Goal: Information Seeking & Learning: Check status

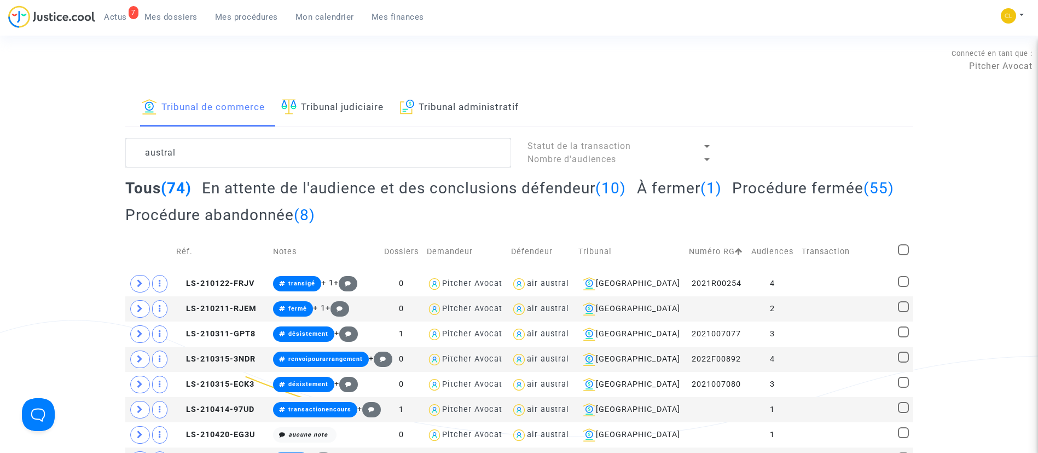
click at [167, 19] on span "Mes dossiers" at bounding box center [170, 17] width 53 height 10
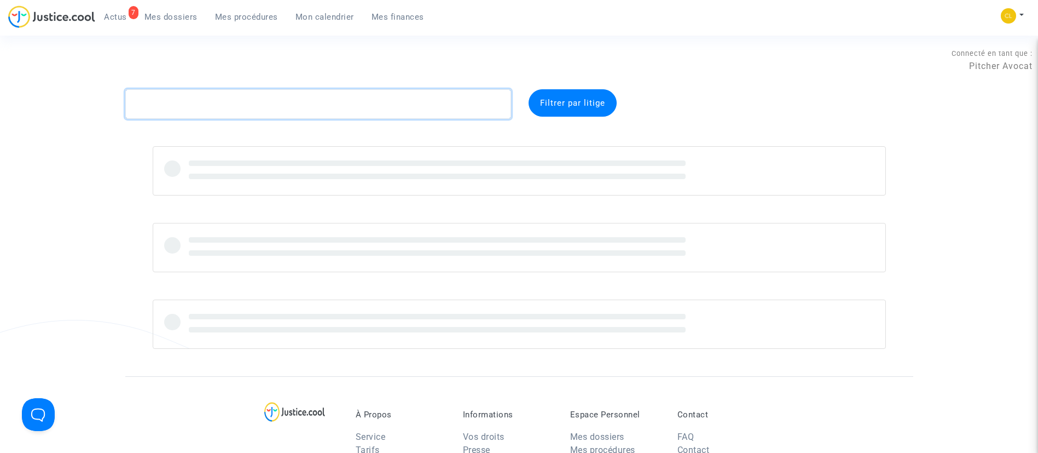
click at [204, 117] on textarea at bounding box center [318, 104] width 386 height 30
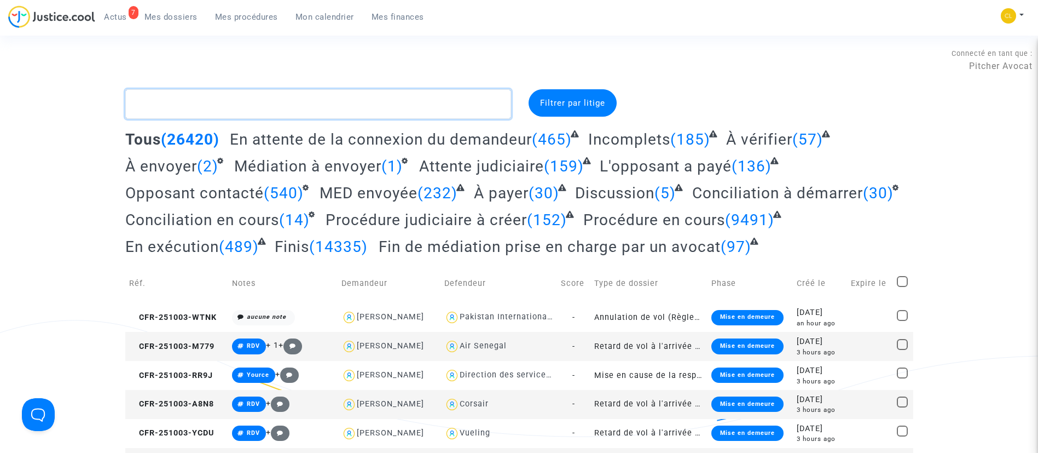
type textarea "J"
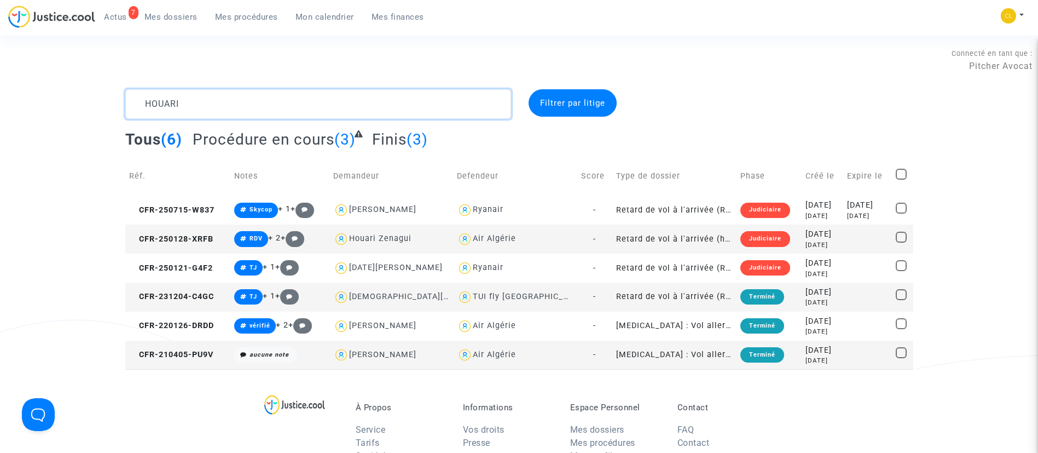
type textarea "HOUARI"
click at [820, 297] on div "2023-12-04" at bounding box center [822, 292] width 34 height 12
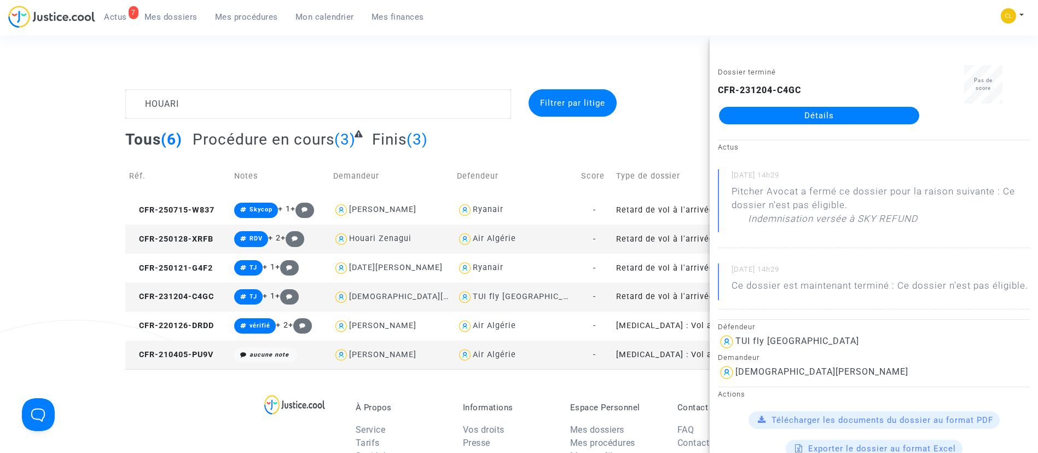
click at [817, 116] on link "Détails" at bounding box center [819, 116] width 200 height 18
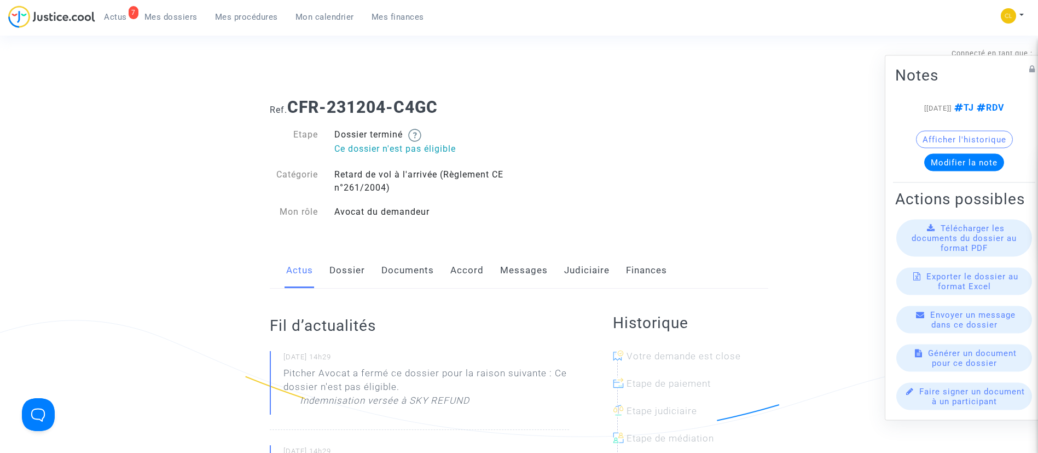
click at [347, 263] on link "Dossier" at bounding box center [347, 270] width 36 height 36
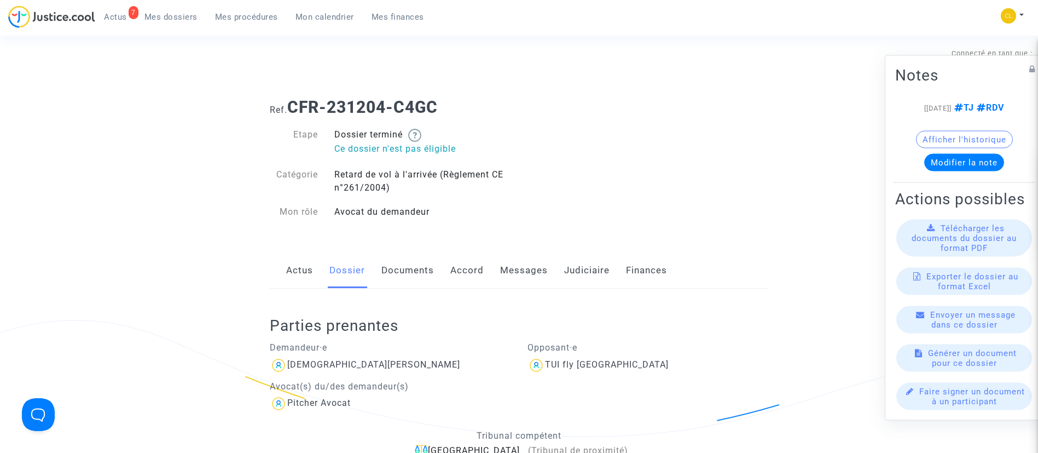
click at [248, 21] on span "Mes procédures" at bounding box center [246, 17] width 63 height 10
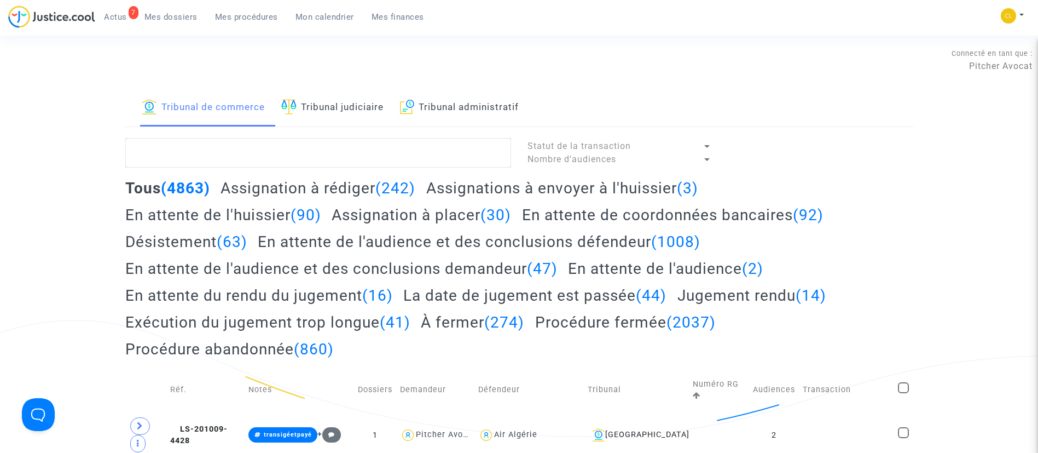
click at [359, 105] on link "Tribunal judiciaire" at bounding box center [332, 107] width 102 height 37
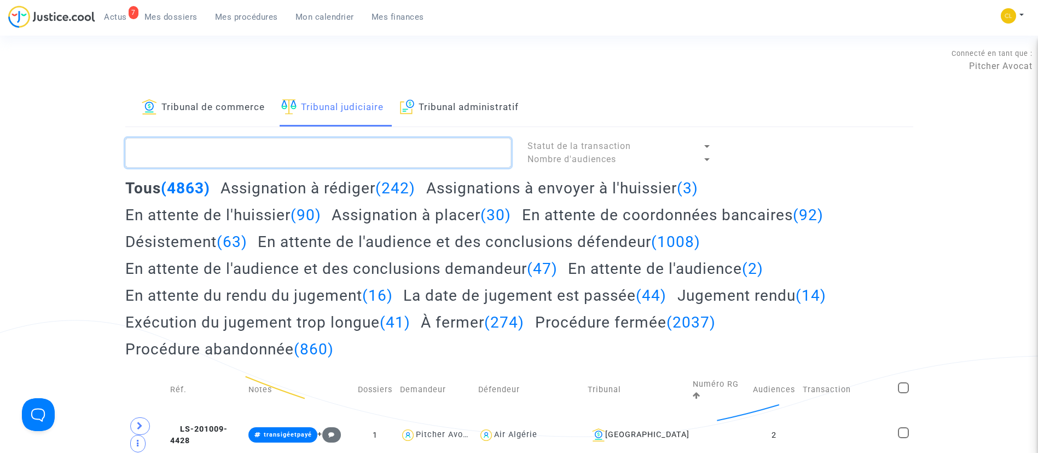
click at [357, 162] on textarea at bounding box center [318, 153] width 386 height 30
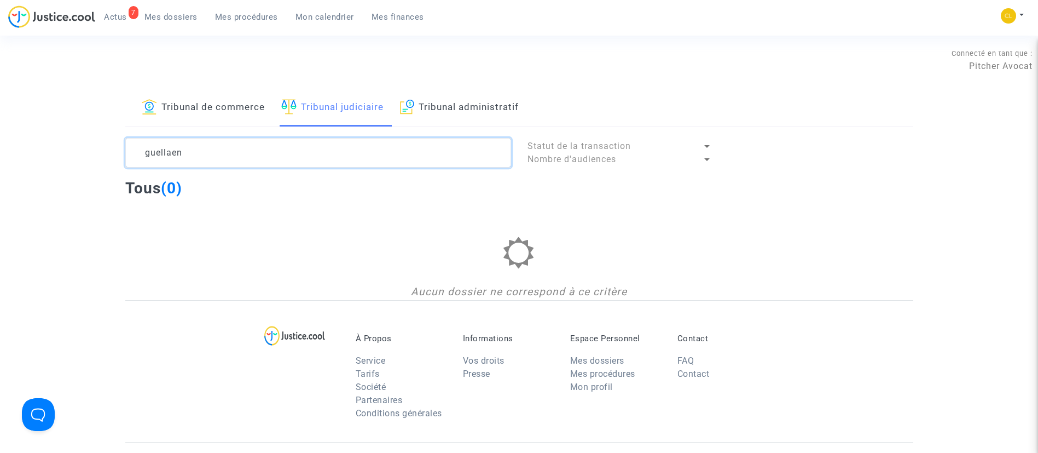
type textarea "guellaen"
drag, startPoint x: 177, startPoint y: 15, endPoint x: 185, endPoint y: 13, distance: 8.4
click at [177, 15] on span "Mes dossiers" at bounding box center [170, 17] width 53 height 10
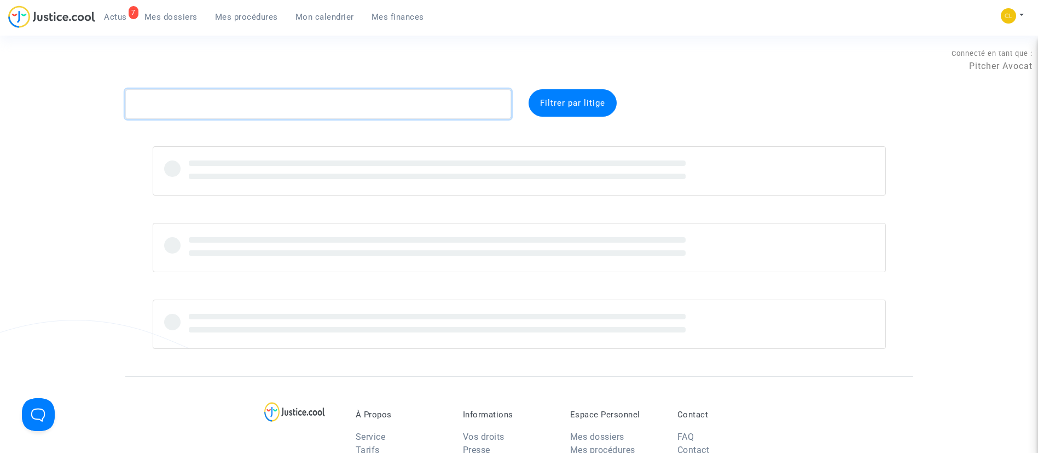
click at [182, 90] on textarea at bounding box center [318, 104] width 386 height 30
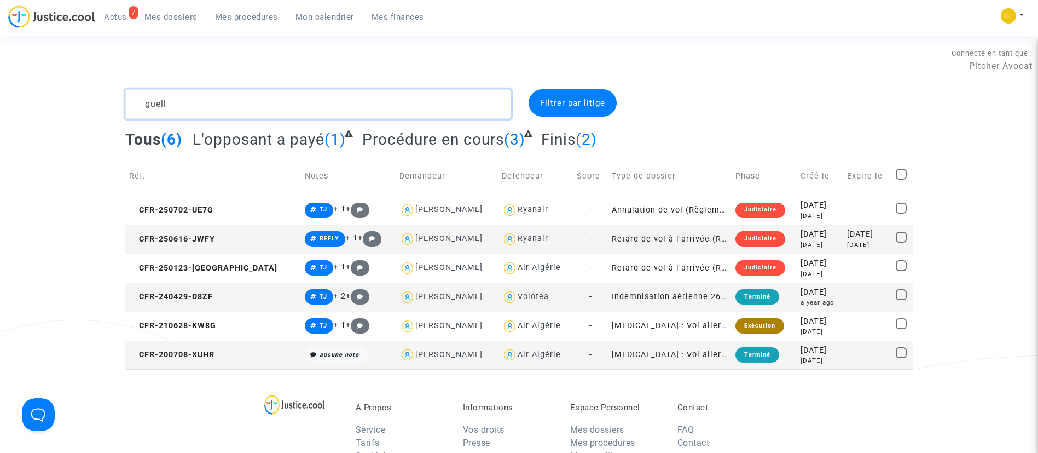
type textarea "guell"
click at [264, 15] on span "Mes procédures" at bounding box center [246, 17] width 63 height 10
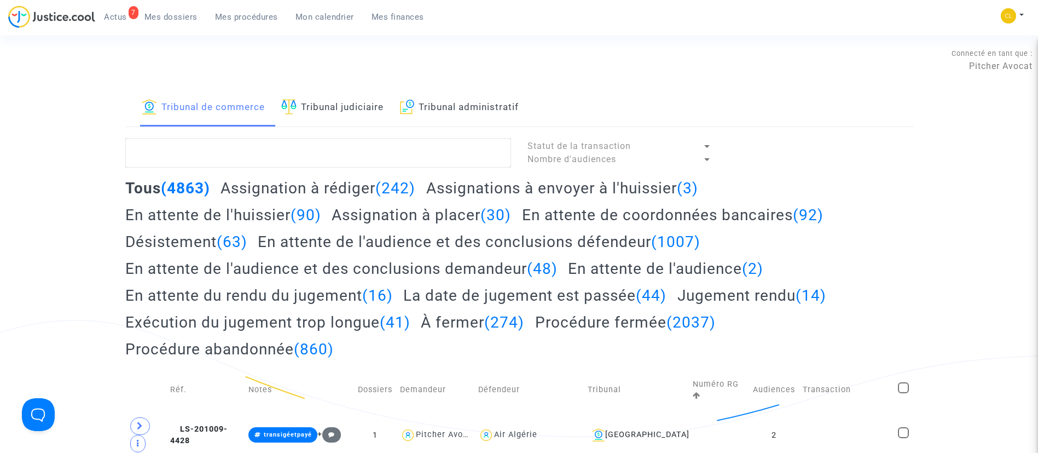
click at [350, 115] on link "Tribunal judiciaire" at bounding box center [332, 107] width 102 height 37
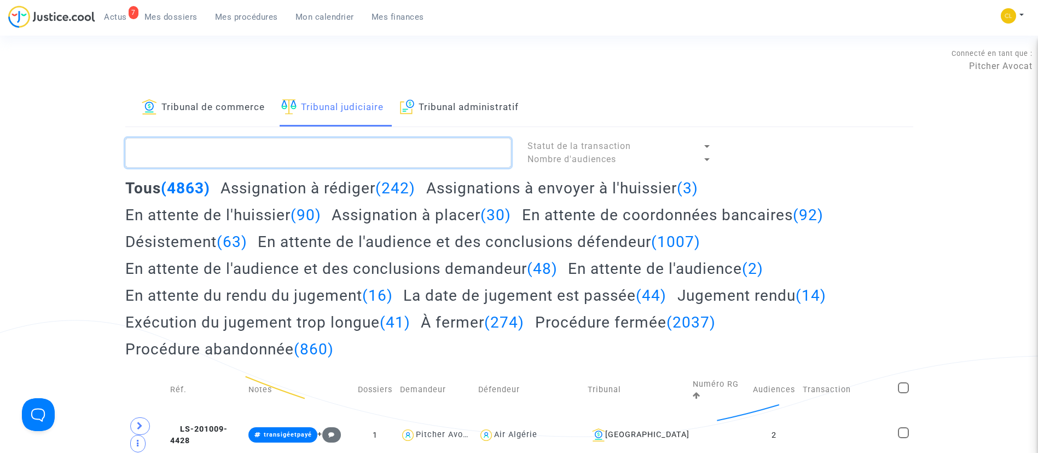
click at [348, 155] on textarea at bounding box center [318, 153] width 386 height 30
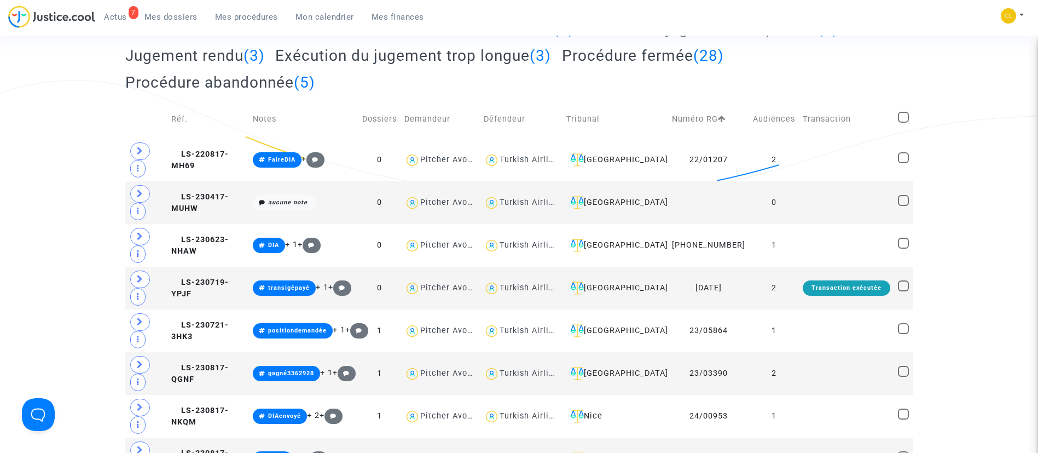
scroll to position [246, 0]
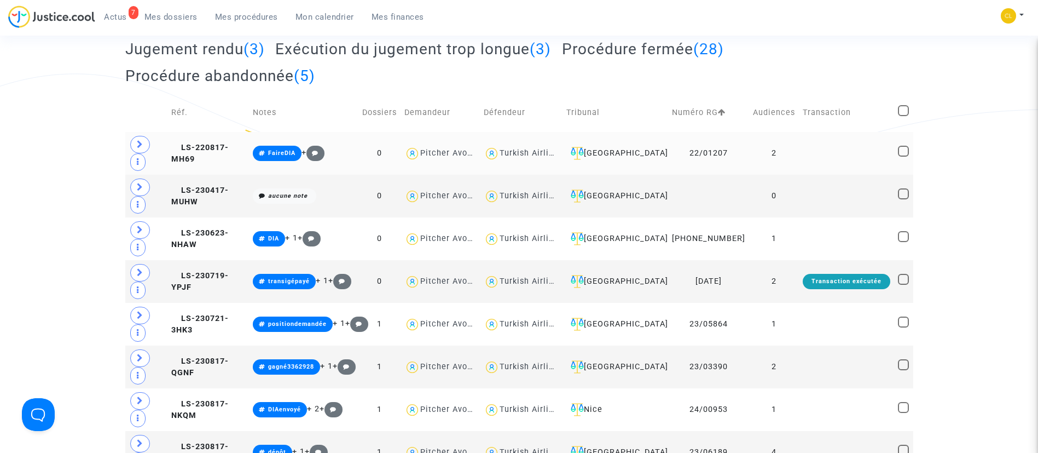
click at [537, 158] on div "Turkish Airlines" at bounding box center [531, 152] width 63 height 9
type textarea "turkish @"Turkish Airlines""
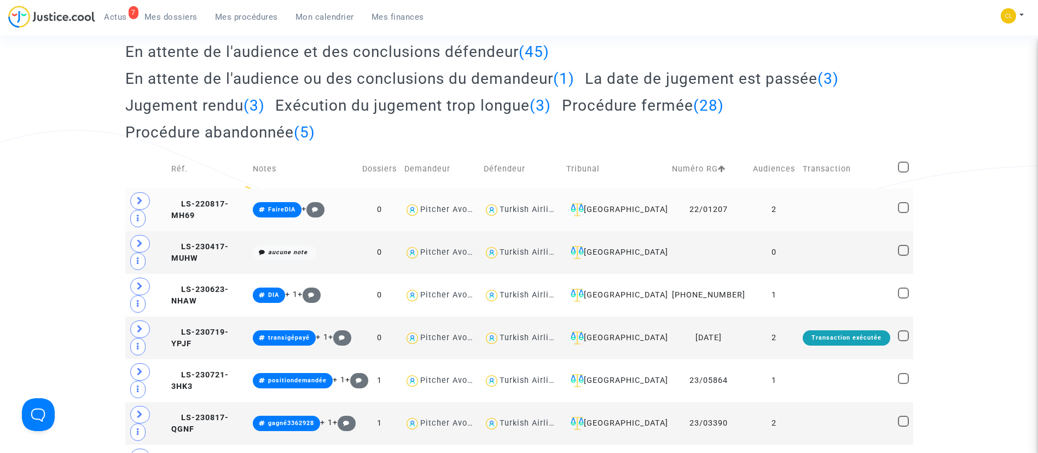
scroll to position [164, 0]
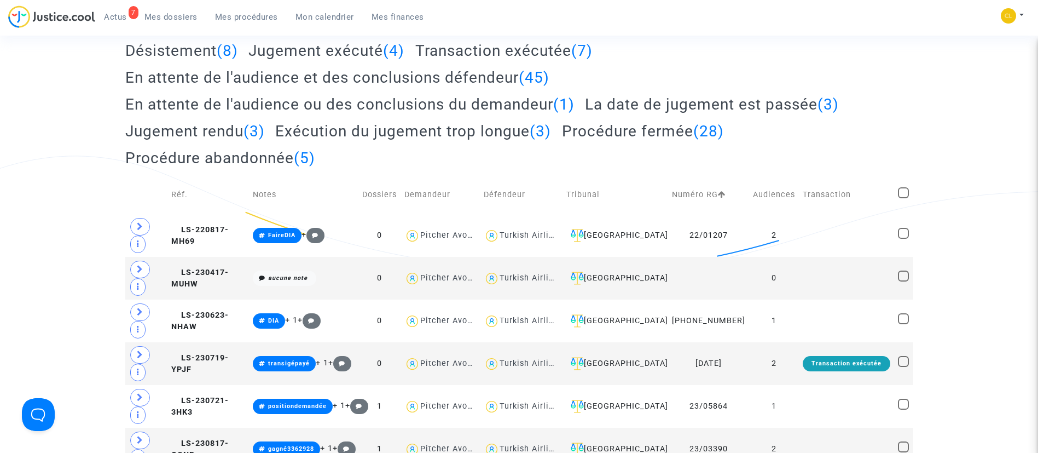
click at [425, 76] on h2 "En attente de l'audience et des conclusions défendeur (45)" at bounding box center [337, 77] width 424 height 19
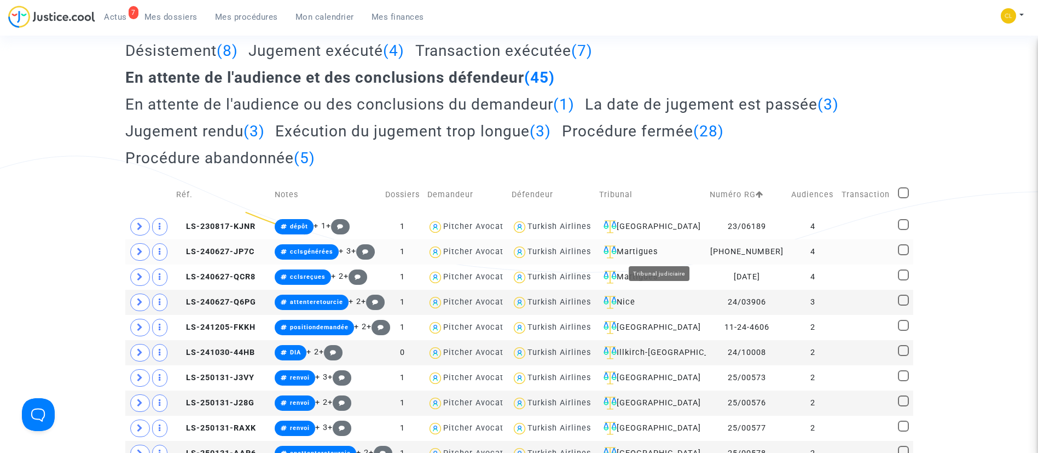
click at [663, 249] on div "Martigues" at bounding box center [650, 251] width 103 height 13
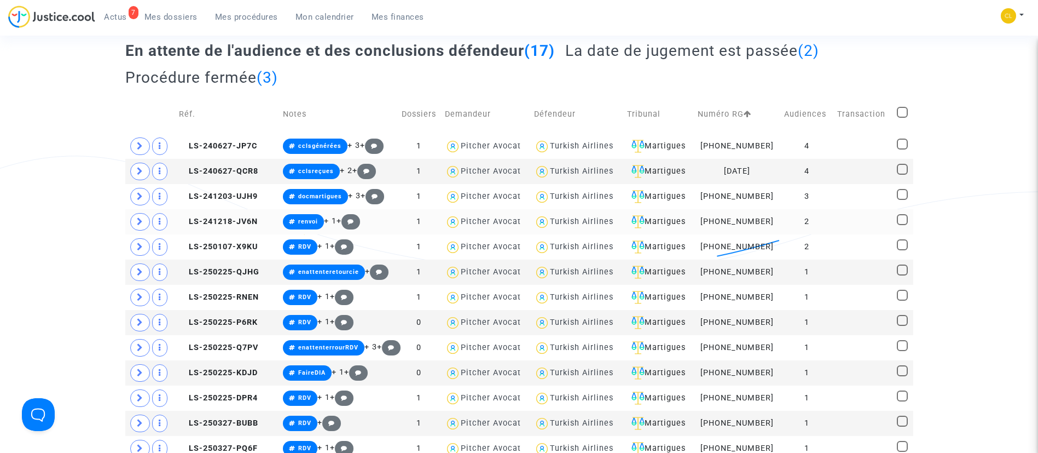
scroll to position [328, 0]
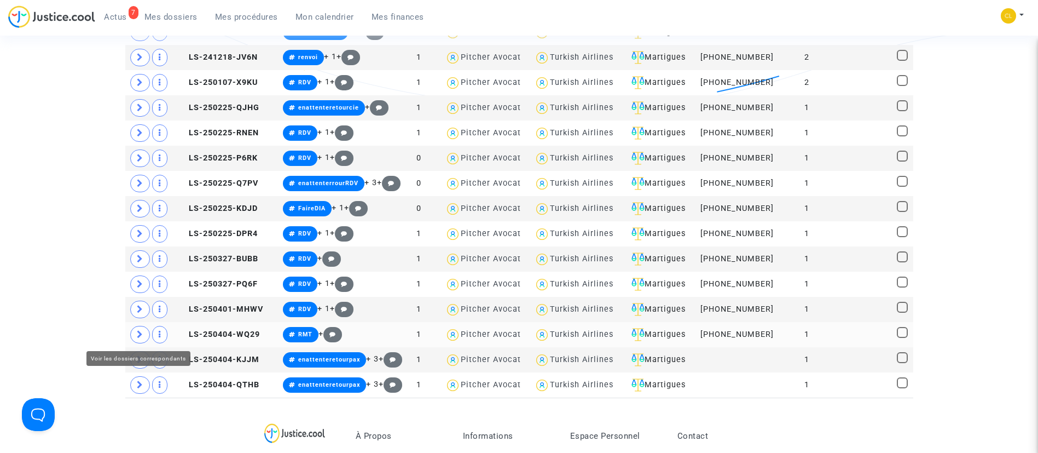
click at [139, 334] on icon at bounding box center [140, 334] width 7 height 8
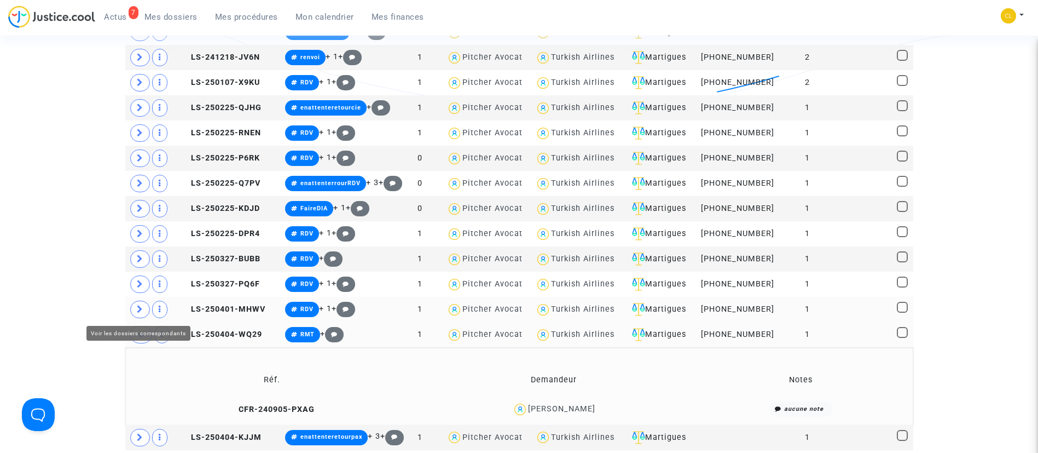
click at [141, 314] on span at bounding box center [140, 309] width 20 height 18
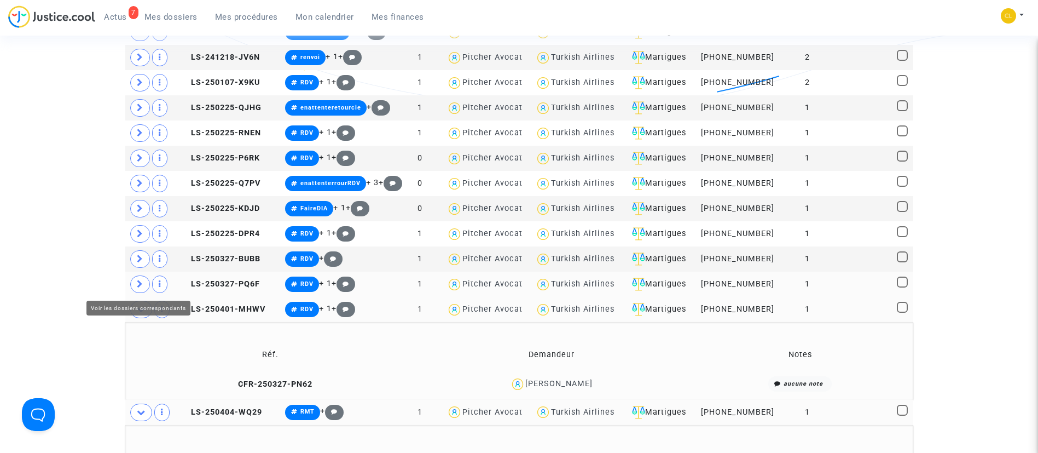
click at [138, 277] on span at bounding box center [140, 284] width 20 height 18
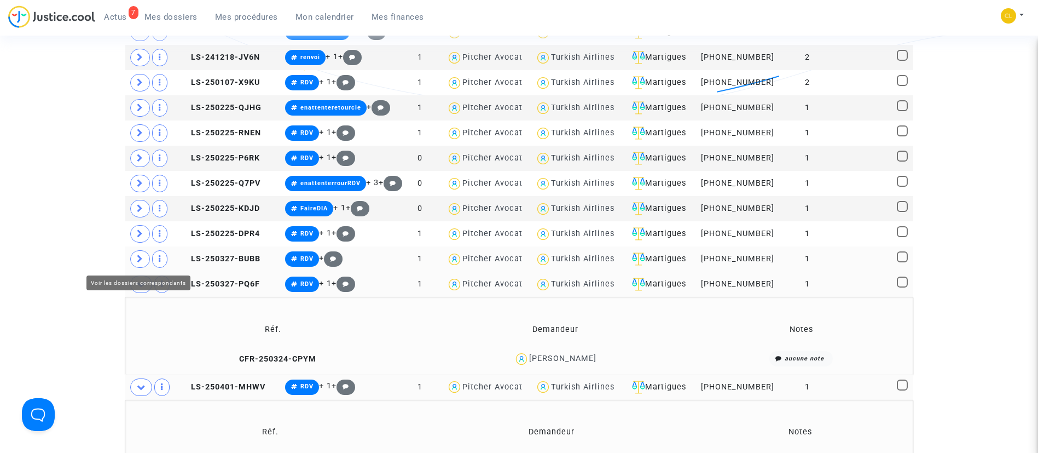
click at [138, 259] on icon at bounding box center [140, 258] width 7 height 8
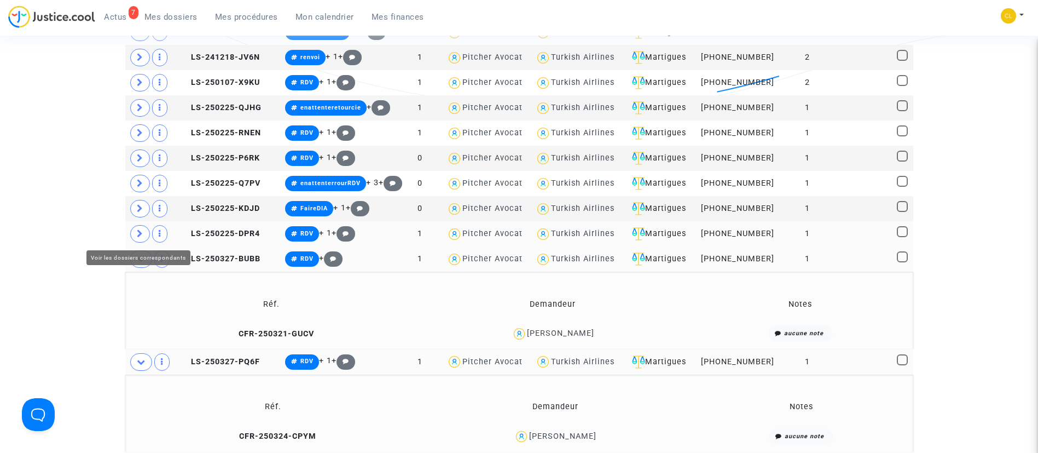
click at [139, 231] on icon at bounding box center [140, 233] width 7 height 8
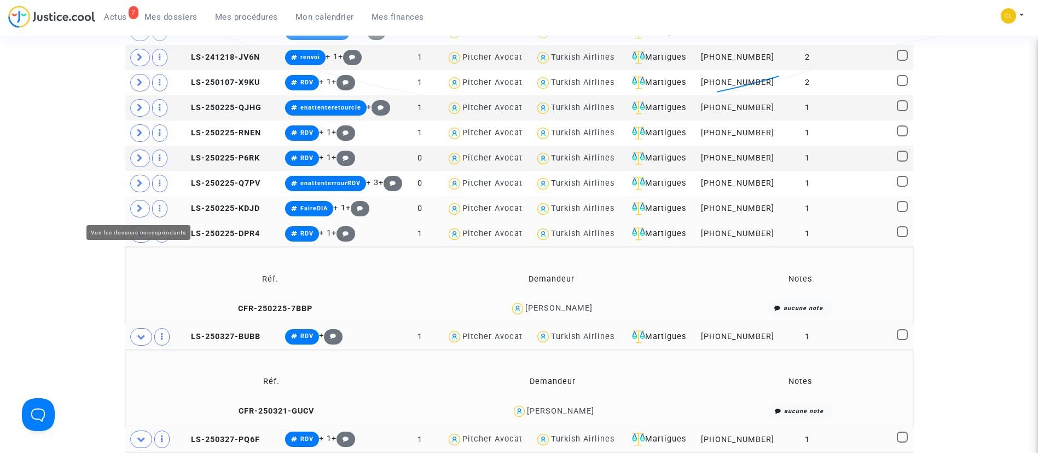
click at [135, 207] on span at bounding box center [140, 209] width 20 height 18
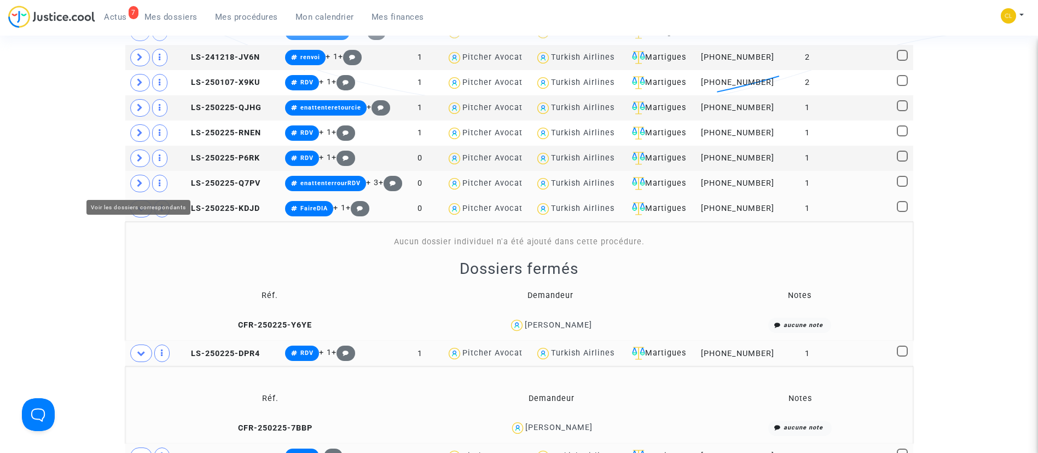
click at [137, 182] on icon at bounding box center [140, 183] width 7 height 8
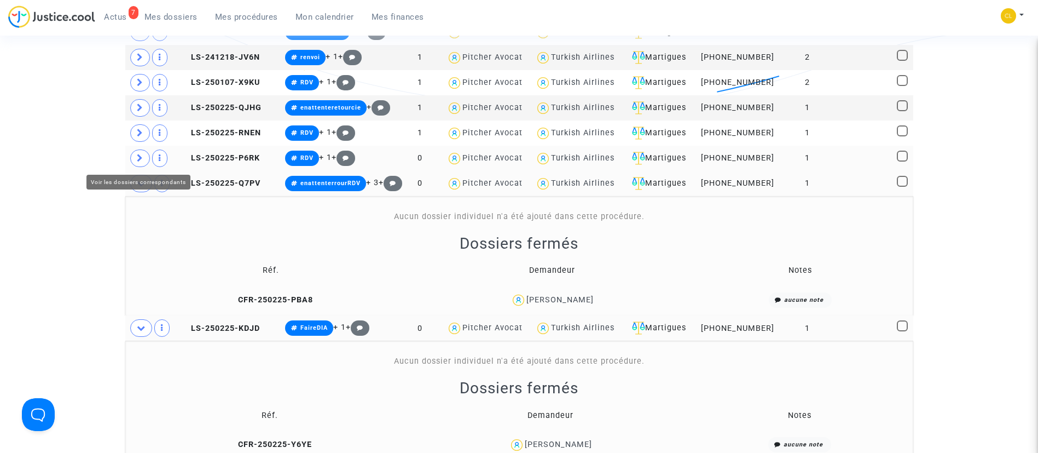
click at [142, 152] on span at bounding box center [140, 158] width 20 height 18
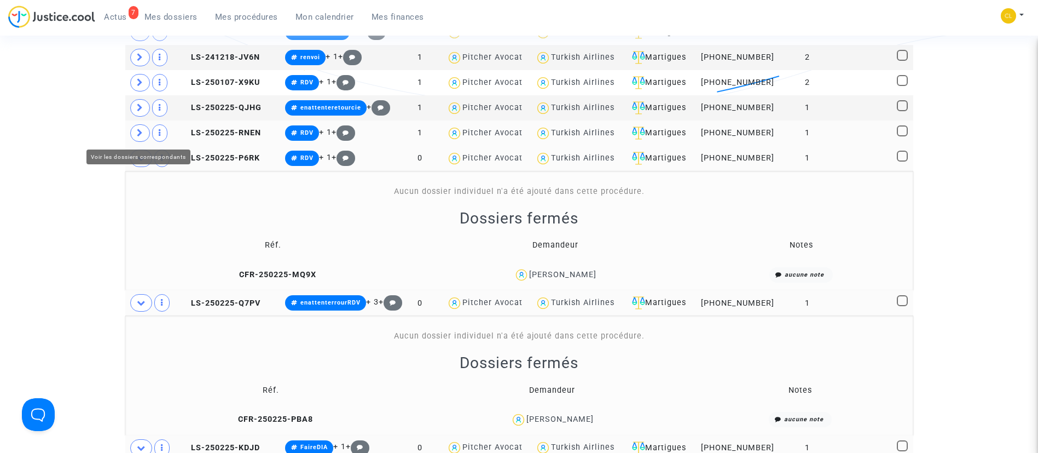
click at [131, 133] on span at bounding box center [140, 133] width 20 height 18
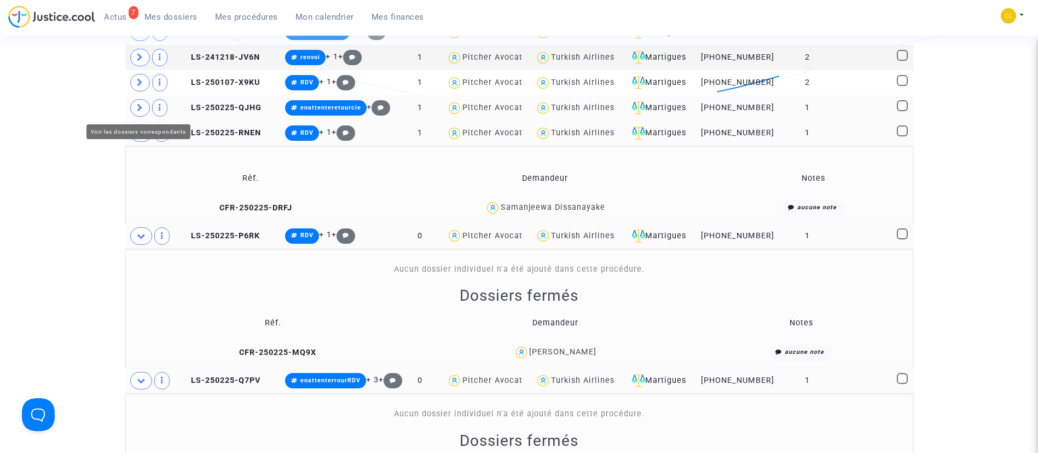
click at [142, 105] on icon at bounding box center [140, 107] width 7 height 8
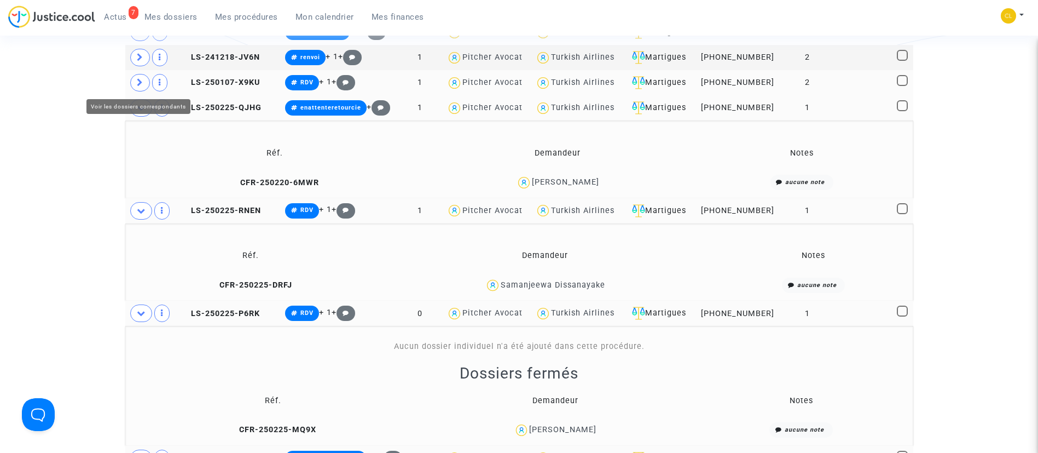
click at [141, 77] on span at bounding box center [140, 83] width 20 height 18
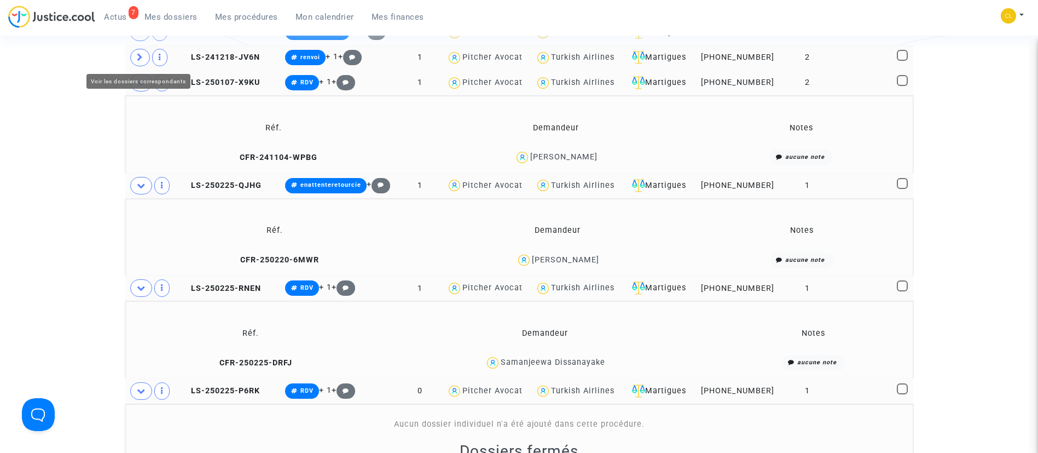
click at [135, 56] on span at bounding box center [140, 58] width 20 height 18
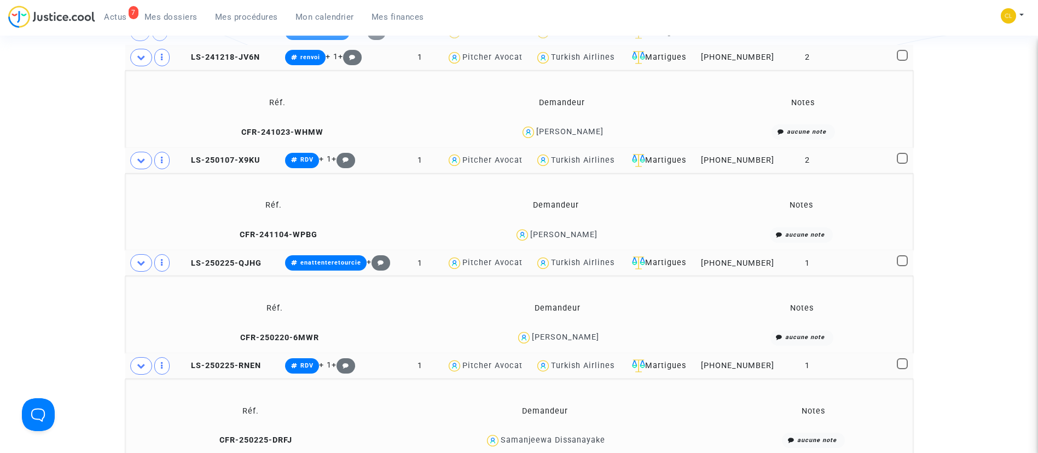
scroll to position [164, 0]
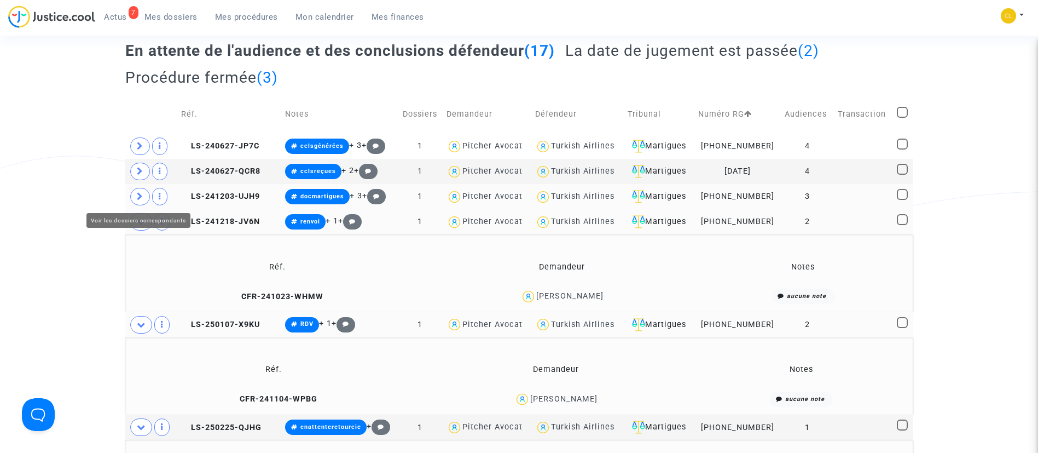
click at [143, 199] on span at bounding box center [140, 197] width 20 height 18
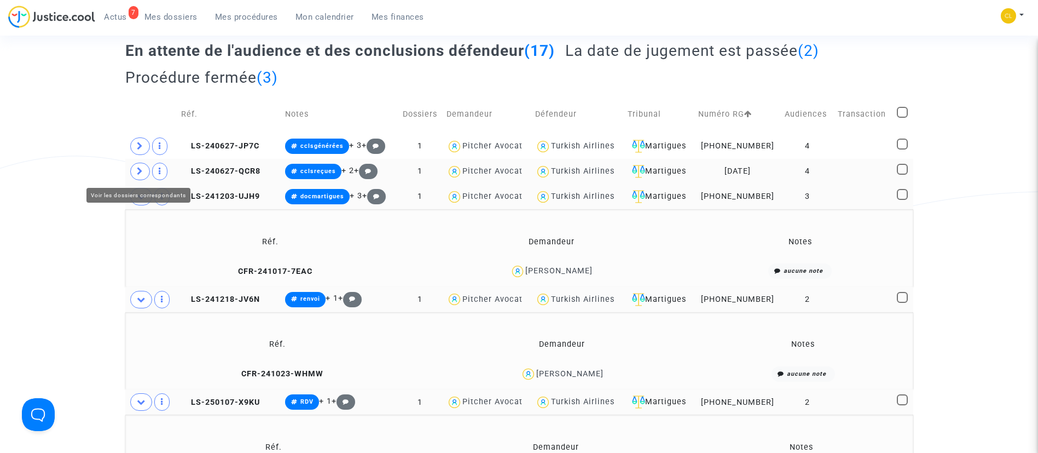
drag, startPoint x: 138, startPoint y: 172, endPoint x: 130, endPoint y: 162, distance: 12.8
click at [138, 172] on icon at bounding box center [140, 171] width 7 height 8
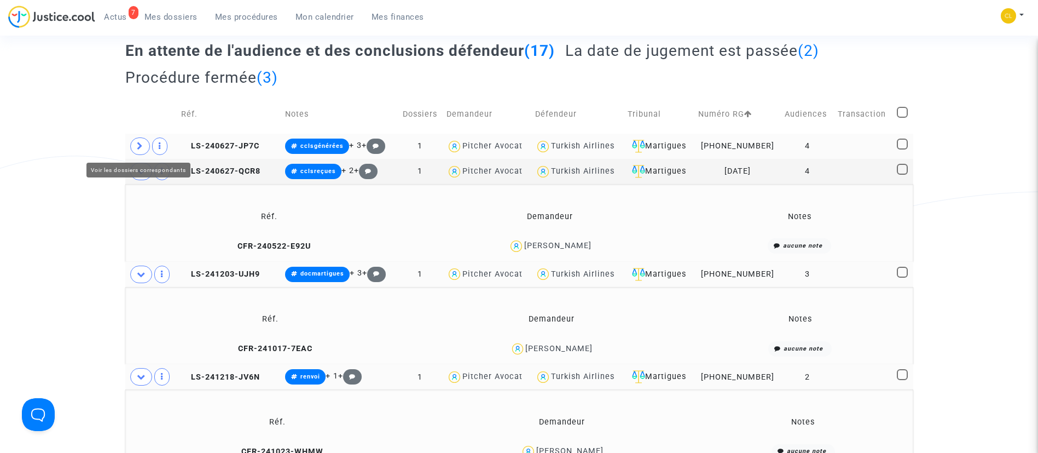
click at [140, 146] on icon at bounding box center [140, 146] width 7 height 8
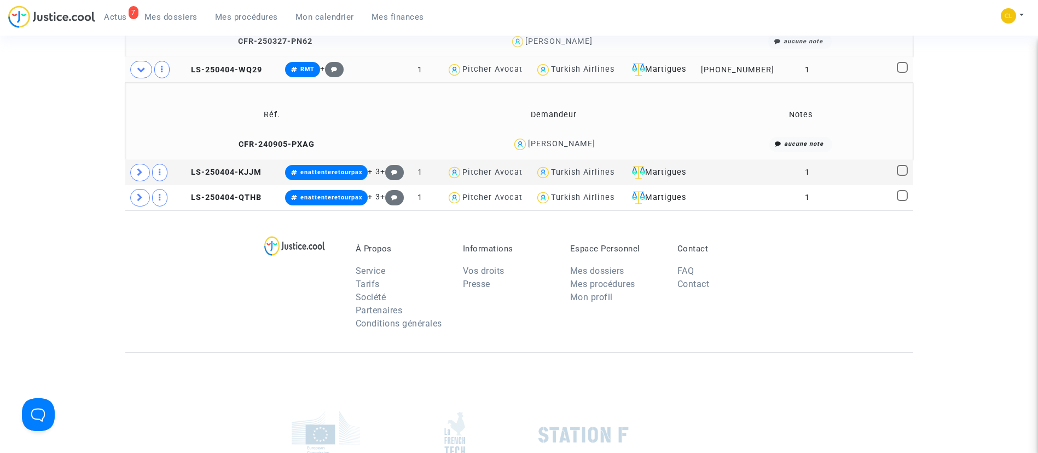
scroll to position [1803, 0]
click at [137, 194] on icon at bounding box center [140, 198] width 7 height 8
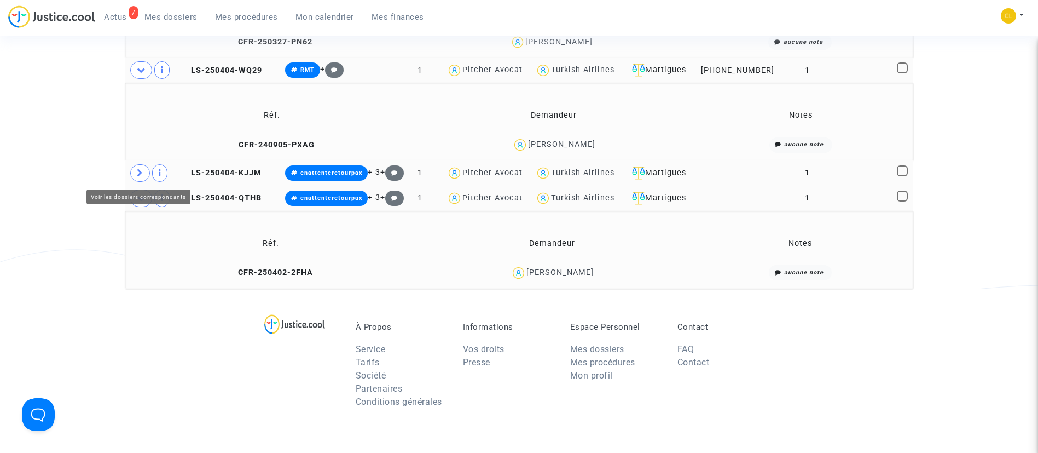
click at [137, 173] on icon at bounding box center [140, 173] width 7 height 8
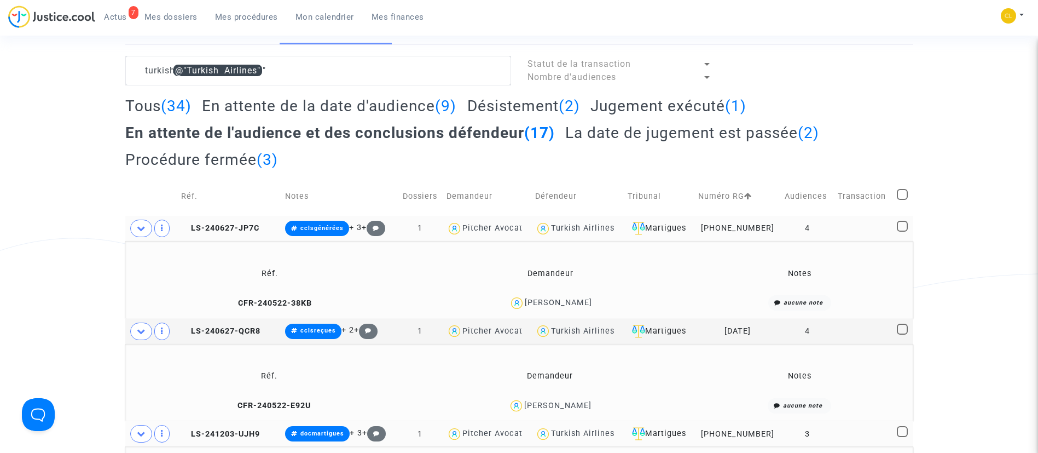
scroll to position [0, 0]
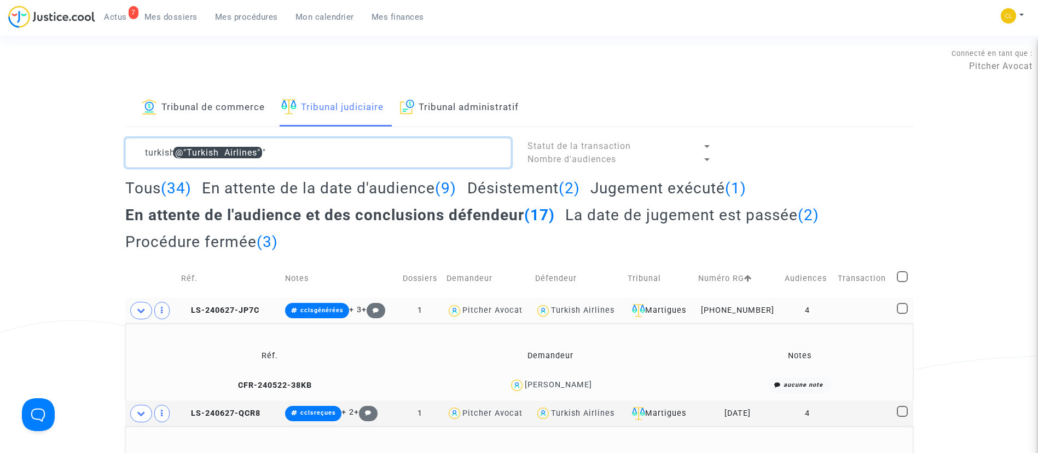
drag, startPoint x: 317, startPoint y: 150, endPoint x: -87, endPoint y: 154, distance: 404.4
click at [181, 16] on span "Mes dossiers" at bounding box center [170, 17] width 53 height 10
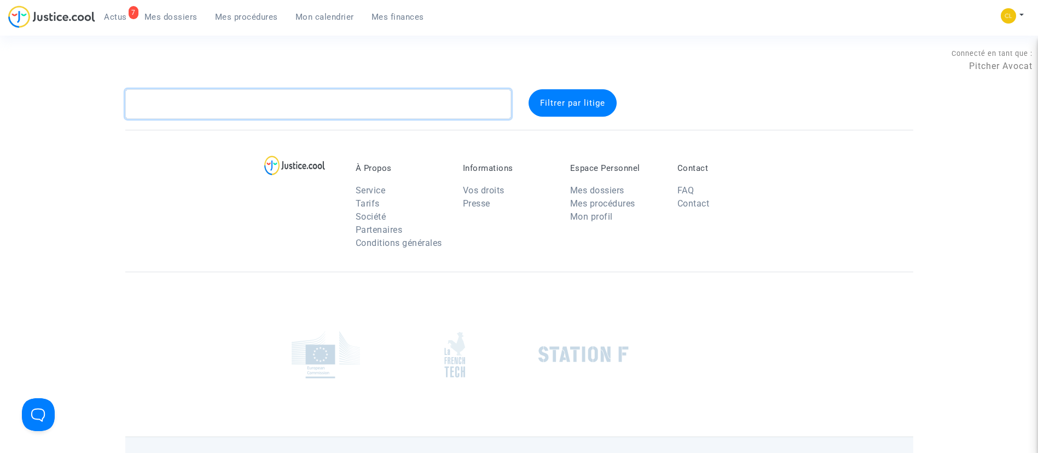
click at [271, 109] on textarea at bounding box center [318, 104] width 386 height 30
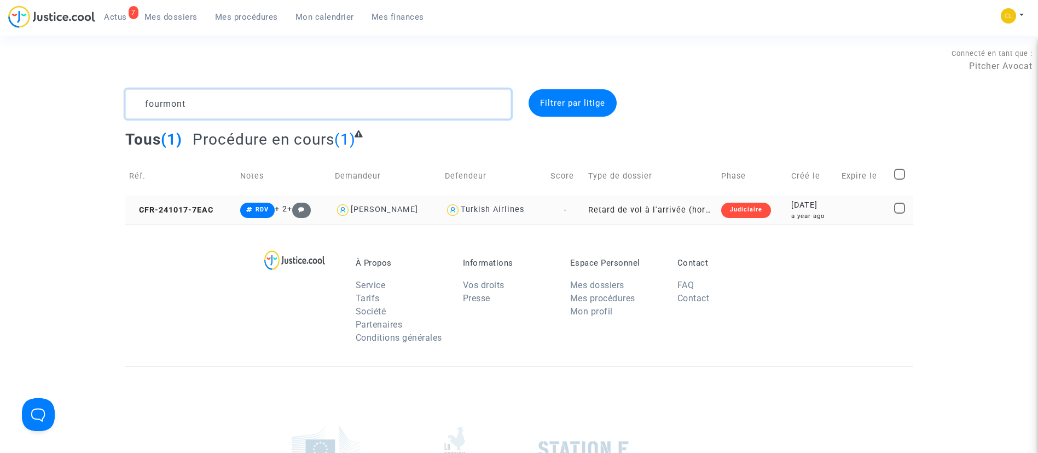
type textarea "fourmont"
click at [815, 208] on div "2024-10-17" at bounding box center [812, 205] width 43 height 12
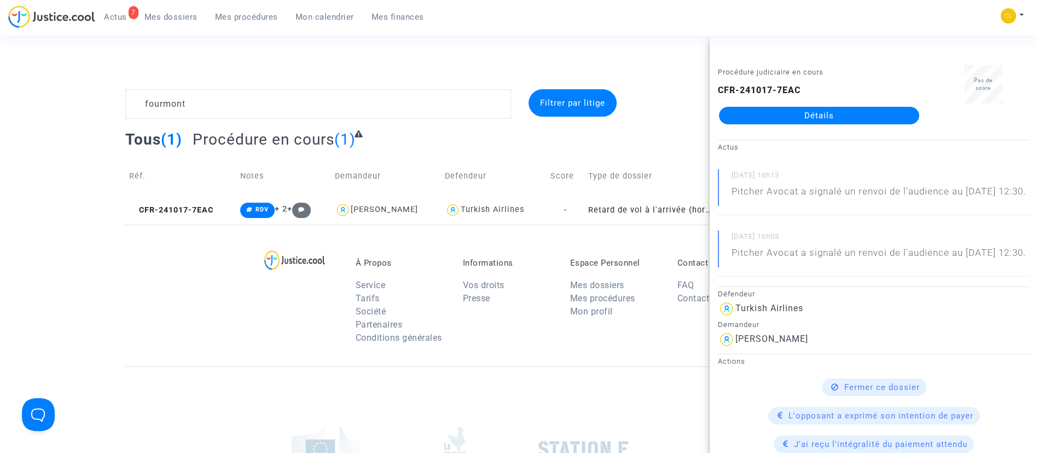
click at [833, 115] on link "Détails" at bounding box center [819, 116] width 200 height 18
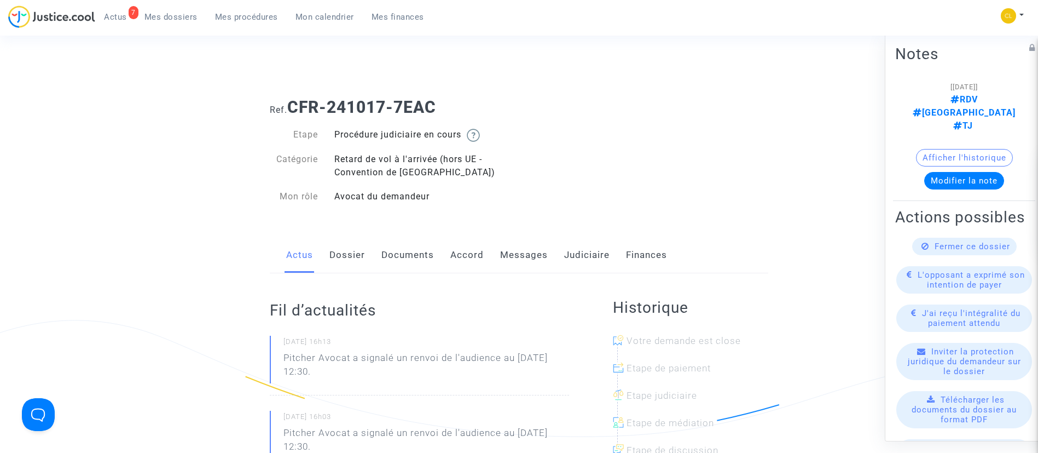
click at [578, 257] on link "Judiciaire" at bounding box center [586, 255] width 45 height 36
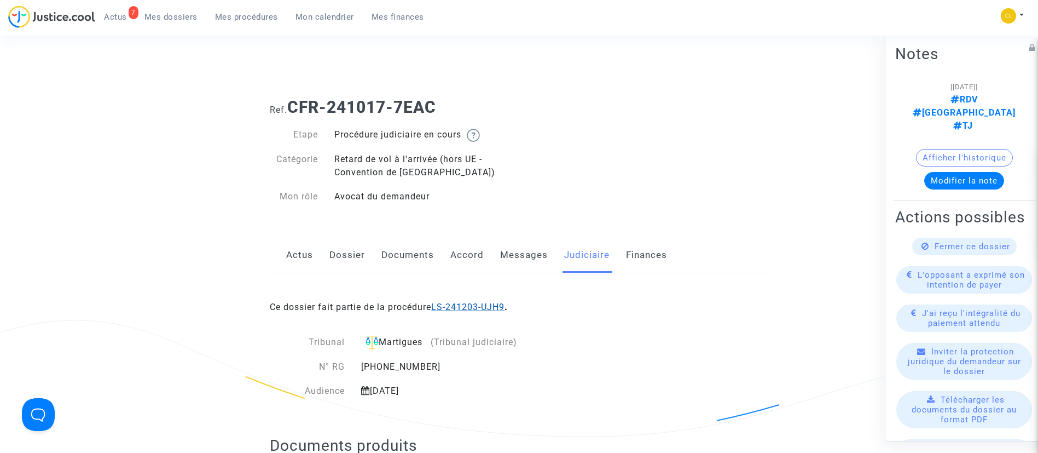
click at [472, 309] on link "LS-241203-UJH9" at bounding box center [467, 306] width 73 height 10
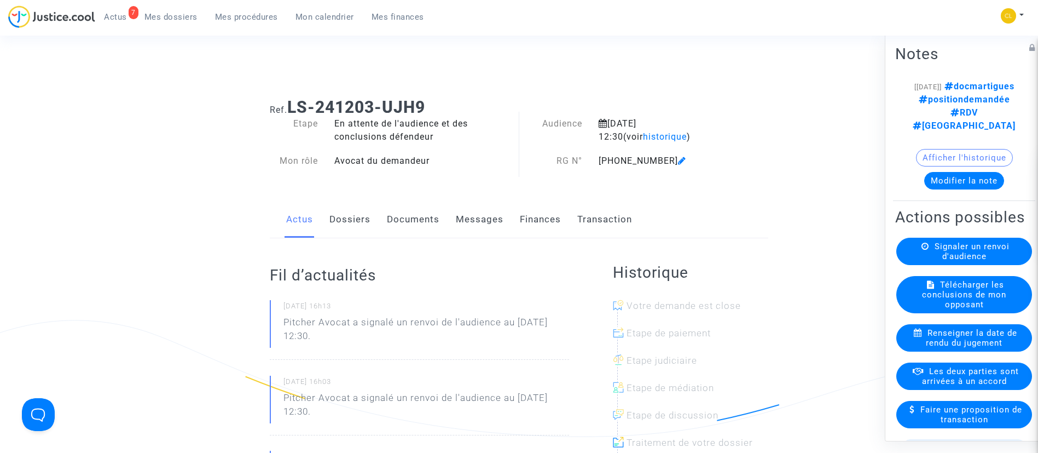
click at [603, 223] on link "Transaction" at bounding box center [604, 219] width 55 height 36
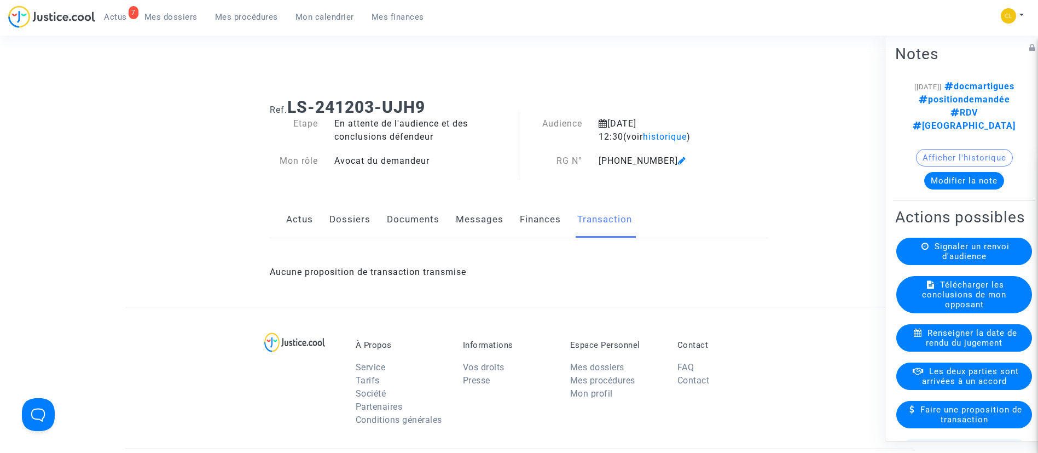
click at [540, 223] on link "Finances" at bounding box center [540, 219] width 41 height 36
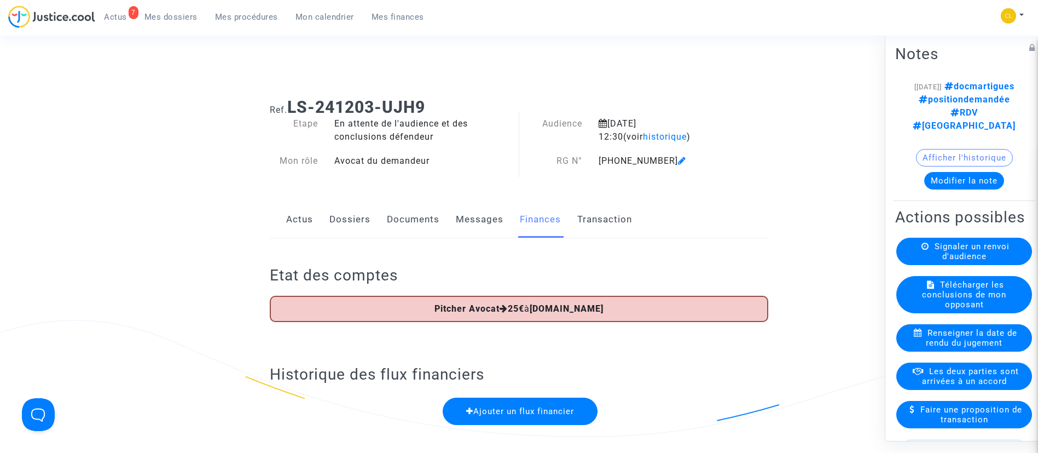
click at [362, 213] on link "Dossiers" at bounding box center [349, 219] width 41 height 36
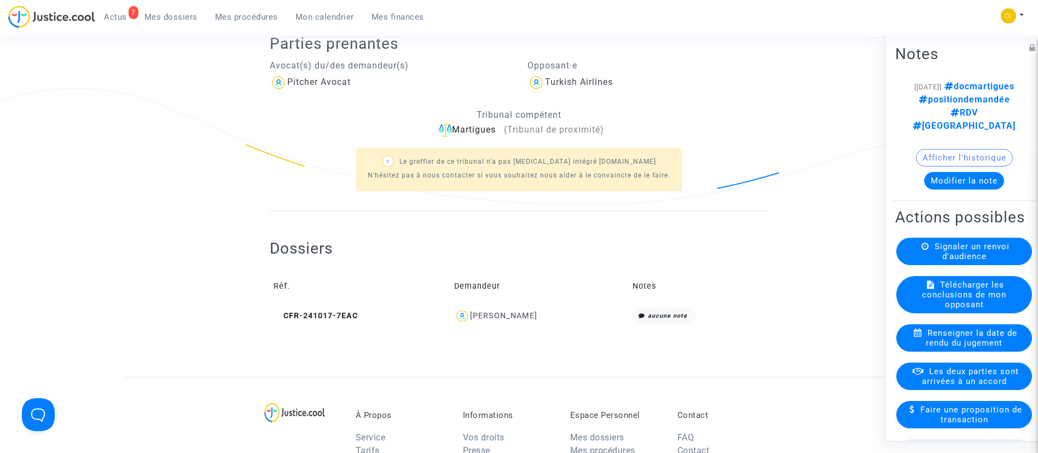
scroll to position [224, 0]
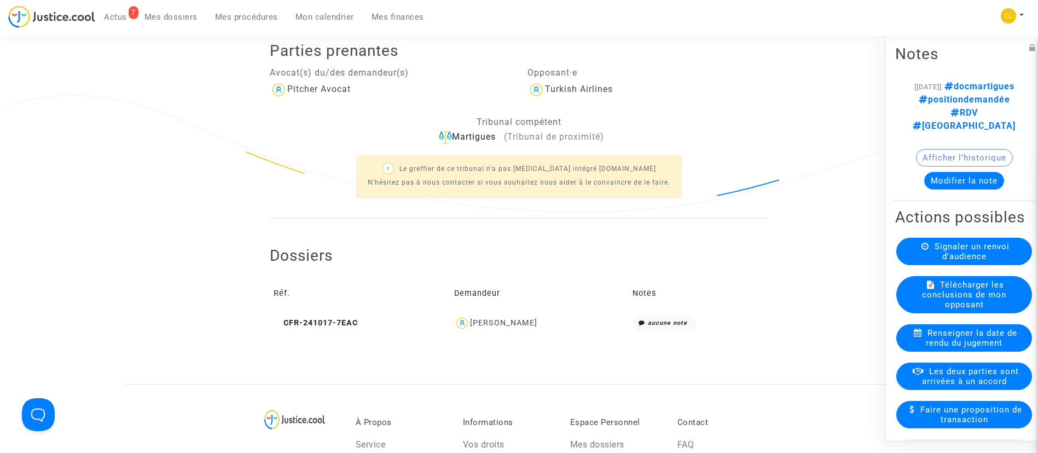
click at [529, 320] on div "Alexandra Fourmont" at bounding box center [503, 322] width 67 height 9
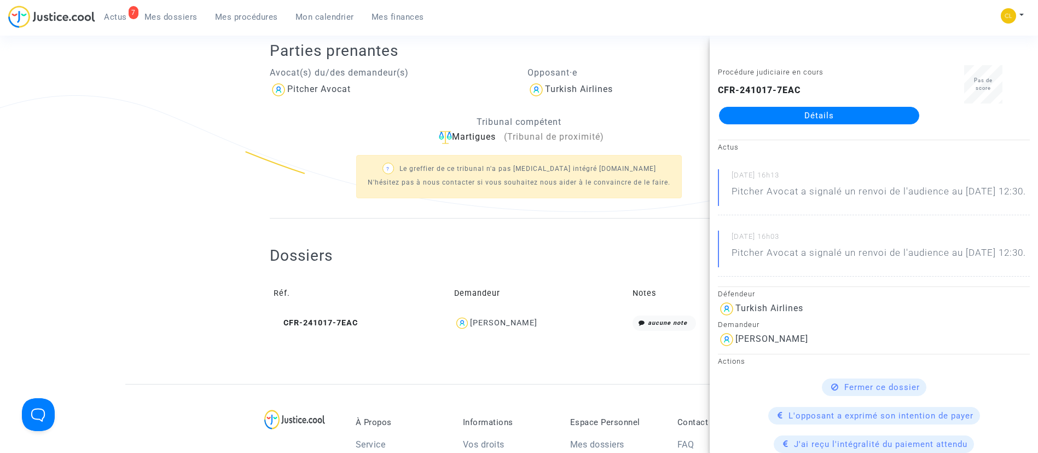
click at [767, 118] on link "Détails" at bounding box center [819, 116] width 200 height 18
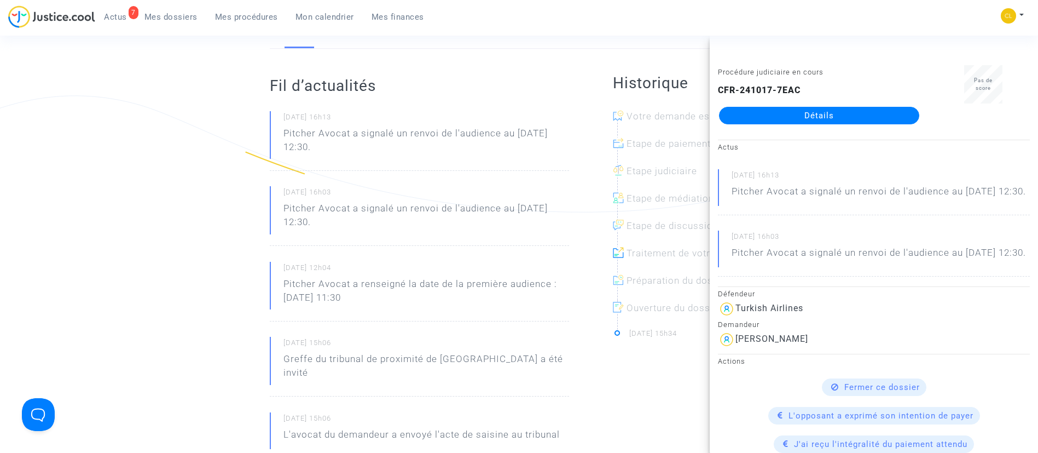
click at [425, 228] on p "Pitcher Avocat a signalé un renvoi de l'audience au 2 déc. 2025 à 12:30." at bounding box center [426, 217] width 286 height 33
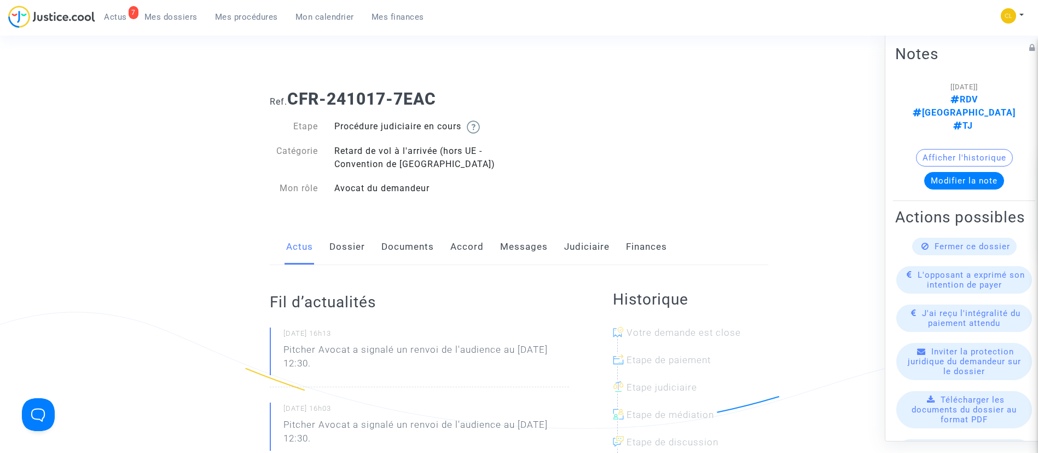
scroll to position [9, 0]
click at [457, 239] on link "Accord" at bounding box center [466, 246] width 33 height 36
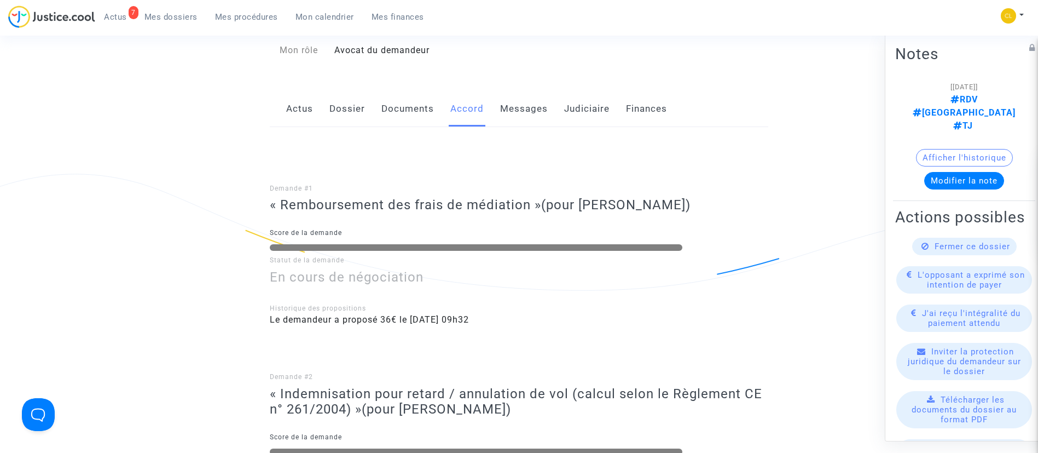
scroll to position [82, 0]
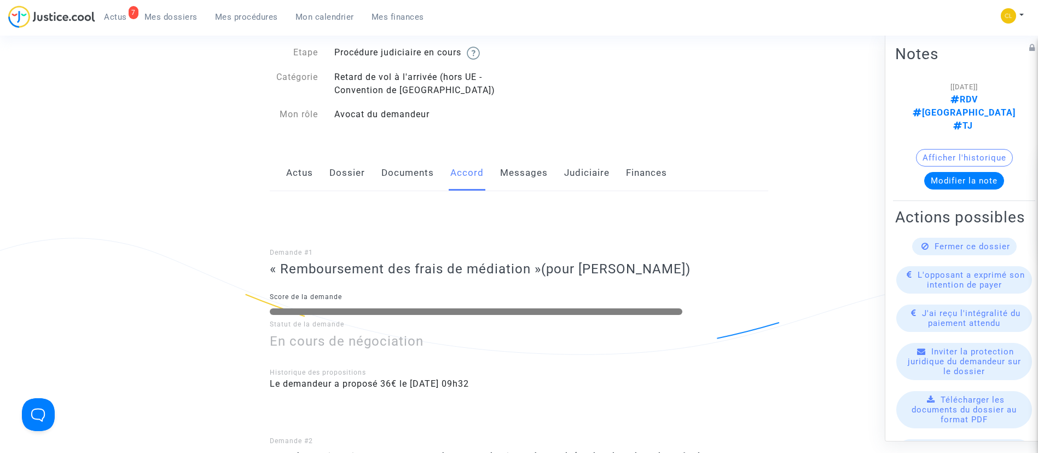
click at [254, 19] on span "Mes procédures" at bounding box center [246, 17] width 63 height 10
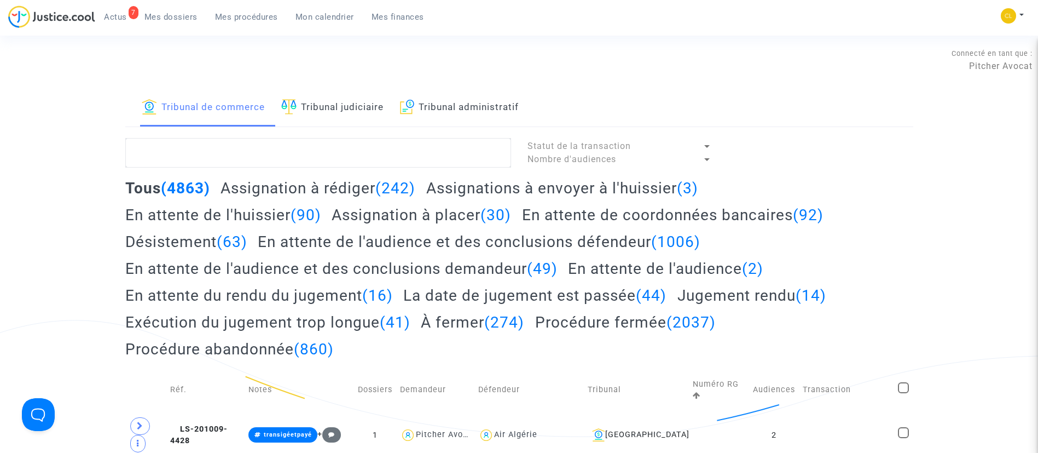
drag, startPoint x: 374, startPoint y: 107, endPoint x: 355, endPoint y: 81, distance: 31.7
click at [373, 107] on link "Tribunal judiciaire" at bounding box center [332, 107] width 102 height 37
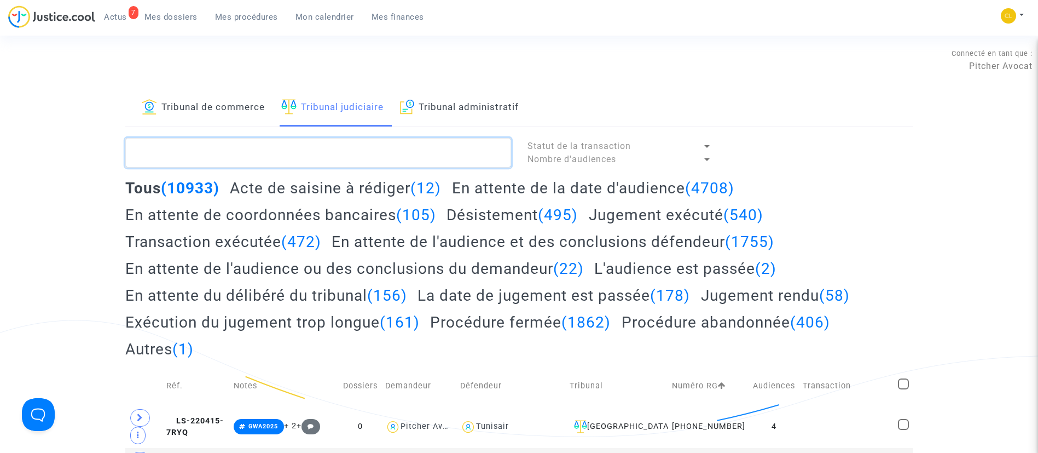
click at [343, 155] on textarea at bounding box center [318, 153] width 386 height 30
paste textarea "ETTAHALY"
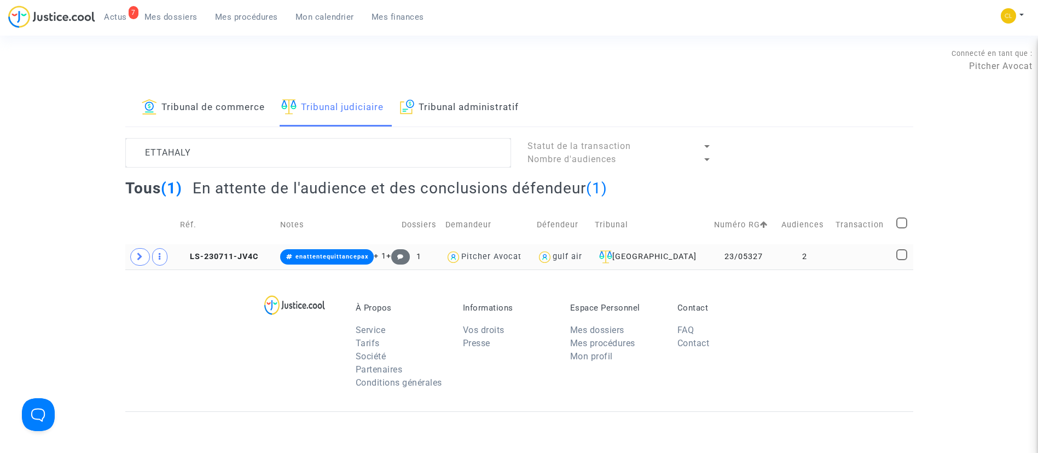
click at [832, 253] on td at bounding box center [862, 256] width 61 height 25
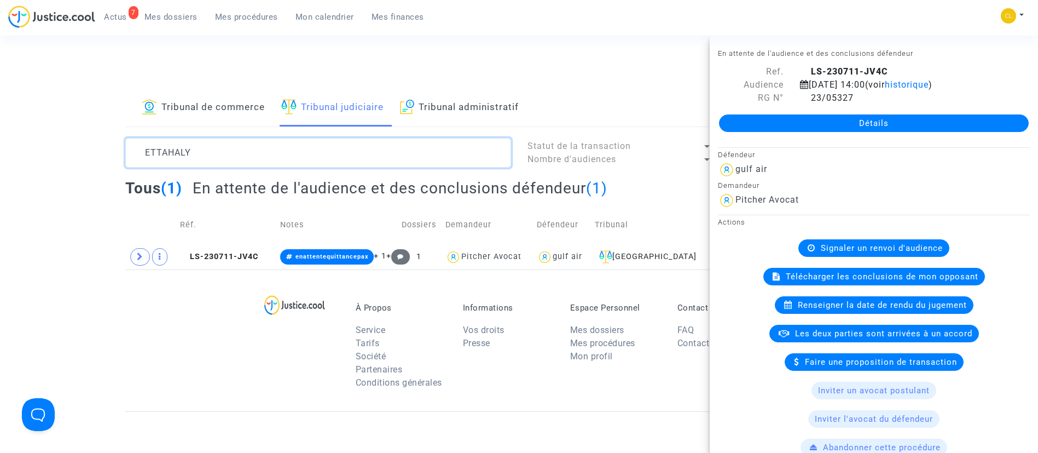
click at [224, 141] on textarea at bounding box center [318, 153] width 386 height 30
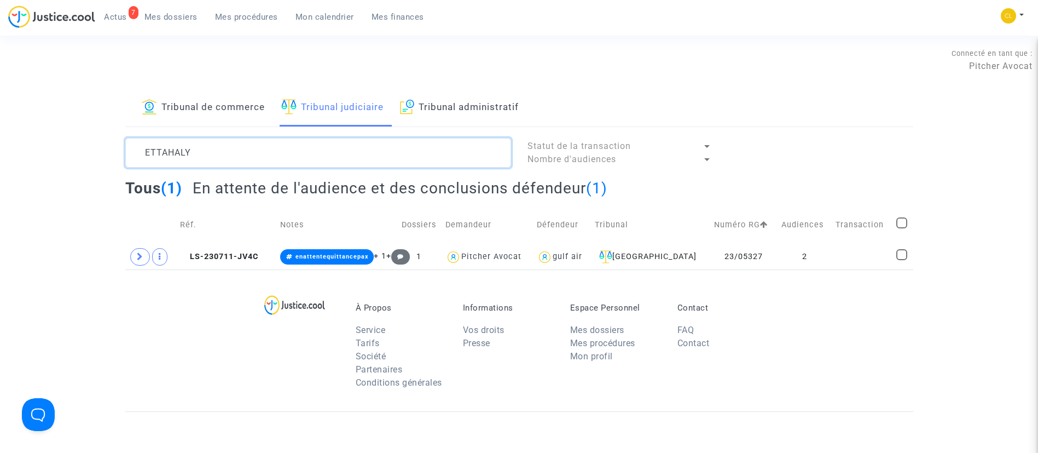
click at [224, 141] on textarea at bounding box center [318, 153] width 386 height 30
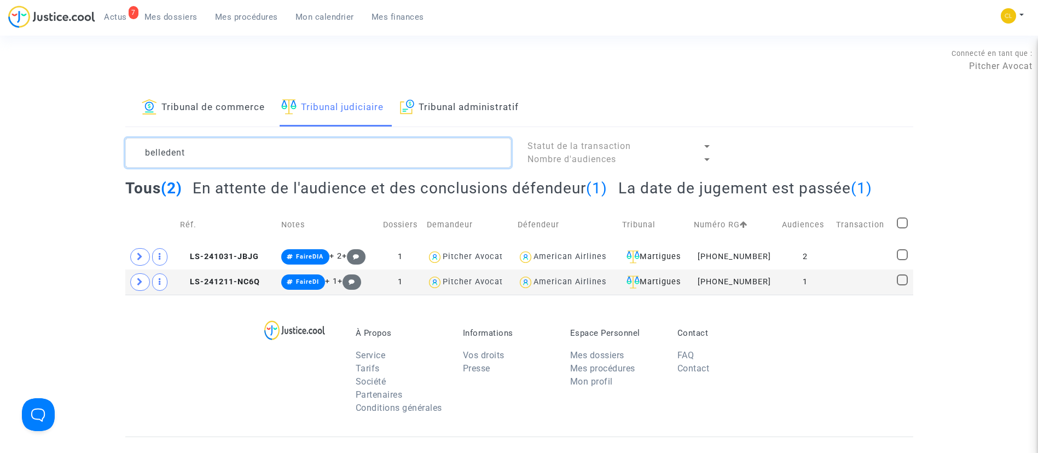
type textarea "belledent"
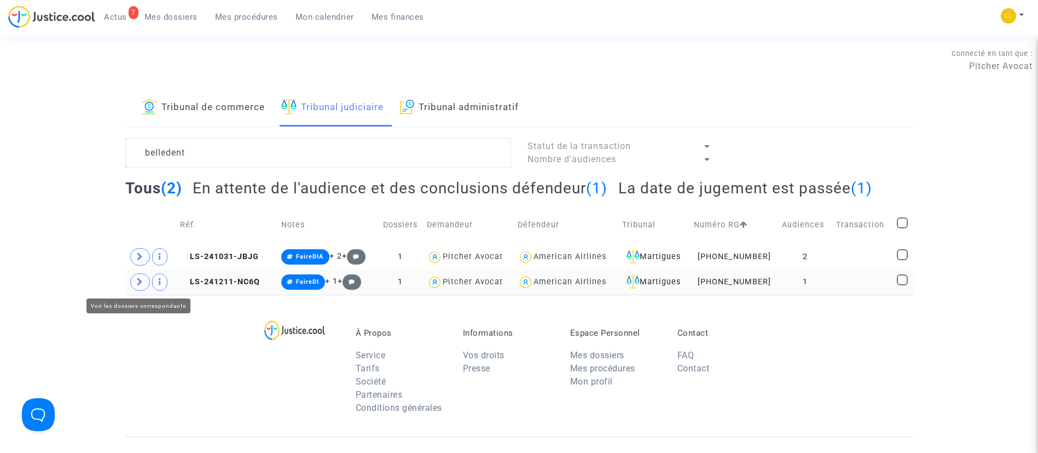
click at [137, 276] on span at bounding box center [140, 282] width 20 height 18
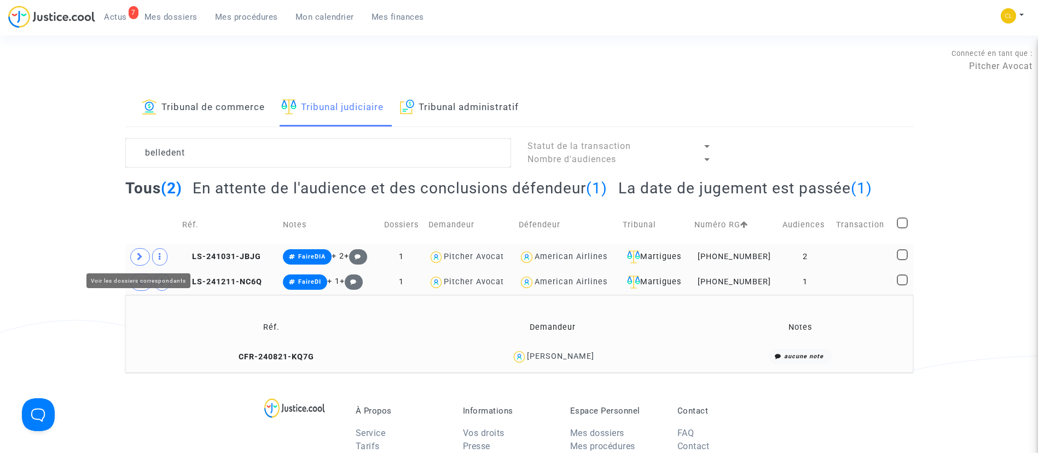
click at [135, 259] on span at bounding box center [140, 257] width 20 height 18
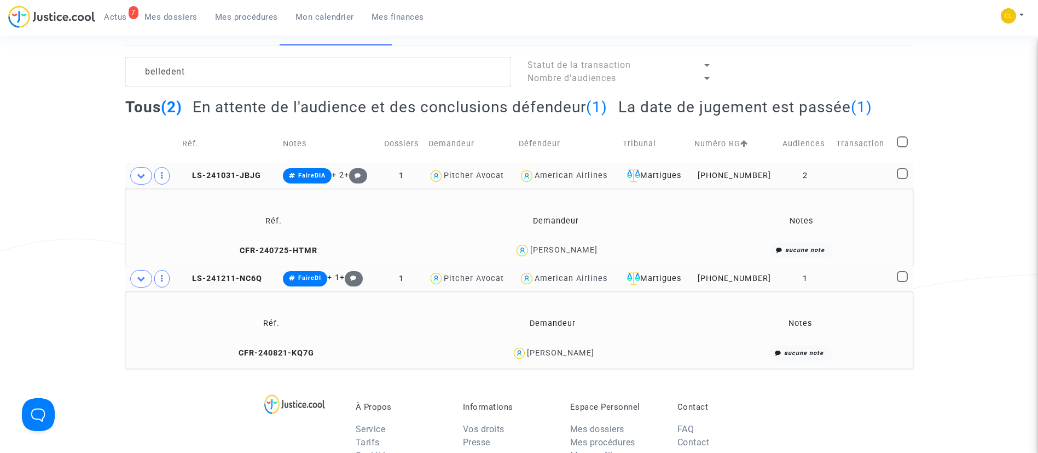
scroll to position [82, 0]
click at [832, 169] on td "2" at bounding box center [806, 174] width 54 height 25
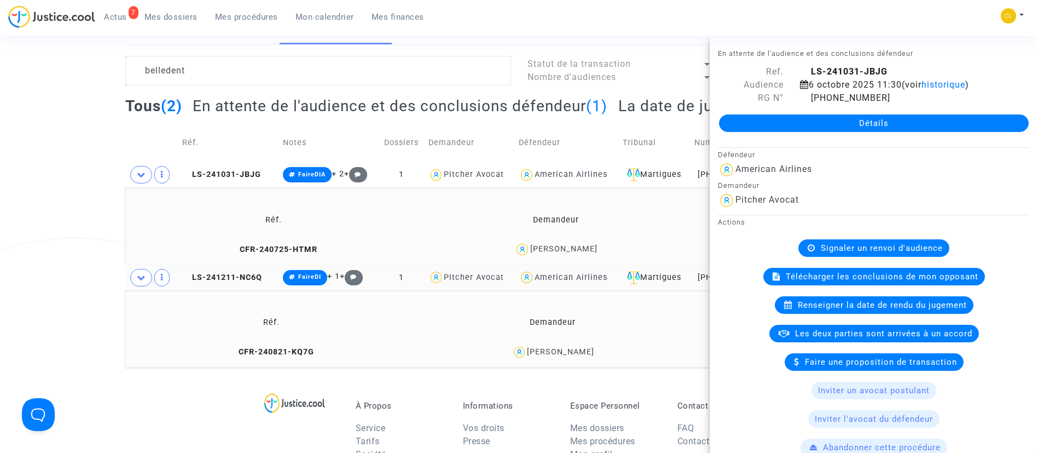
click at [675, 352] on div "Aurélie Belledent" at bounding box center [552, 352] width 270 height 16
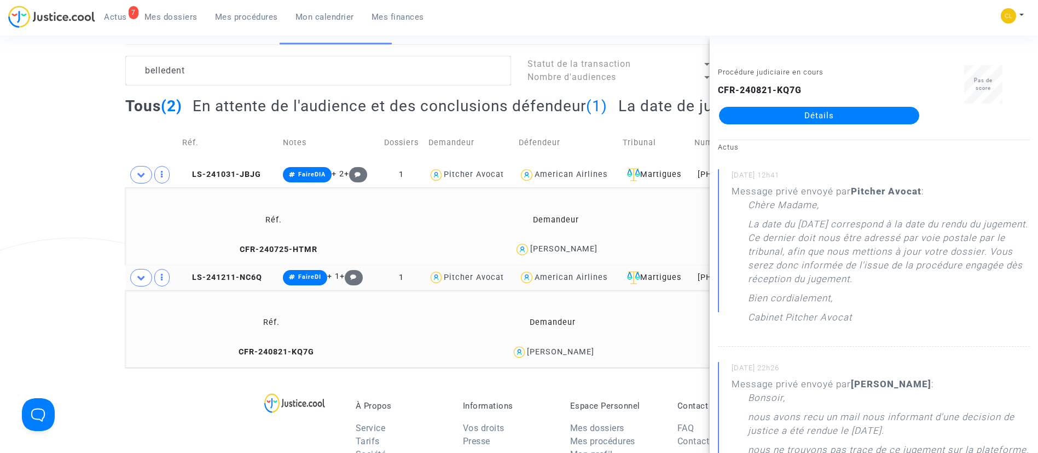
drag, startPoint x: 38, startPoint y: 218, endPoint x: 643, endPoint y: 279, distance: 608.8
click at [43, 217] on div "Tribunal de commerce Tribunal judiciaire Tribunal administratif belledent Statu…" at bounding box center [519, 187] width 1038 height 360
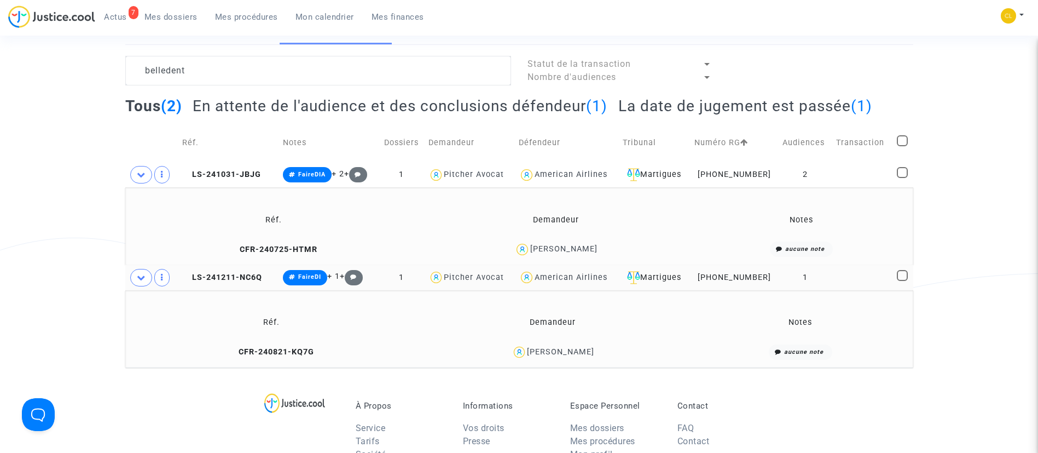
click at [840, 283] on td at bounding box center [862, 277] width 60 height 25
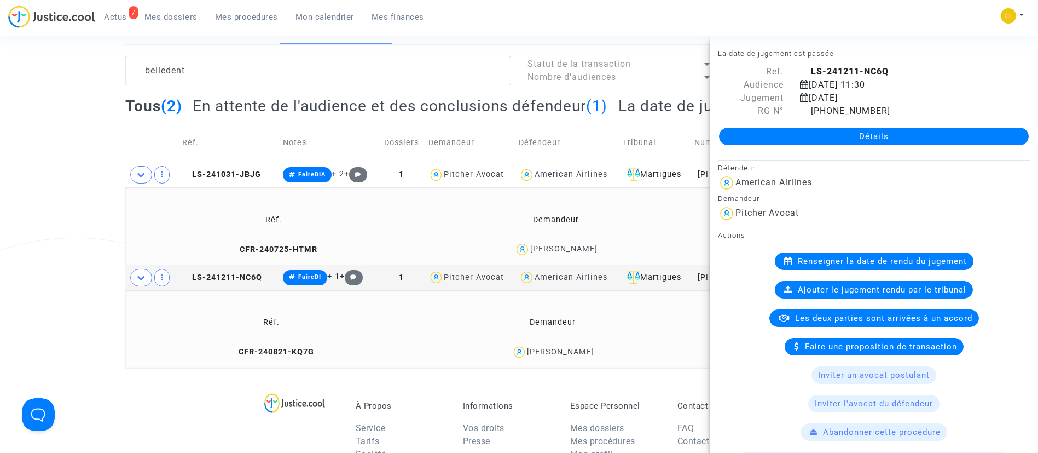
drag, startPoint x: 188, startPoint y: 21, endPoint x: 221, endPoint y: 53, distance: 45.3
click at [188, 21] on span "Mes dossiers" at bounding box center [170, 17] width 53 height 10
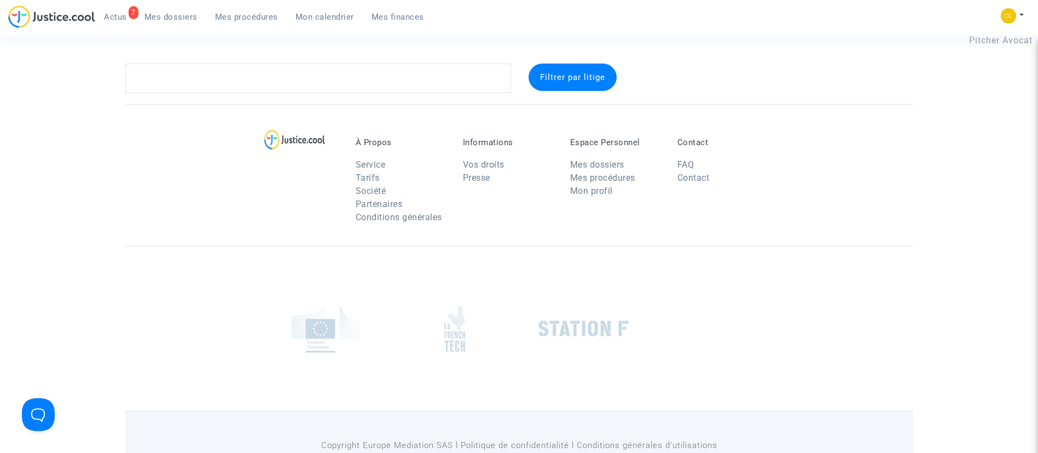
scroll to position [3, 0]
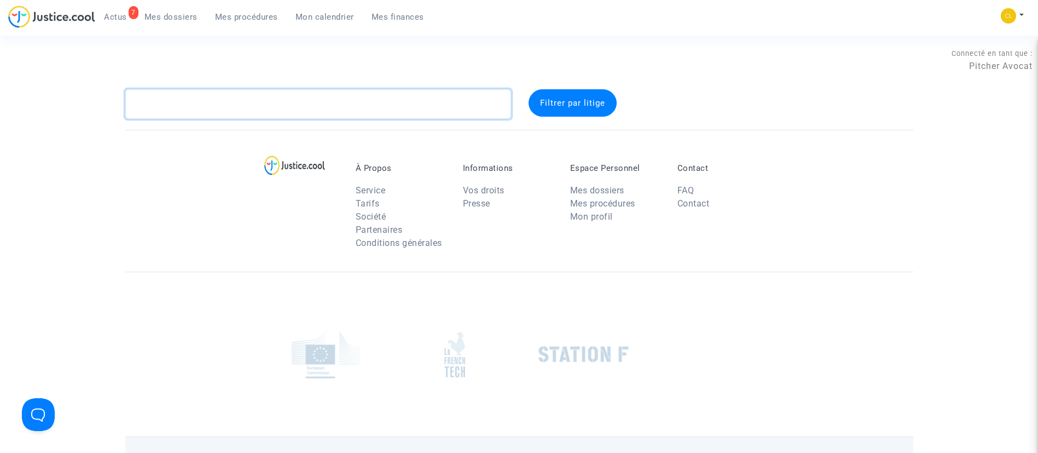
click at [252, 94] on textarea at bounding box center [318, 104] width 386 height 30
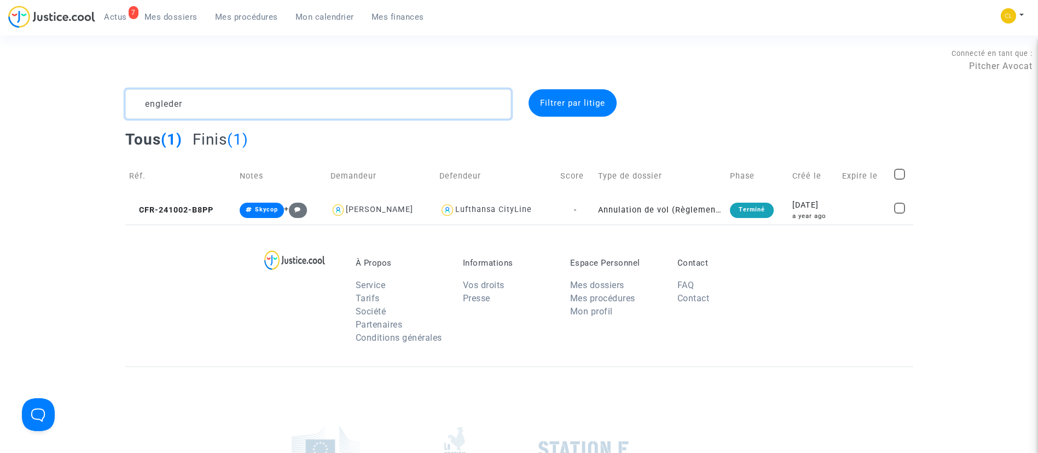
type textarea "engleder"
click at [799, 207] on div "2024-10-02" at bounding box center [813, 205] width 43 height 12
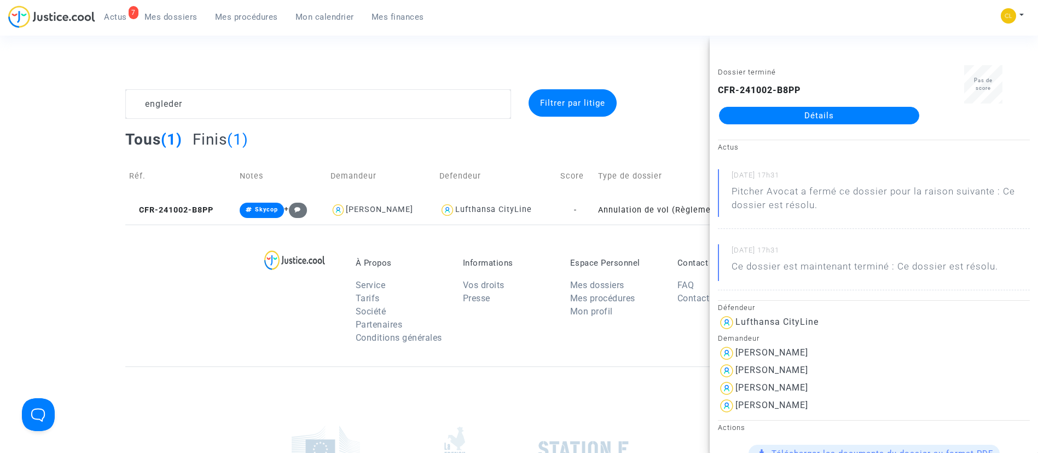
click at [814, 111] on link "Détails" at bounding box center [819, 116] width 200 height 18
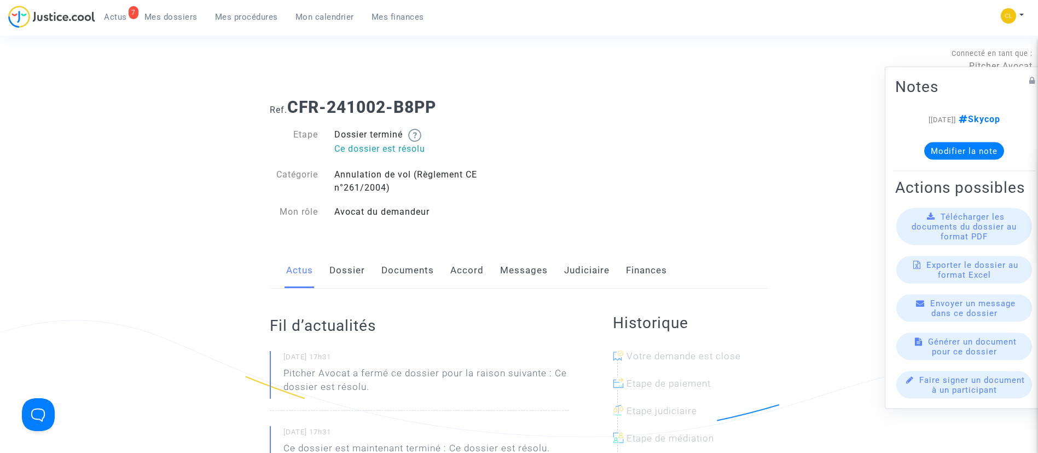
drag, startPoint x: 526, startPoint y: 261, endPoint x: 532, endPoint y: 233, distance: 29.1
click at [525, 261] on link "Messages" at bounding box center [524, 270] width 48 height 36
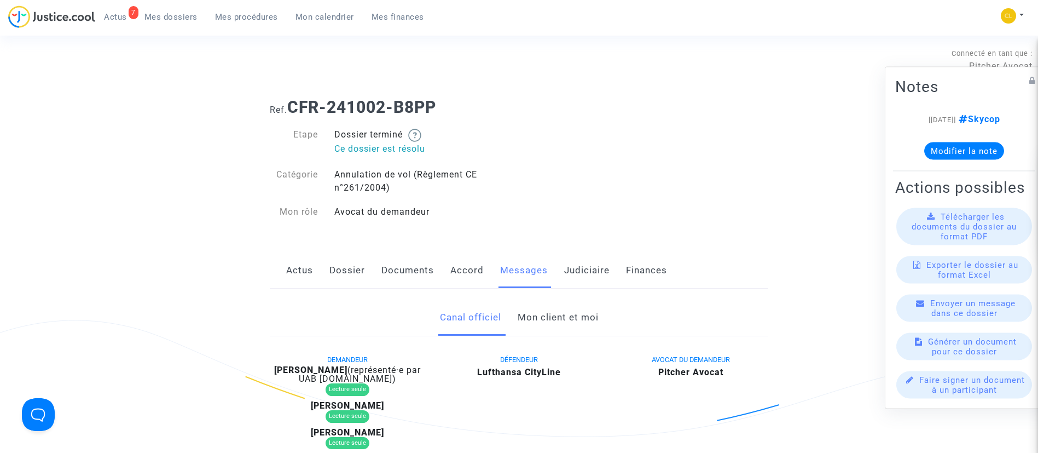
click at [523, 320] on link "Mon client et moi" at bounding box center [558, 317] width 81 height 36
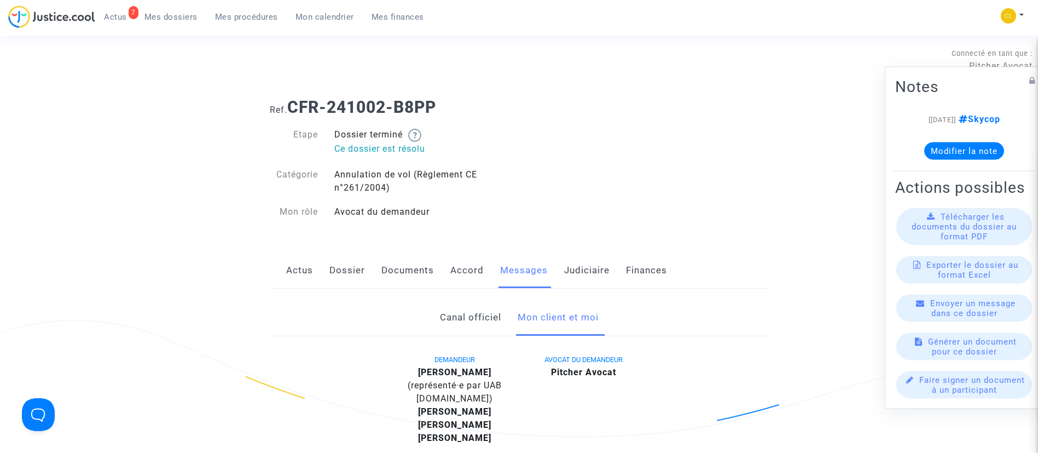
click at [168, 20] on span "Mes dossiers" at bounding box center [170, 17] width 53 height 10
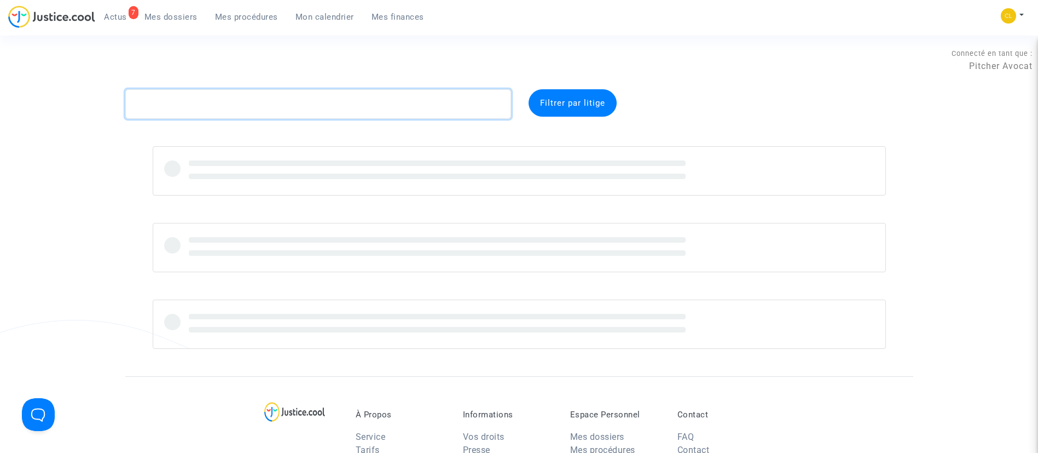
click at [375, 108] on textarea at bounding box center [318, 104] width 386 height 30
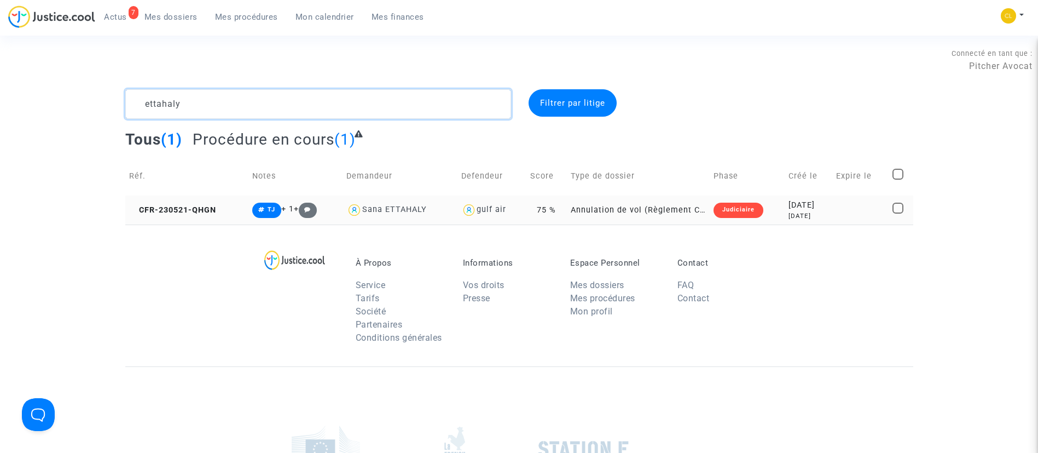
type textarea "ettahaly"
click at [860, 212] on td at bounding box center [860, 209] width 56 height 29
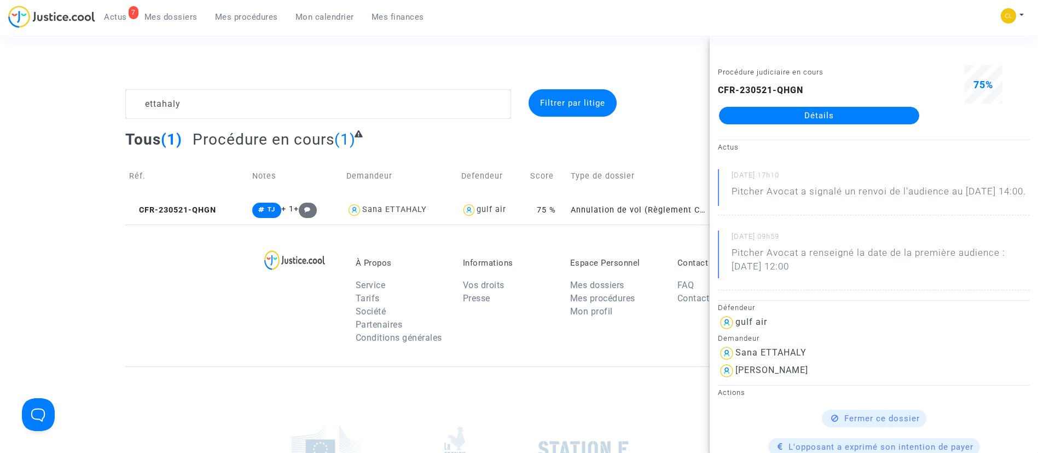
click at [848, 114] on link "Détails" at bounding box center [819, 116] width 200 height 18
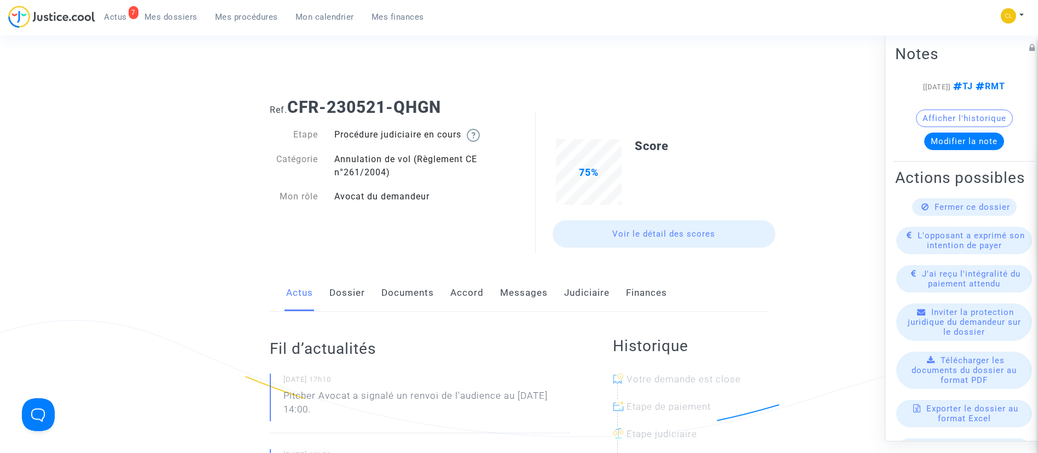
drag, startPoint x: 581, startPoint y: 287, endPoint x: 586, endPoint y: 280, distance: 9.0
click at [580, 287] on link "Judiciaire" at bounding box center [586, 293] width 45 height 36
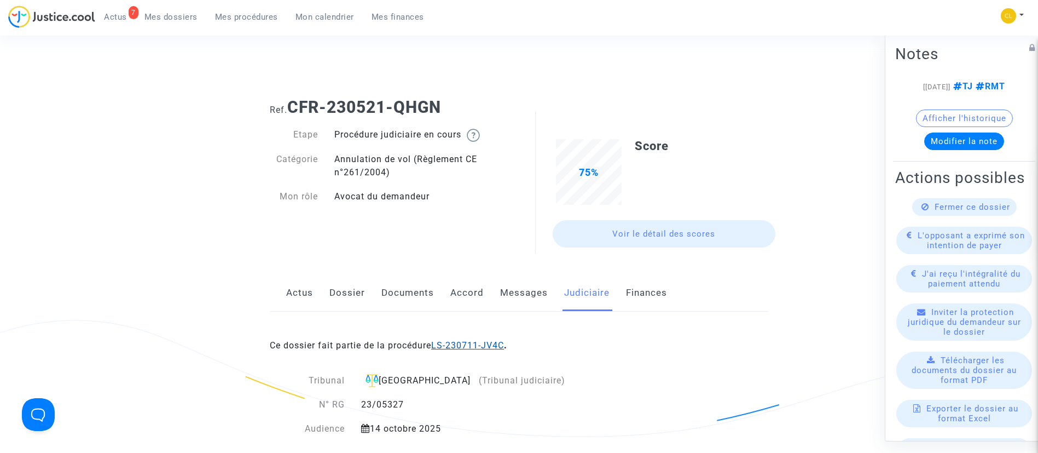
click at [494, 349] on link "LS-230711-JV4C" at bounding box center [467, 345] width 73 height 10
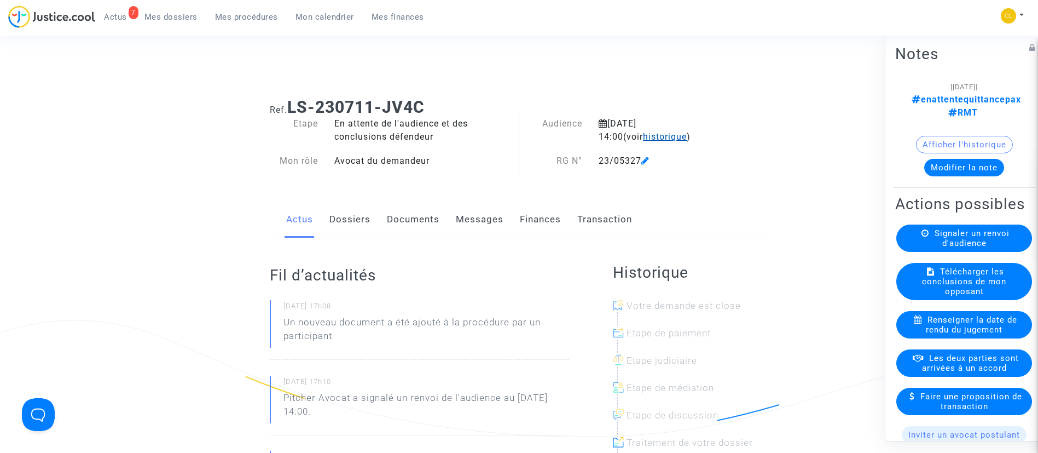
click at [652, 136] on span "historique" at bounding box center [665, 136] width 44 height 10
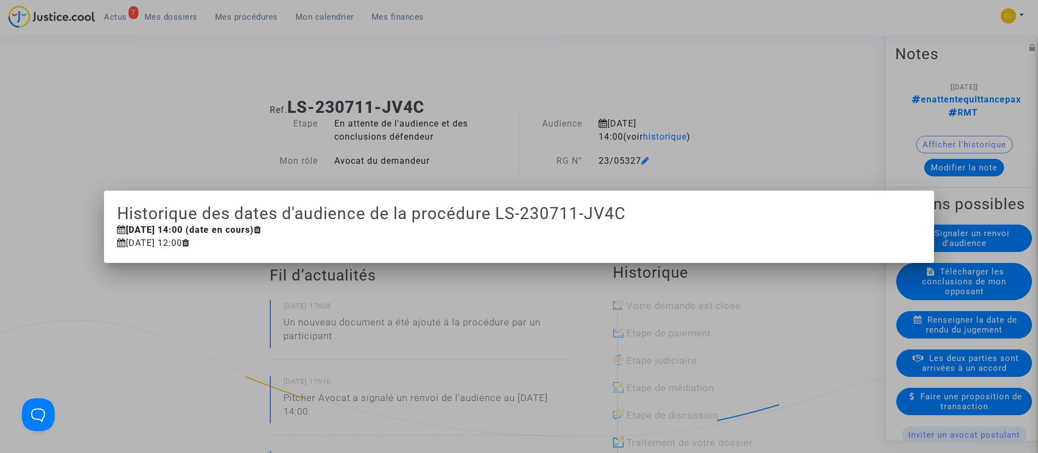
click at [295, 114] on div at bounding box center [519, 226] width 1038 height 453
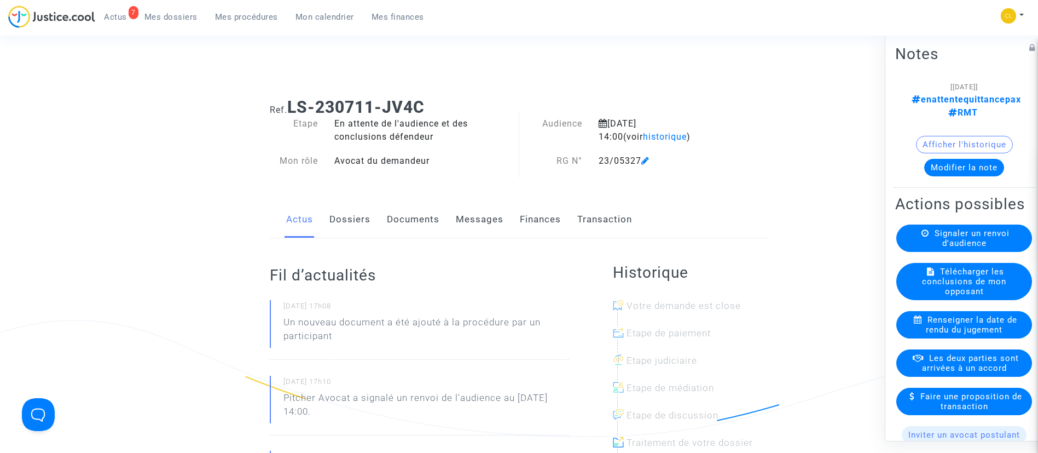
click at [316, 23] on link "Mon calendrier" at bounding box center [325, 17] width 76 height 16
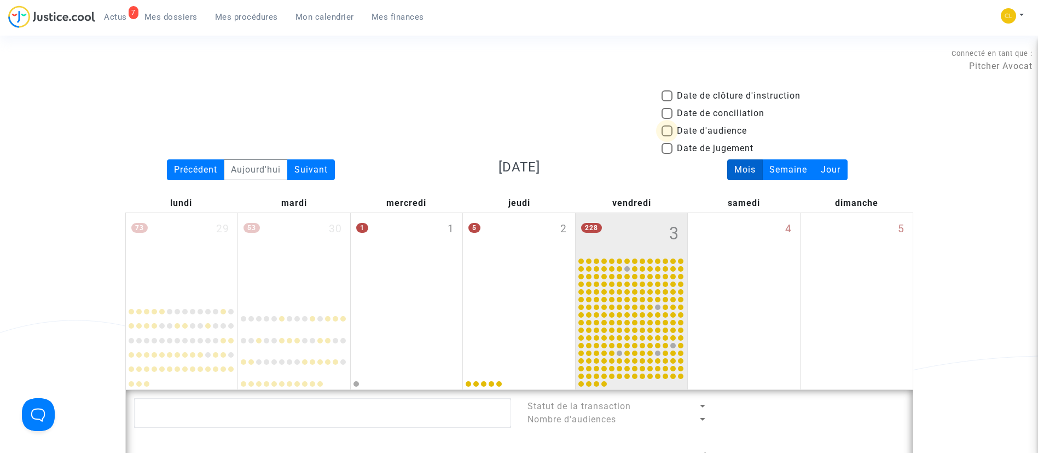
click at [691, 130] on span "Date d'audience" at bounding box center [712, 130] width 70 height 13
click at [667, 136] on input "Date d'audience" at bounding box center [666, 136] width 1 height 1
checkbox input "true"
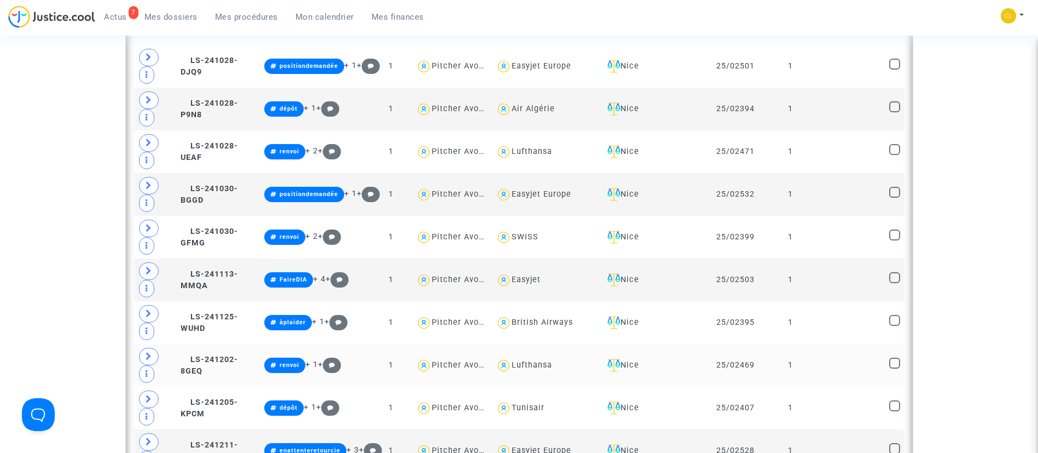
scroll to position [739, 0]
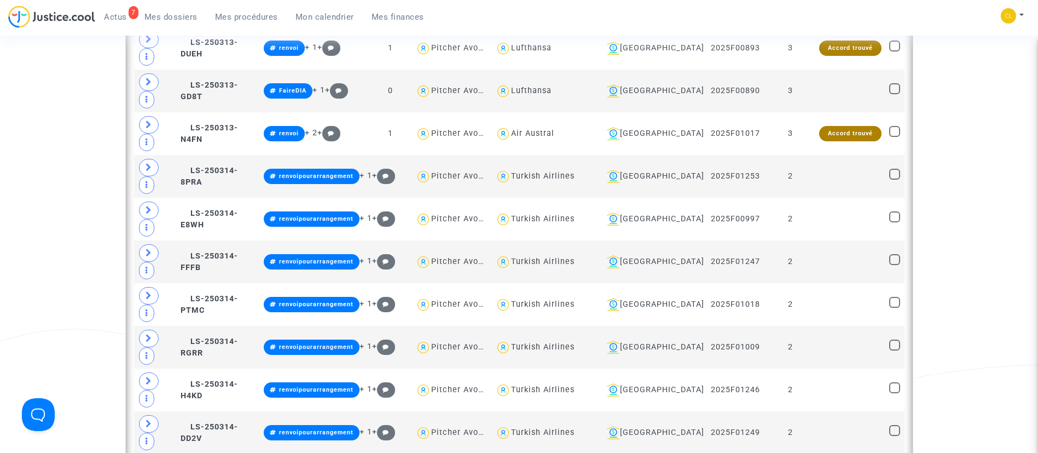
scroll to position [1559, 0]
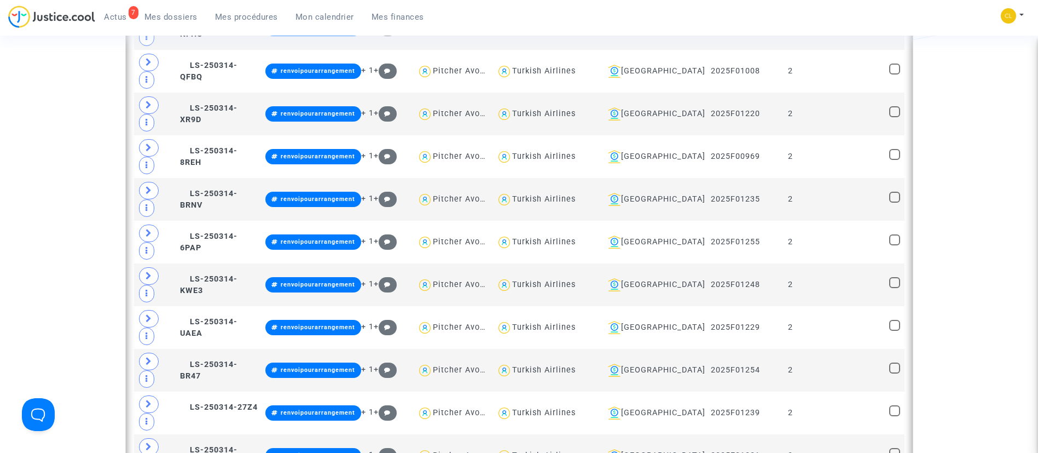
scroll to position [2709, 0]
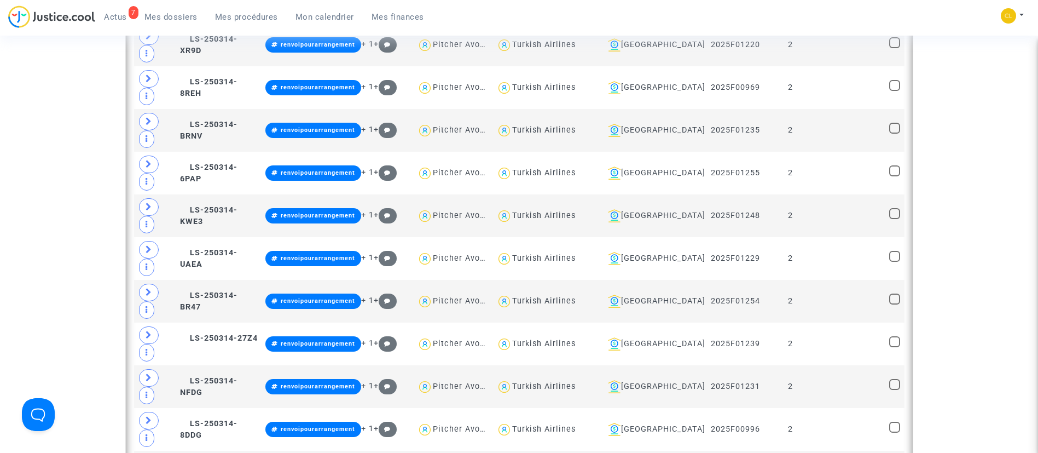
drag, startPoint x: 547, startPoint y: 289, endPoint x: 571, endPoint y: 288, distance: 24.1
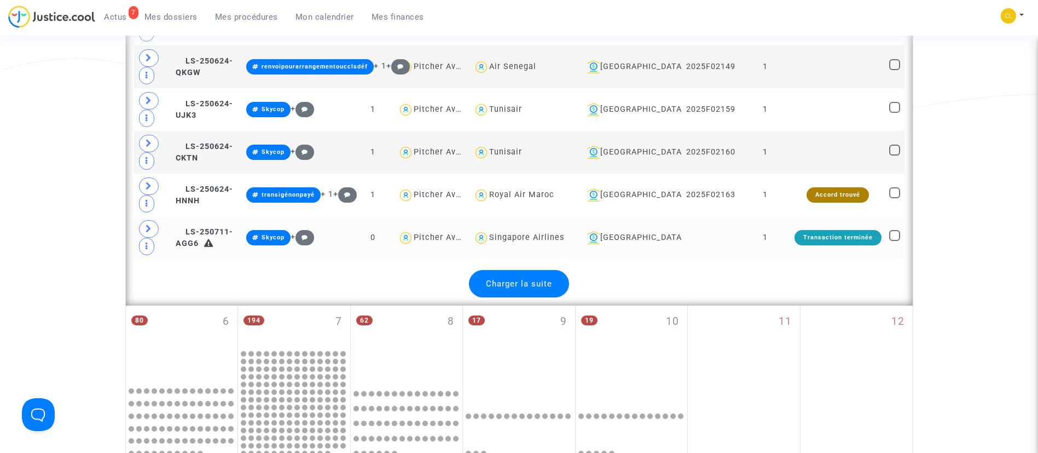
scroll to position [6610, 0]
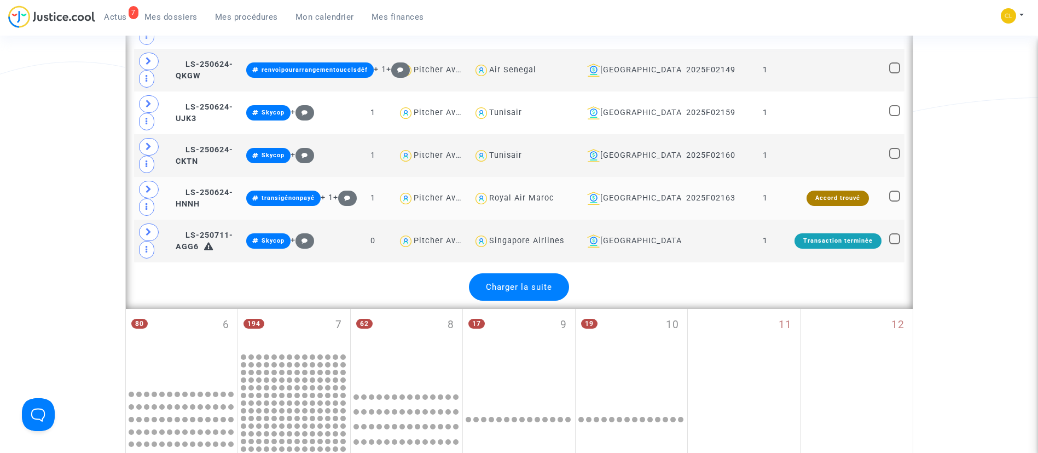
click at [554, 200] on div "Royal Air Maroc" at bounding box center [521, 197] width 65 height 9
type textarea "@"Royal Air Maroc""
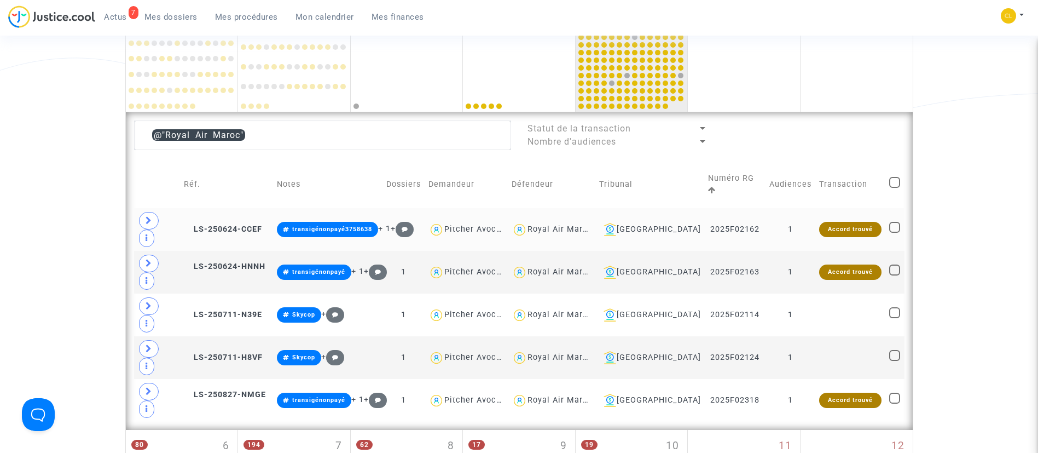
scroll to position [270, 0]
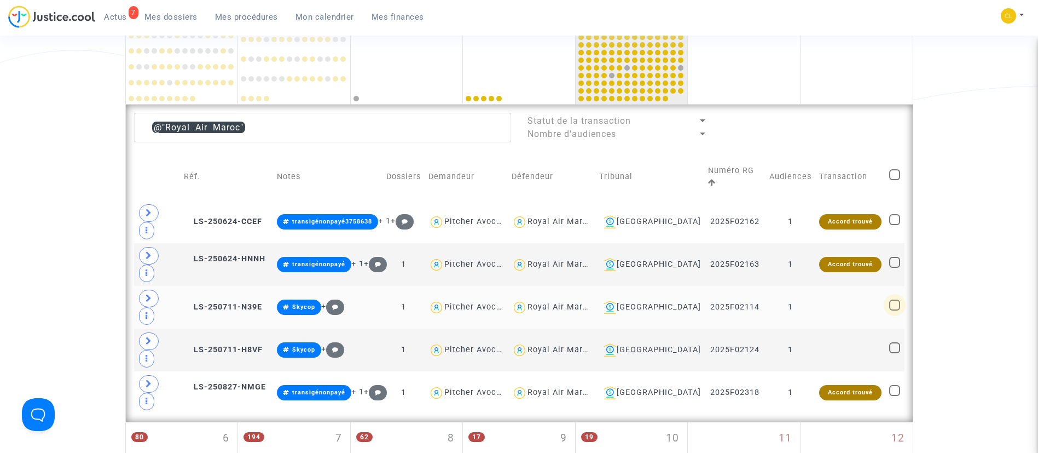
click at [897, 299] on span at bounding box center [894, 304] width 11 height 11
click at [895, 310] on input "checkbox" at bounding box center [894, 310] width 1 height 1
checkbox input "true"
click at [896, 342] on mat-checkbox at bounding box center [894, 349] width 11 height 15
click at [893, 342] on span at bounding box center [894, 347] width 11 height 11
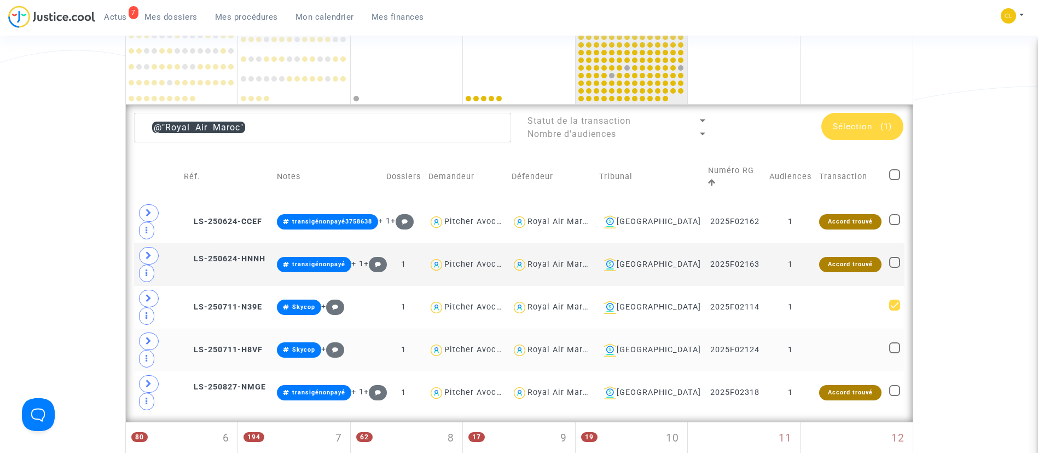
click at [894, 353] on input "checkbox" at bounding box center [894, 353] width 1 height 1
checkbox input "true"
click at [871, 120] on div "Sélection (2)" at bounding box center [862, 126] width 82 height 27
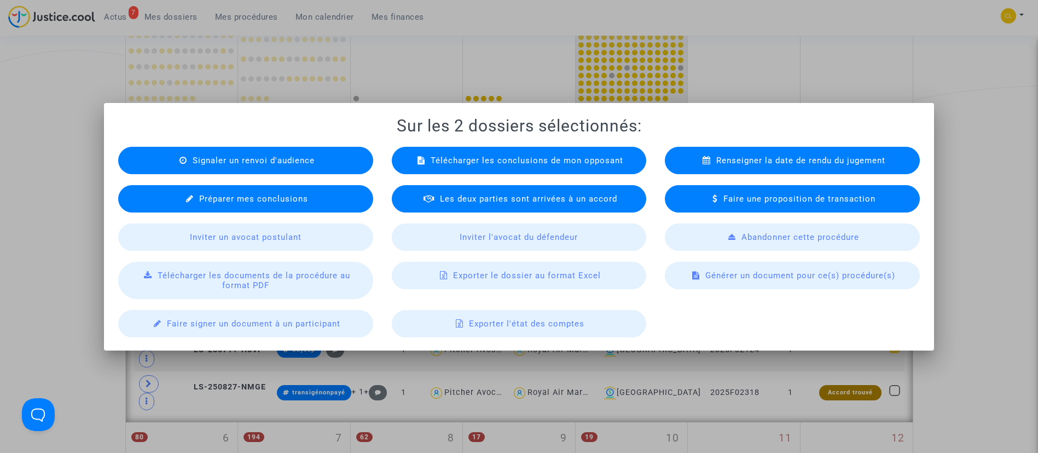
click at [268, 288] on div "Télécharger les documents de la procédure au format PDF" at bounding box center [245, 280] width 255 height 37
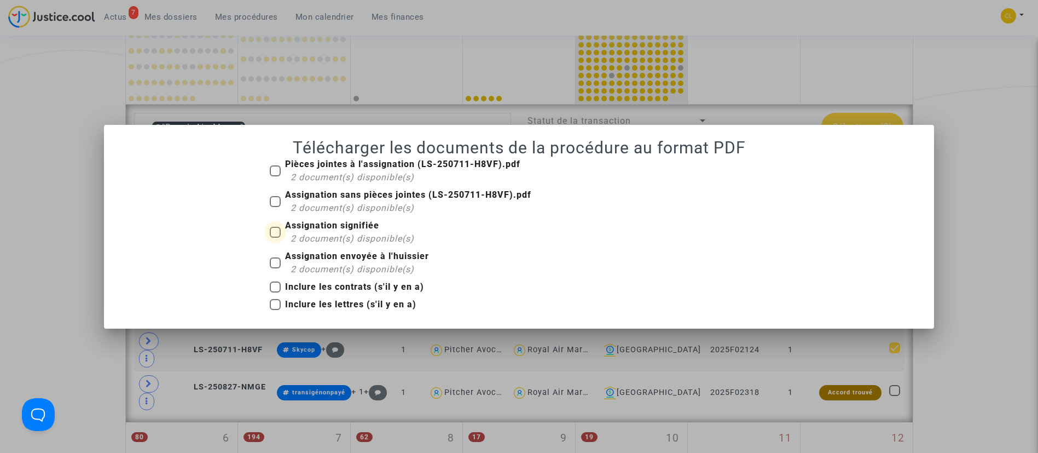
click at [323, 232] on div "2 document(s) disponible(s)" at bounding box center [353, 238] width 124 height 13
click at [275, 237] on input "Assignation signifiée 2 document(s) disponible(s)" at bounding box center [275, 237] width 1 height 1
checkbox input "true"
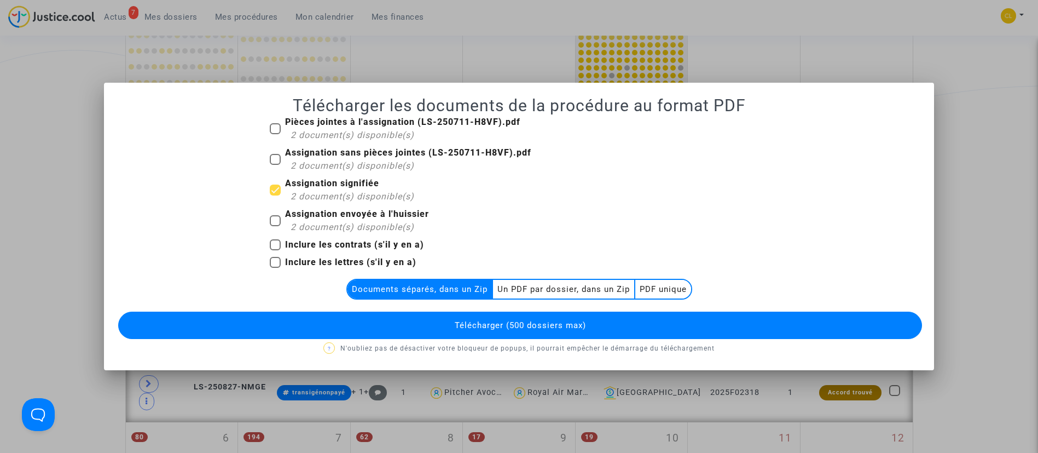
click at [357, 129] on div "2 document(s) disponible(s)" at bounding box center [406, 135] width 230 height 13
click at [275, 134] on input "Pièces jointes à l'assignation (LS-250711-H8VF).pdf 2 document(s) disponible(s)" at bounding box center [275, 134] width 1 height 1
checkbox input "true"
click at [616, 294] on multi-toggle-item "Un PDF par dossier, dans un Zip" at bounding box center [564, 289] width 142 height 19
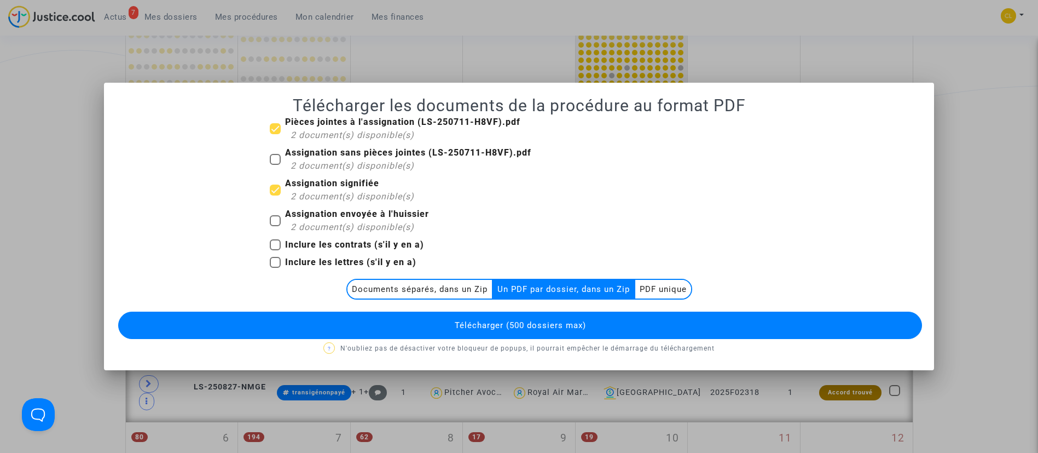
drag, startPoint x: 616, startPoint y: 326, endPoint x: 639, endPoint y: 31, distance: 295.8
click at [619, 291] on div "Pièces jointes à l'assignation (LS-250711-H8VF).pdf 2 document(s) disponible(s)…" at bounding box center [519, 235] width 804 height 240
click at [547, 332] on button "Télécharger (500 dossiers max)" at bounding box center [520, 324] width 804 height 27
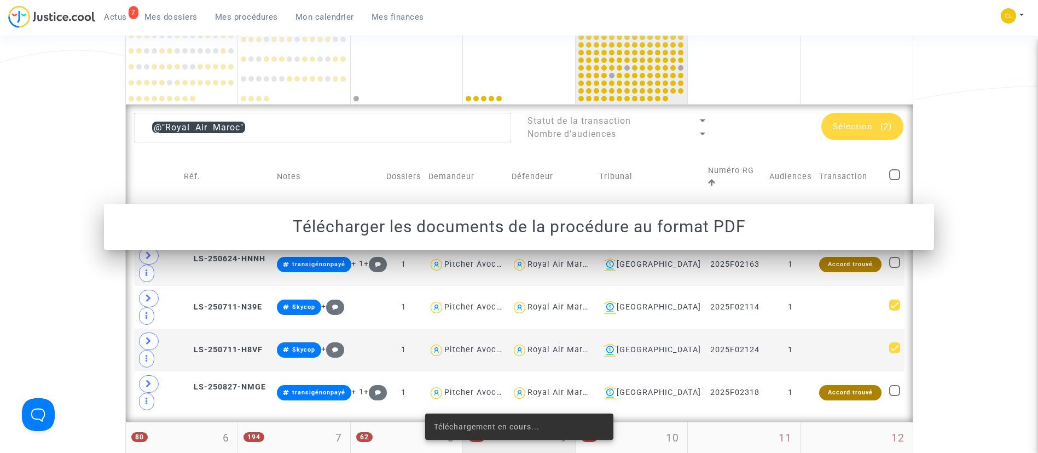
scroll to position [270, 0]
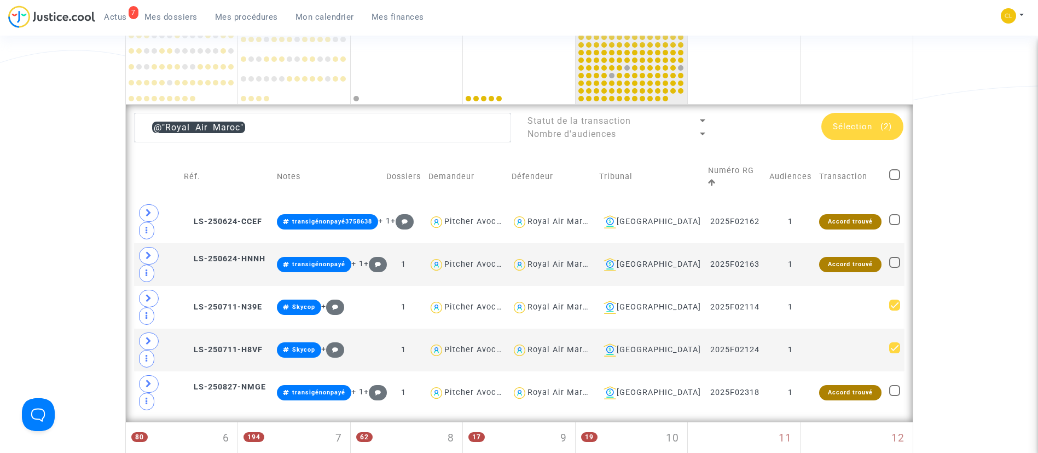
click at [876, 131] on span "Sélection (2)" at bounding box center [862, 126] width 59 height 10
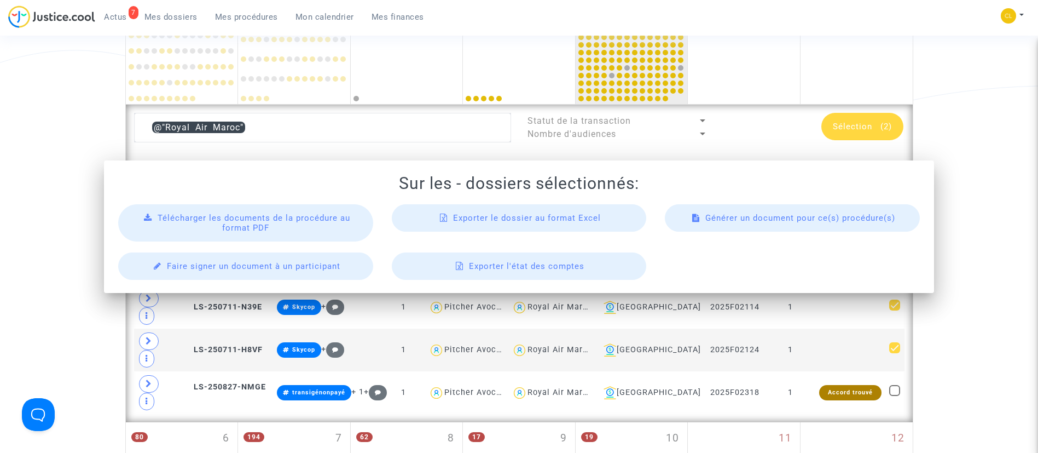
scroll to position [0, 0]
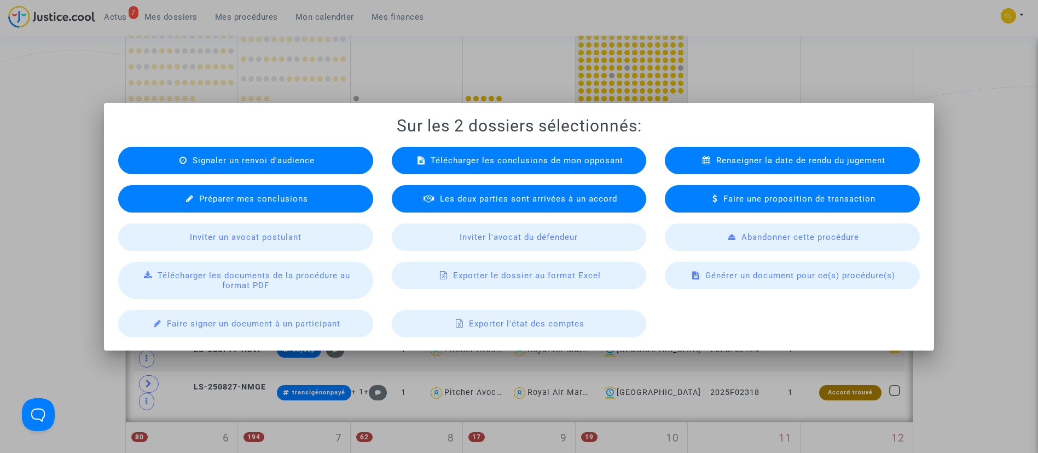
click at [253, 286] on span "Télécharger les documents de la procédure au format PDF" at bounding box center [254, 280] width 193 height 20
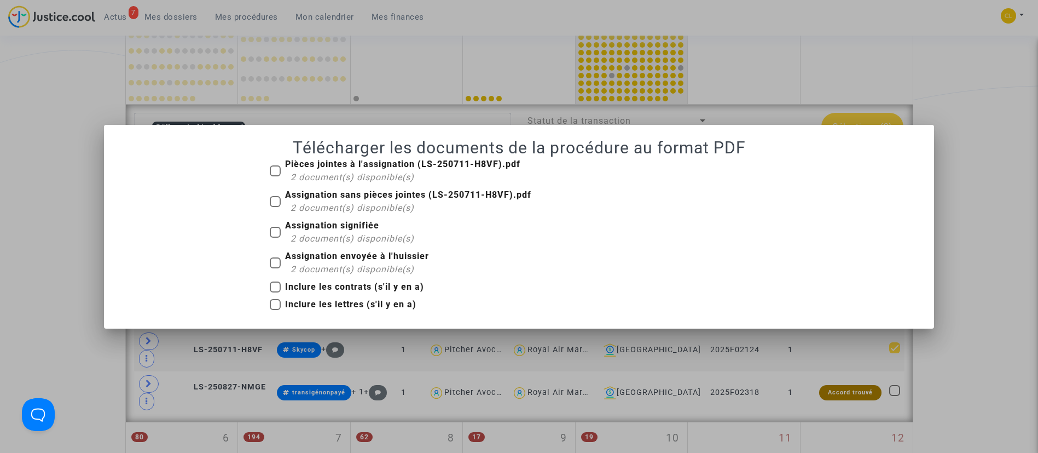
click at [287, 224] on b "Assignation signifiée" at bounding box center [332, 225] width 94 height 10
click at [275, 237] on input "Assignation signifiée 2 document(s) disponible(s)" at bounding box center [275, 237] width 1 height 1
checkbox input "true"
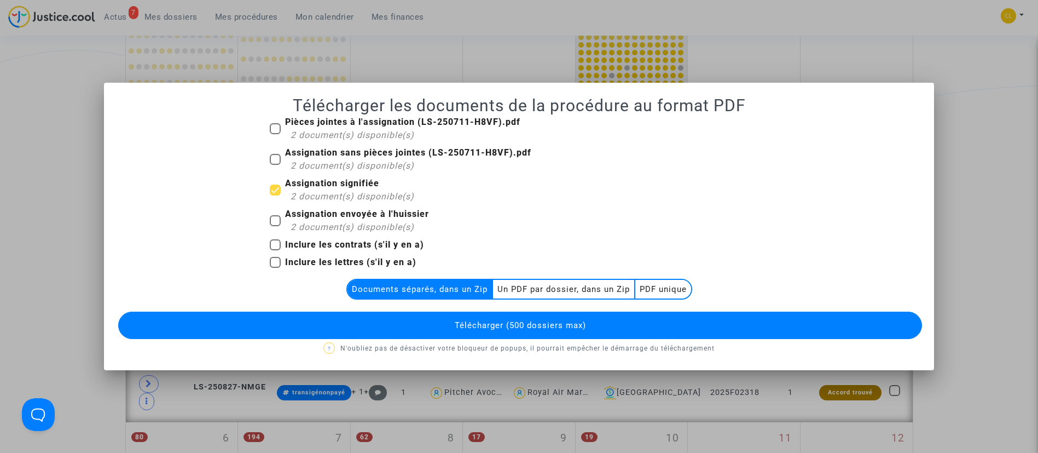
drag, startPoint x: 99, startPoint y: 56, endPoint x: 101, endPoint y: 43, distance: 13.2
click at [99, 56] on div at bounding box center [519, 226] width 1038 height 453
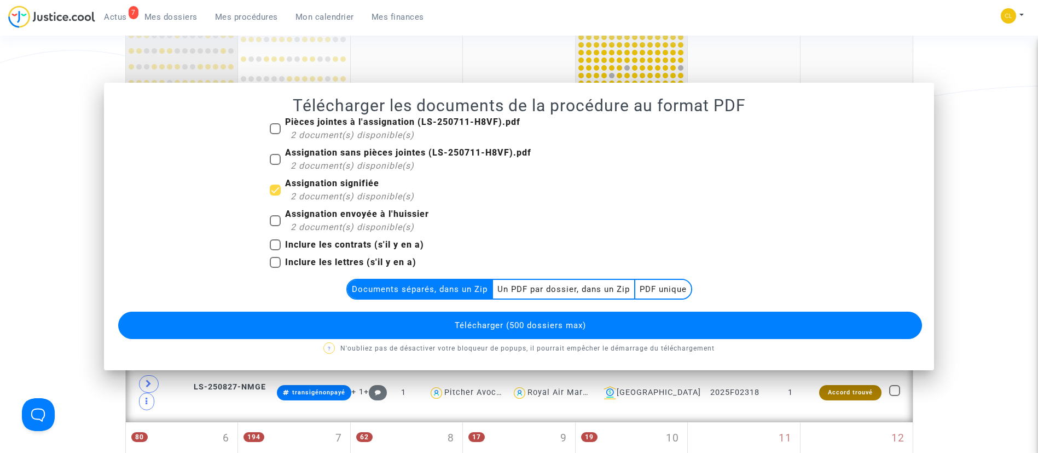
scroll to position [270, 0]
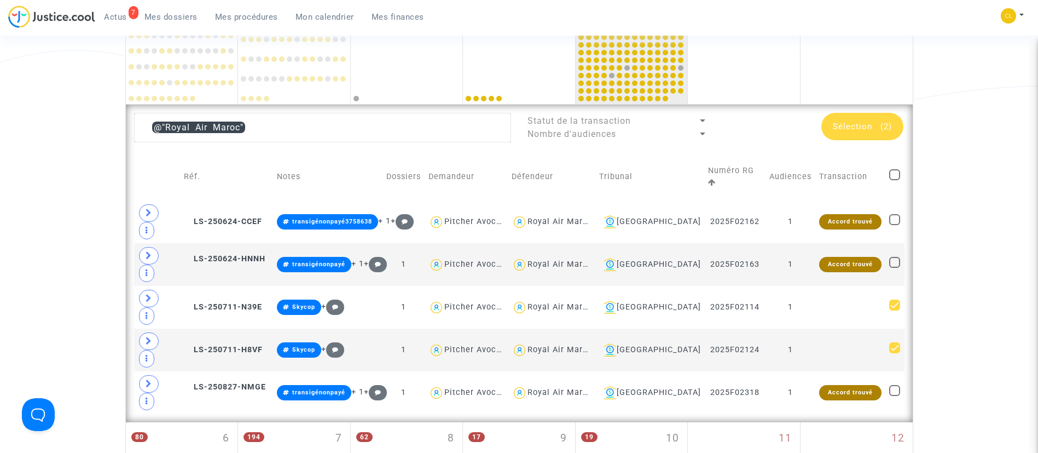
drag, startPoint x: 396, startPoint y: 360, endPoint x: 415, endPoint y: 346, distance: 24.0
click at [396, 422] on div "62 8" at bounding box center [407, 459] width 112 height 75
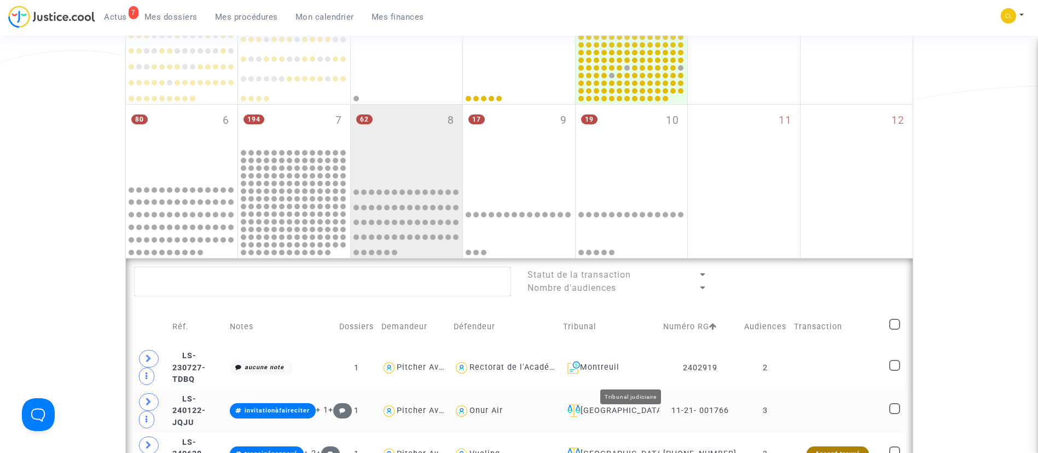
click at [615, 416] on div "Aulnay-sous-Bois" at bounding box center [609, 410] width 92 height 13
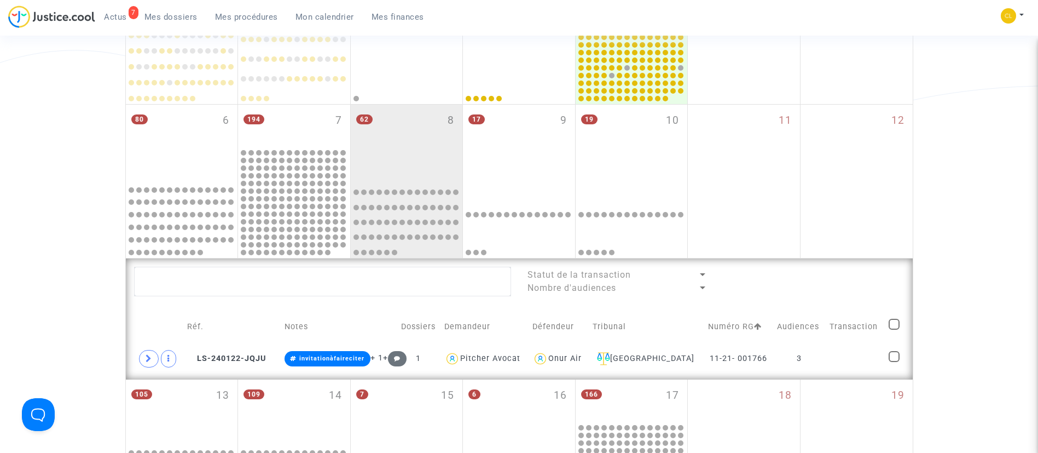
drag, startPoint x: 170, startPoint y: 16, endPoint x: 198, endPoint y: 69, distance: 60.0
click at [170, 16] on span "Mes dossiers" at bounding box center [170, 17] width 53 height 10
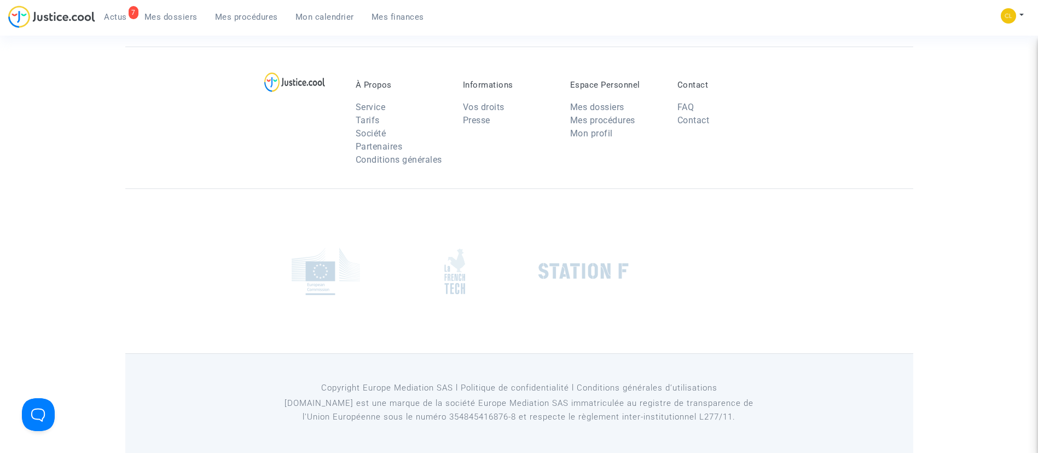
scroll to position [36, 0]
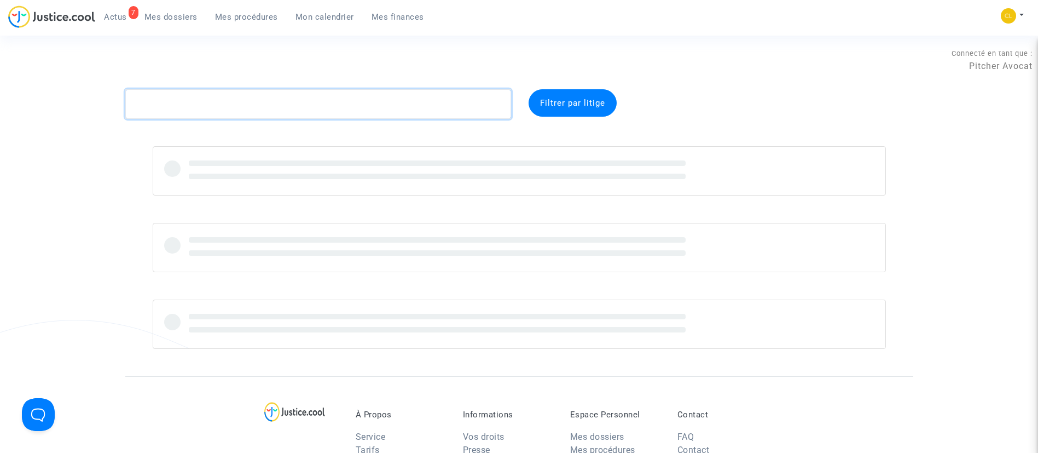
click at [252, 115] on textarea at bounding box center [318, 104] width 386 height 30
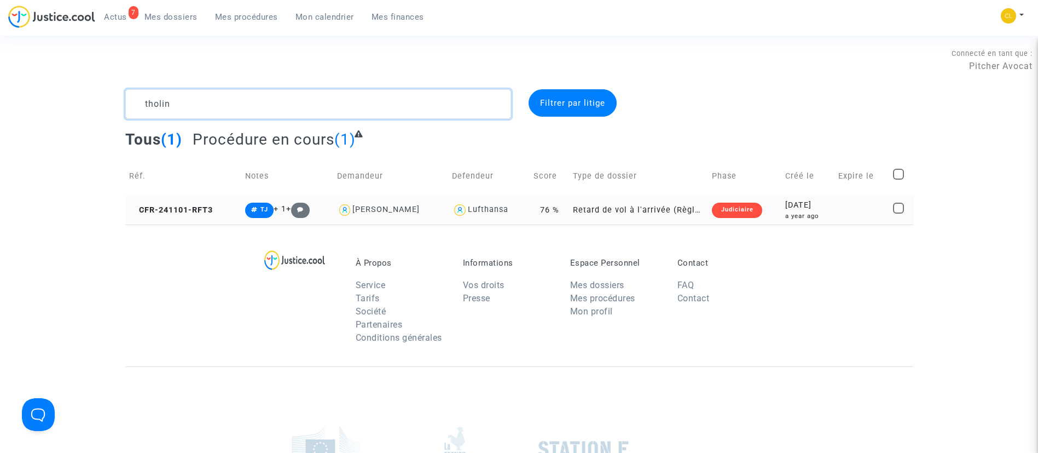
type textarea "tholin"
click at [839, 214] on td at bounding box center [861, 209] width 55 height 29
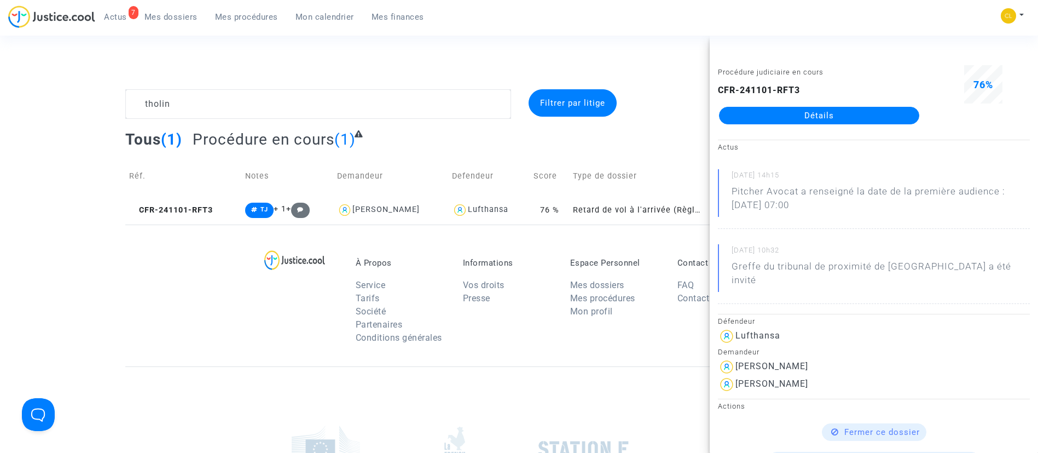
click at [821, 122] on link "Détails" at bounding box center [819, 116] width 200 height 18
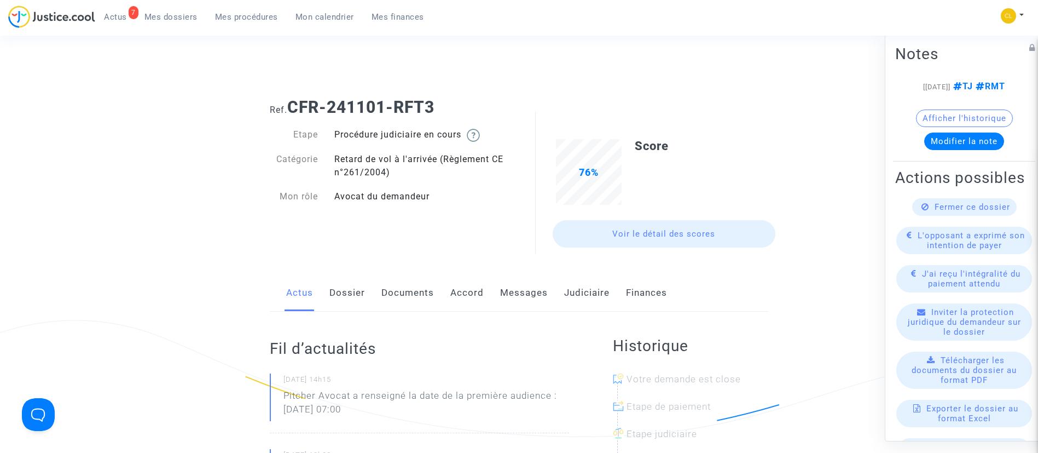
click at [478, 283] on link "Accord" at bounding box center [466, 293] width 33 height 36
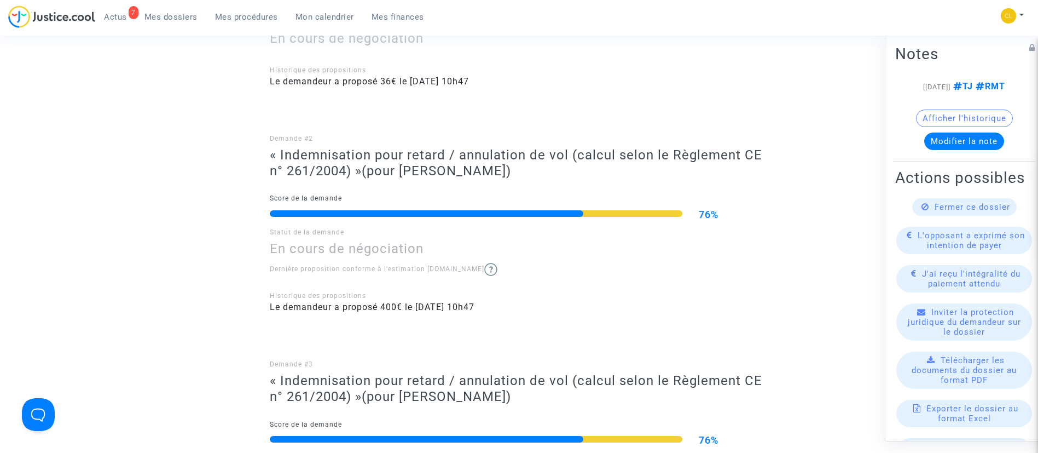
scroll to position [156, 0]
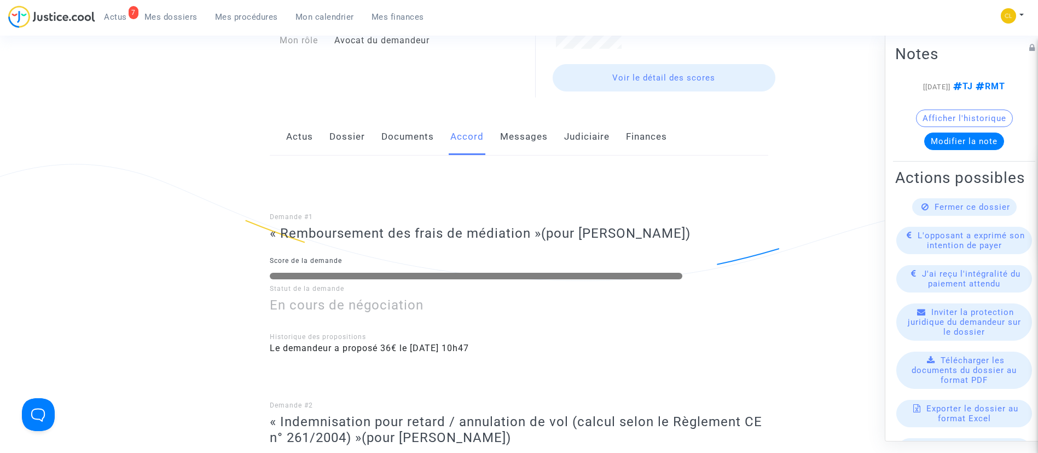
click at [599, 140] on link "Judiciaire" at bounding box center [586, 137] width 45 height 36
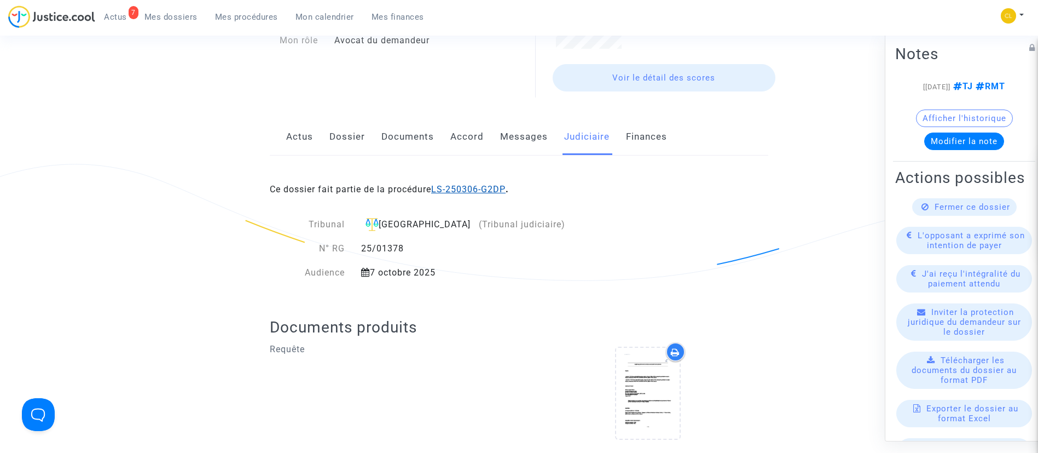
click at [467, 190] on link "LS-250306-G2DP" at bounding box center [468, 189] width 74 height 10
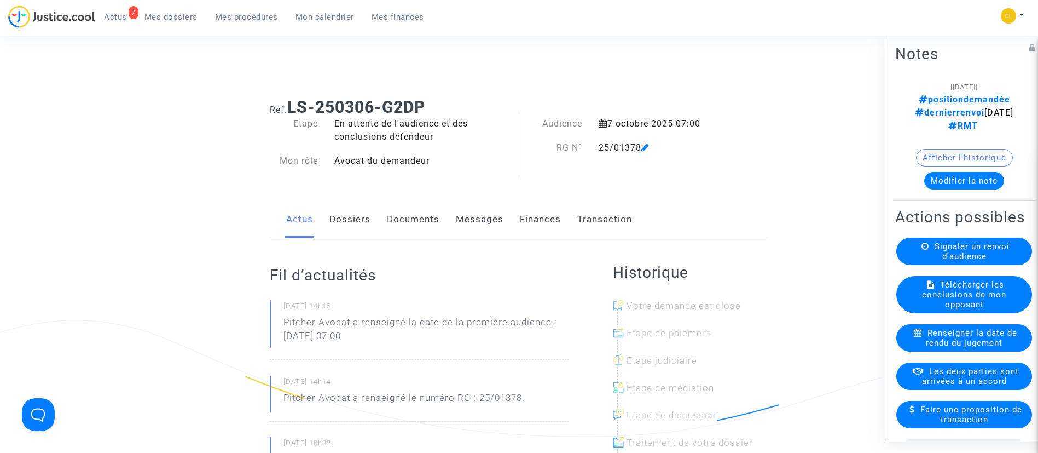
click at [608, 219] on link "Transaction" at bounding box center [604, 219] width 55 height 36
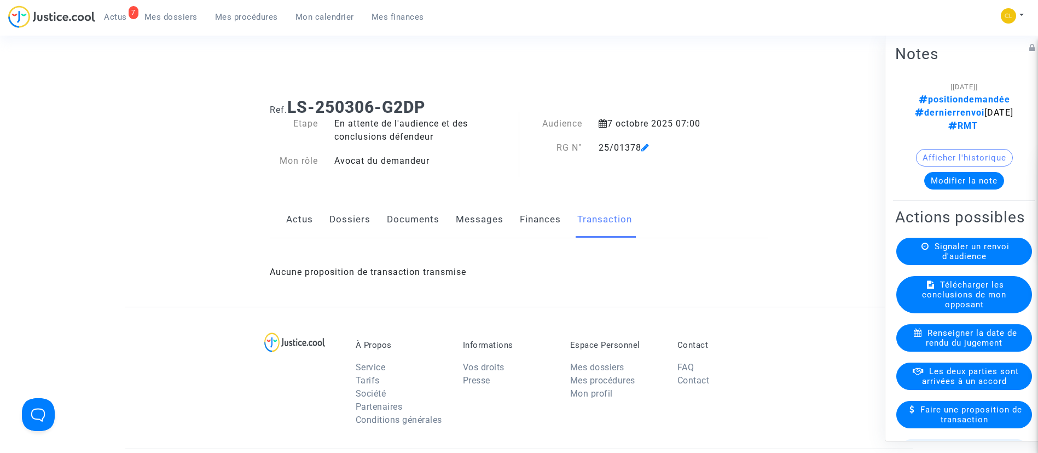
click at [542, 222] on link "Finances" at bounding box center [540, 219] width 41 height 36
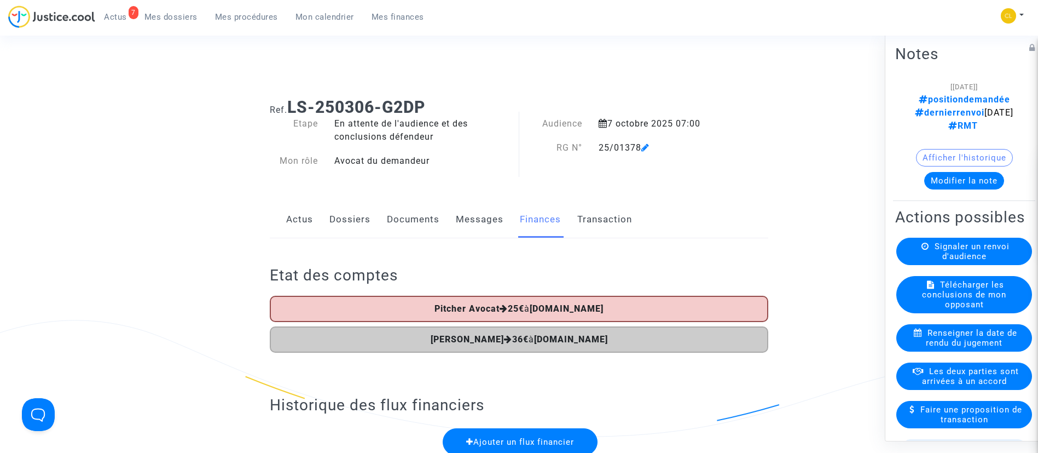
drag, startPoint x: 262, startPoint y: 15, endPoint x: 283, endPoint y: 61, distance: 50.4
click at [262, 15] on span "Mes procédures" at bounding box center [246, 17] width 63 height 10
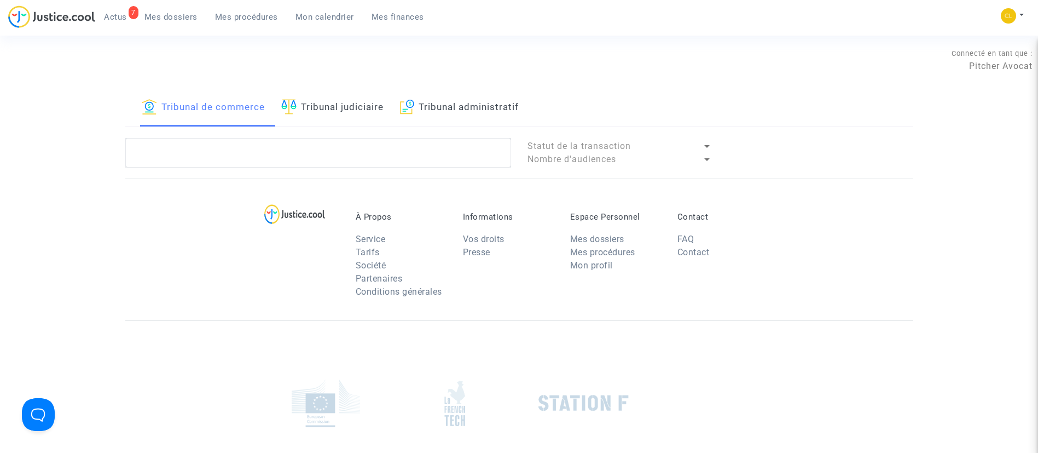
click at [352, 127] on div "Tribunal de commerce Tribunal judiciaire Tribunal administratif Statut de la tr…" at bounding box center [519, 133] width 788 height 89
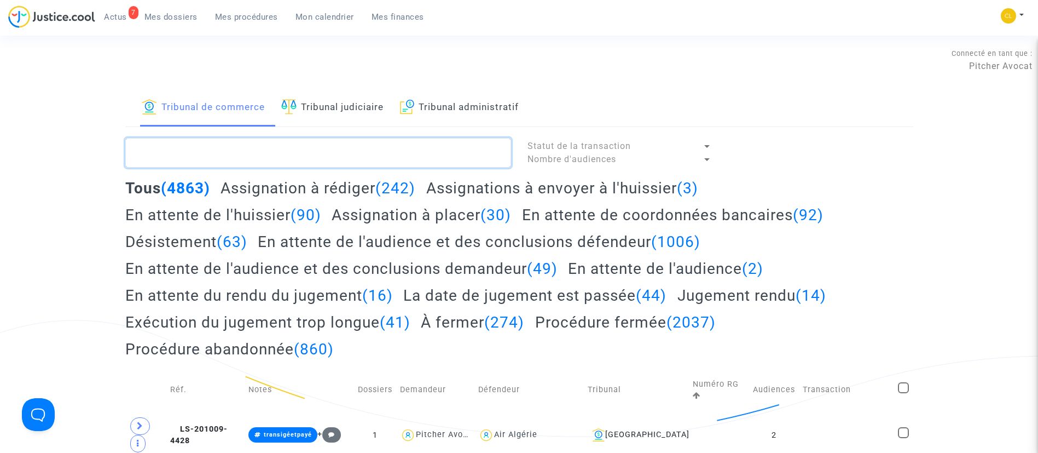
click at [327, 146] on textarea at bounding box center [318, 153] width 386 height 30
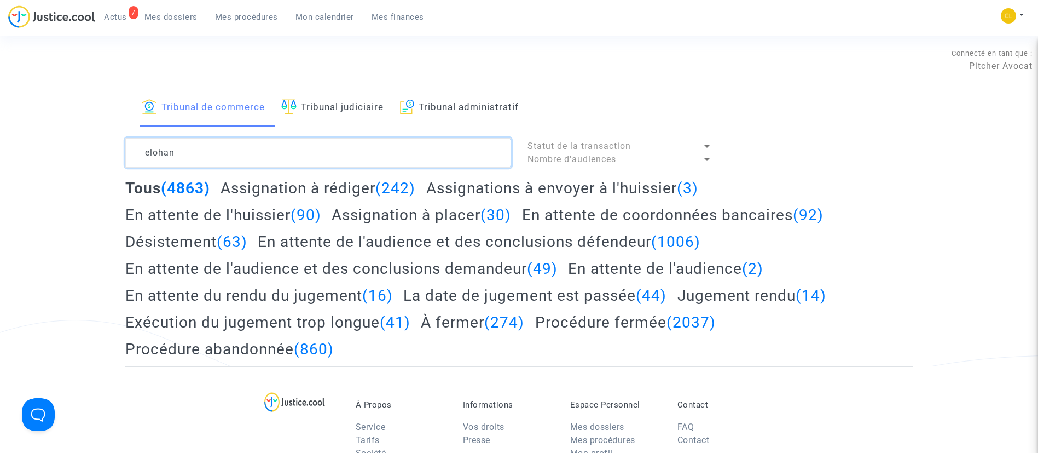
type textarea "elohan"
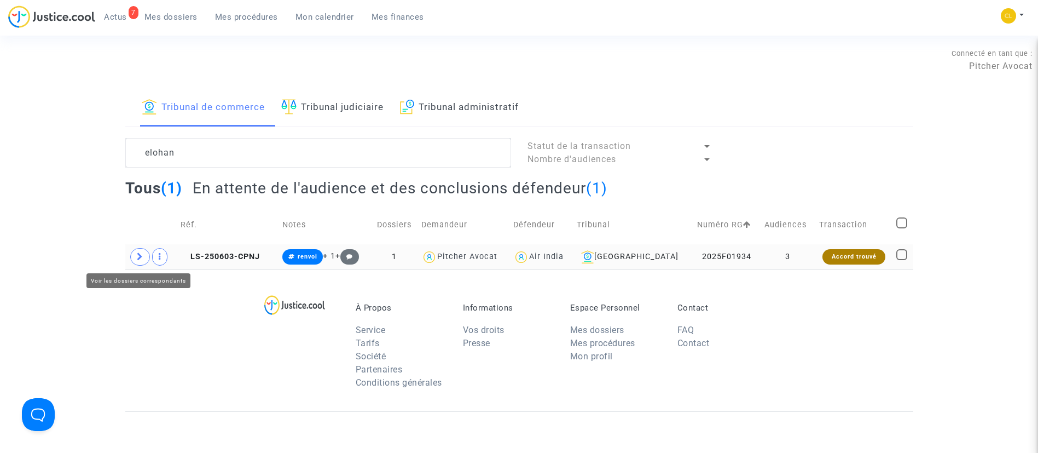
click at [136, 256] on span at bounding box center [140, 257] width 20 height 18
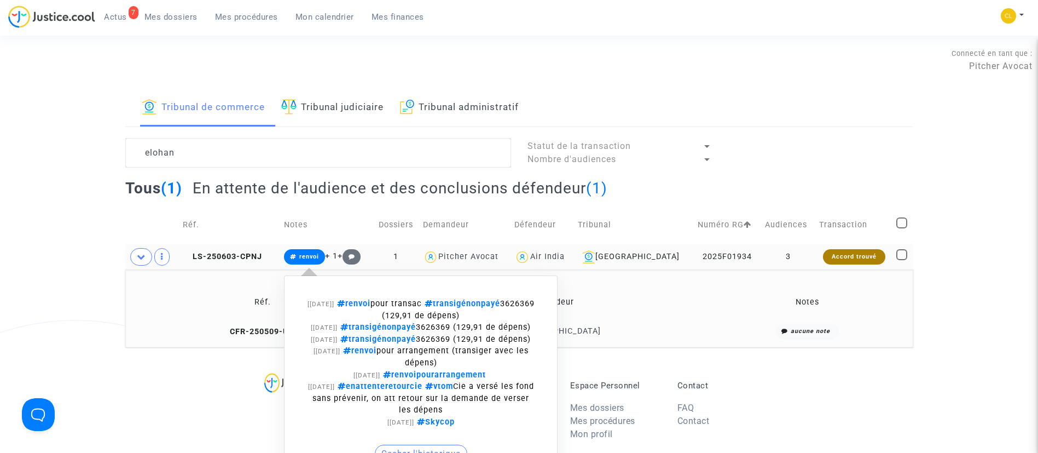
click at [392, 310] on span "renvoi pour transac transigénonpayé 3626369 (129,91 de dépens)" at bounding box center [434, 309] width 200 height 21
copy span "3626369"
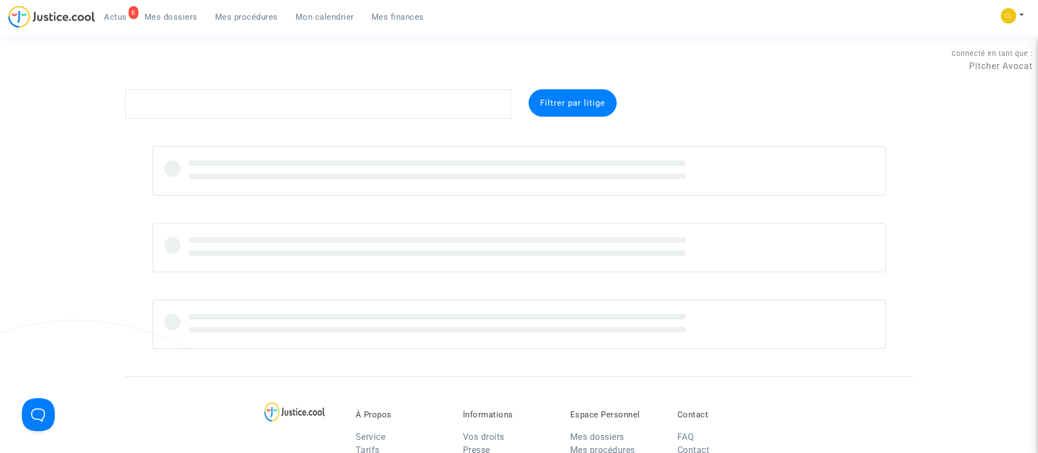
click at [329, 21] on span "Mon calendrier" at bounding box center [324, 17] width 59 height 10
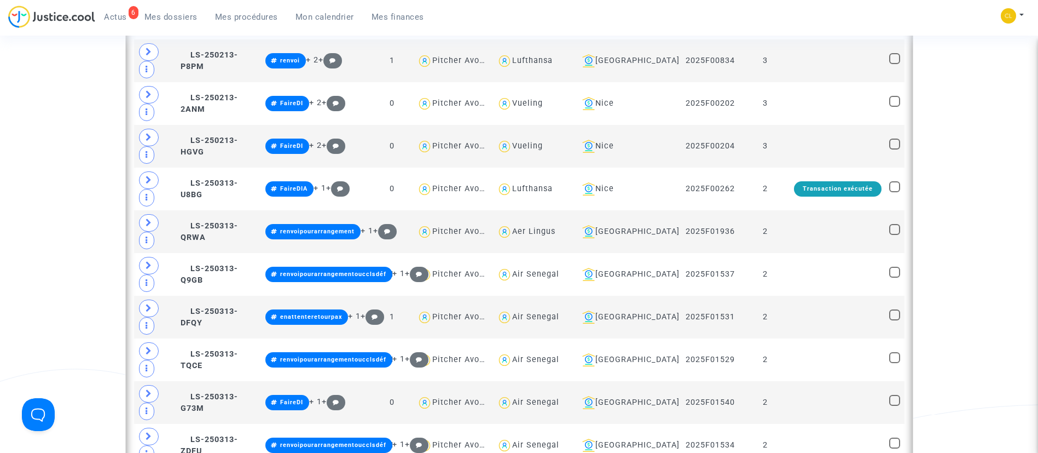
scroll to position [1683, 0]
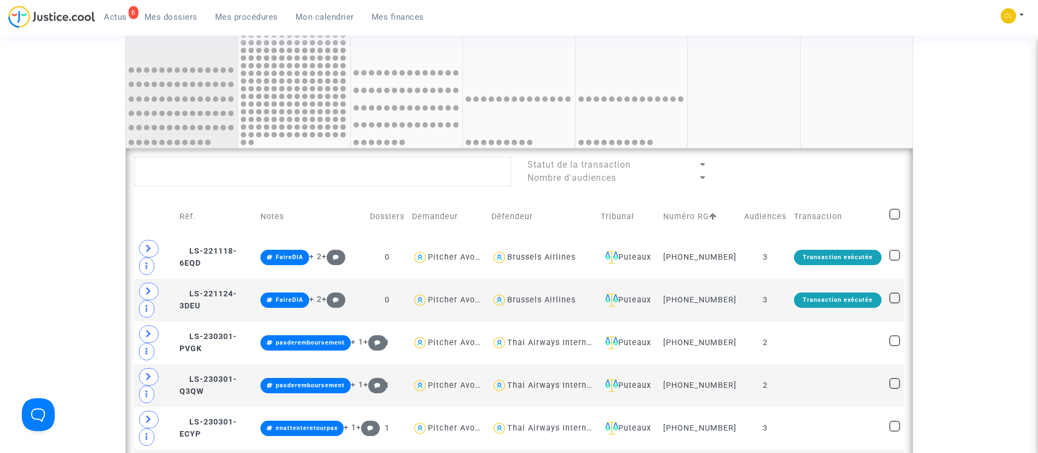
scroll to position [425, 0]
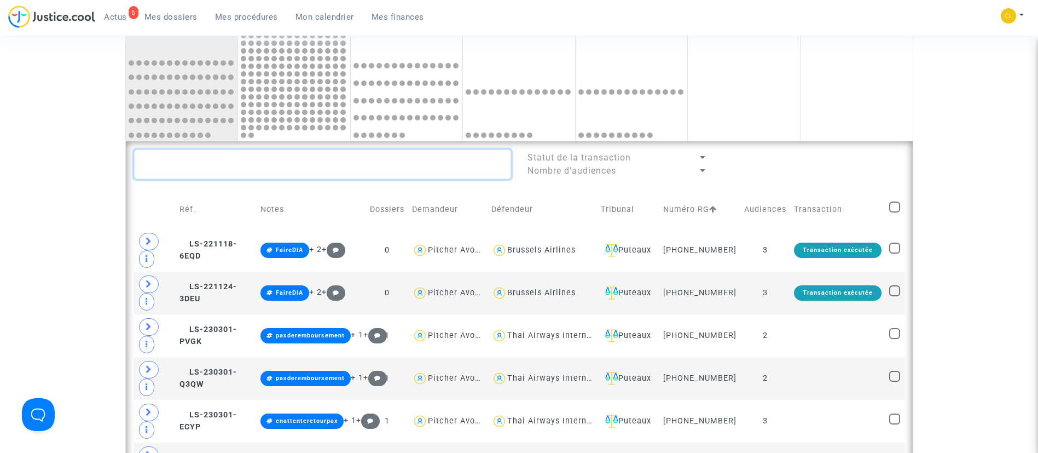
click at [256, 164] on textarea at bounding box center [322, 164] width 377 height 30
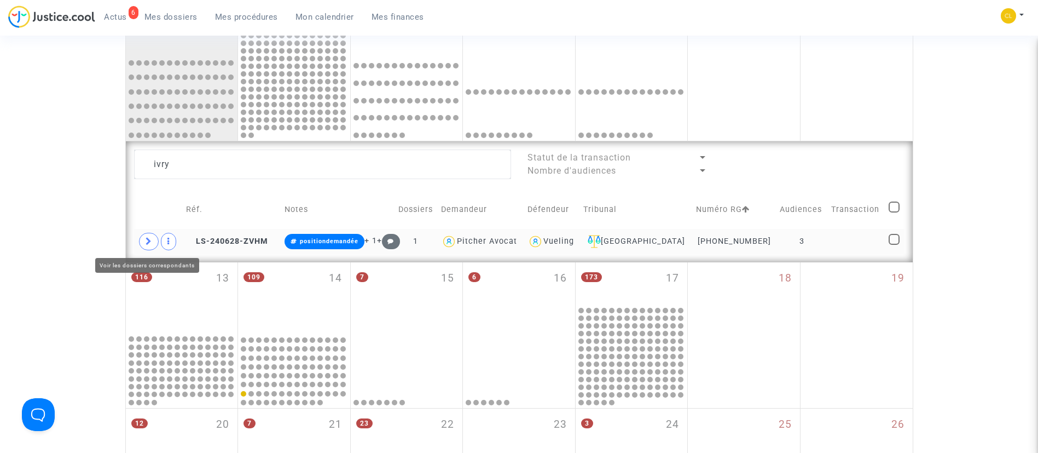
click at [151, 242] on icon at bounding box center [149, 241] width 7 height 8
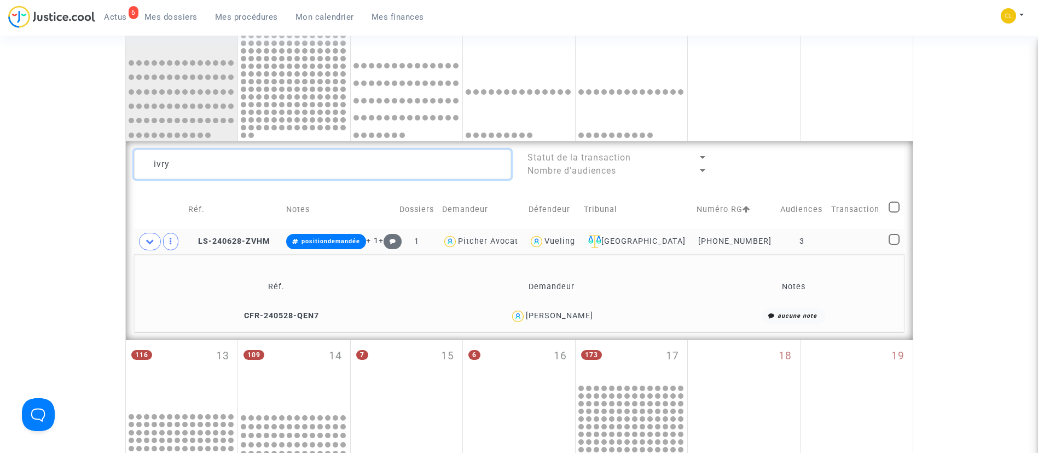
click at [241, 163] on textarea at bounding box center [322, 164] width 377 height 30
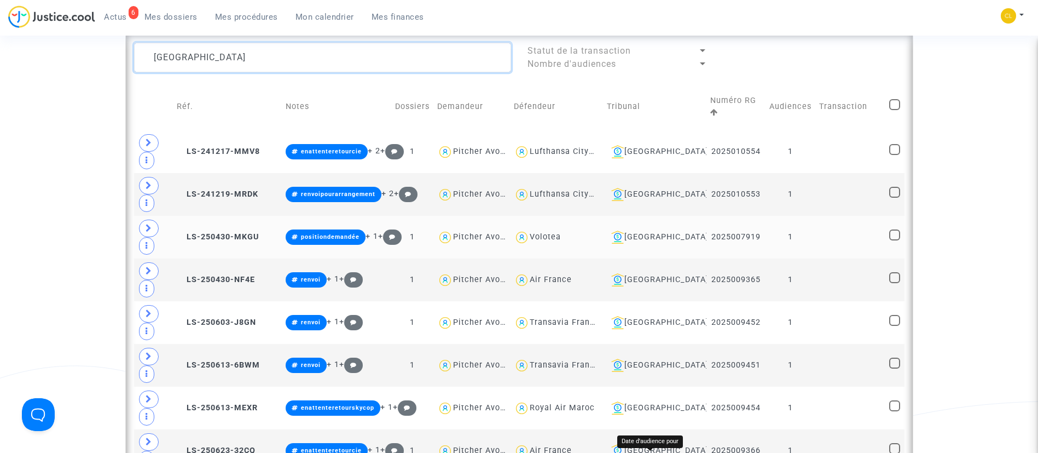
scroll to position [526, 0]
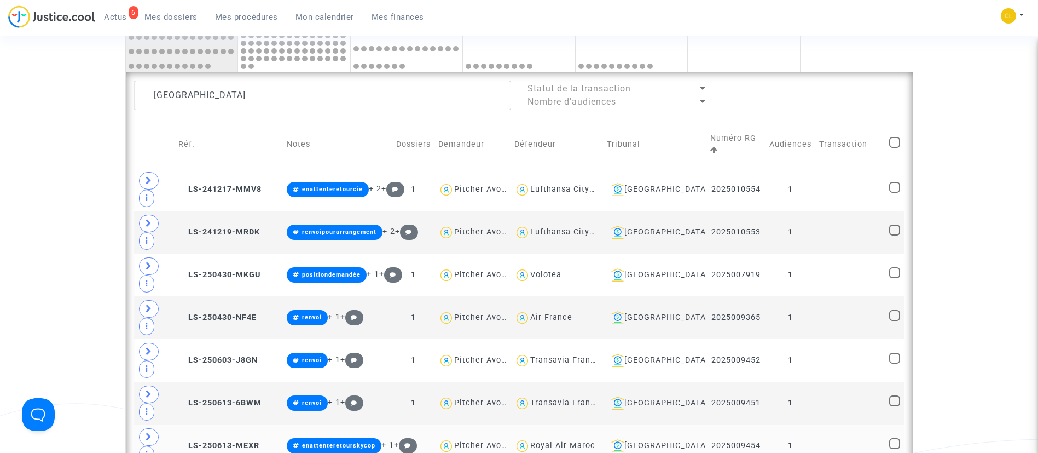
scroll to position [485, 0]
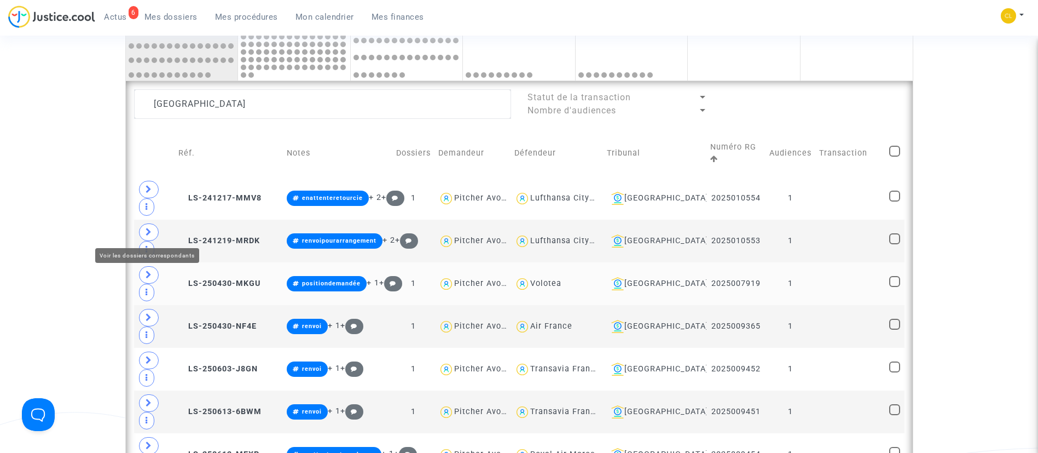
click at [150, 270] on icon at bounding box center [149, 274] width 7 height 8
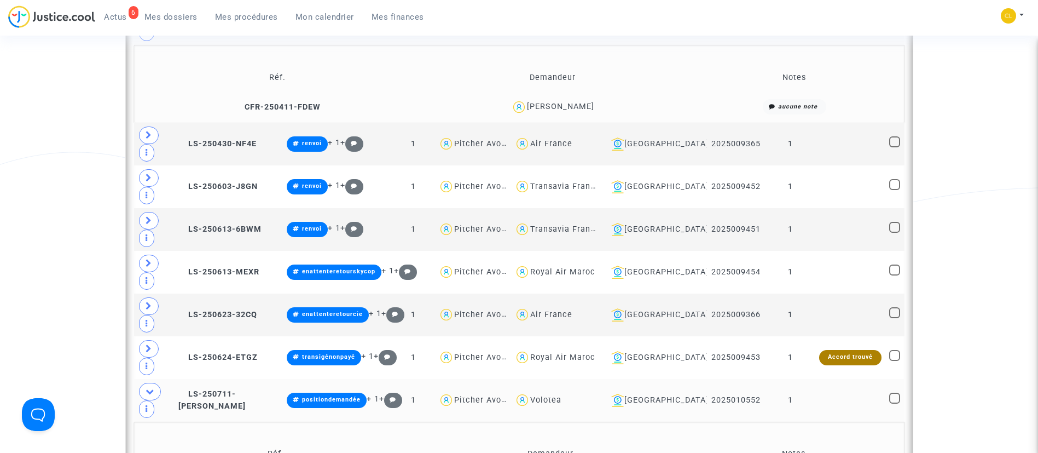
scroll to position [747, 0]
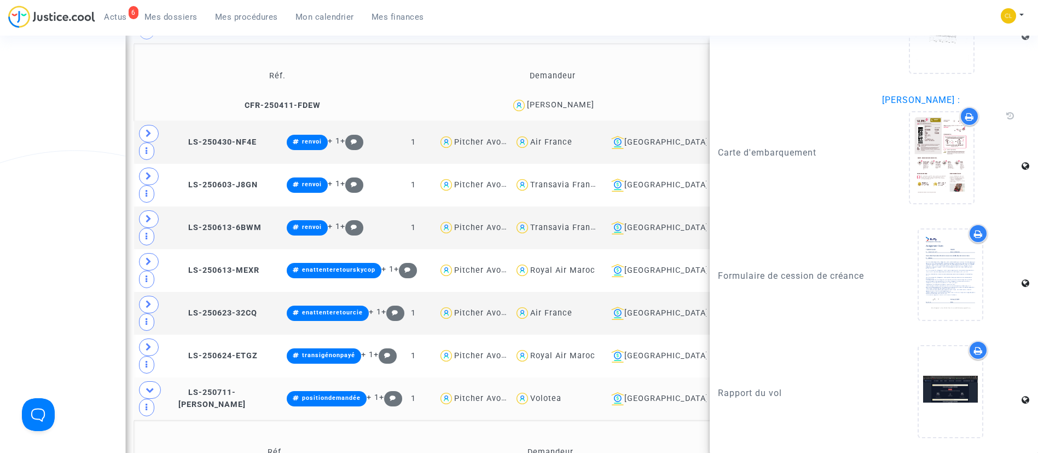
scroll to position [1262, 0]
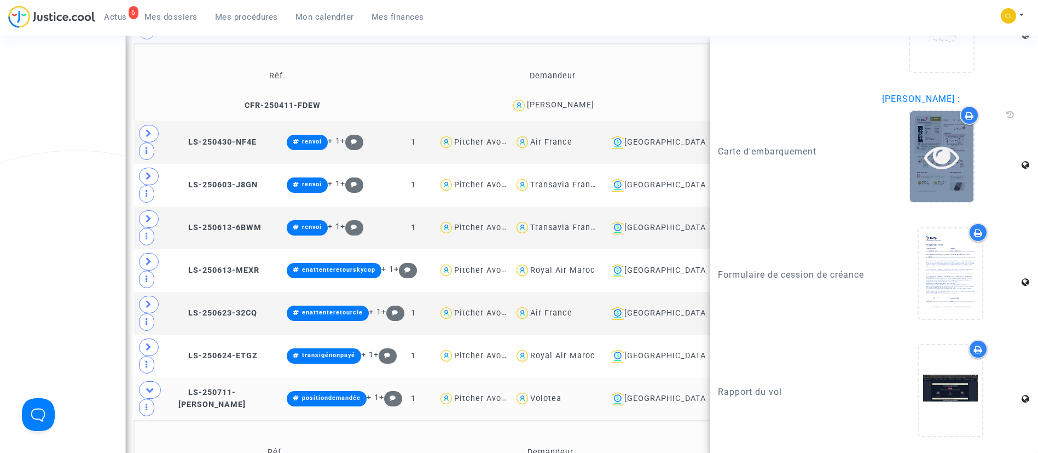
click at [934, 165] on icon at bounding box center [942, 156] width 36 height 35
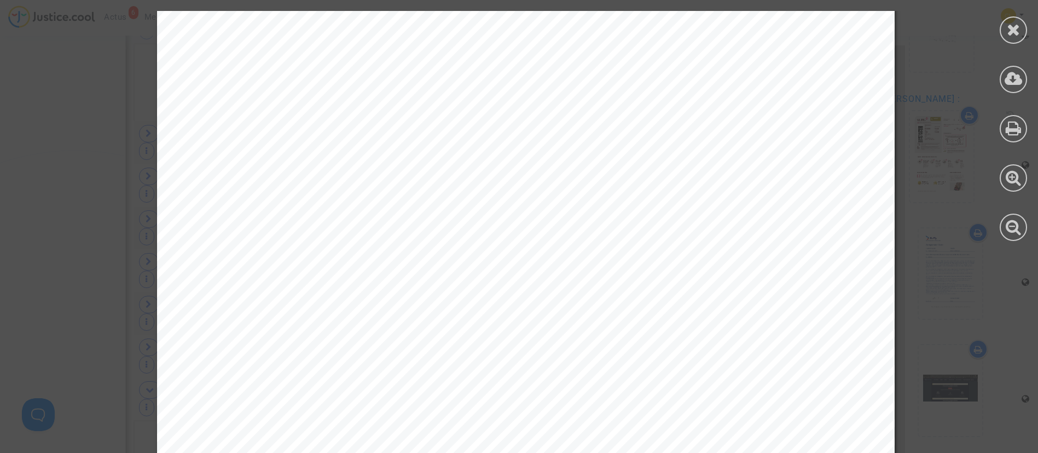
scroll to position [4, 0]
click at [1023, 27] on div at bounding box center [1013, 29] width 27 height 27
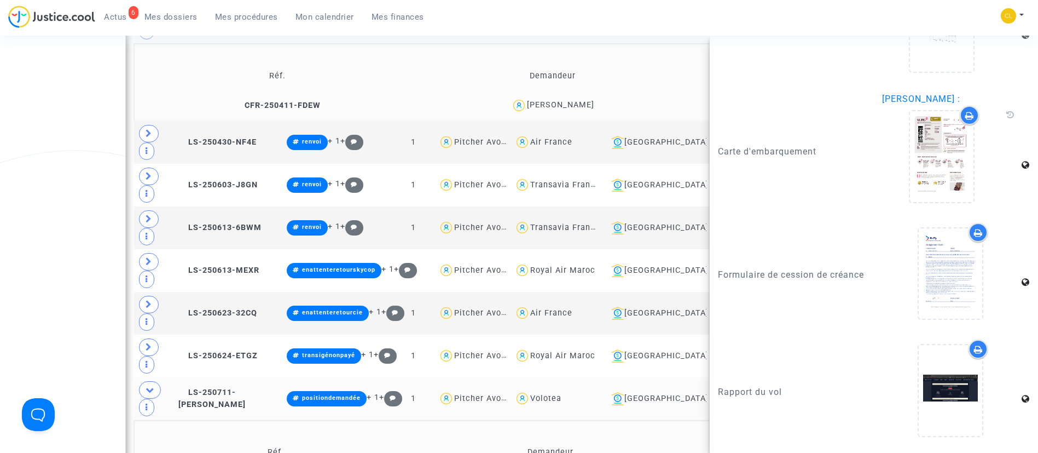
scroll to position [1376, 0]
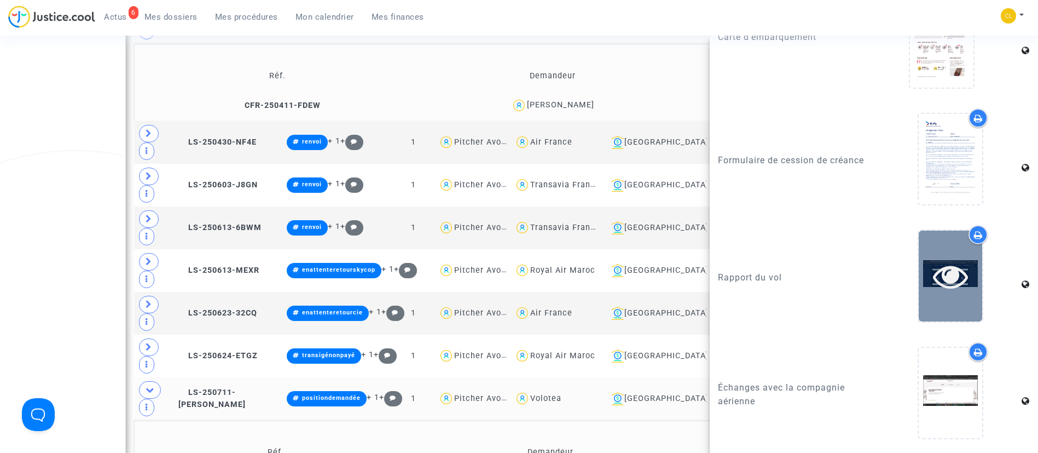
click at [939, 274] on icon at bounding box center [951, 275] width 36 height 35
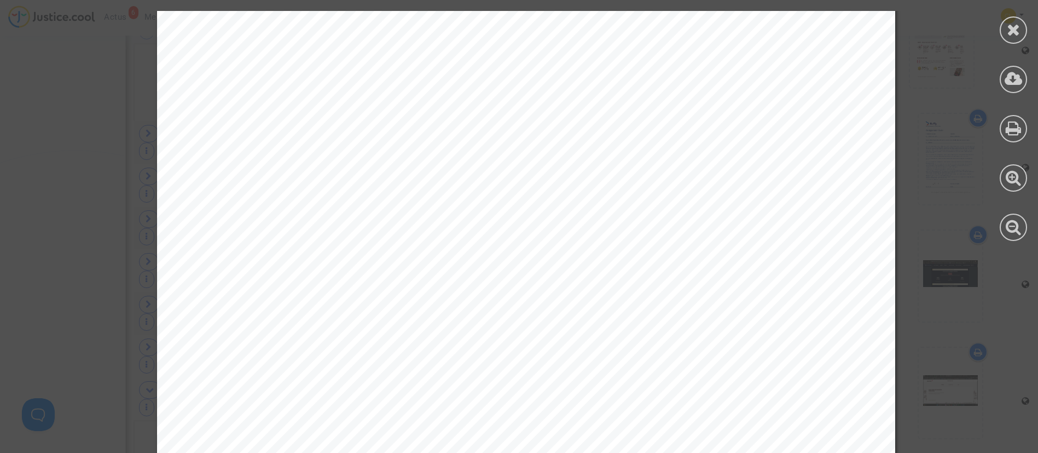
scroll to position [0, 0]
click at [1009, 19] on div at bounding box center [1013, 29] width 27 height 27
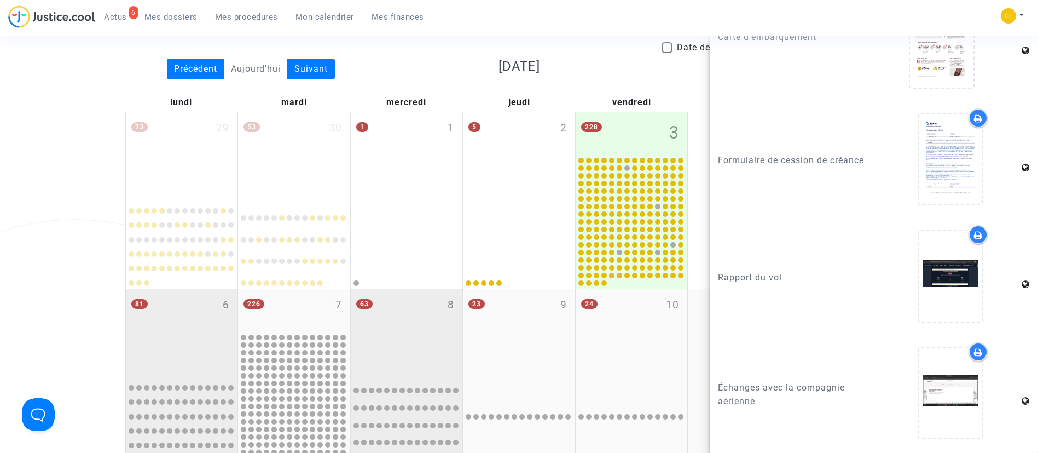
scroll to position [246, 0]
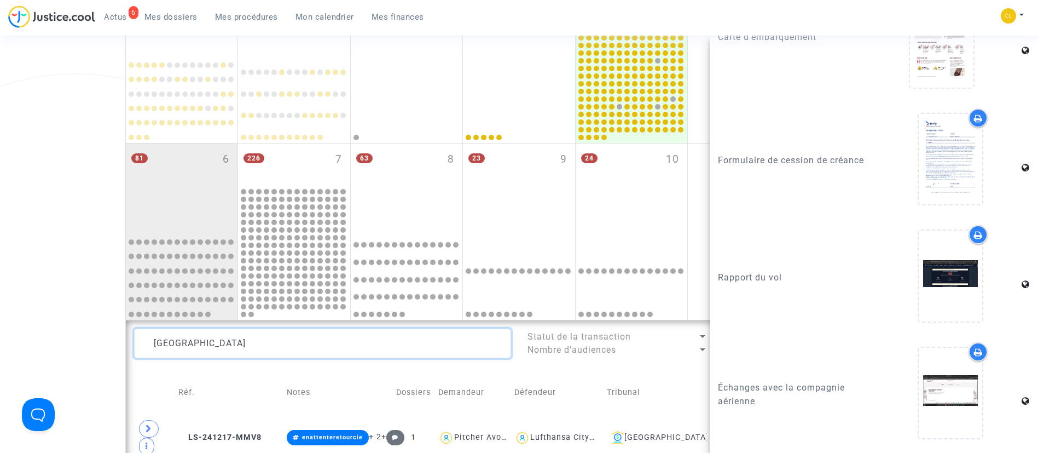
drag, startPoint x: 275, startPoint y: 339, endPoint x: 129, endPoint y: 337, distance: 146.1
click at [129, 337] on div "nantes" at bounding box center [322, 343] width 393 height 30
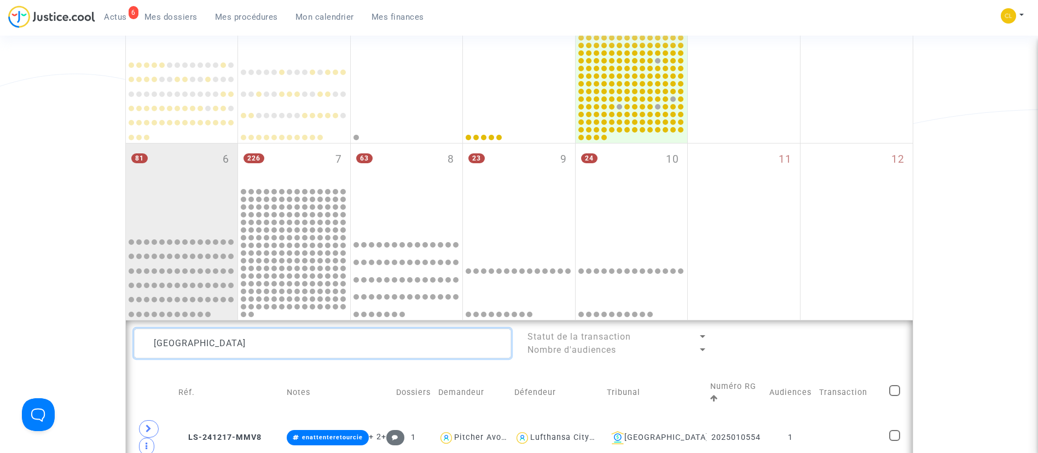
scroll to position [0, 0]
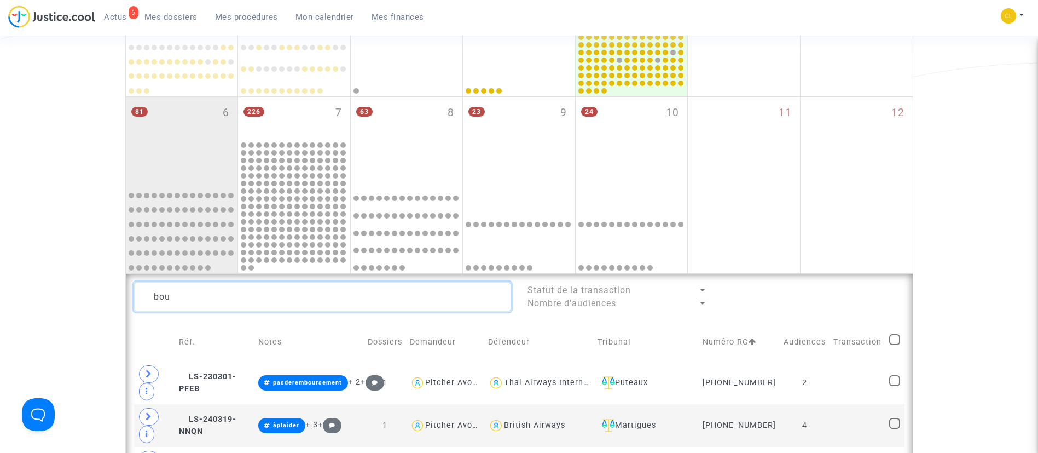
scroll to position [410, 0]
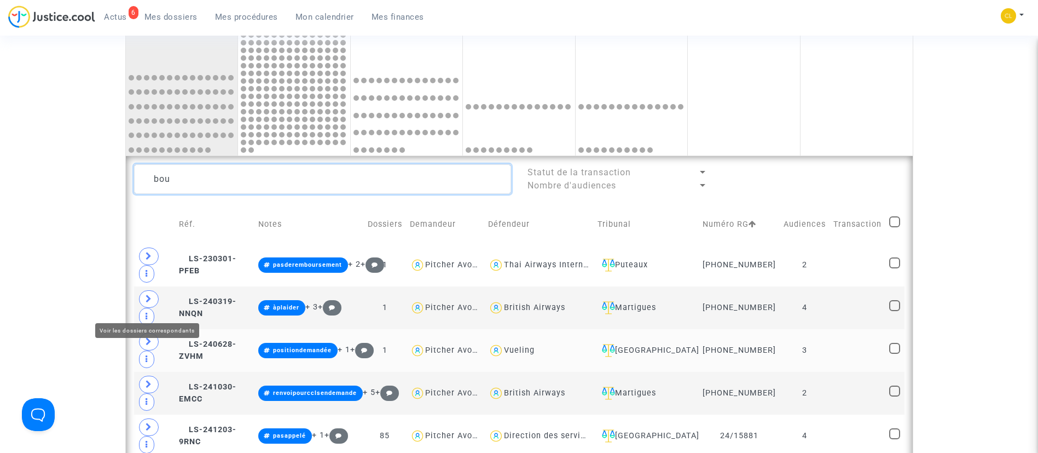
type textarea "bou"
click at [151, 337] on icon at bounding box center [149, 341] width 7 height 8
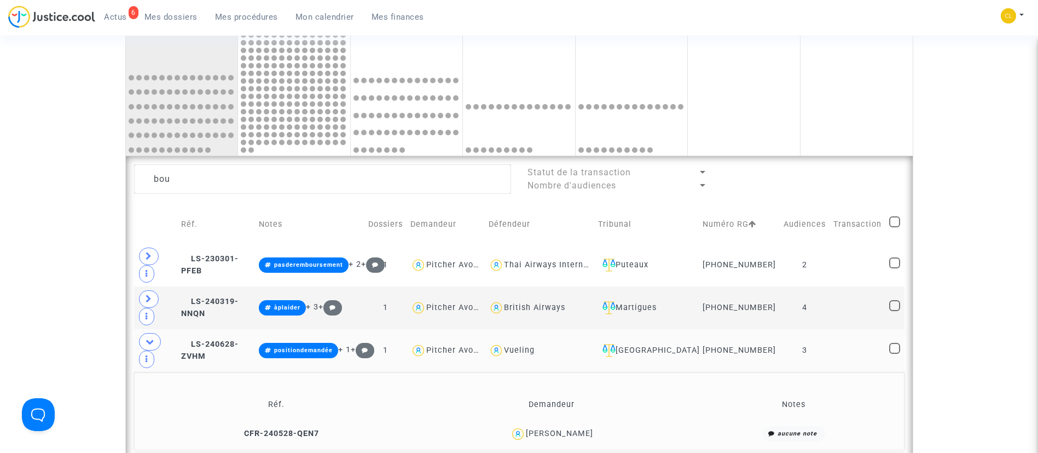
click at [572, 428] on div "Nicole Boucquey" at bounding box center [559, 432] width 67 height 9
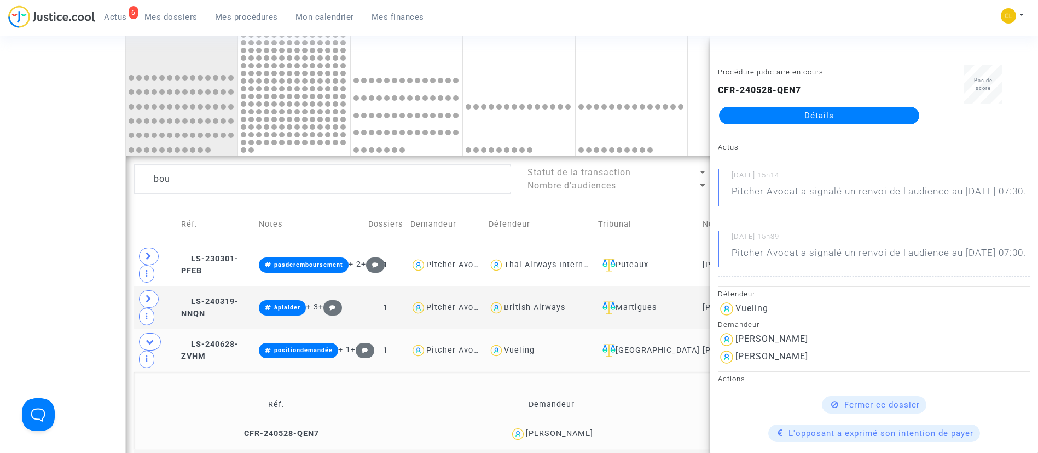
click at [848, 109] on link "Détails" at bounding box center [819, 116] width 200 height 18
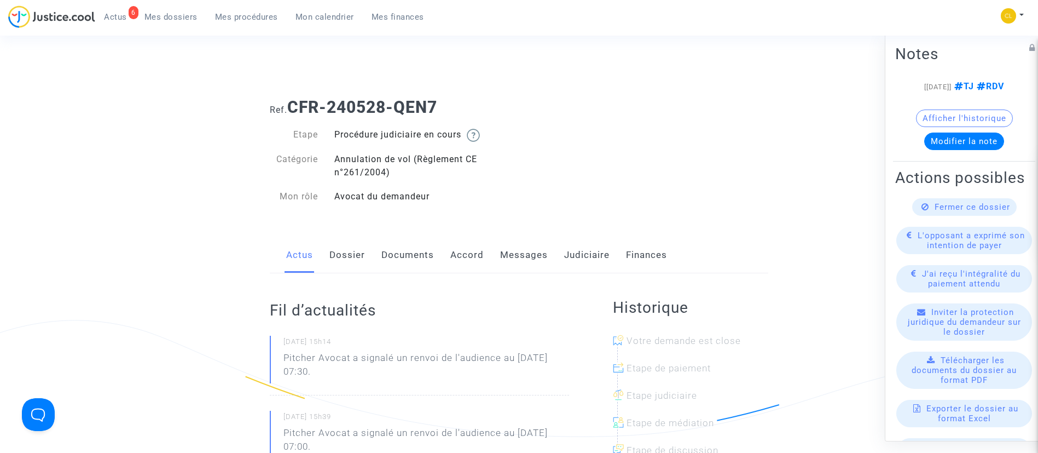
click at [521, 262] on link "Messages" at bounding box center [524, 255] width 48 height 36
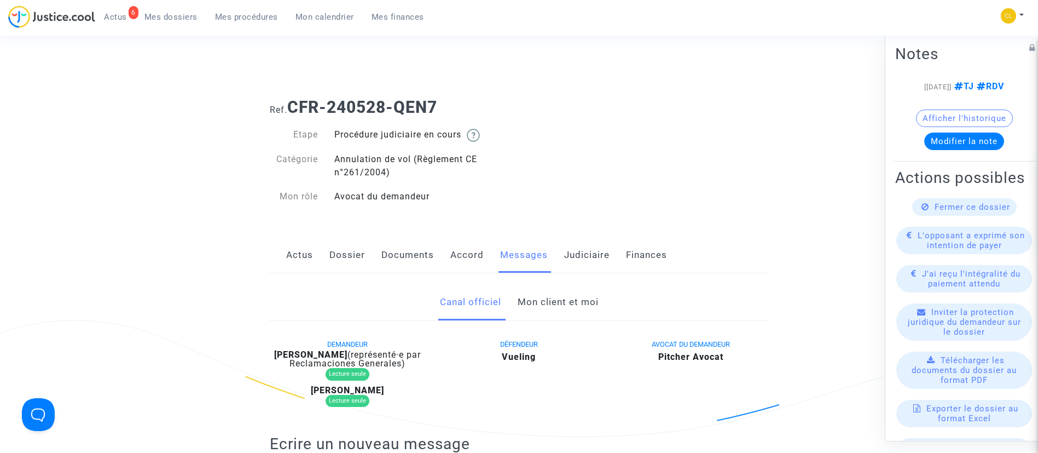
click at [468, 258] on link "Accord" at bounding box center [466, 255] width 33 height 36
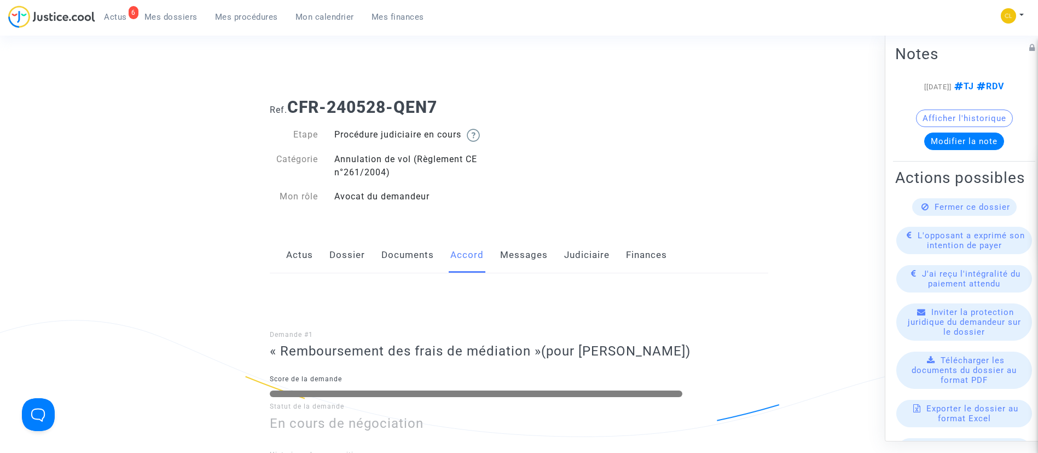
click at [589, 258] on link "Judiciaire" at bounding box center [586, 255] width 45 height 36
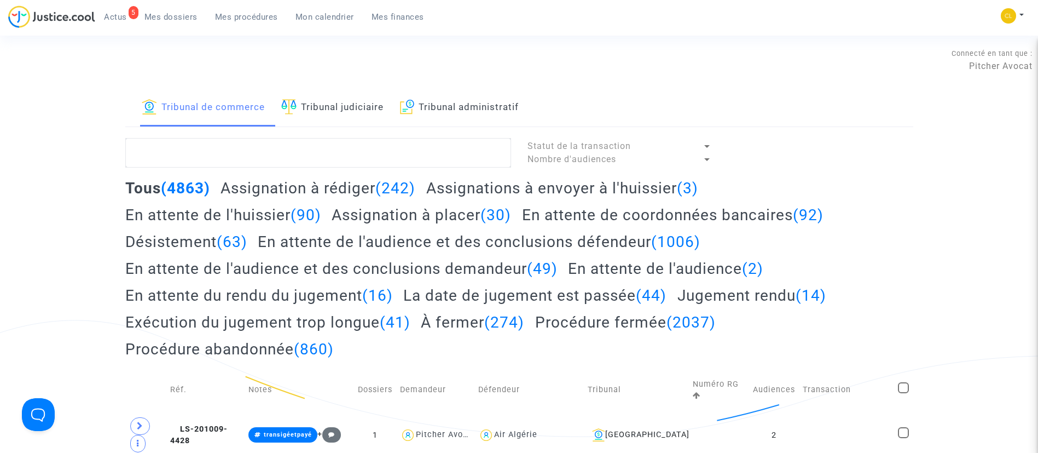
click at [172, 20] on span "Mes dossiers" at bounding box center [170, 17] width 53 height 10
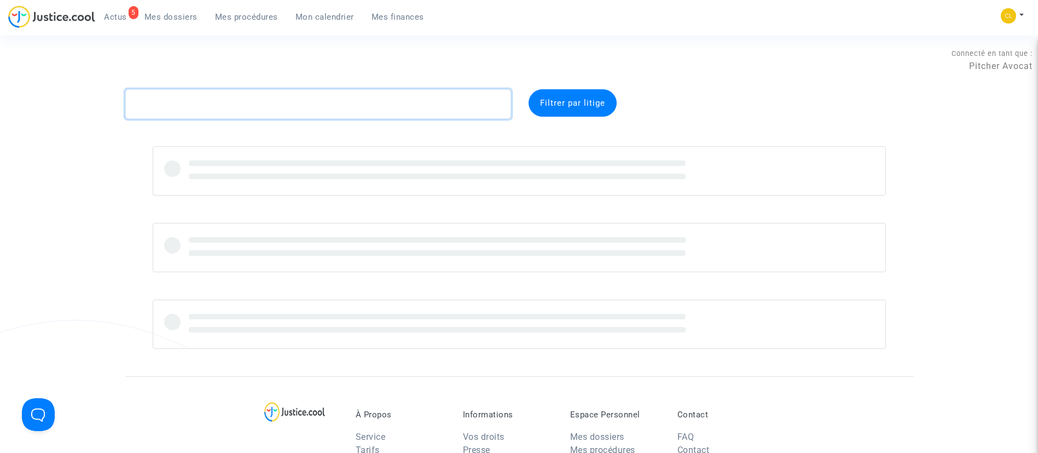
click at [236, 101] on textarea at bounding box center [318, 104] width 386 height 30
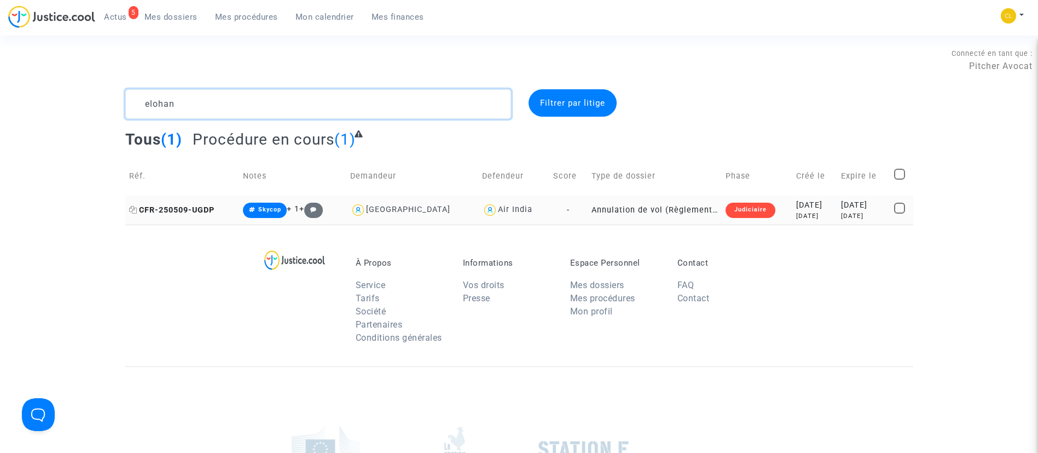
type textarea "elohan"
click at [137, 208] on span "CFR-250509-UGDP" at bounding box center [171, 209] width 85 height 9
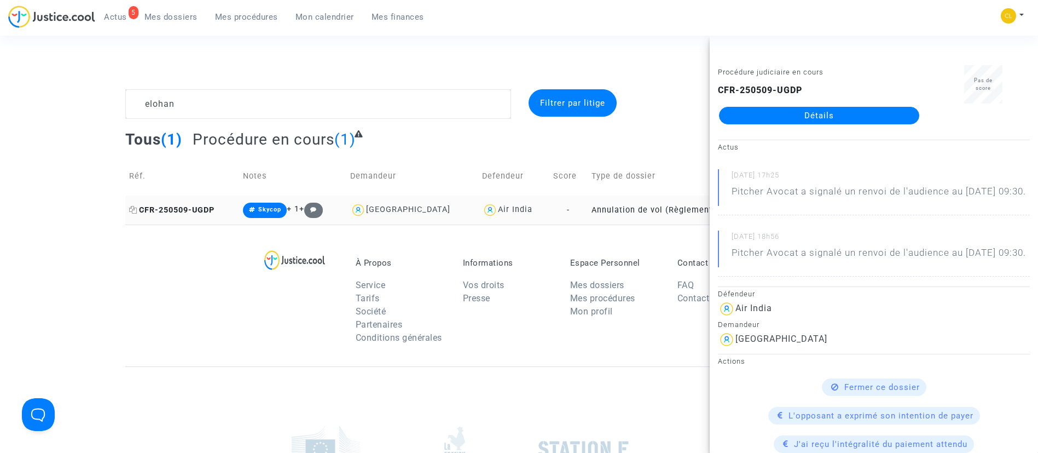
click at [130, 208] on icon at bounding box center [133, 210] width 8 height 8
click at [807, 111] on link "Détails" at bounding box center [819, 116] width 200 height 18
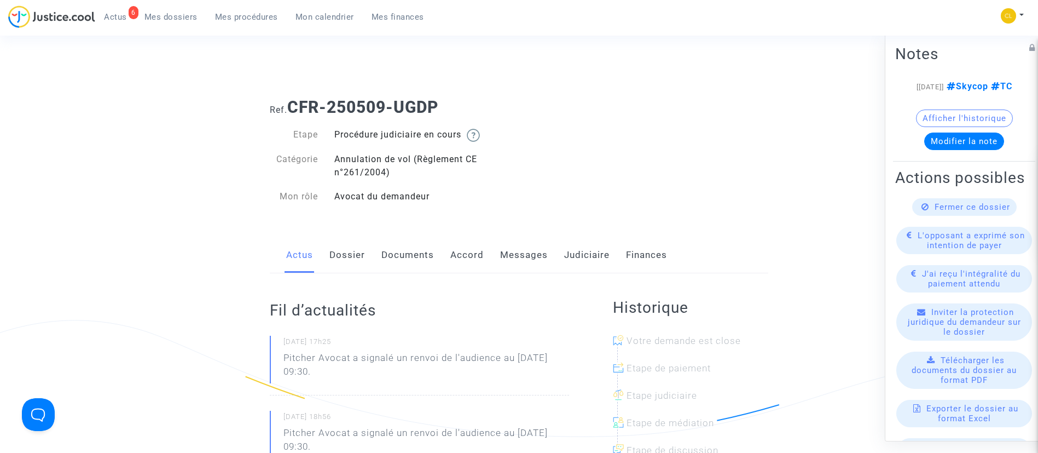
click at [594, 255] on link "Judiciaire" at bounding box center [586, 255] width 45 height 36
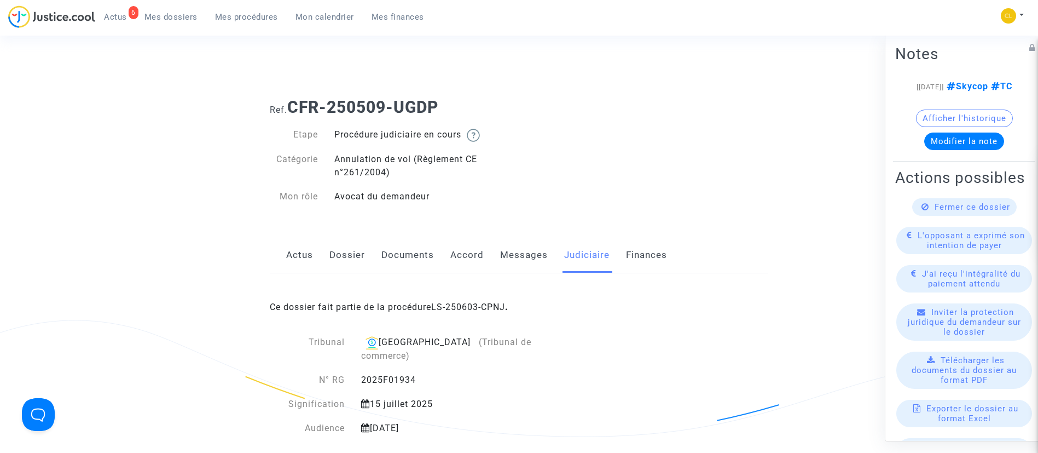
drag, startPoint x: 446, startPoint y: 306, endPoint x: 439, endPoint y: 288, distance: 19.6
click at [448, 306] on link "LS-250603-CPNJ" at bounding box center [468, 306] width 74 height 10
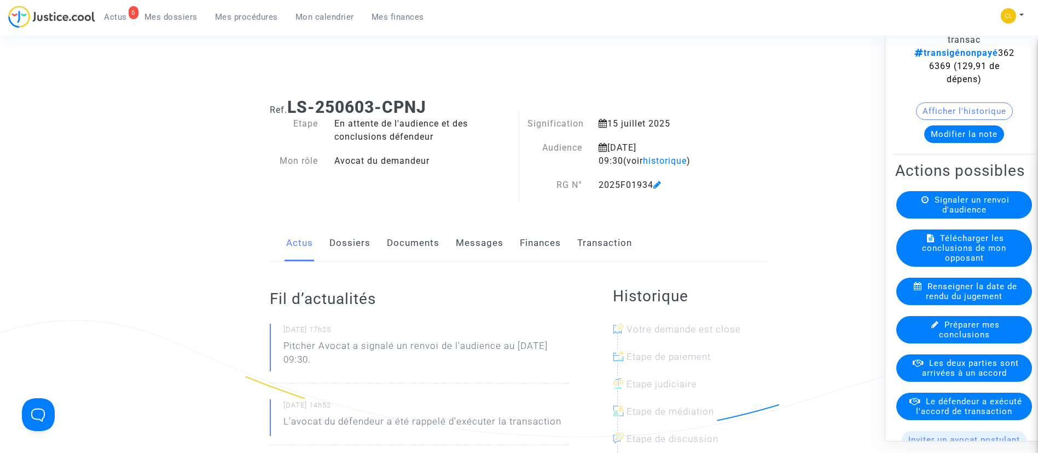
scroll to position [82, 0]
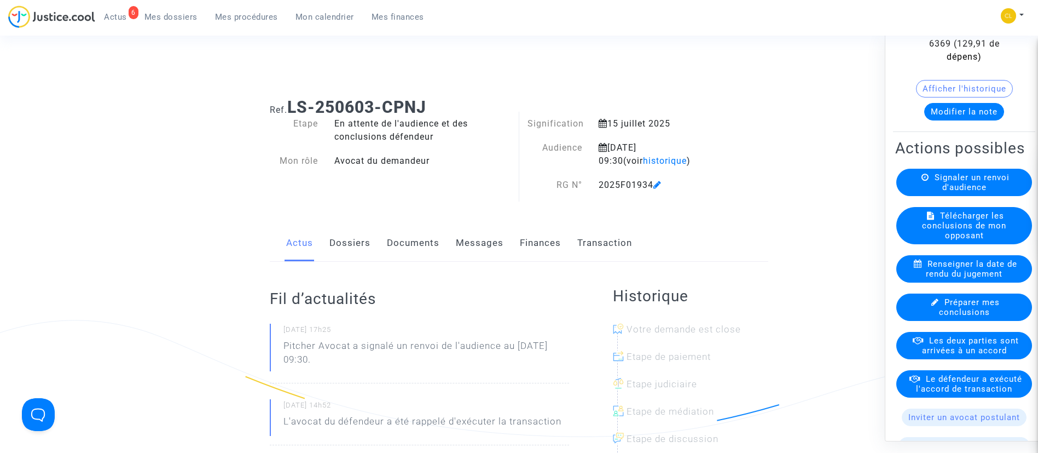
click at [602, 239] on link "Transaction" at bounding box center [604, 243] width 55 height 36
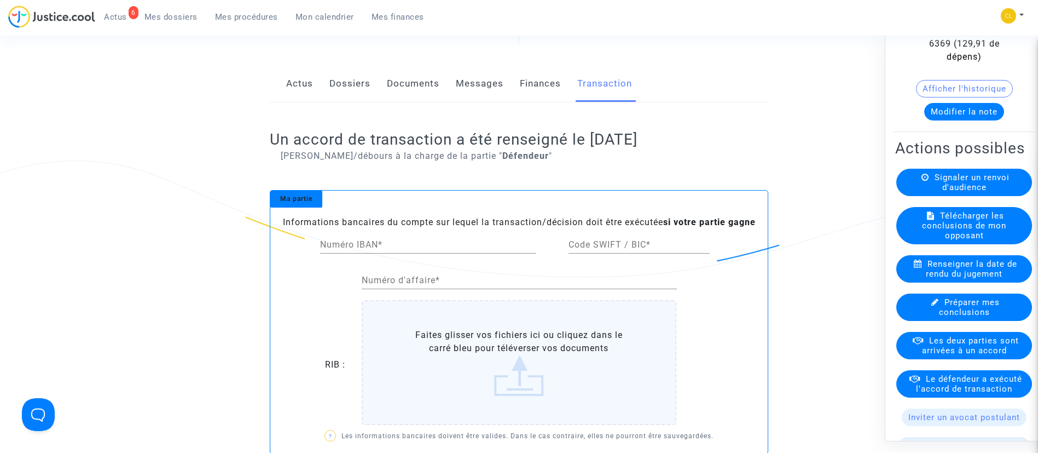
scroll to position [164, 0]
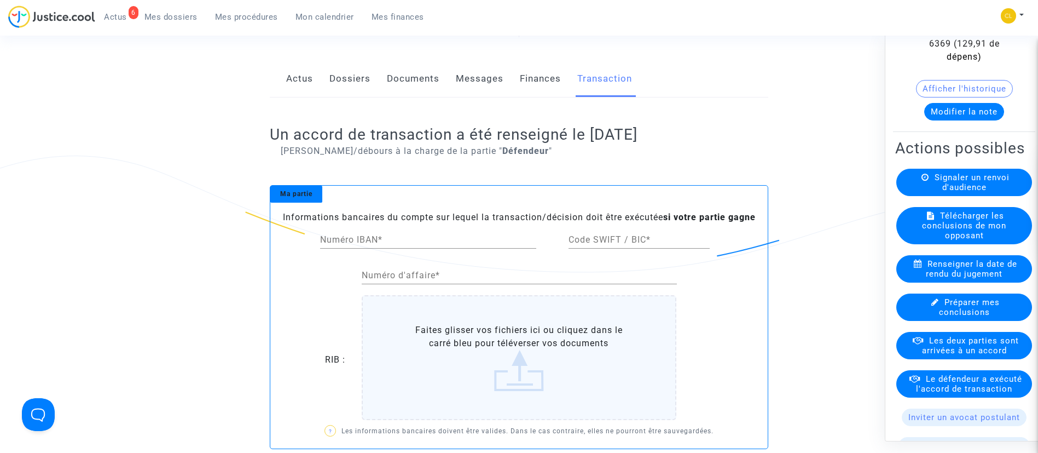
click at [965, 393] on span "Le défendeur a exécuté l'accord de transaction" at bounding box center [969, 383] width 106 height 20
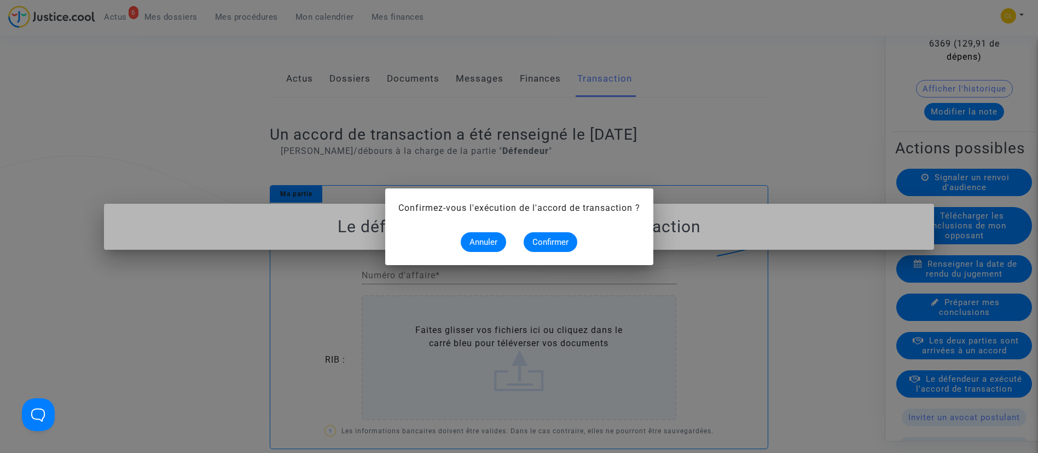
scroll to position [0, 0]
click at [477, 227] on alert-dialogs "Confirmez-vous l'exécution de l'accord de transaction ? Annuler Confirmer" at bounding box center [519, 226] width 242 height 50
click at [486, 245] on span "Annuler" at bounding box center [483, 242] width 28 height 10
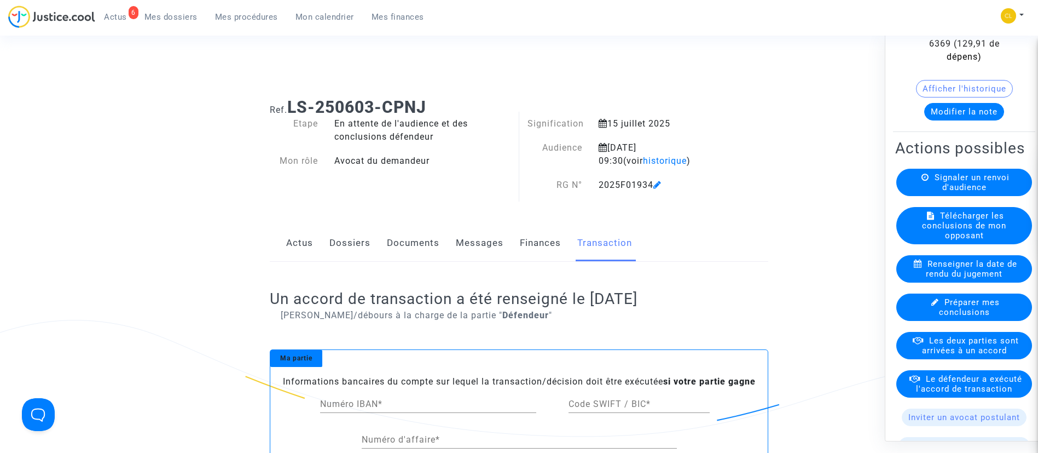
scroll to position [164, 0]
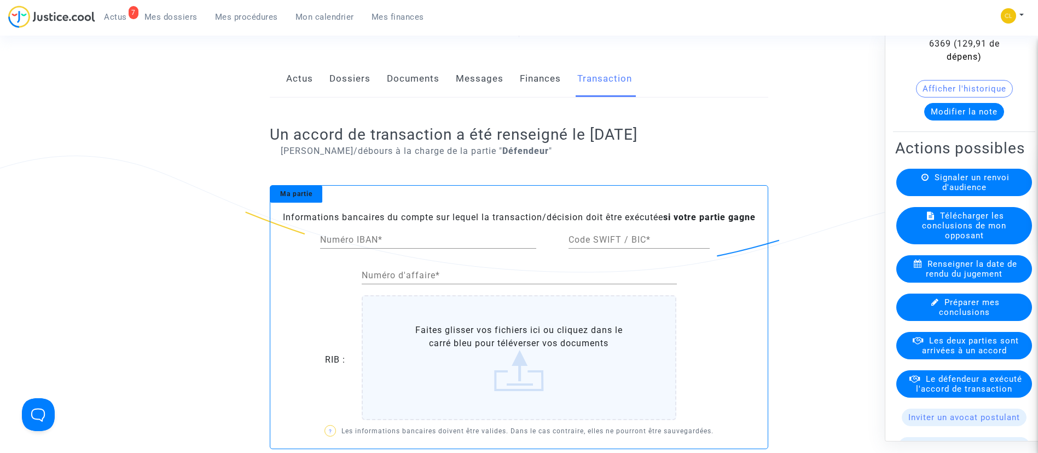
click at [182, 21] on span "Mes dossiers" at bounding box center [170, 17] width 53 height 10
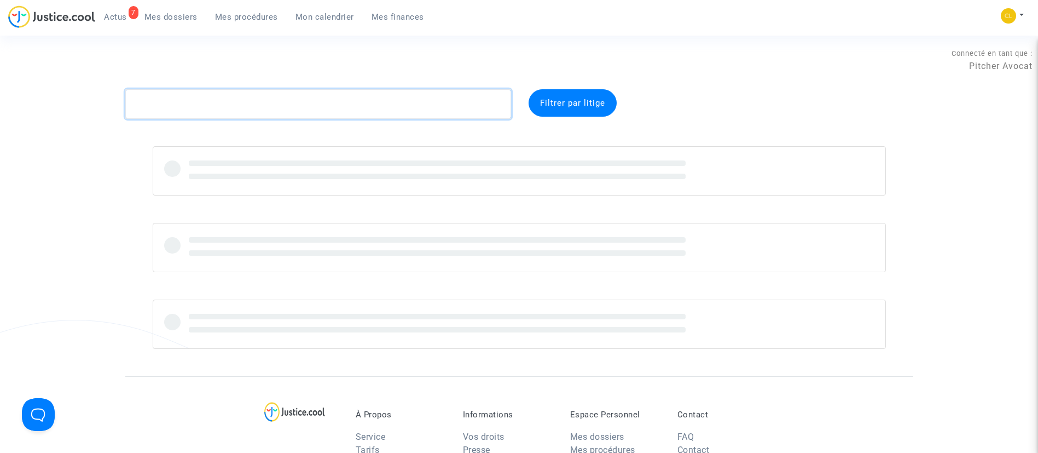
click at [314, 110] on textarea at bounding box center [318, 104] width 386 height 30
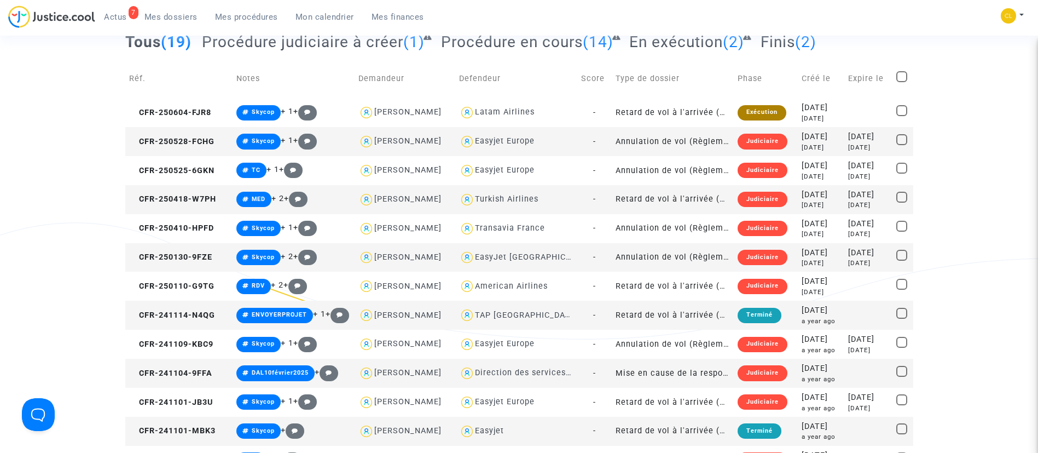
scroll to position [82, 0]
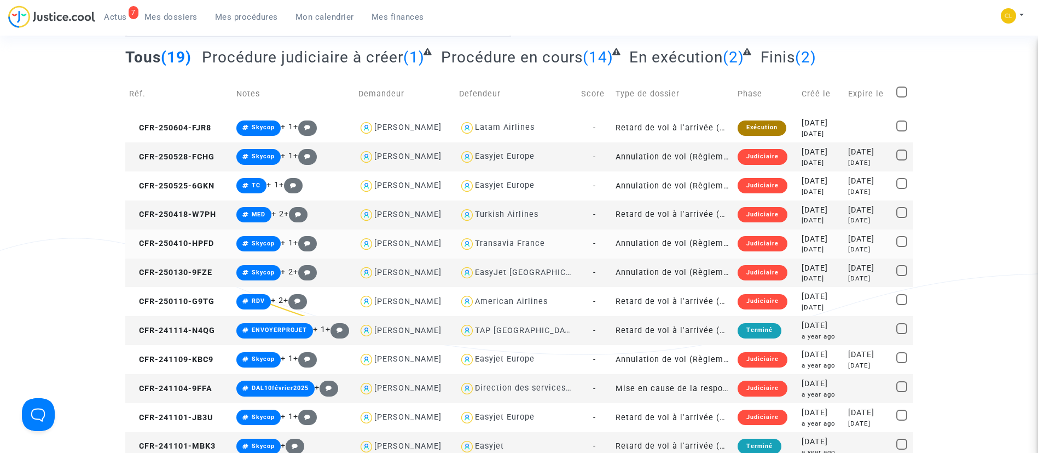
click at [507, 245] on div "Transavia France" at bounding box center [510, 243] width 70 height 9
type textarea "carvalho @"Transavia France""
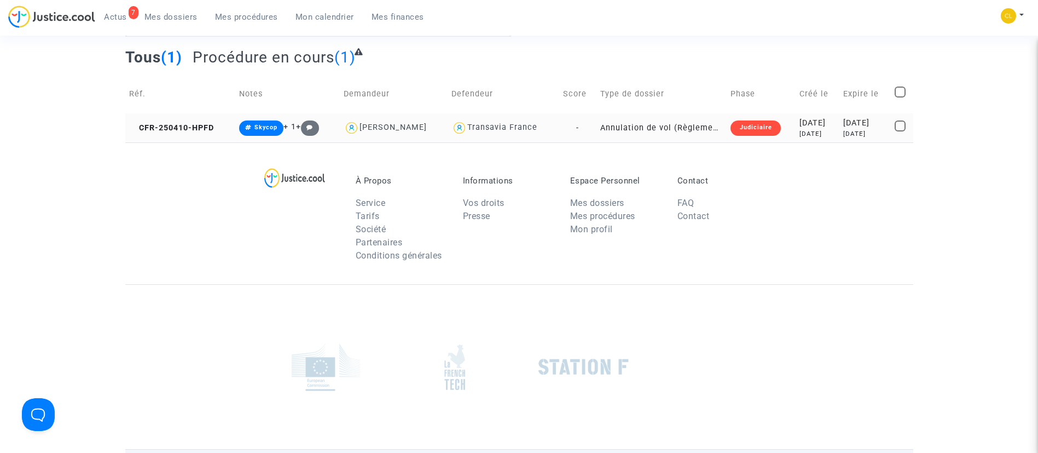
click at [823, 115] on td "2025-04-10 6 months ago" at bounding box center [818, 127] width 44 height 29
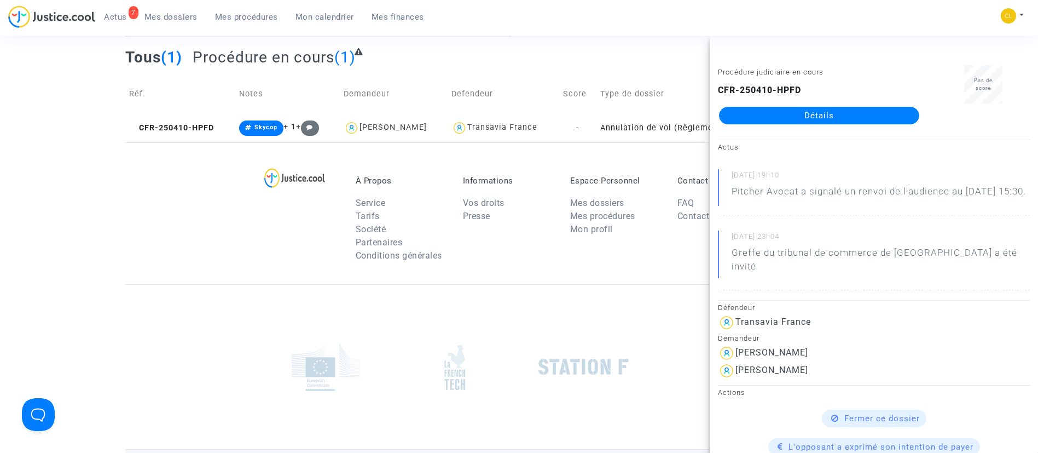
click at [827, 111] on link "Détails" at bounding box center [819, 116] width 200 height 18
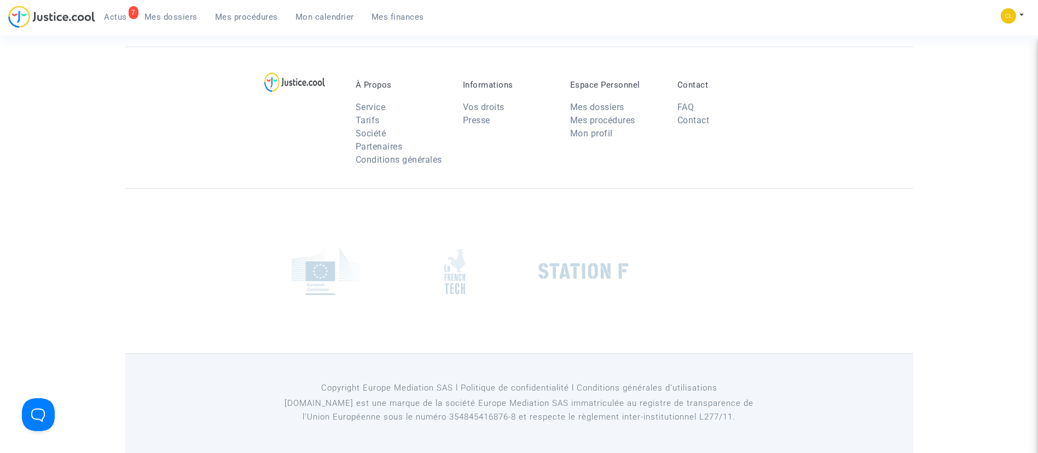
scroll to position [82, 0]
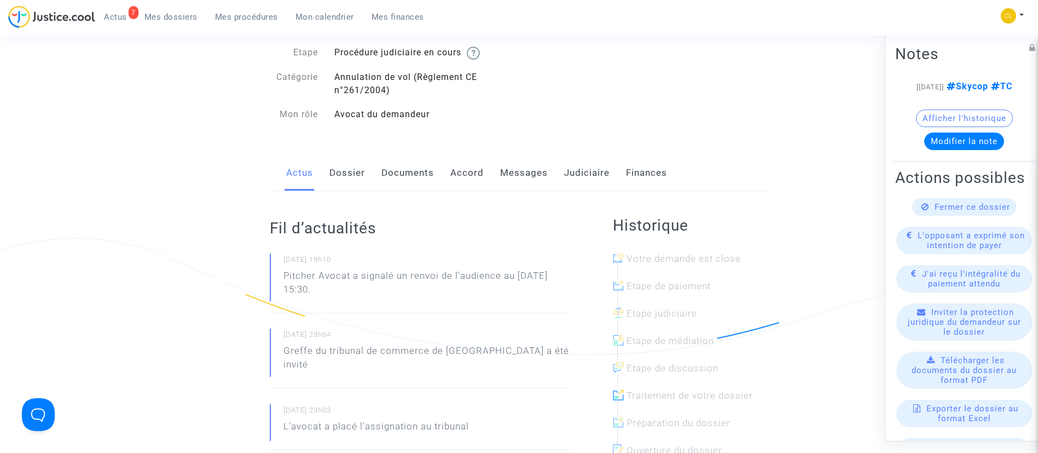
click at [360, 174] on link "Dossier" at bounding box center [347, 173] width 36 height 36
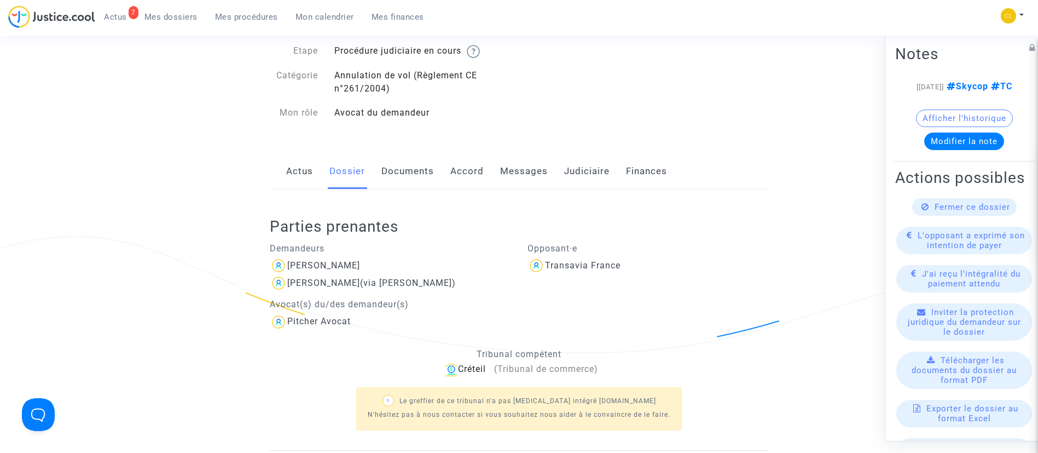
scroll to position [82, 0]
click at [413, 172] on link "Documents" at bounding box center [407, 173] width 53 height 36
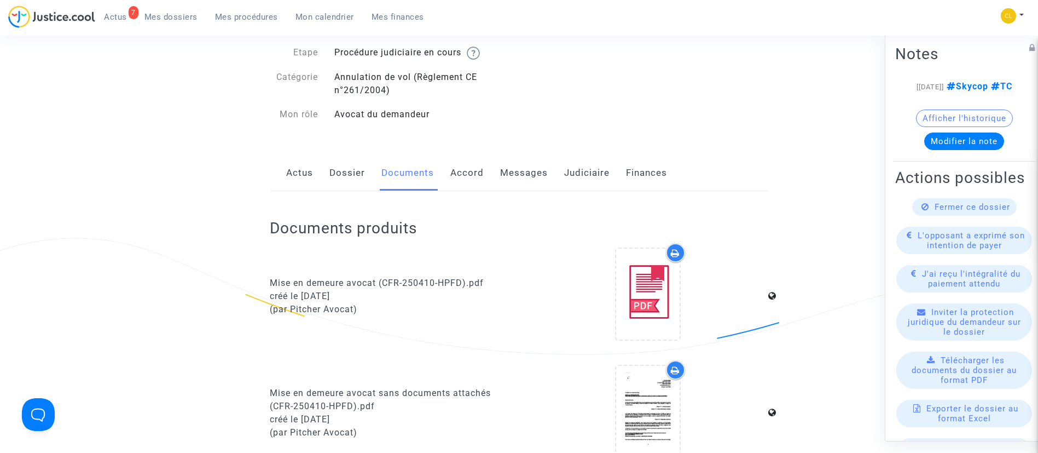
click at [357, 176] on link "Dossier" at bounding box center [347, 173] width 36 height 36
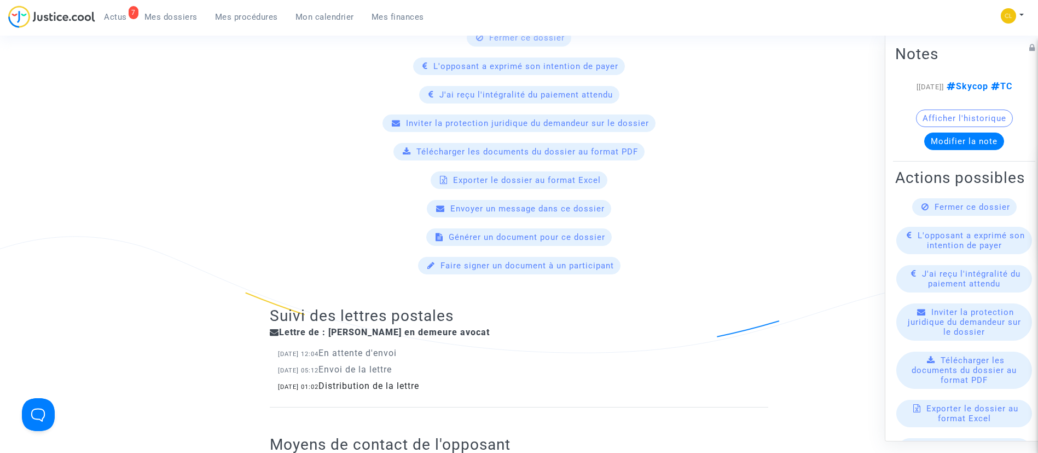
scroll to position [154, 0]
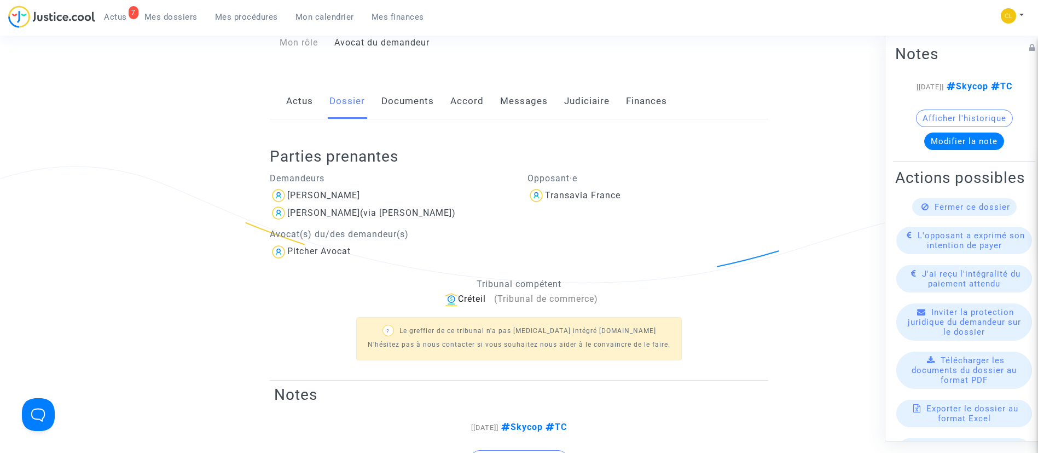
click at [173, 17] on span "Mes dossiers" at bounding box center [170, 17] width 53 height 10
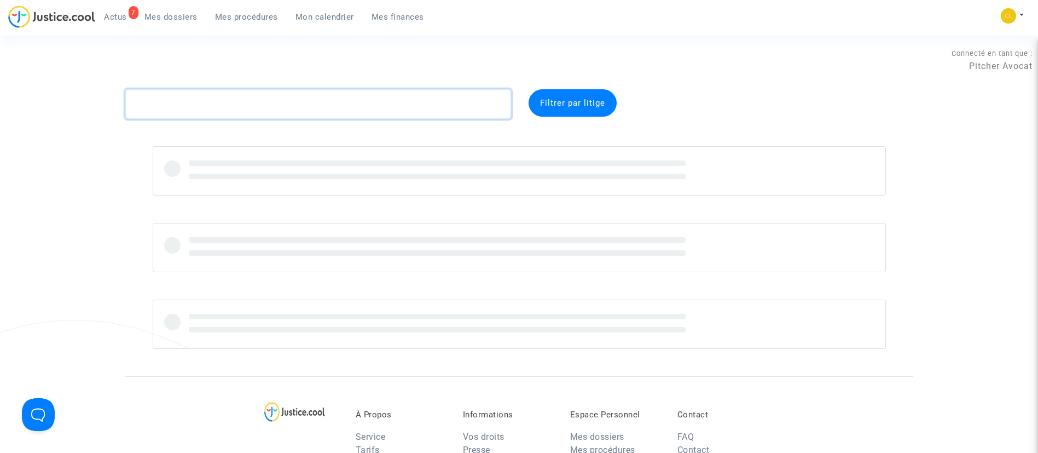
click at [268, 101] on textarea at bounding box center [318, 104] width 386 height 30
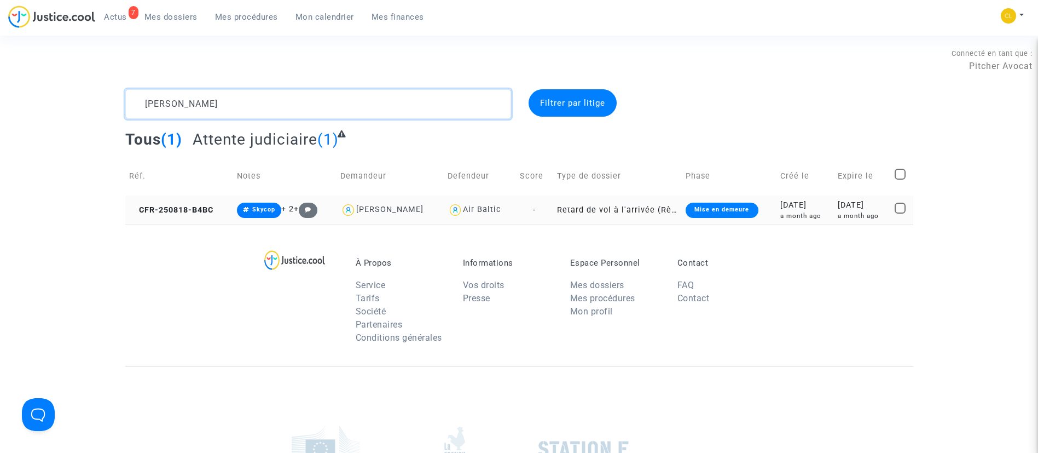
type textarea "vasiliauskas"
click at [850, 211] on div "a month ago" at bounding box center [863, 215] width 50 height 9
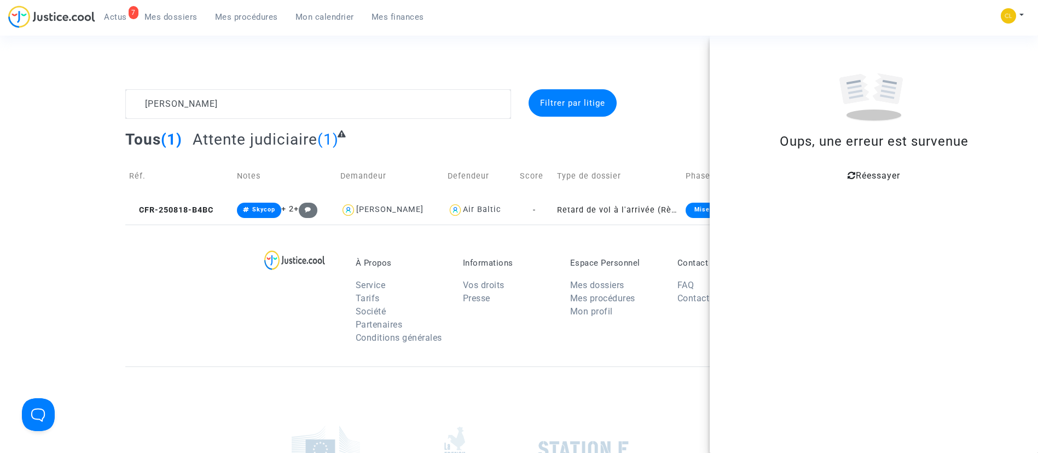
click at [873, 176] on span "Réessayer" at bounding box center [878, 175] width 44 height 10
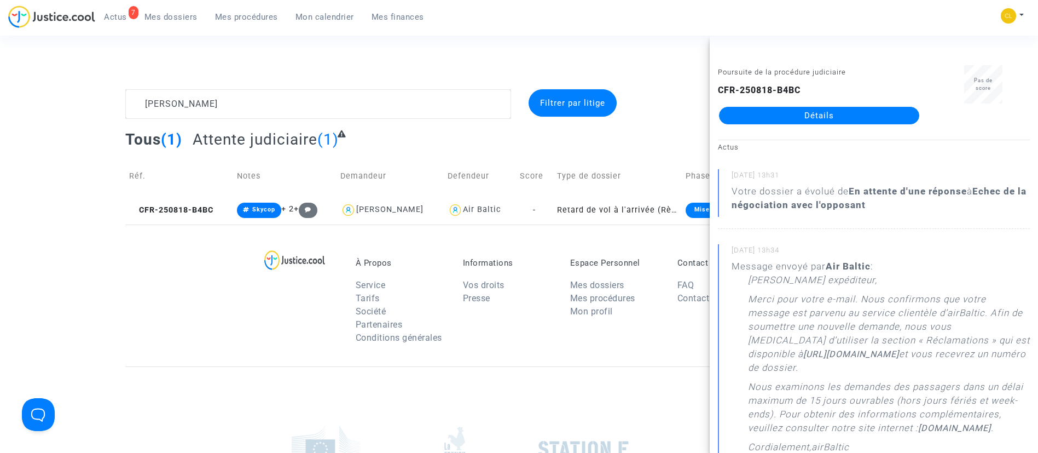
click at [831, 117] on link "Détails" at bounding box center [819, 116] width 200 height 18
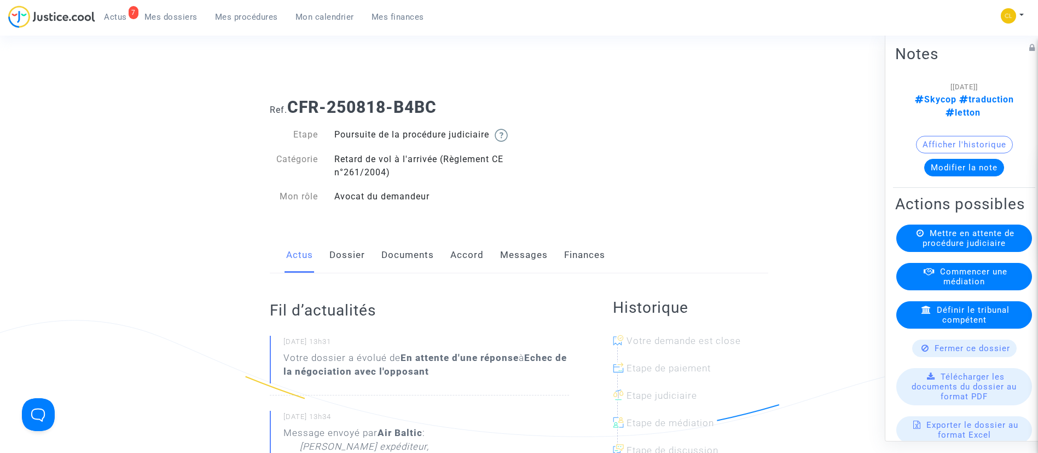
click at [411, 265] on link "Documents" at bounding box center [407, 255] width 53 height 36
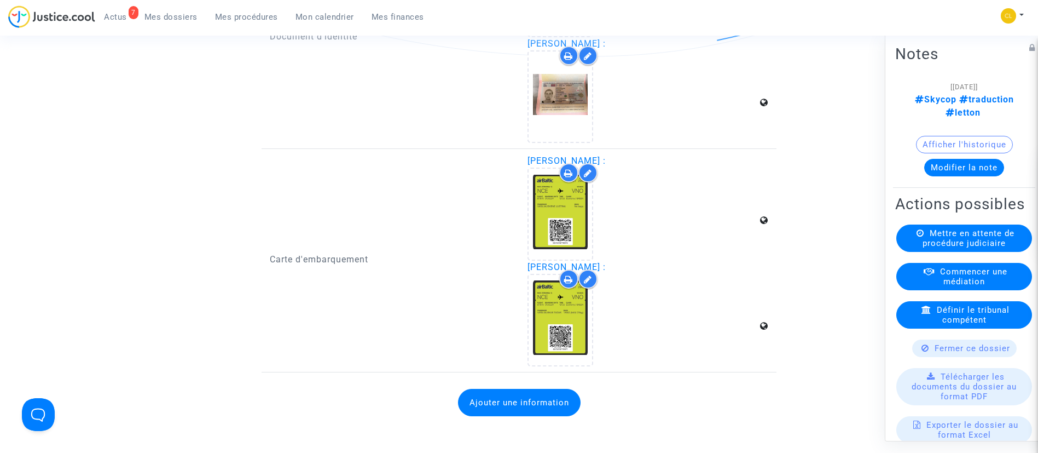
scroll to position [1559, 0]
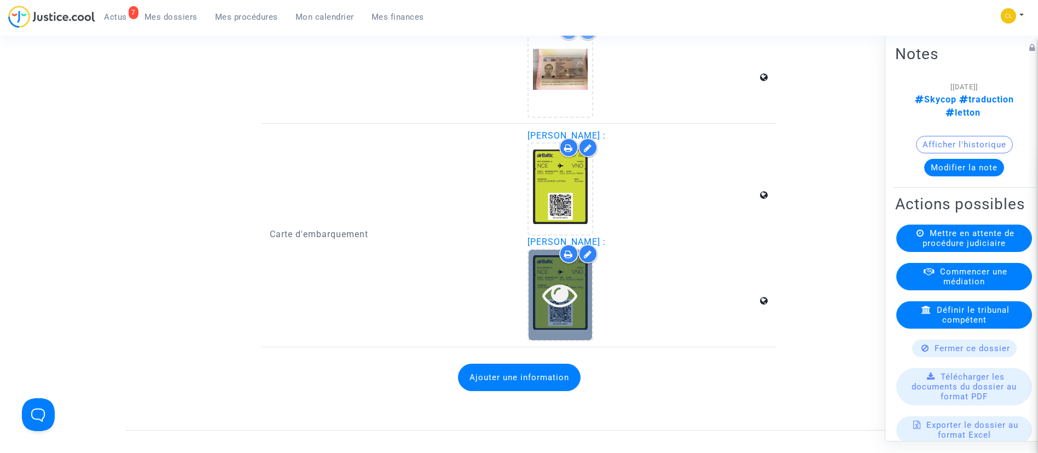
click at [543, 303] on icon at bounding box center [560, 294] width 36 height 35
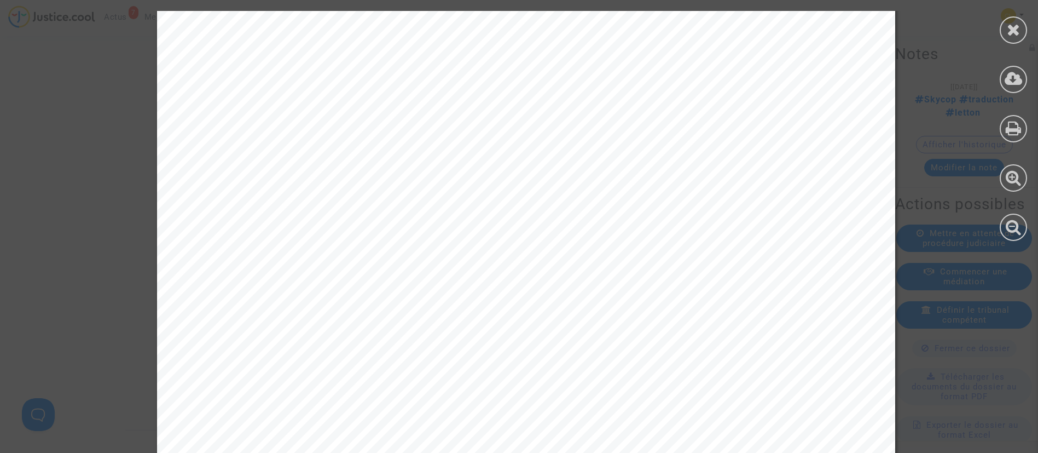
scroll to position [82, 0]
click at [1008, 30] on icon at bounding box center [1014, 29] width 14 height 16
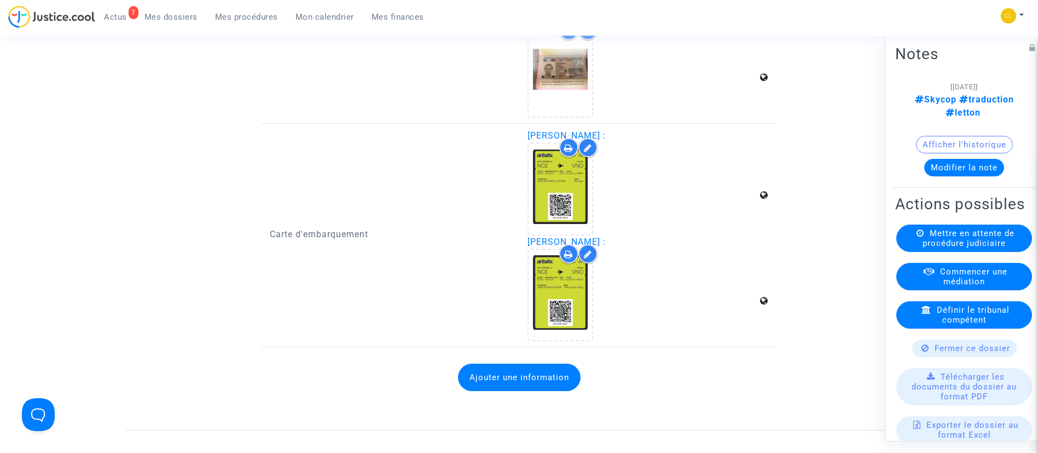
drag, startPoint x: 188, startPoint y: 14, endPoint x: 215, endPoint y: 62, distance: 54.6
click at [188, 14] on span "Mes dossiers" at bounding box center [170, 17] width 53 height 10
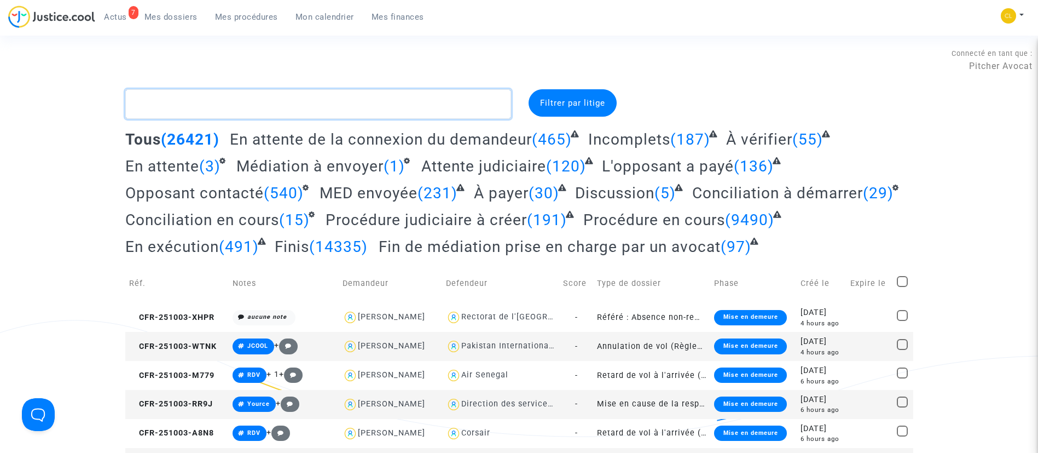
click at [448, 111] on textarea at bounding box center [318, 104] width 386 height 30
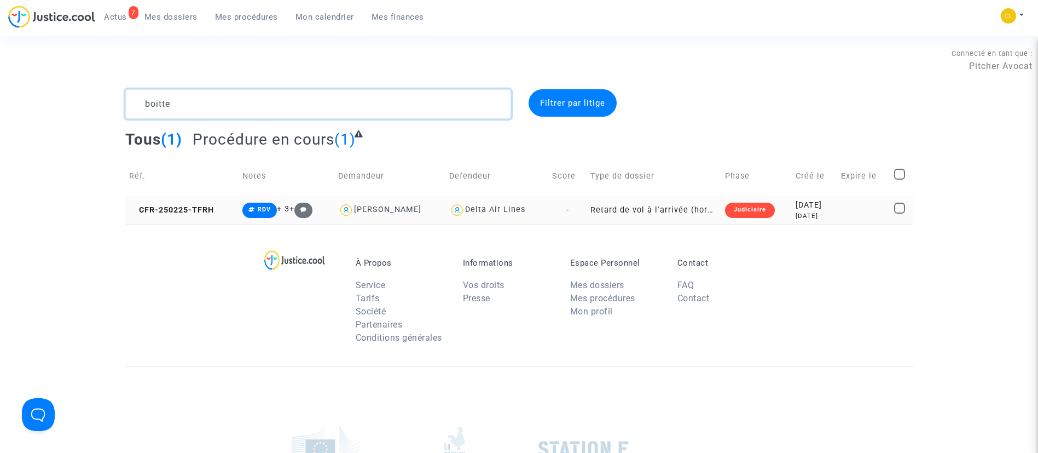
type textarea "boitte"
drag, startPoint x: 799, startPoint y: 212, endPoint x: 805, endPoint y: 210, distance: 6.1
click at [800, 213] on div "7 months ago" at bounding box center [814, 215] width 37 height 9
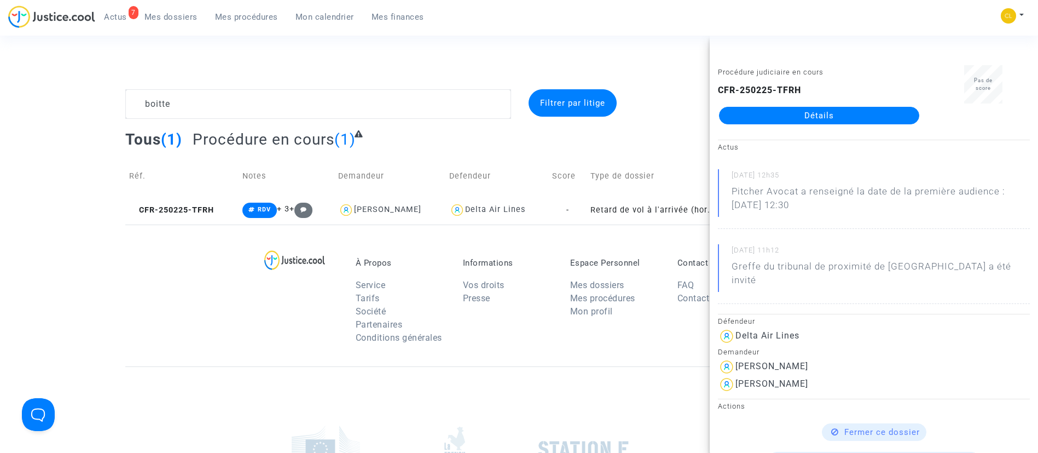
click at [801, 111] on link "Détails" at bounding box center [819, 116] width 200 height 18
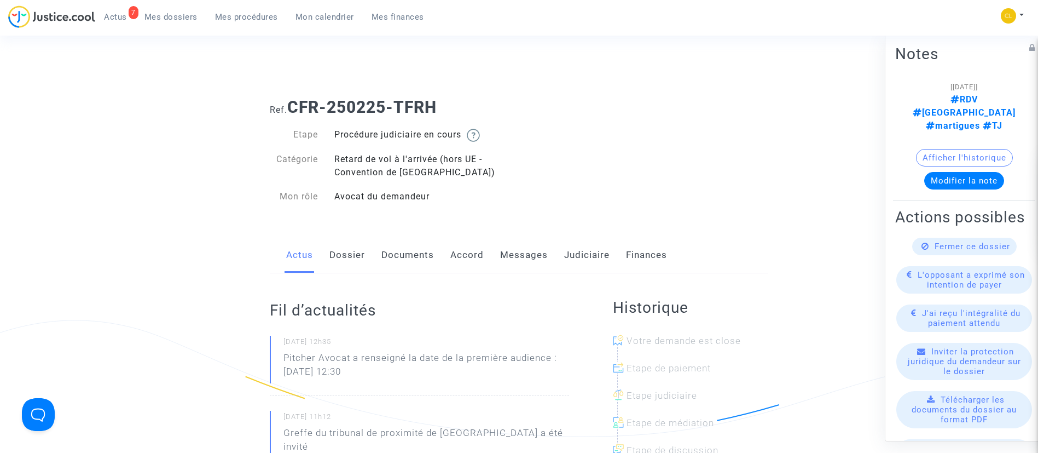
click at [515, 260] on link "Messages" at bounding box center [524, 255] width 48 height 36
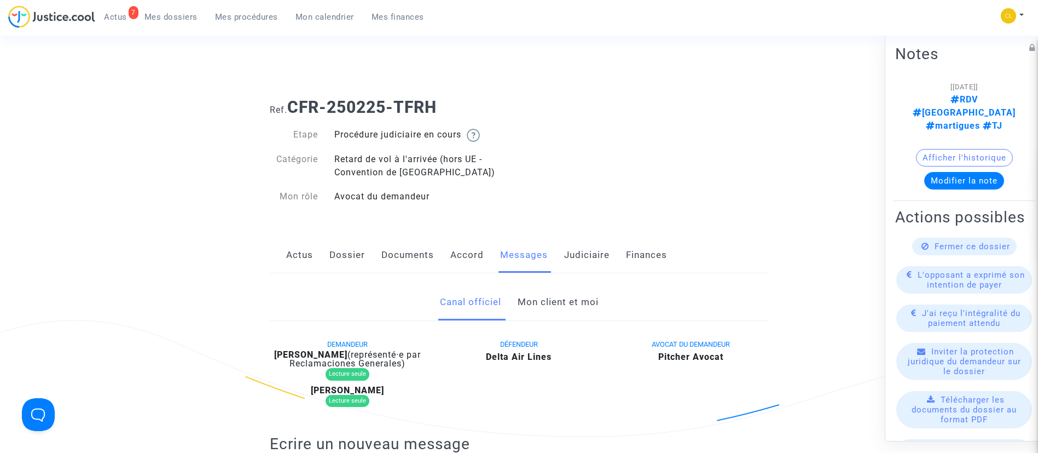
click at [554, 300] on link "Mon client et moi" at bounding box center [558, 302] width 81 height 36
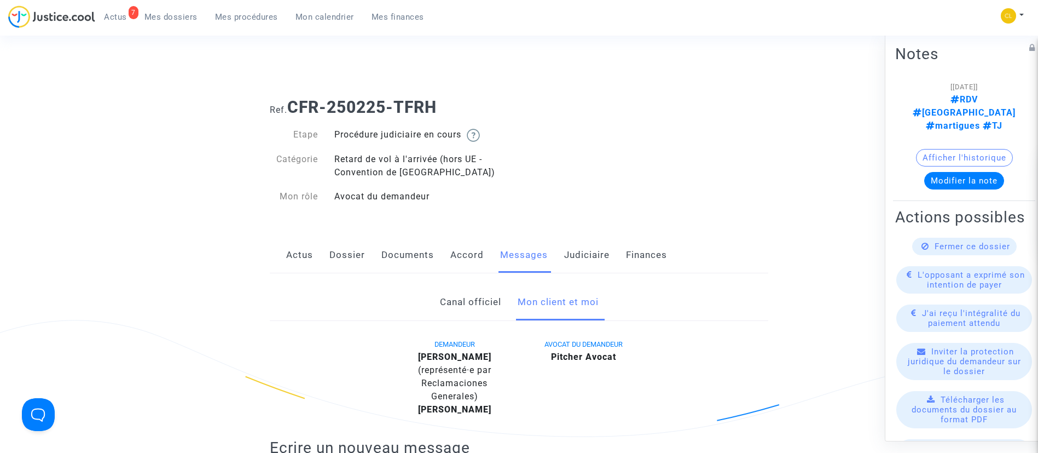
click at [353, 253] on link "Dossier" at bounding box center [347, 255] width 36 height 36
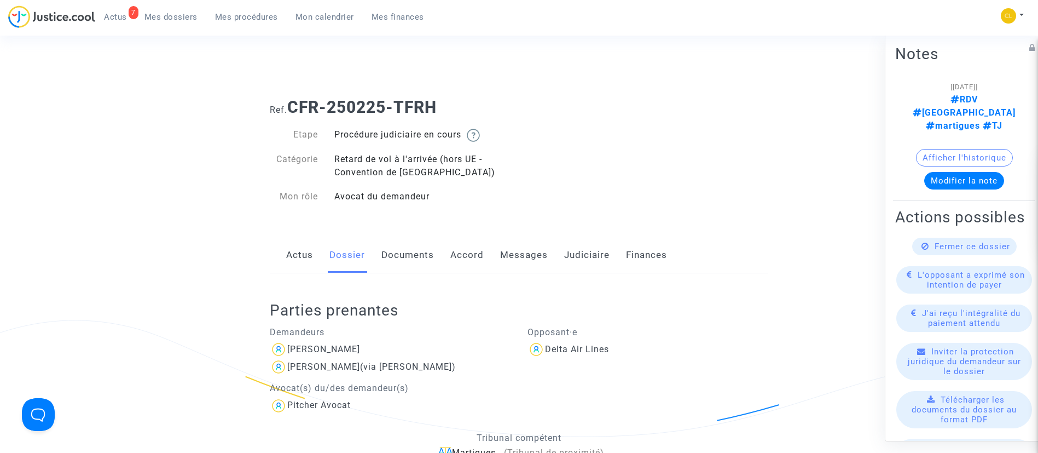
click at [539, 246] on link "Messages" at bounding box center [524, 255] width 48 height 36
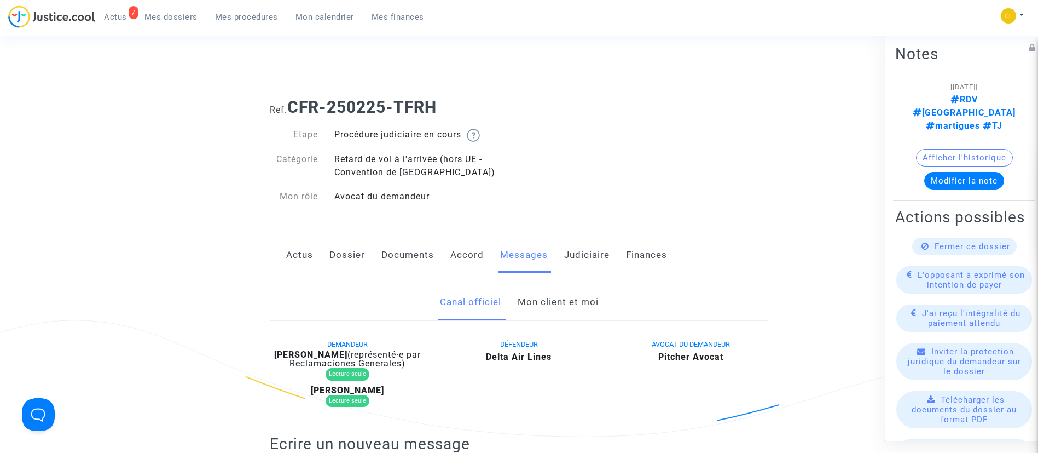
click at [565, 309] on link "Mon client et moi" at bounding box center [558, 302] width 81 height 36
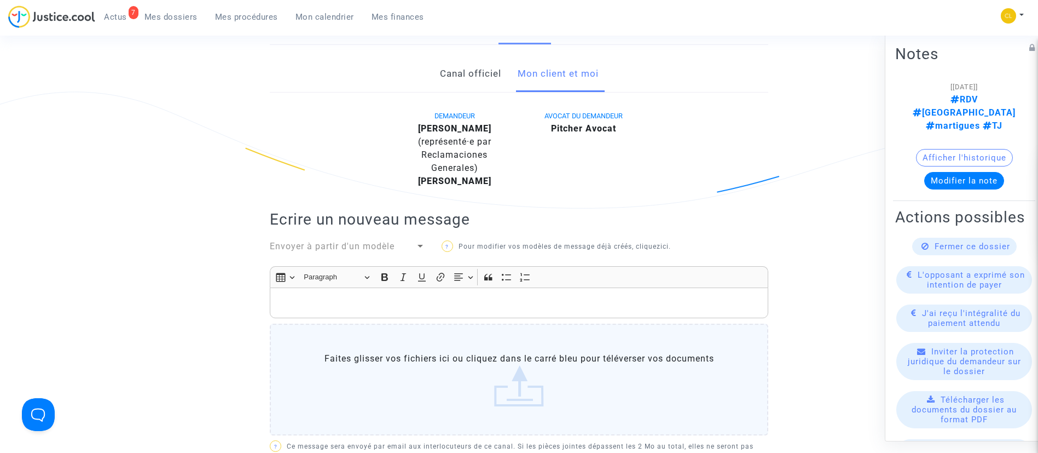
scroll to position [328, 0]
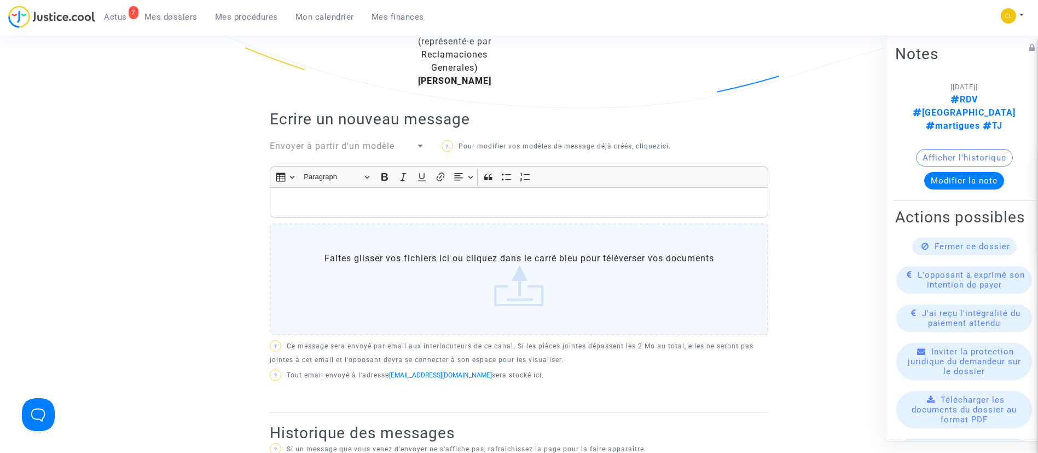
click at [491, 197] on p "Rich Text Editor, main" at bounding box center [519, 203] width 487 height 14
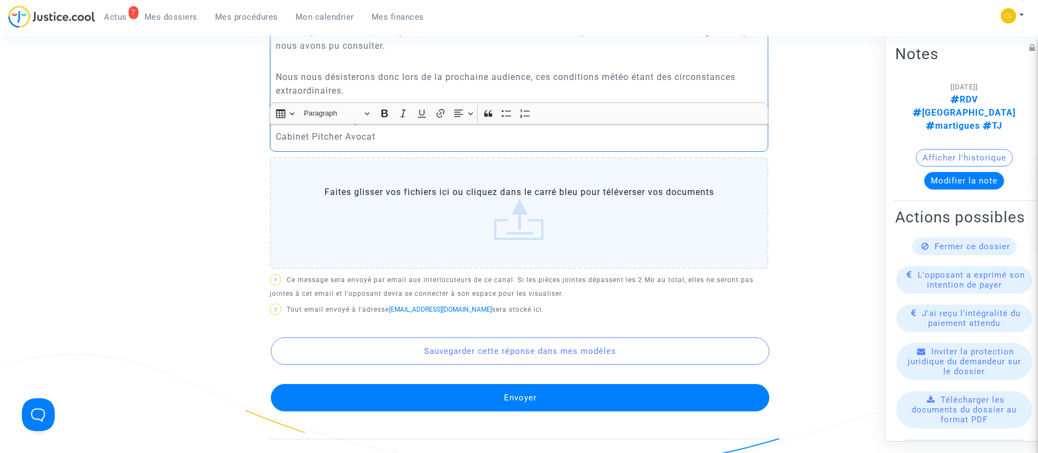
scroll to position [739, 0]
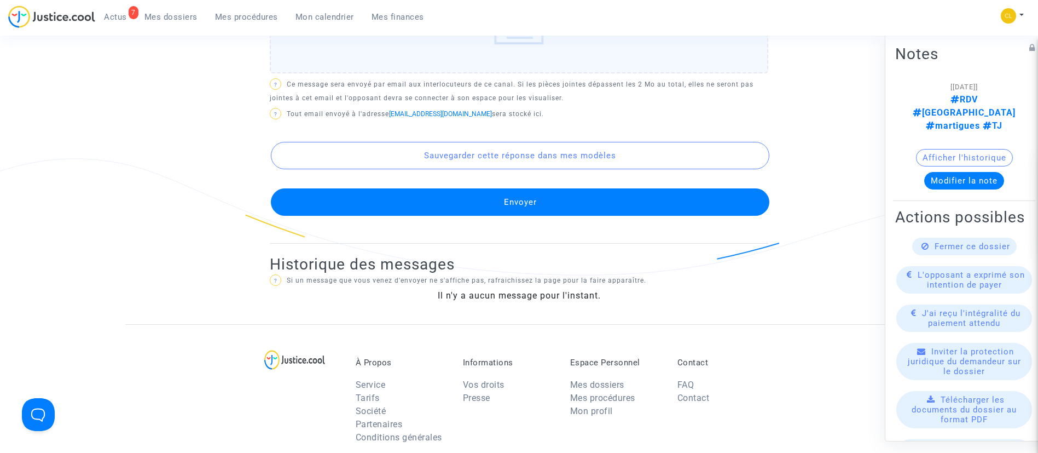
click at [604, 213] on button "Envoyer" at bounding box center [520, 201] width 498 height 27
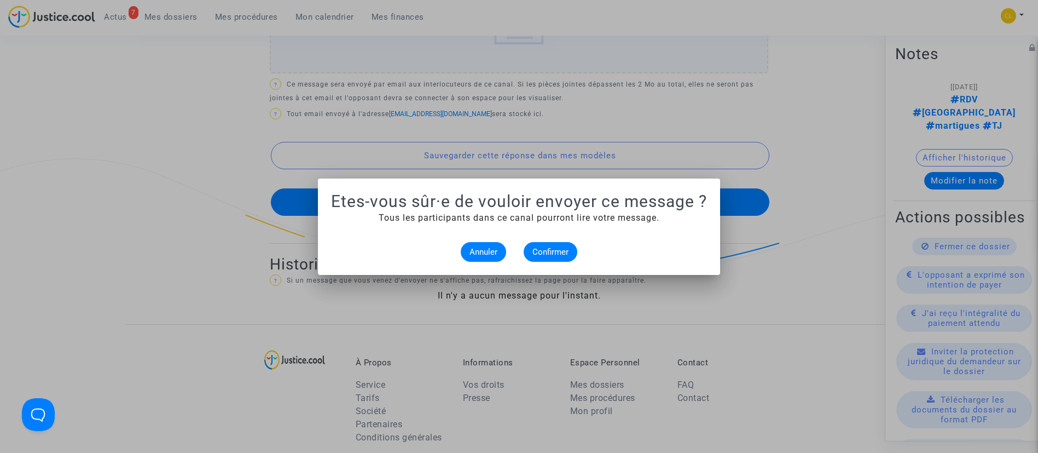
scroll to position [0, 0]
click at [553, 248] on span "Confirmer" at bounding box center [550, 252] width 36 height 10
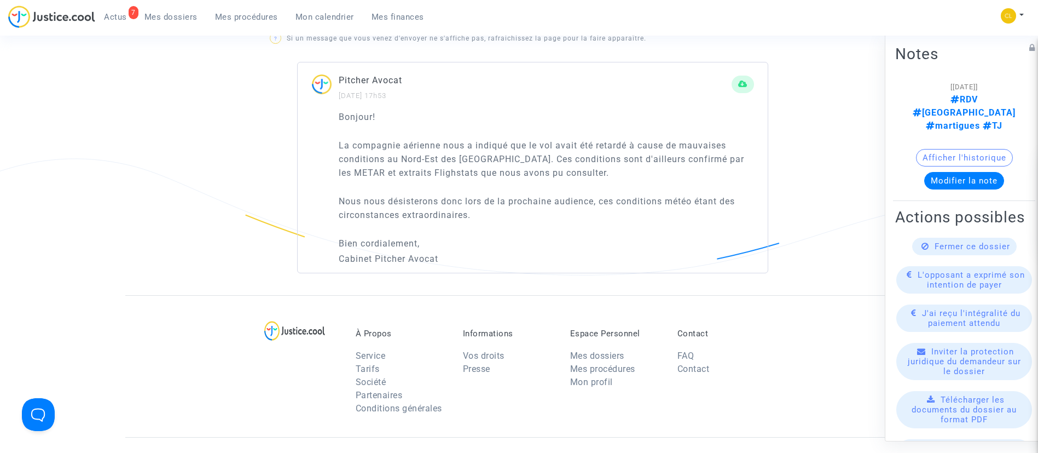
click at [926, 245] on div "Fermer ce dossier" at bounding box center [964, 246] width 105 height 18
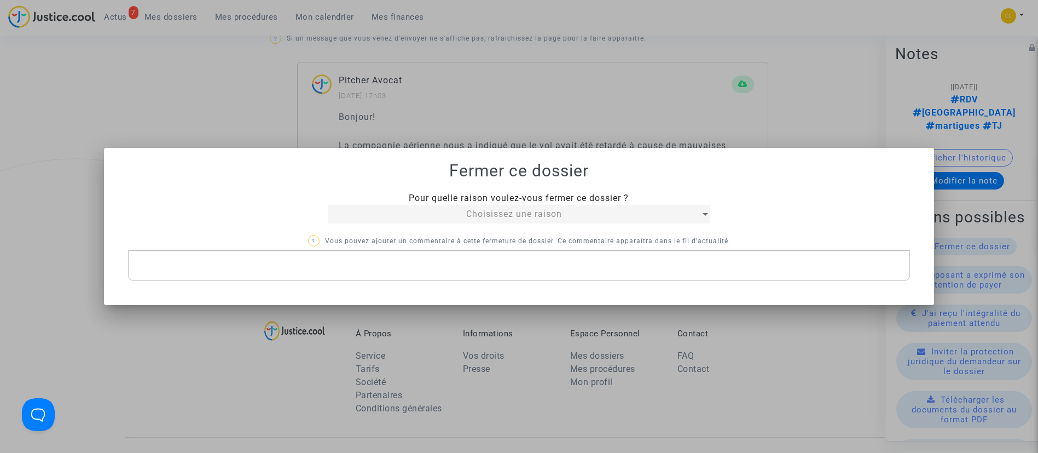
scroll to position [0, 0]
click at [598, 217] on div "Choisissez une raison" at bounding box center [514, 213] width 373 height 13
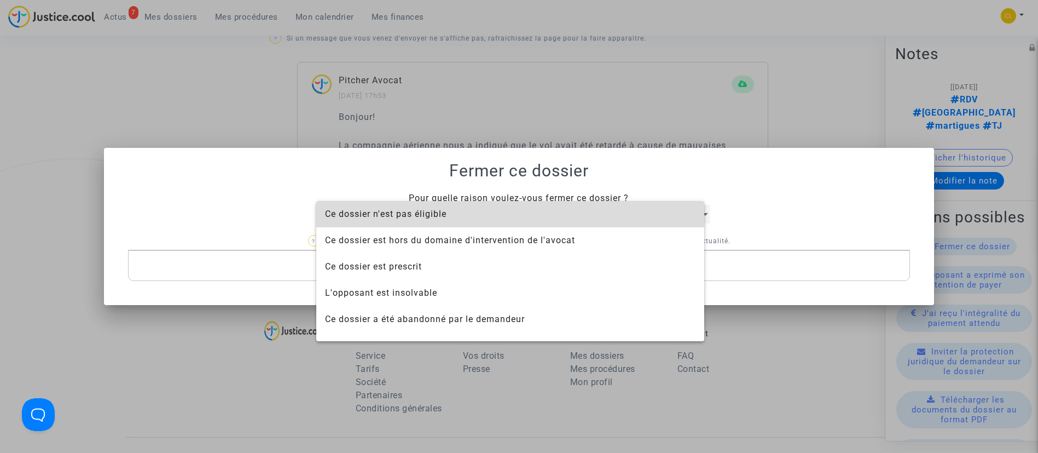
click at [598, 217] on span "Ce dossier n'est pas éligible" at bounding box center [510, 214] width 370 height 26
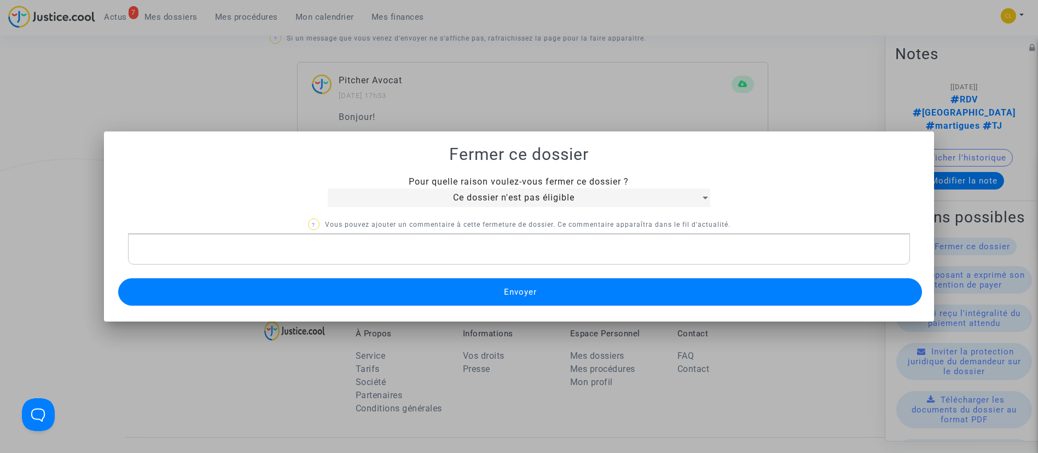
click at [525, 280] on button "Envoyer" at bounding box center [520, 291] width 804 height 27
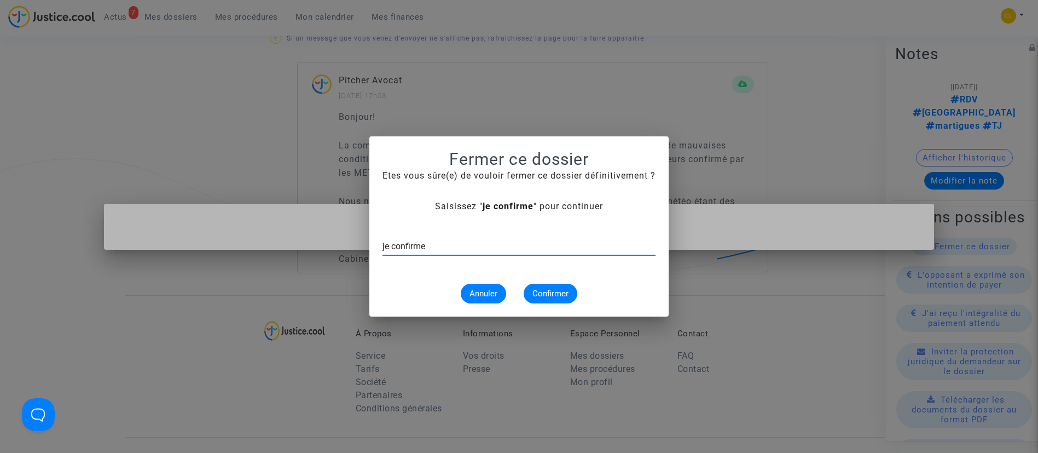
type input "je confirme"
click at [539, 289] on span "Confirmer" at bounding box center [550, 293] width 36 height 10
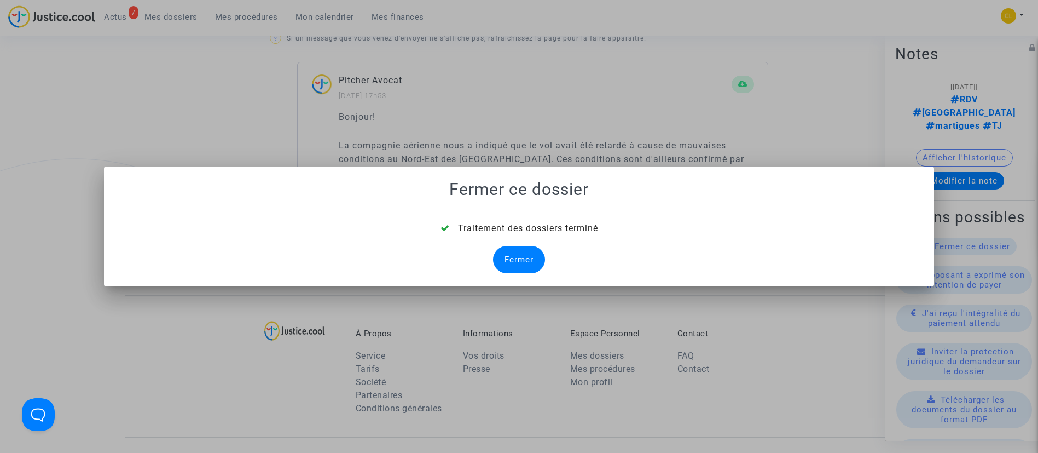
click at [515, 258] on div "Fermer" at bounding box center [519, 259] width 52 height 27
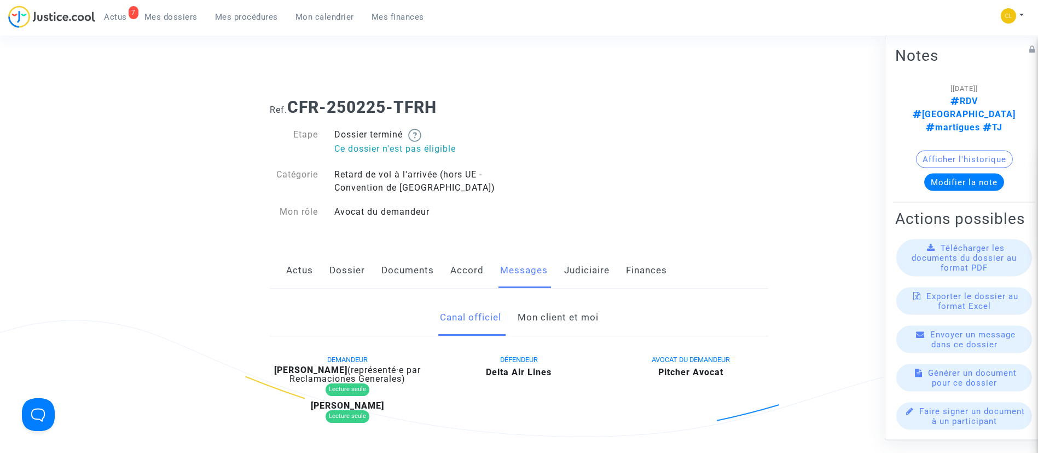
click at [570, 264] on link "Judiciaire" at bounding box center [586, 270] width 45 height 36
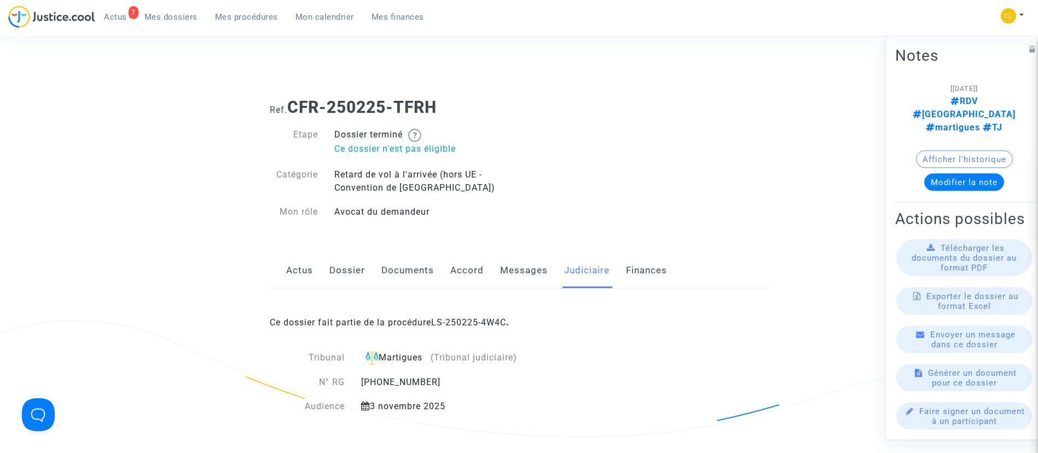
click at [502, 318] on link "LS-250225-4W4C" at bounding box center [468, 322] width 75 height 10
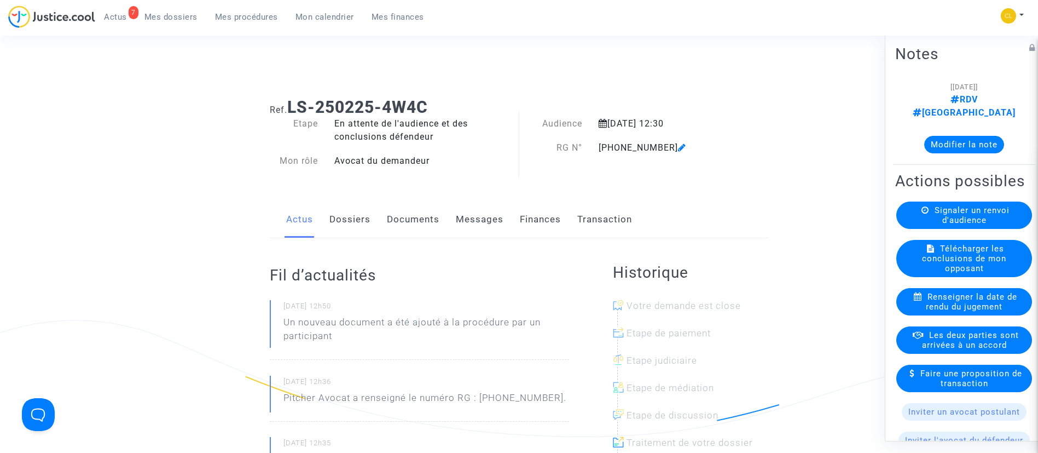
click at [962, 135] on button "Modifier la note" at bounding box center [964, 144] width 80 height 18
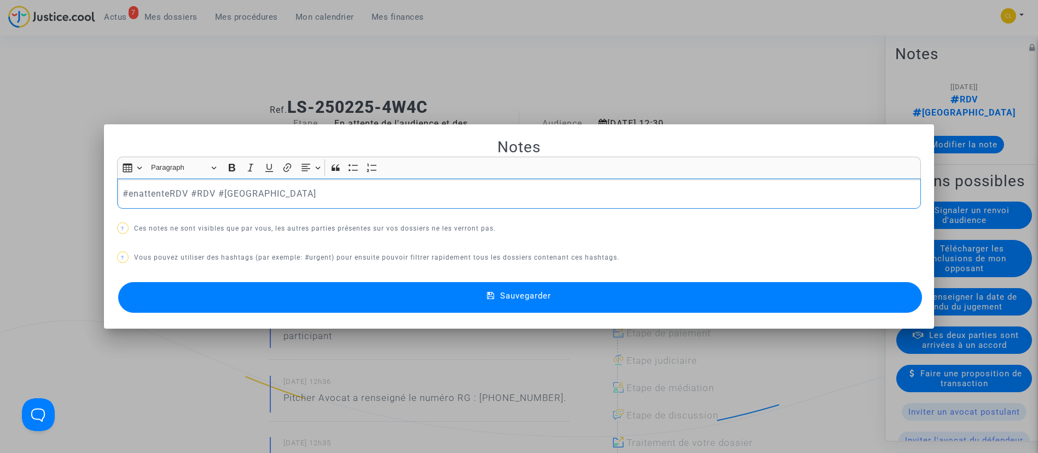
drag, startPoint x: 661, startPoint y: 299, endPoint x: 666, endPoint y: 289, distance: 10.5
click at [662, 298] on button "Sauvegarder" at bounding box center [520, 297] width 804 height 31
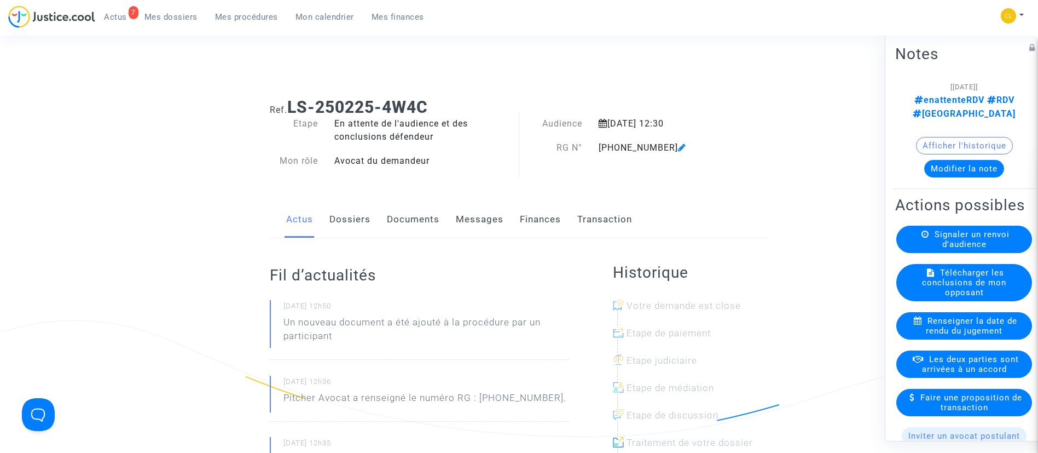
drag, startPoint x: 218, startPoint y: 19, endPoint x: 192, endPoint y: 18, distance: 26.3
click at [218, 19] on span "Mes procédures" at bounding box center [246, 17] width 63 height 10
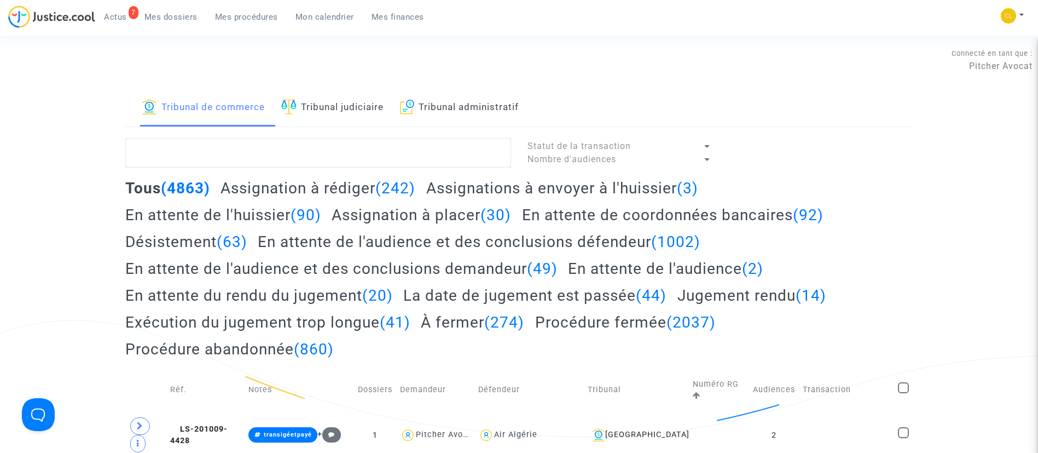
click at [342, 108] on link "Tribunal judiciaire" at bounding box center [332, 107] width 102 height 37
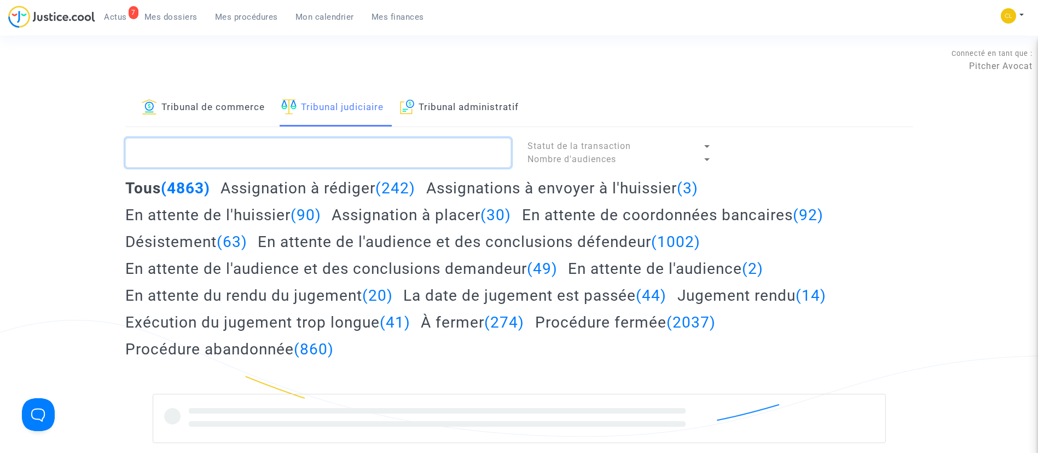
drag, startPoint x: 363, startPoint y: 148, endPoint x: 358, endPoint y: 155, distance: 8.4
click at [367, 148] on textarea at bounding box center [318, 153] width 386 height 30
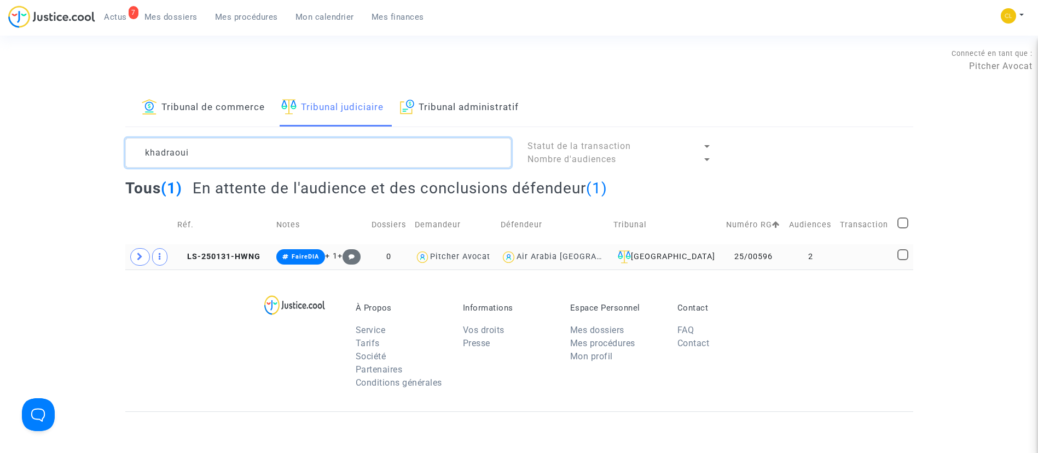
type textarea "khadraoui"
click at [867, 251] on td at bounding box center [864, 256] width 57 height 25
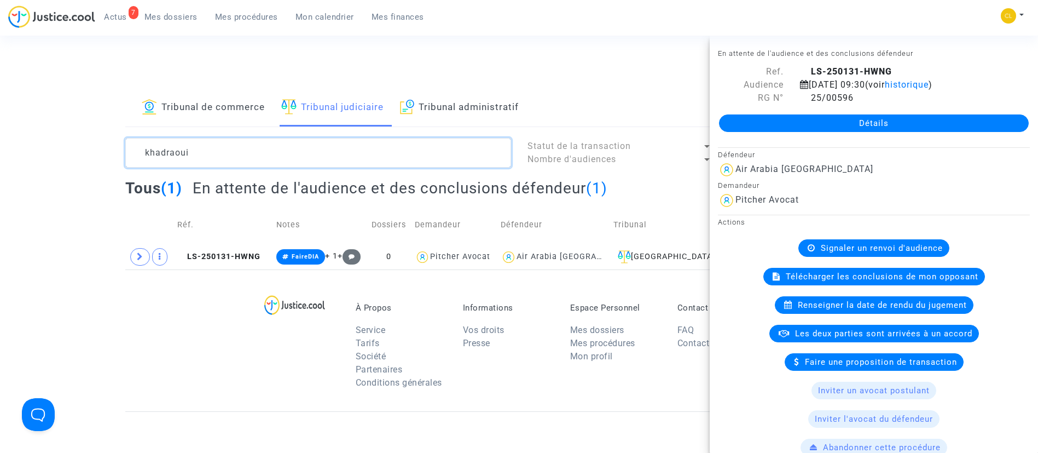
click at [275, 152] on textarea at bounding box center [318, 153] width 386 height 30
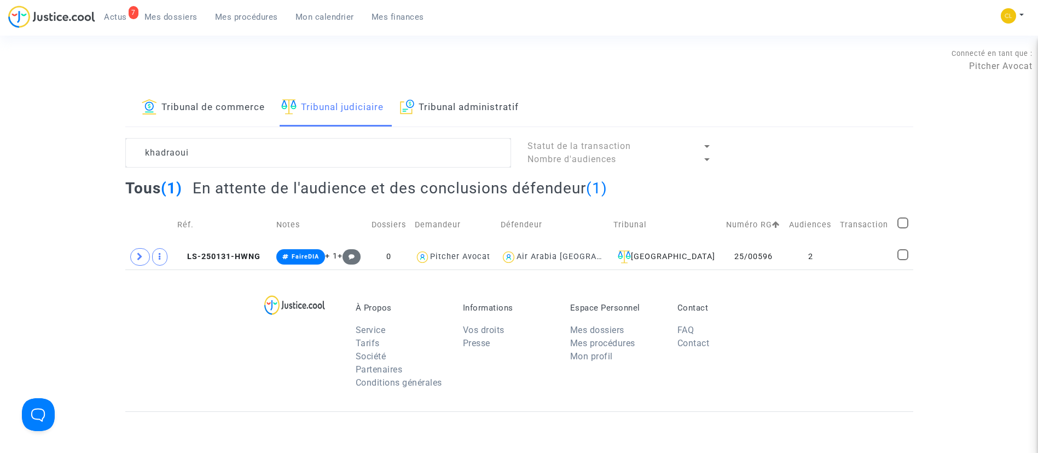
click at [230, 95] on link "Tribunal de commerce" at bounding box center [203, 107] width 123 height 37
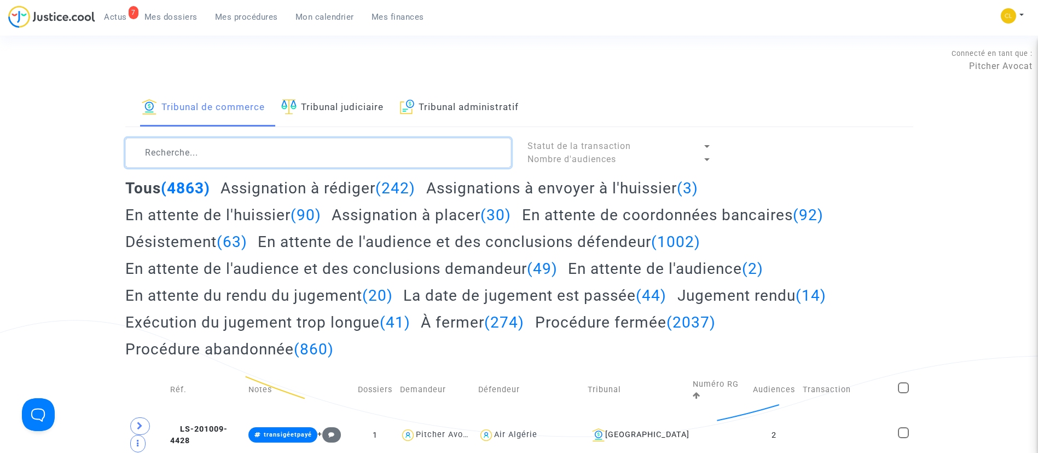
click at [245, 144] on textarea at bounding box center [318, 153] width 386 height 30
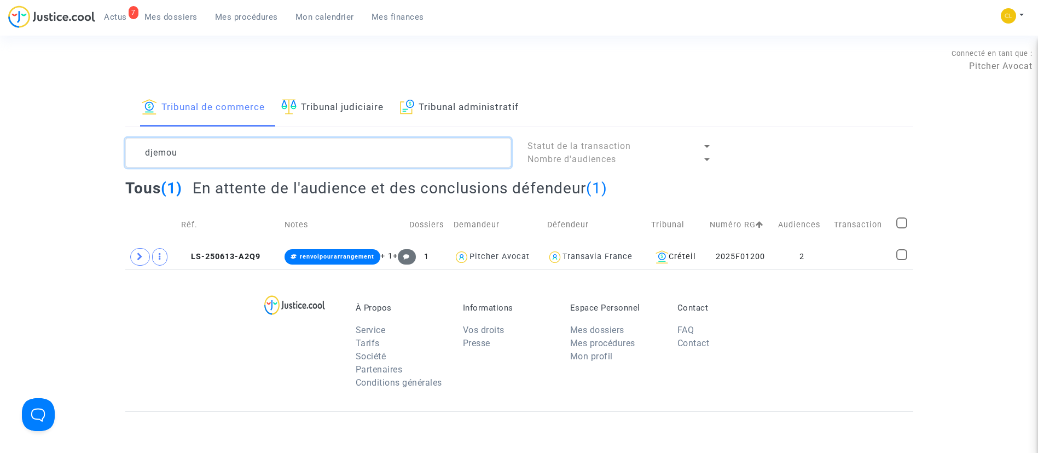
type textarea "djemou"
click at [142, 261] on span at bounding box center [140, 257] width 20 height 18
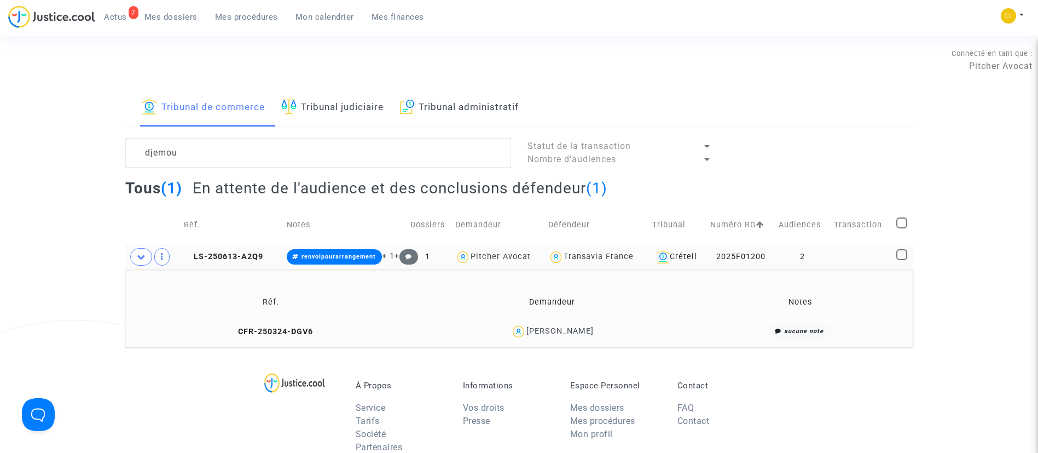
drag, startPoint x: 558, startPoint y: 329, endPoint x: 551, endPoint y: 322, distance: 9.7
click at [558, 329] on div "Zakaria Djemoui" at bounding box center [559, 330] width 67 height 9
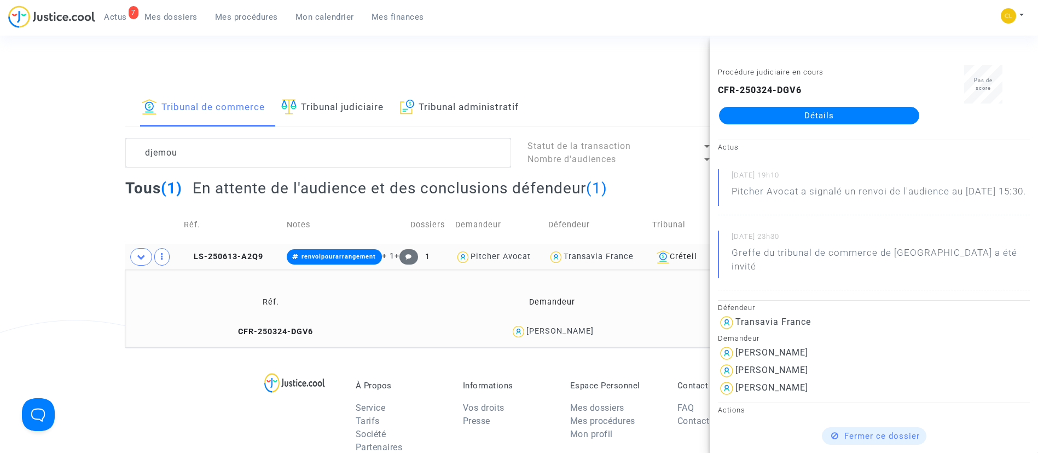
drag, startPoint x: 828, startPoint y: 117, endPoint x: 837, endPoint y: 82, distance: 36.6
click at [828, 117] on link "Détails" at bounding box center [819, 116] width 200 height 18
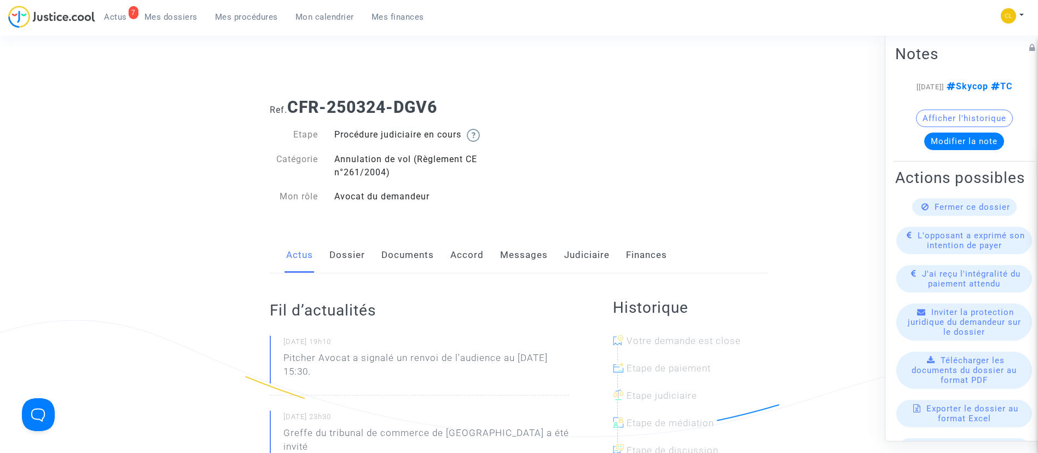
click at [515, 262] on link "Messages" at bounding box center [524, 255] width 48 height 36
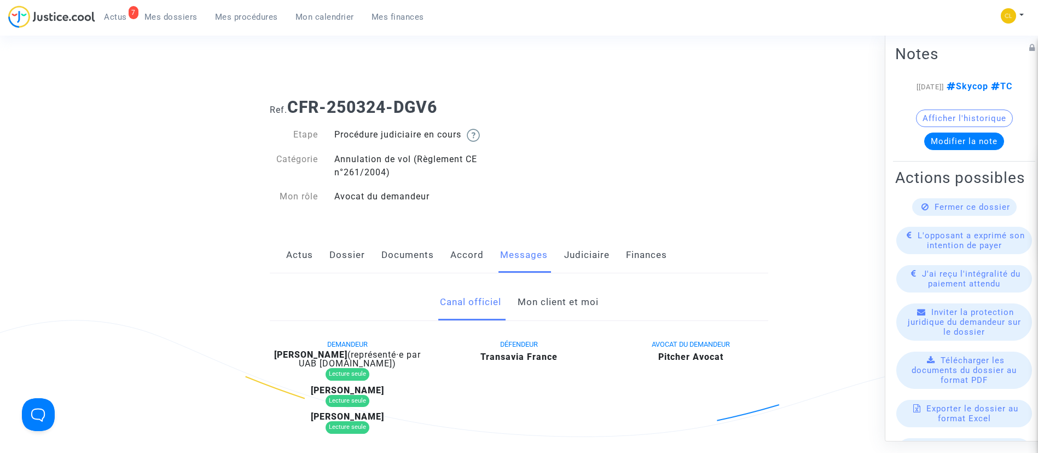
click at [364, 255] on link "Dossier" at bounding box center [347, 255] width 36 height 36
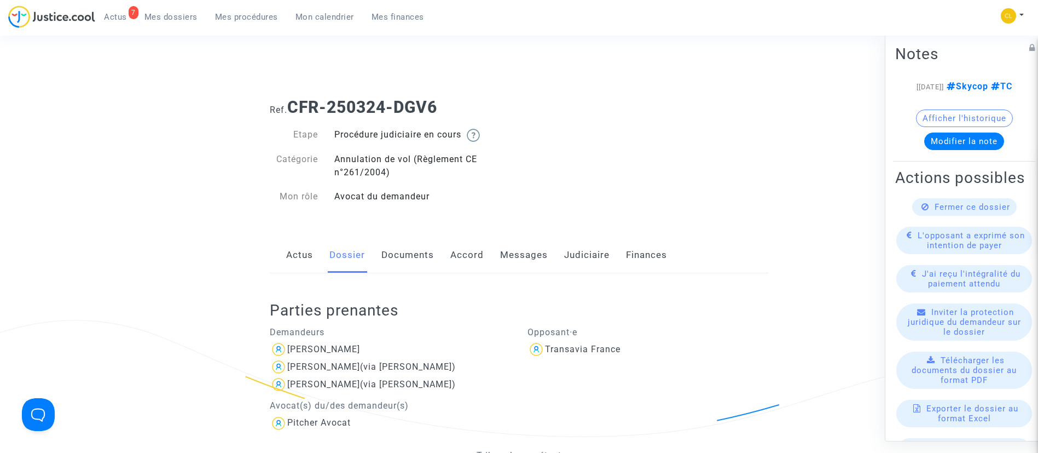
click at [530, 246] on link "Messages" at bounding box center [524, 255] width 48 height 36
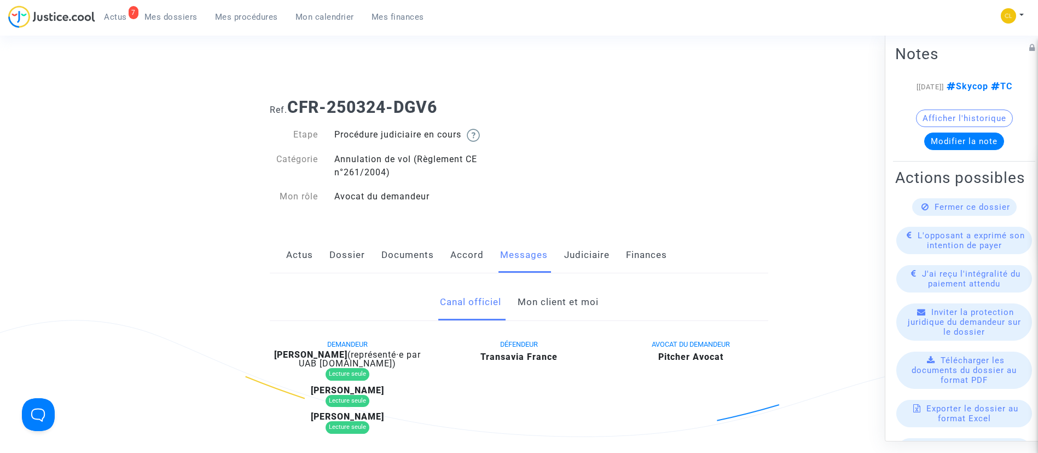
click at [549, 305] on link "Mon client et moi" at bounding box center [558, 302] width 81 height 36
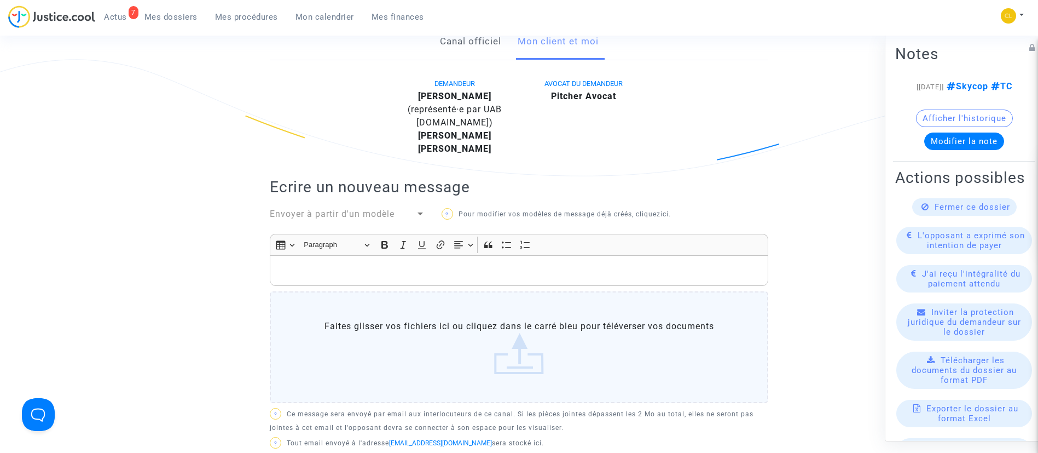
scroll to position [164, 0]
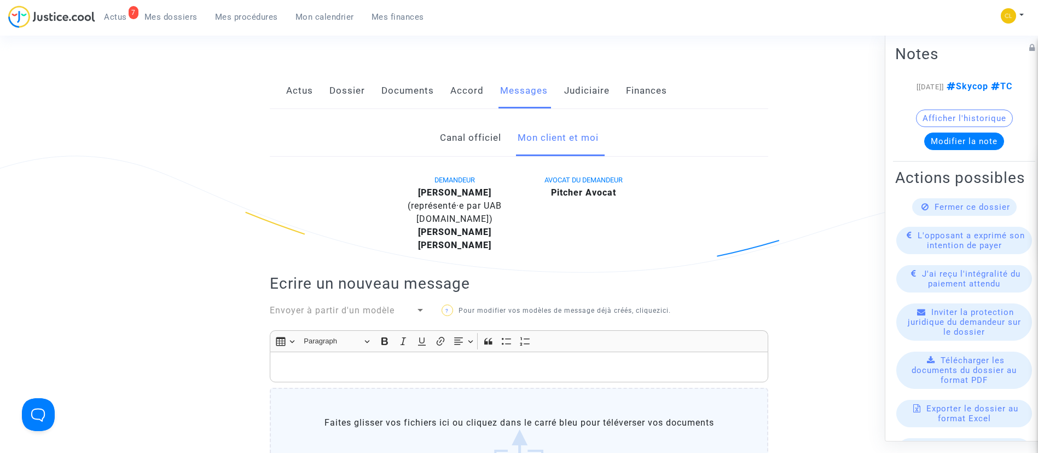
click at [411, 361] on p "Rich Text Editor, main" at bounding box center [519, 367] width 487 height 14
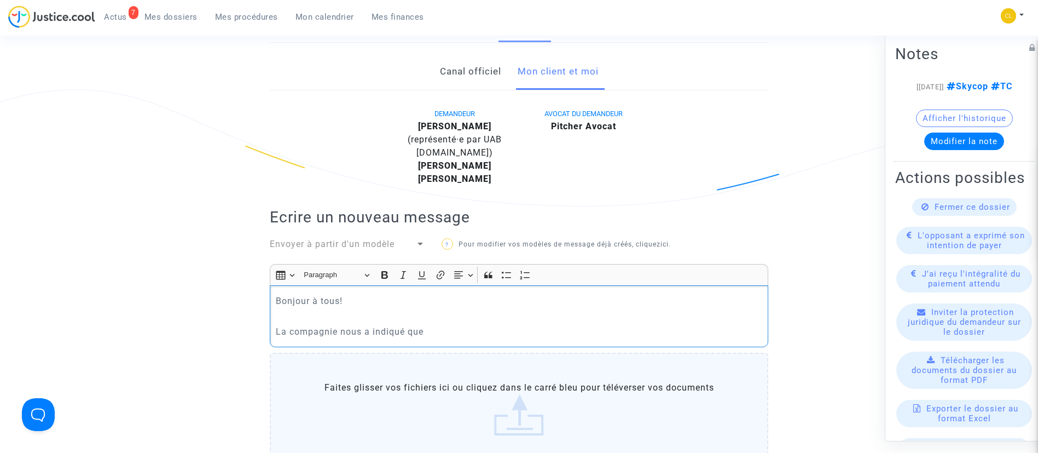
scroll to position [328, 0]
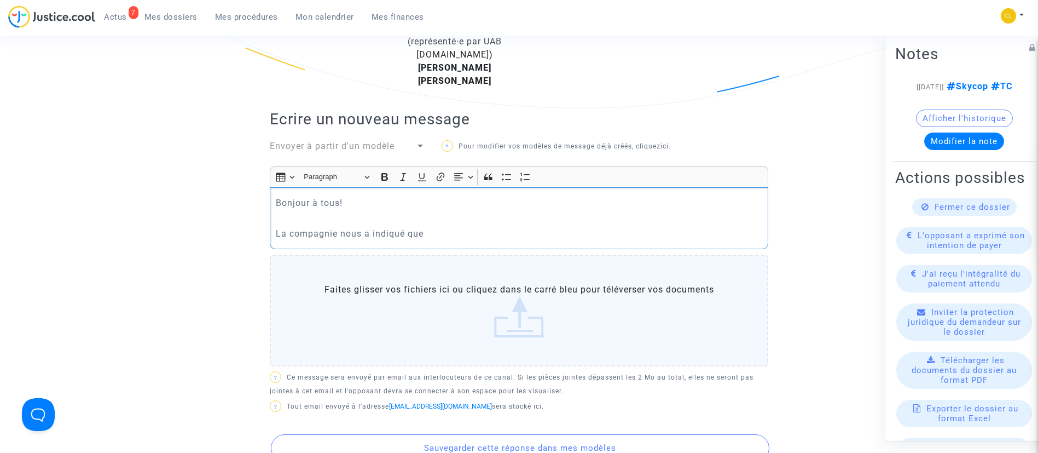
click at [479, 240] on p "La compagnie nous a indiqué que" at bounding box center [519, 234] width 487 height 14
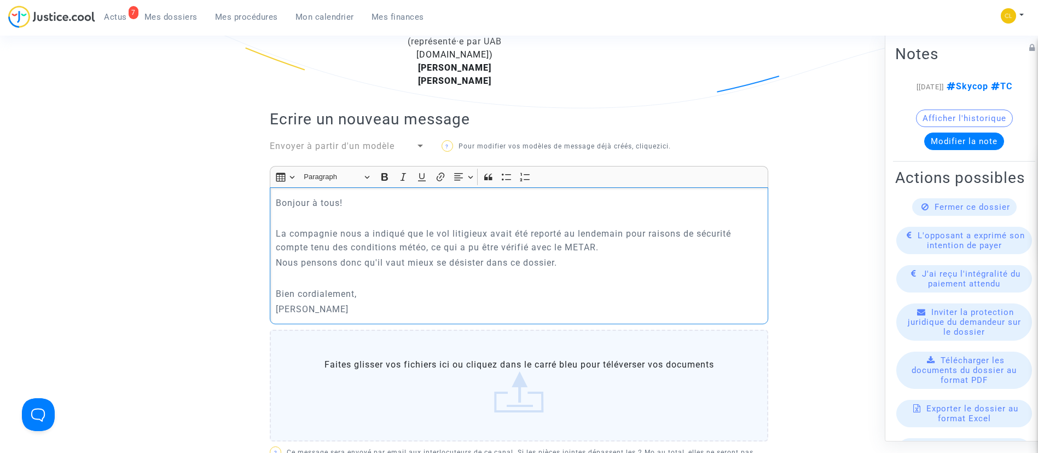
click at [579, 265] on p "Nous pensons donc qu'il vaut mieux se désister dans ce dossier." at bounding box center [519, 263] width 487 height 14
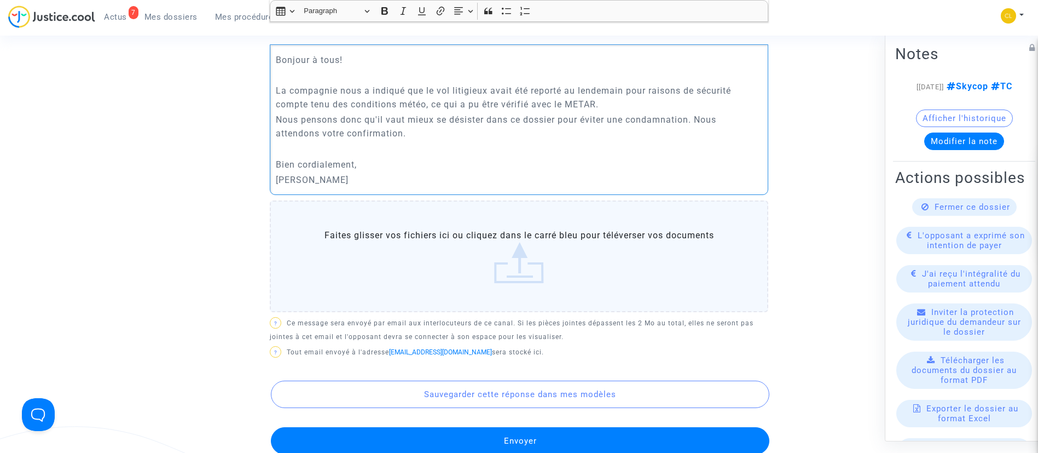
scroll to position [657, 0]
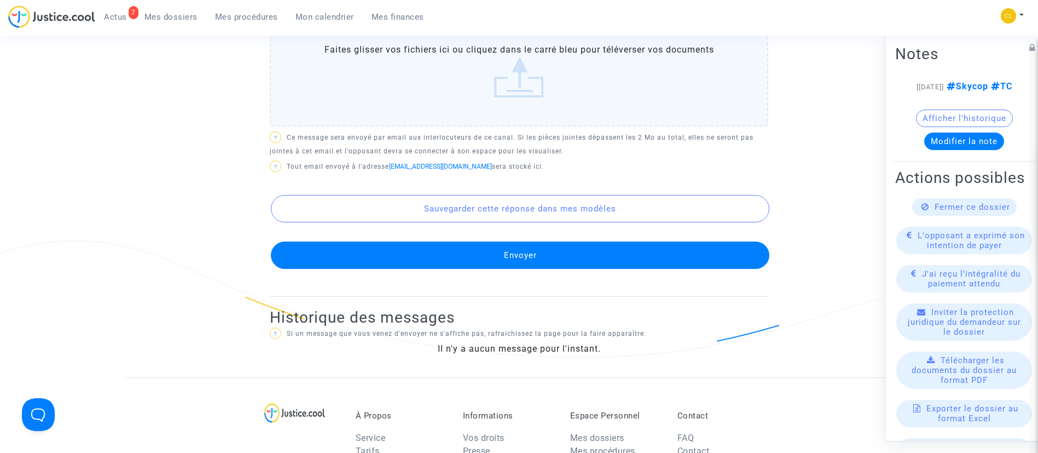
click at [556, 253] on button "Envoyer" at bounding box center [520, 254] width 498 height 27
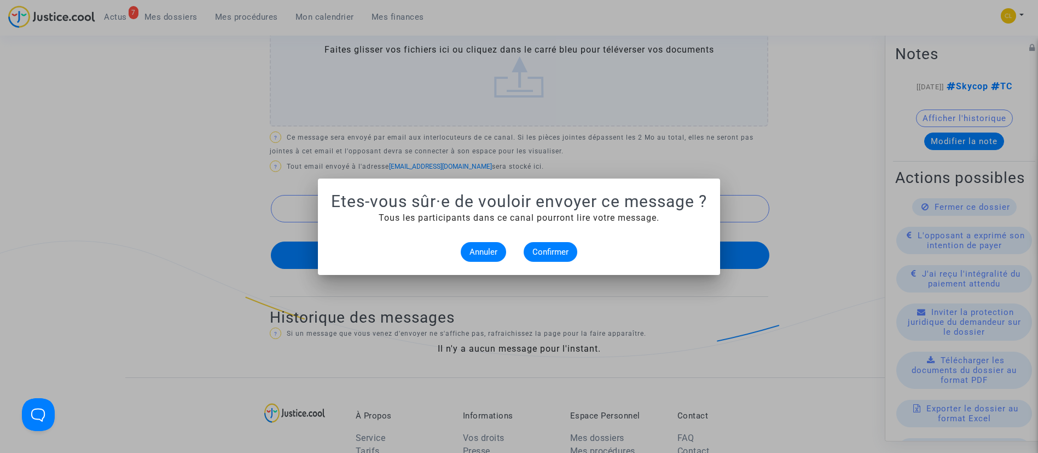
scroll to position [0, 0]
click at [556, 252] on span "Confirmer" at bounding box center [550, 252] width 36 height 10
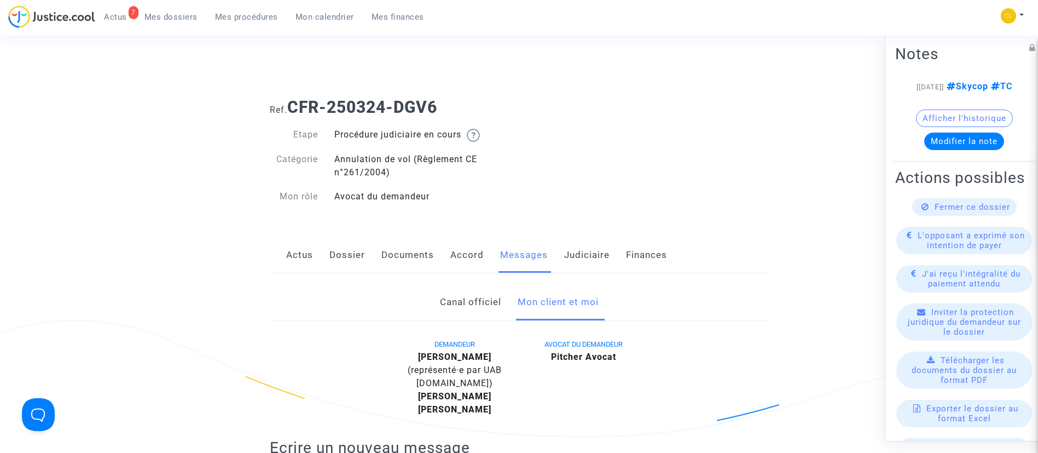
scroll to position [657, 0]
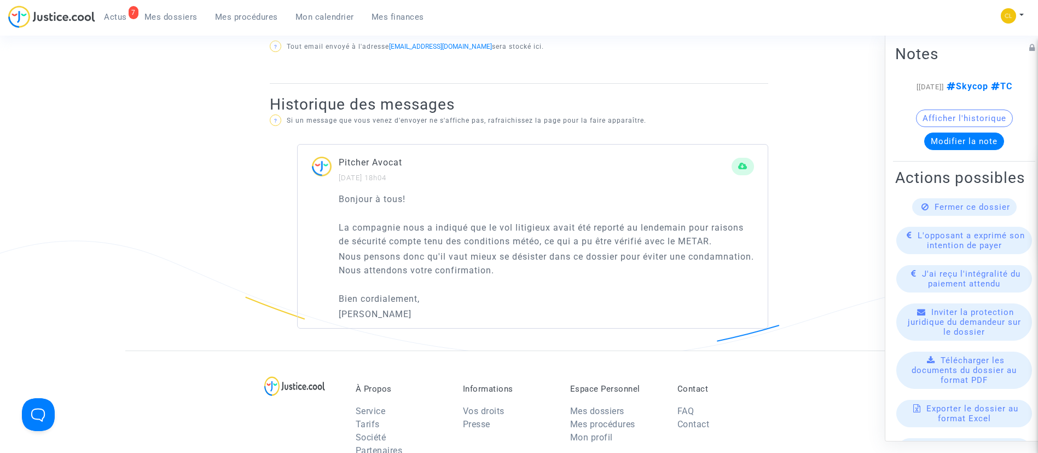
drag, startPoint x: 229, startPoint y: 10, endPoint x: 311, endPoint y: 112, distance: 130.4
click at [229, 10] on link "Mes procédures" at bounding box center [246, 17] width 80 height 16
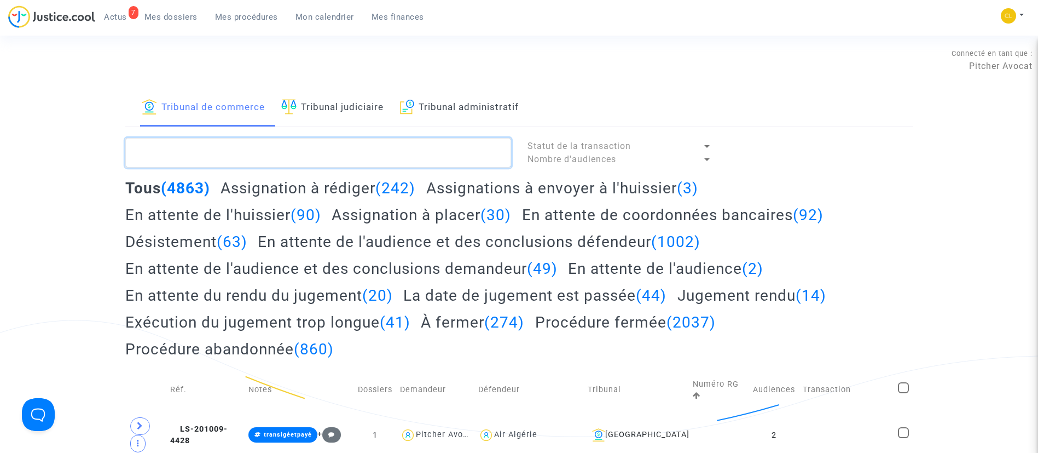
click at [416, 140] on textarea at bounding box center [318, 153] width 386 height 30
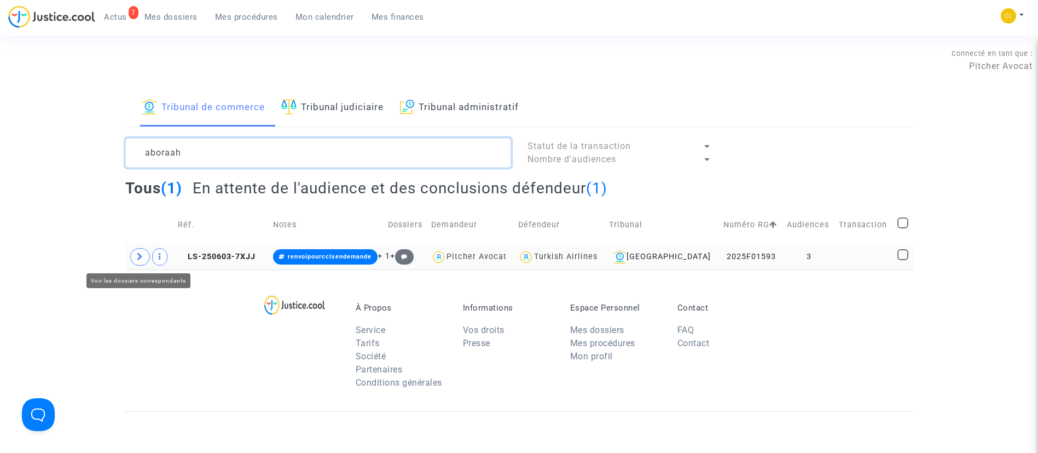
type textarea "aboraah"
click at [143, 254] on icon at bounding box center [140, 256] width 7 height 8
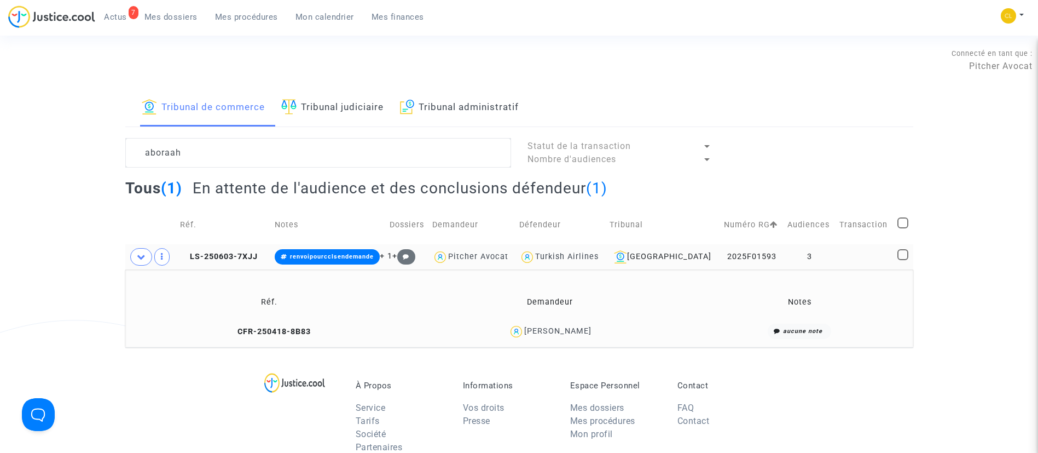
click at [588, 338] on div "Stephanie Aboraah" at bounding box center [550, 331] width 272 height 16
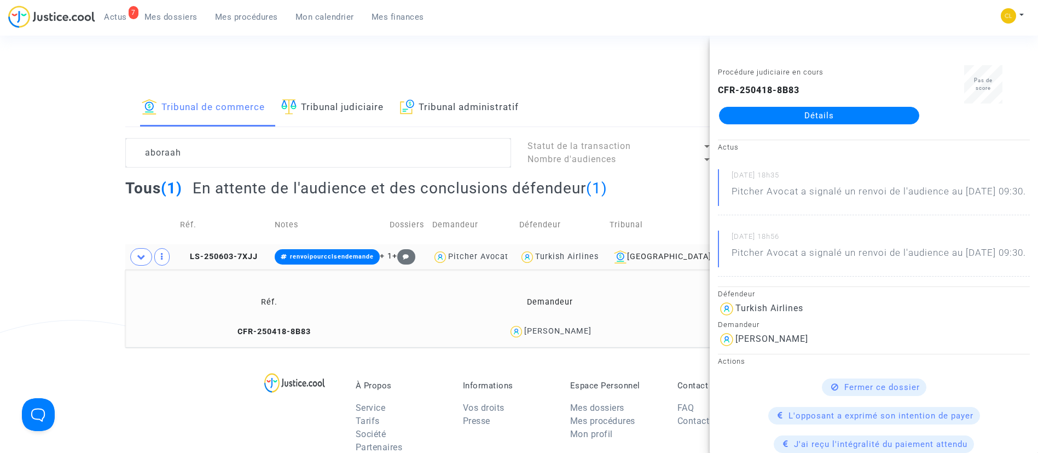
click at [867, 111] on link "Détails" at bounding box center [819, 116] width 200 height 18
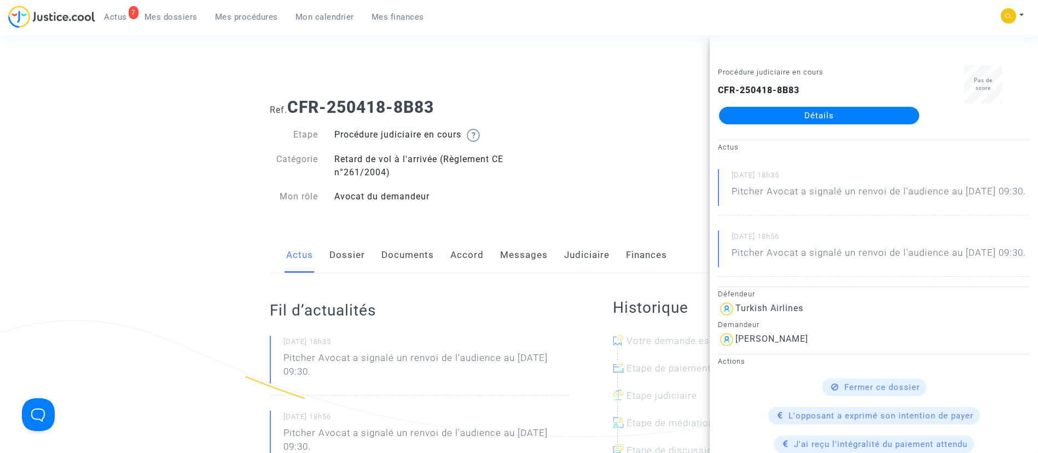
click at [349, 257] on link "Dossier" at bounding box center [347, 255] width 36 height 36
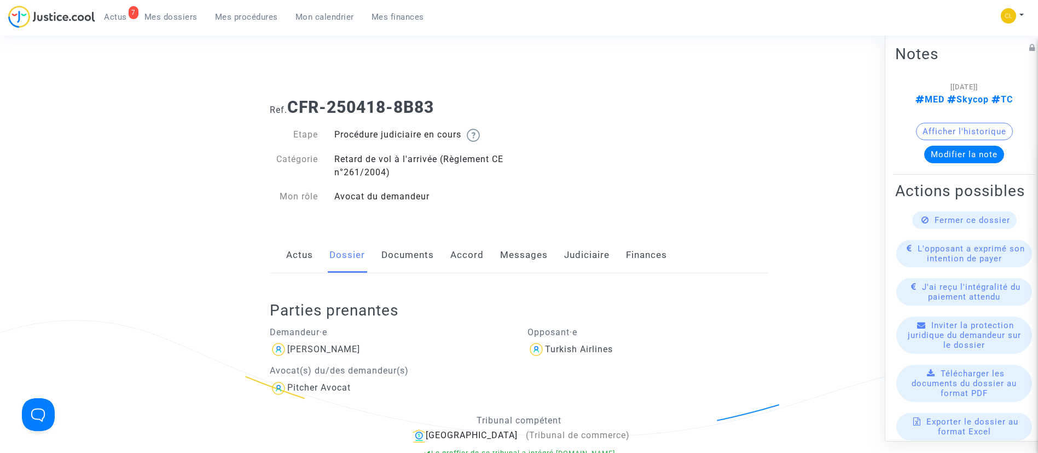
click at [509, 253] on link "Messages" at bounding box center [524, 255] width 48 height 36
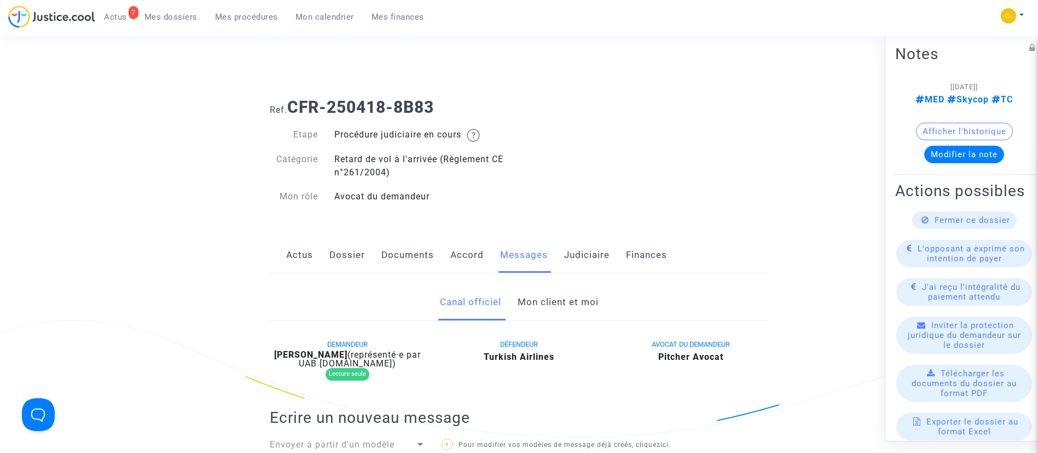
click at [558, 297] on link "Mon client et moi" at bounding box center [558, 302] width 81 height 36
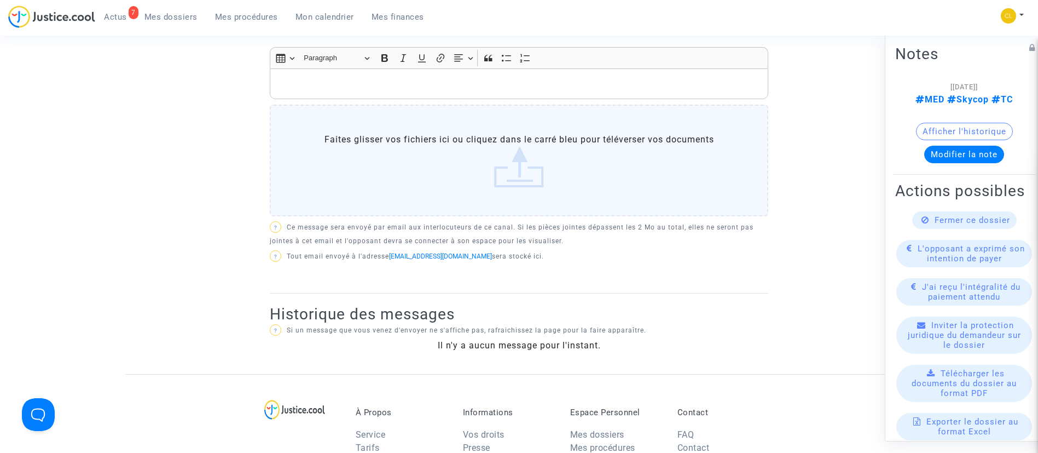
scroll to position [246, 0]
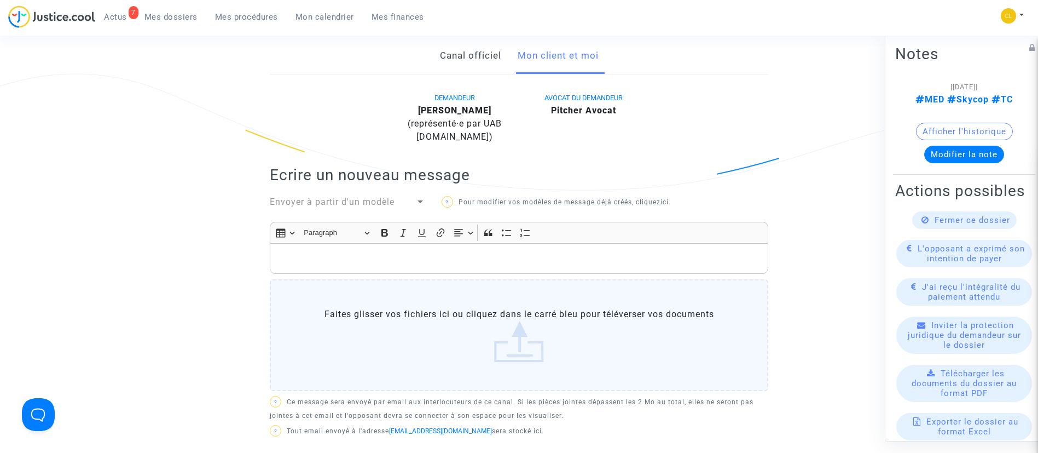
click at [529, 268] on div "Rich Text Editor, main" at bounding box center [519, 258] width 498 height 31
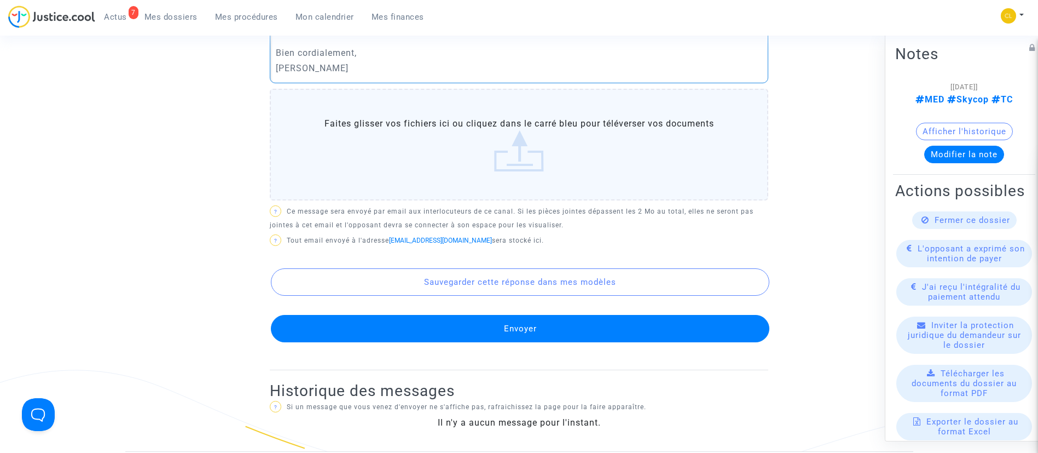
scroll to position [575, 0]
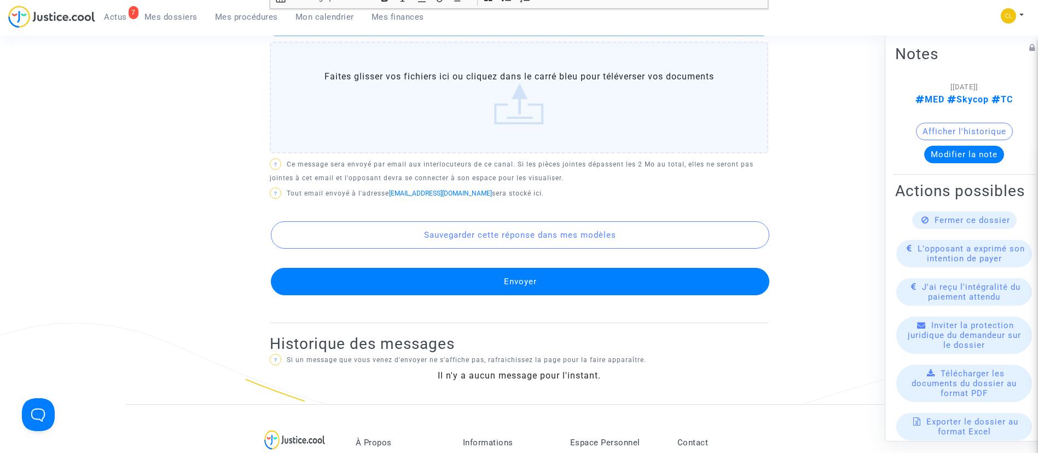
click at [560, 282] on button "Envoyer" at bounding box center [520, 281] width 498 height 27
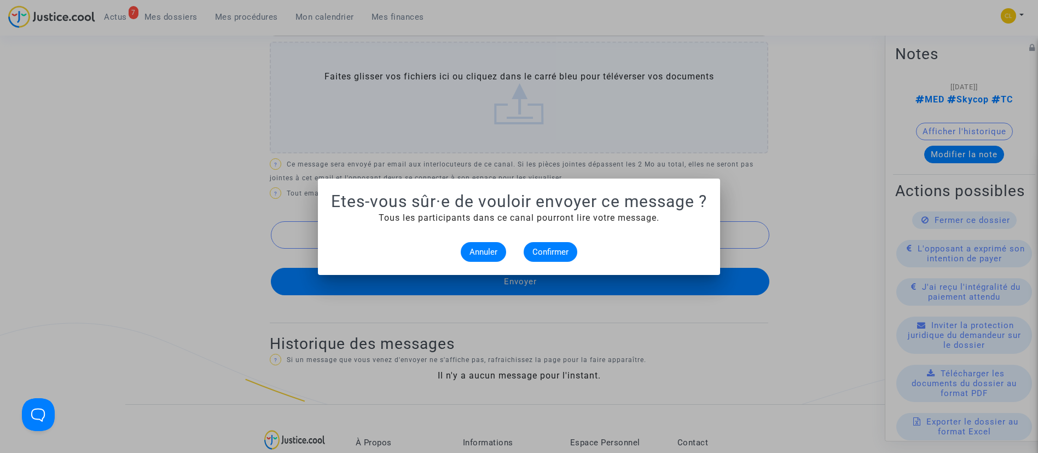
scroll to position [0, 0]
click at [496, 256] on button "Annuler" at bounding box center [483, 252] width 45 height 20
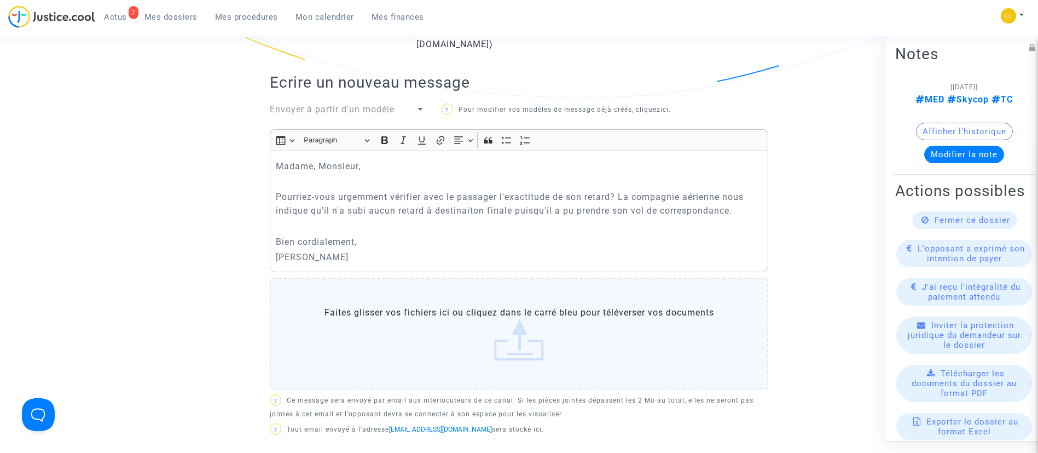
scroll to position [246, 0]
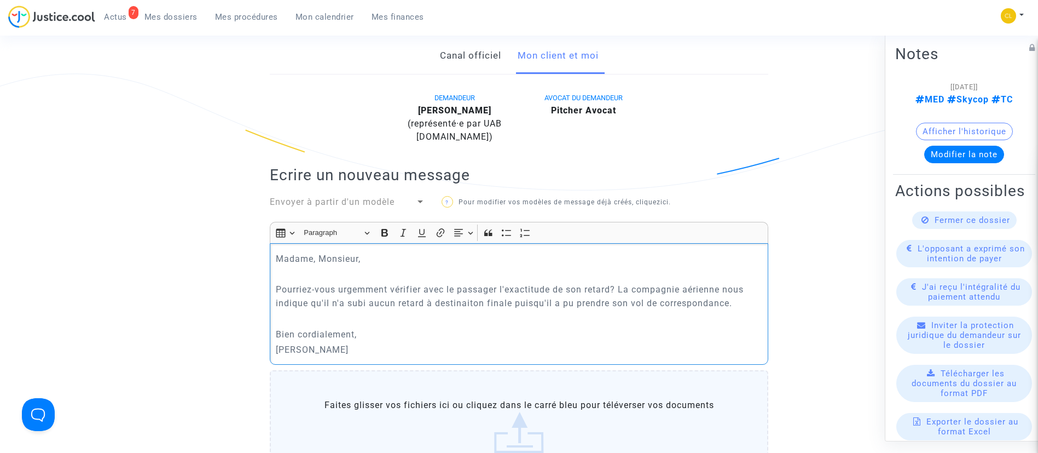
click at [462, 306] on p "Pourriez-vous urgemment vérifier avec le passager l'exactitude de son retard? L…" at bounding box center [519, 295] width 487 height 27
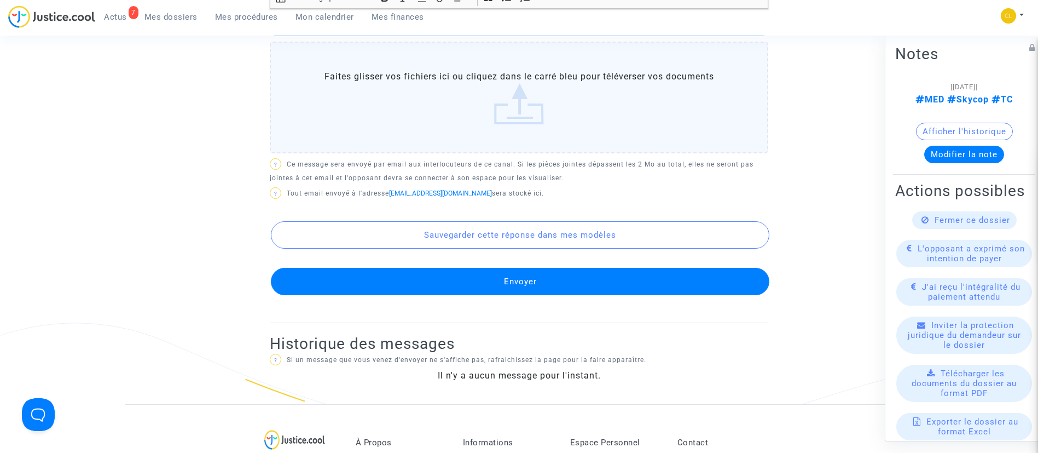
click at [611, 287] on button "Envoyer" at bounding box center [520, 281] width 498 height 27
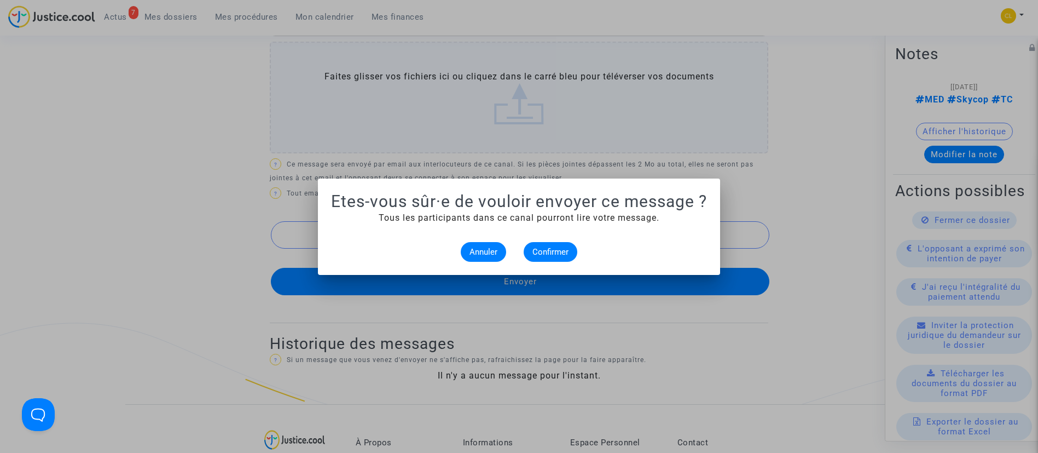
scroll to position [0, 0]
click at [547, 242] on button "Confirmer" at bounding box center [551, 252] width 54 height 20
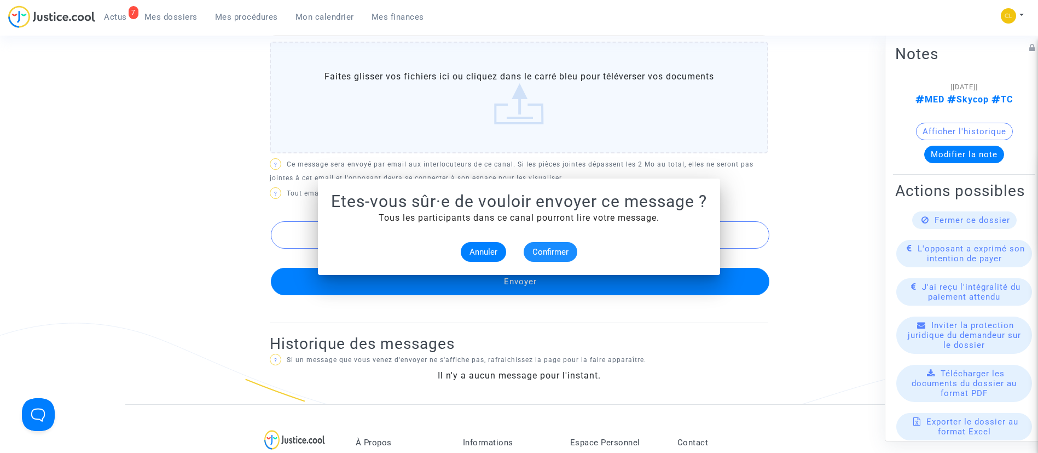
scroll to position [575, 0]
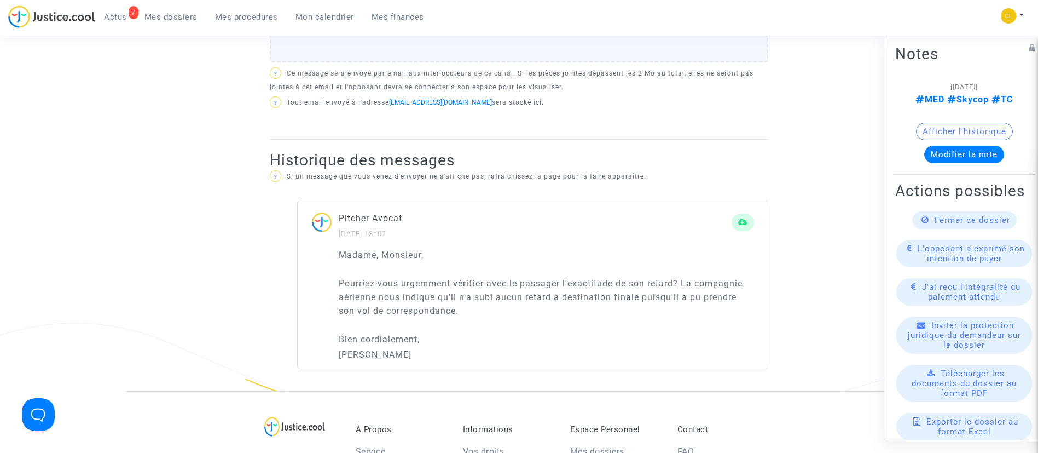
drag, startPoint x: 185, startPoint y: 19, endPoint x: 193, endPoint y: 122, distance: 103.1
click at [185, 19] on span "Mes dossiers" at bounding box center [170, 17] width 53 height 10
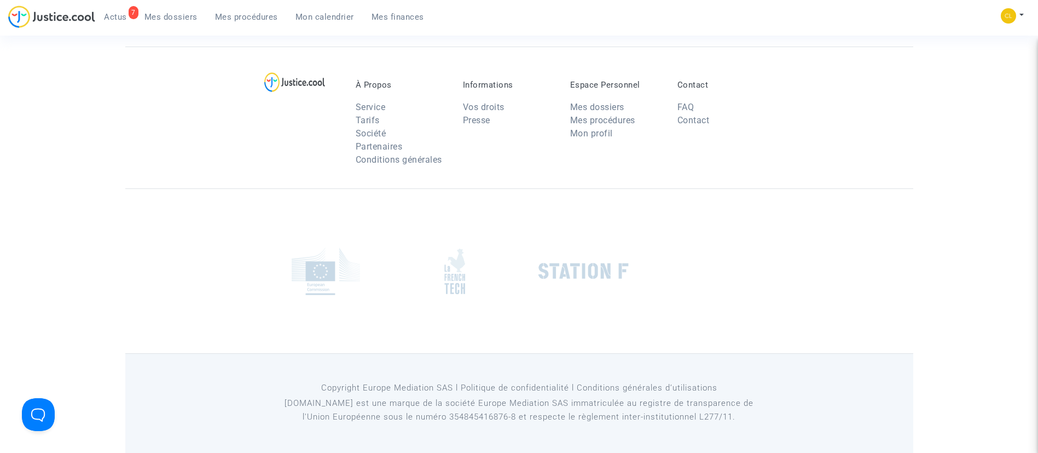
scroll to position [47, 0]
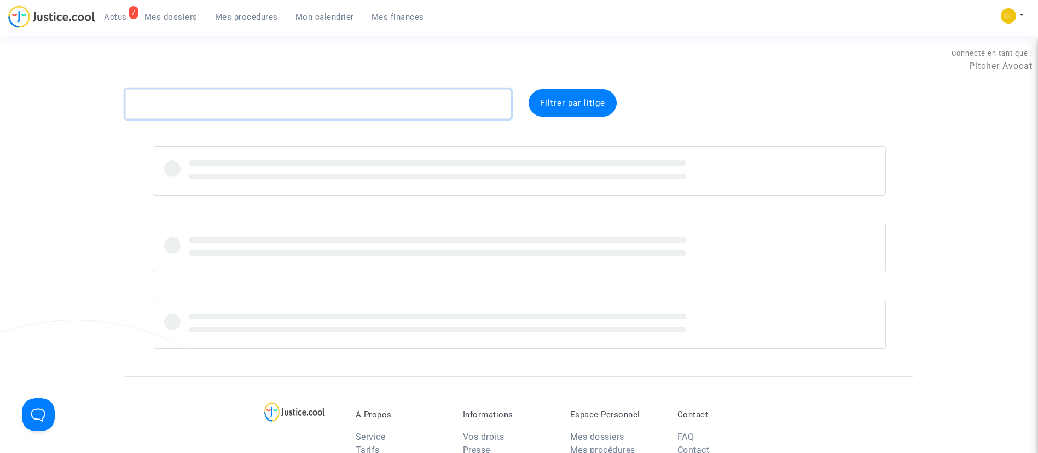
click at [242, 99] on textarea at bounding box center [318, 104] width 386 height 30
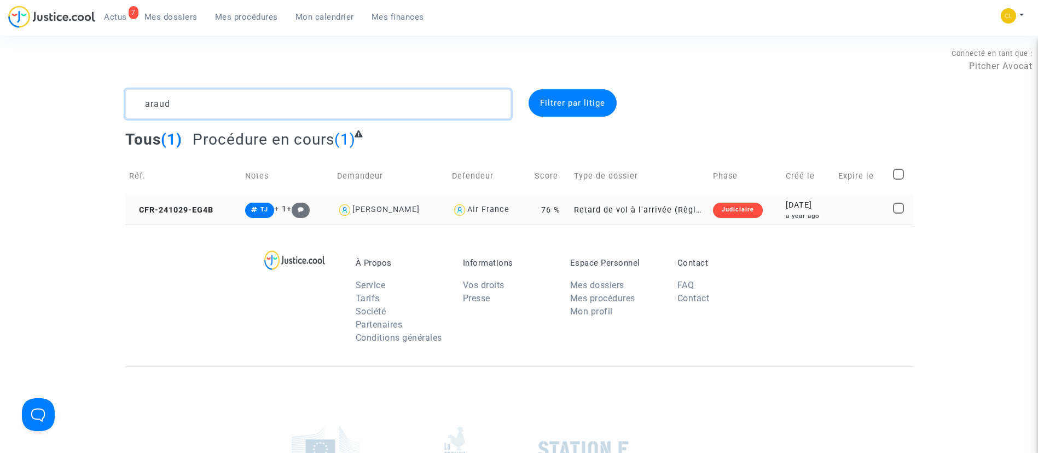
type textarea "araud"
click at [814, 210] on div "2024-10-29" at bounding box center [808, 205] width 45 height 12
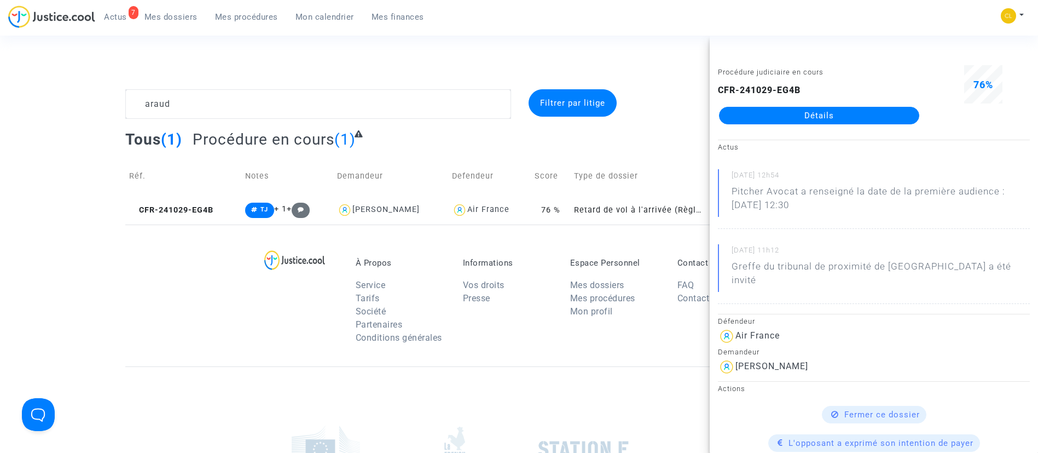
click at [825, 111] on link "Détails" at bounding box center [819, 116] width 200 height 18
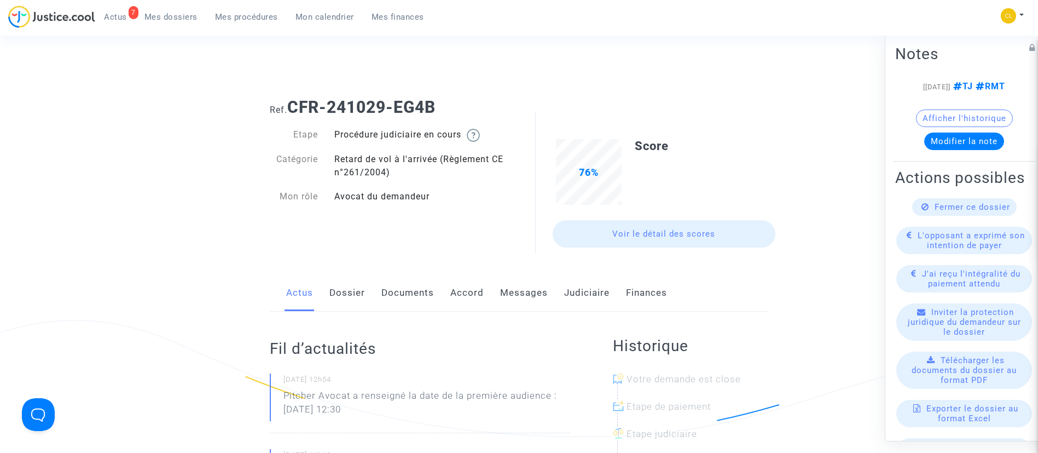
click at [513, 275] on link "Messages" at bounding box center [524, 293] width 48 height 36
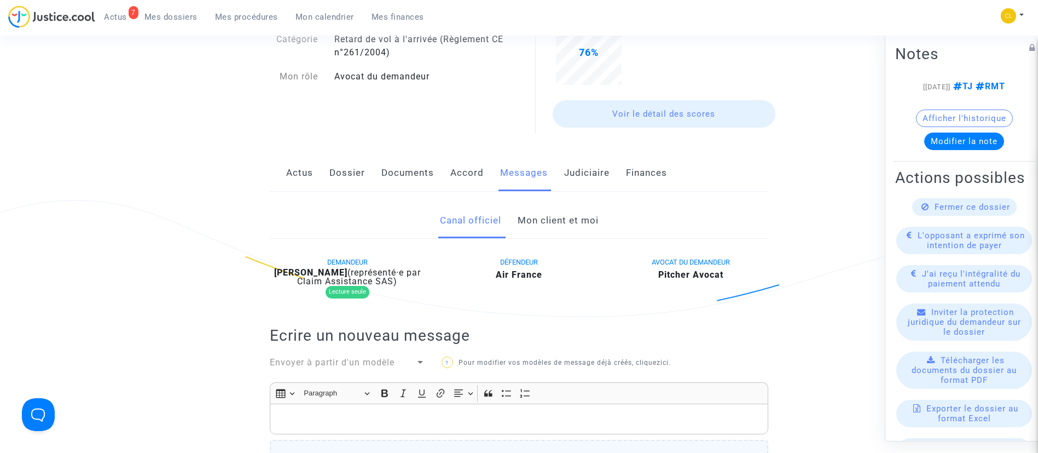
scroll to position [164, 0]
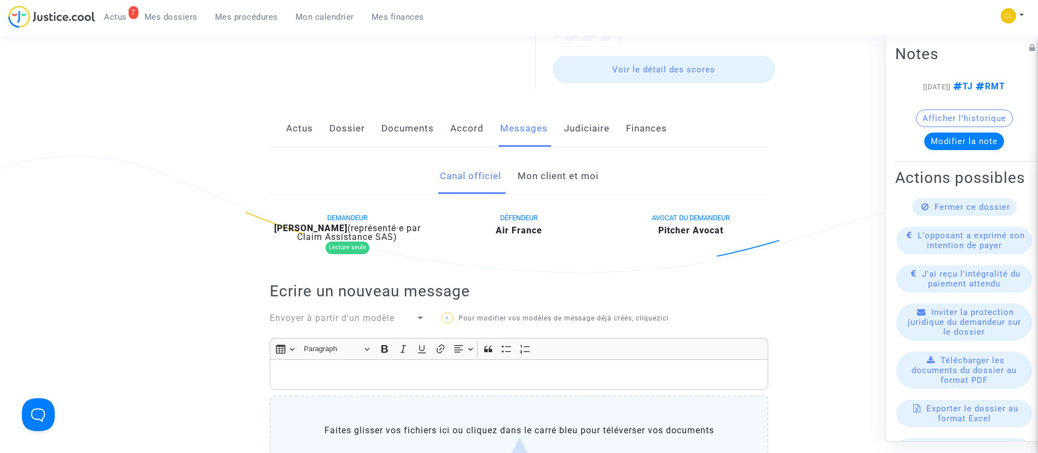
click at [560, 164] on link "Mon client et moi" at bounding box center [558, 176] width 81 height 36
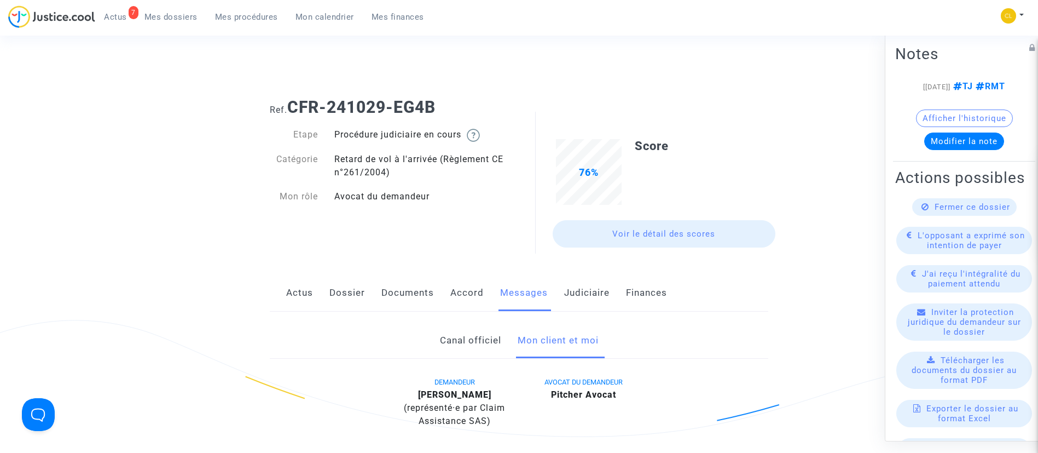
click at [460, 293] on link "Accord" at bounding box center [466, 293] width 33 height 36
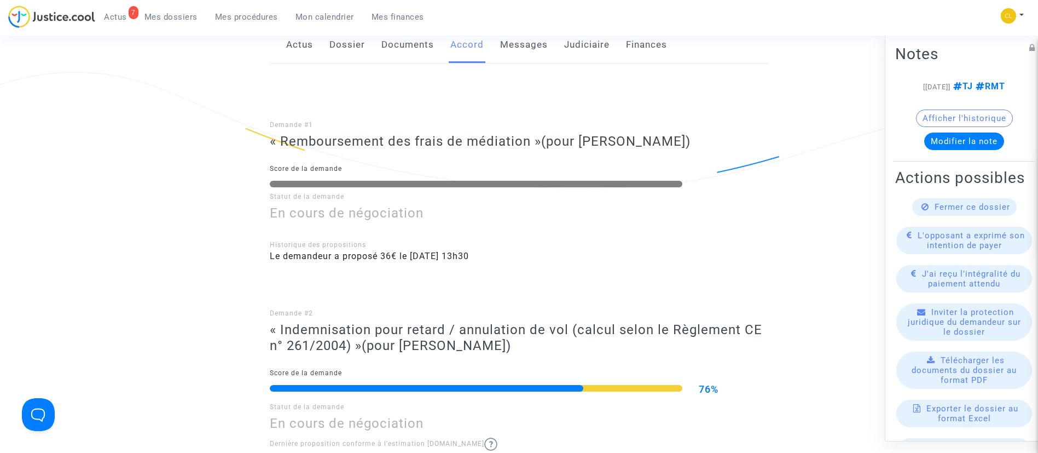
scroll to position [246, 0]
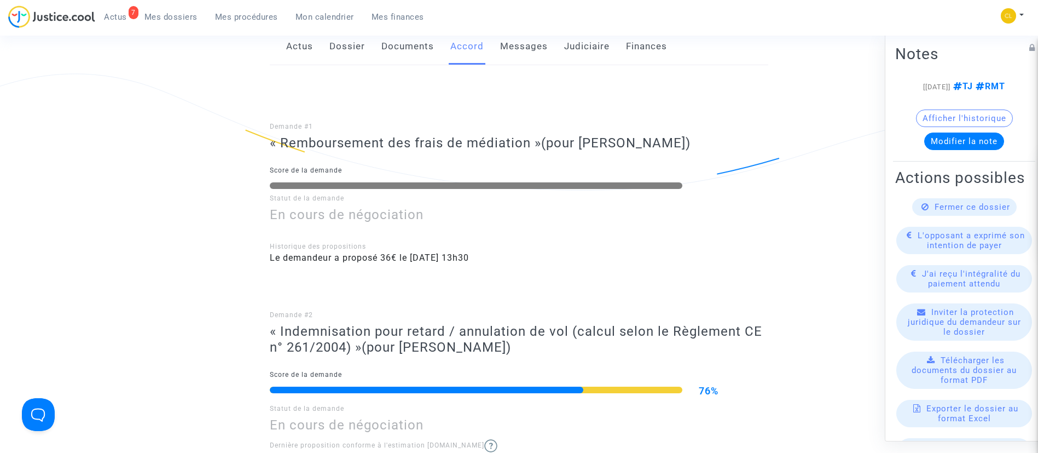
drag, startPoint x: 569, startPoint y: 54, endPoint x: 560, endPoint y: 37, distance: 19.1
click at [569, 54] on link "Judiciaire" at bounding box center [586, 46] width 45 height 36
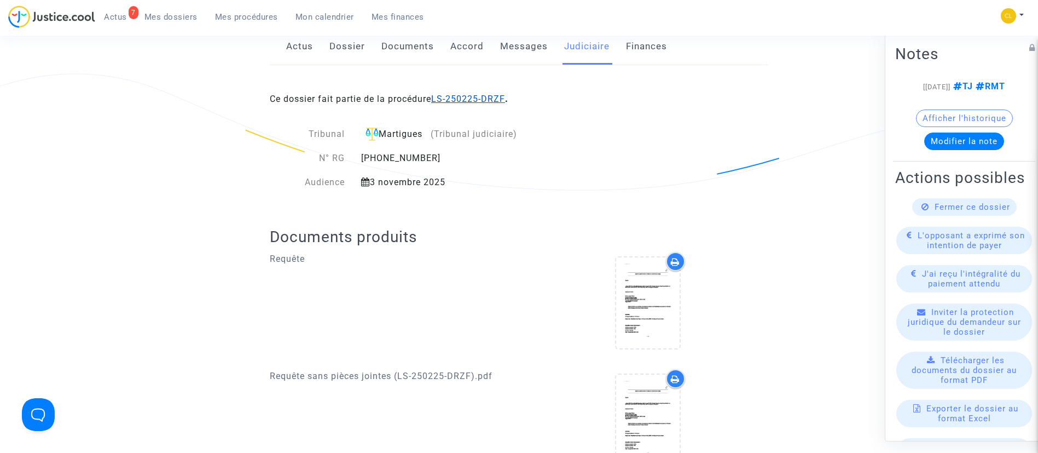
click at [478, 102] on link "LS-250225-DRZF" at bounding box center [468, 99] width 74 height 10
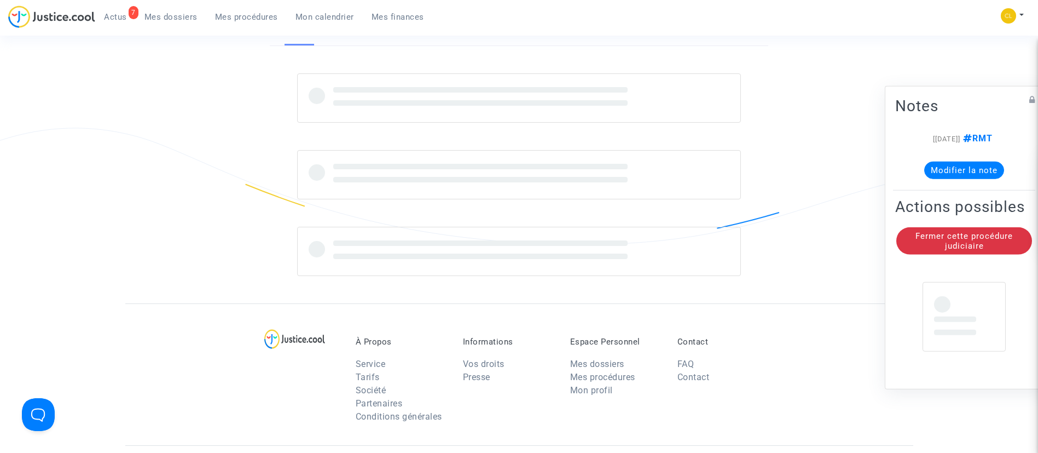
scroll to position [246, 0]
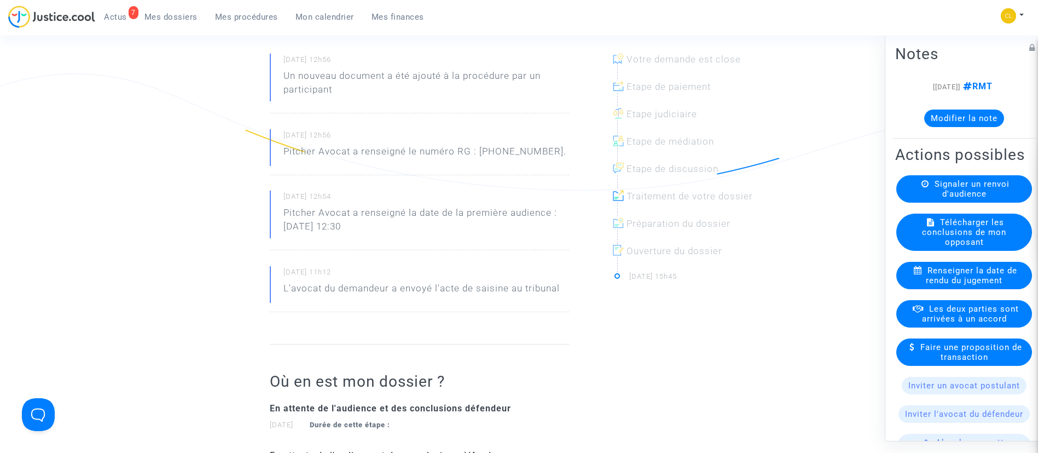
click at [924, 114] on button "Modifier la note" at bounding box center [964, 118] width 80 height 18
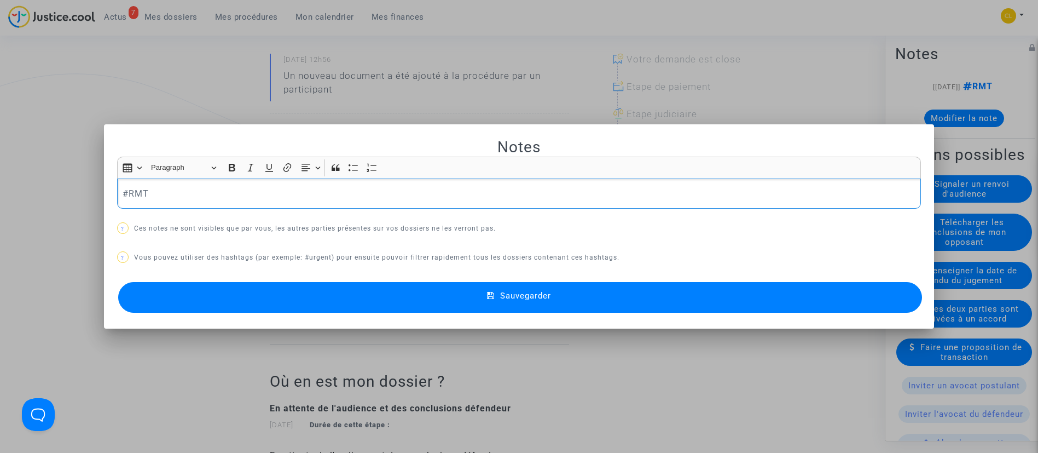
scroll to position [0, 0]
click at [532, 299] on span "Sauvegarder" at bounding box center [525, 296] width 51 height 10
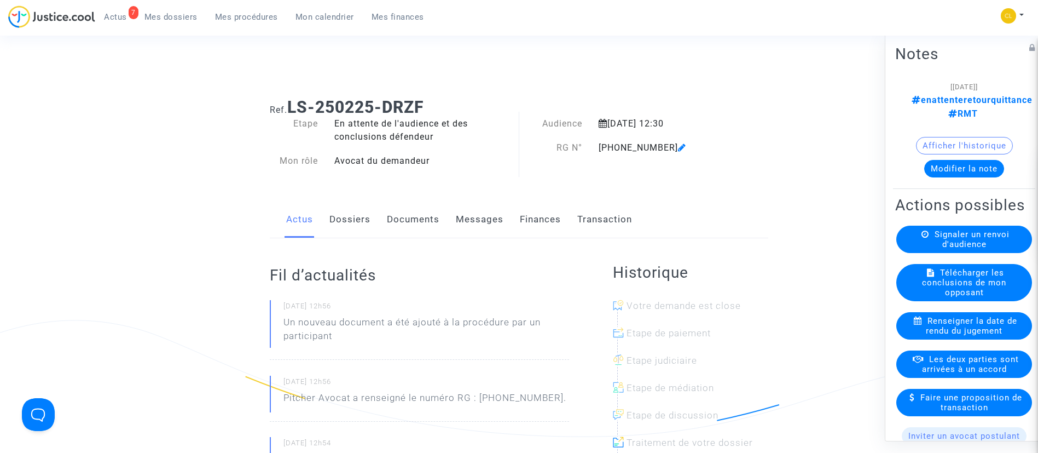
click at [933, 159] on button "Modifier la note" at bounding box center [964, 168] width 80 height 18
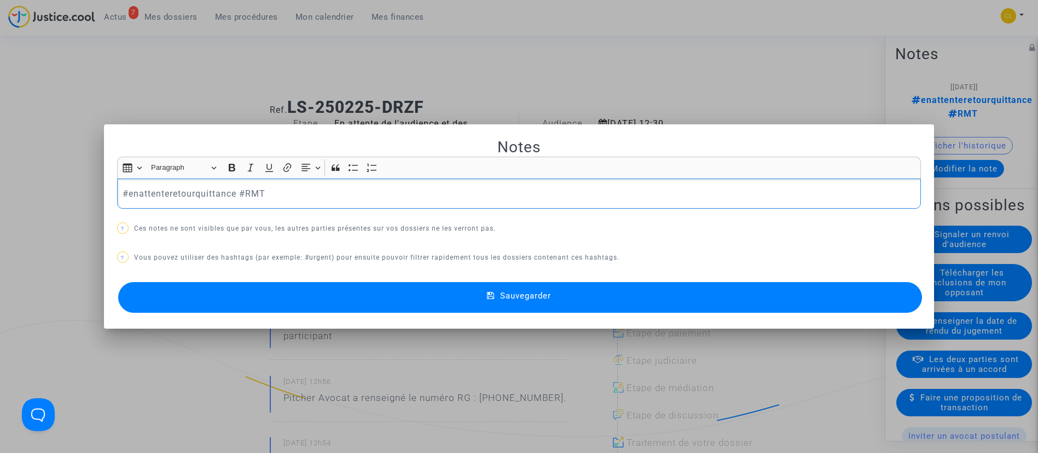
click at [240, 193] on p "#enattenteretourquittance #RMT" at bounding box center [519, 194] width 792 height 14
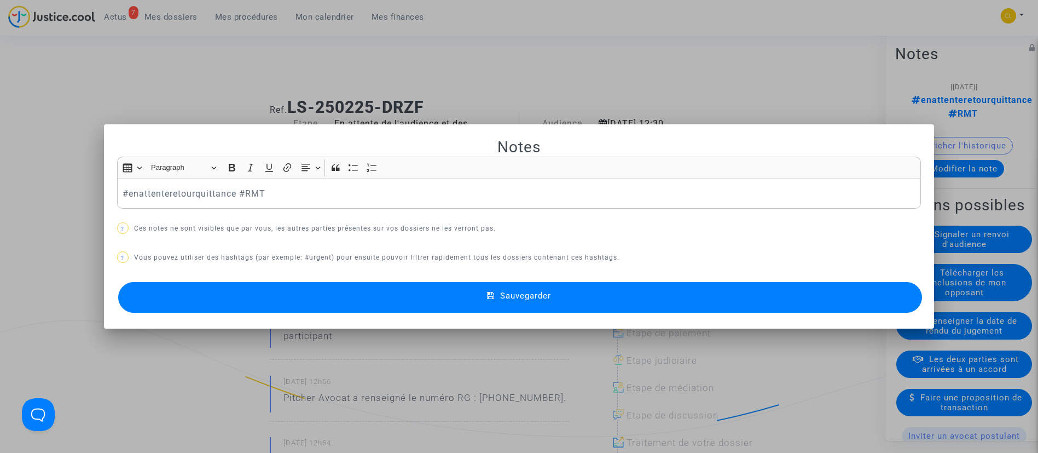
click at [578, 90] on div at bounding box center [519, 226] width 1038 height 453
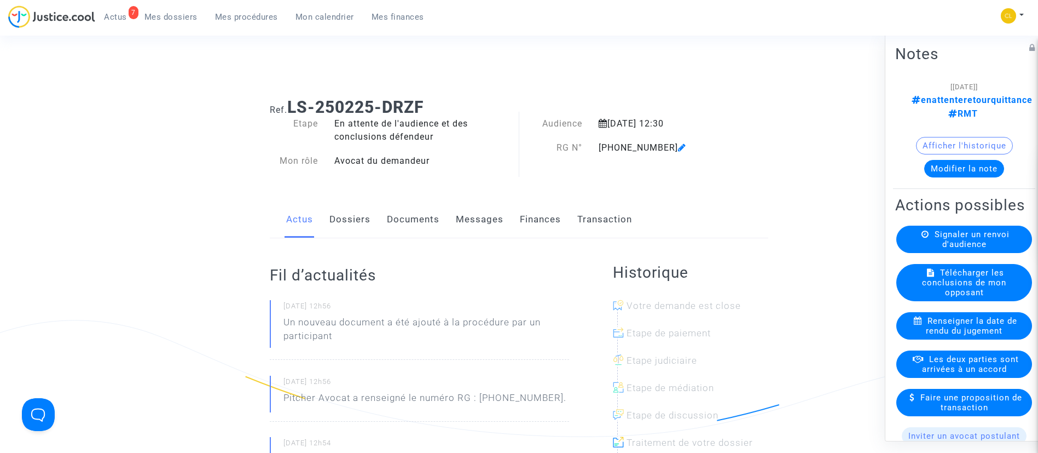
scroll to position [246, 0]
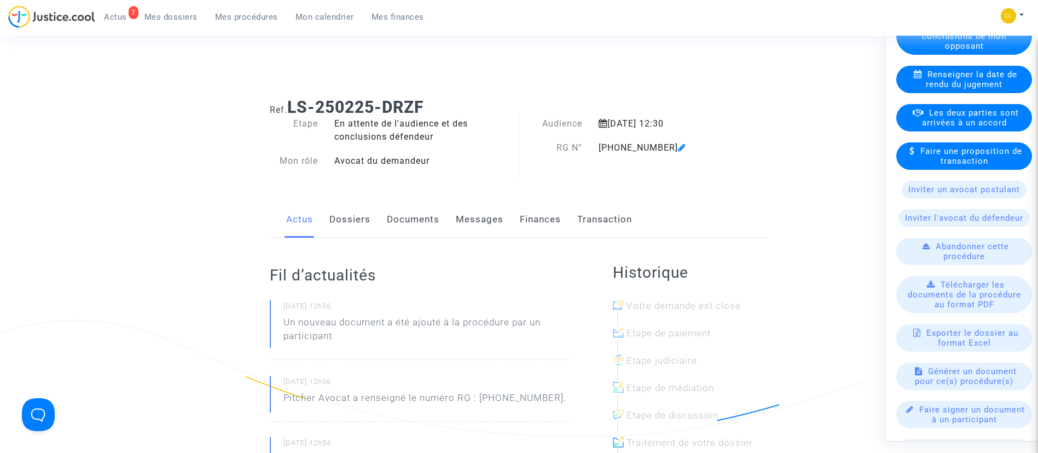
drag, startPoint x: 255, startPoint y: 18, endPoint x: 256, endPoint y: 9, distance: 8.2
click at [255, 18] on span "Mes procédures" at bounding box center [246, 17] width 63 height 10
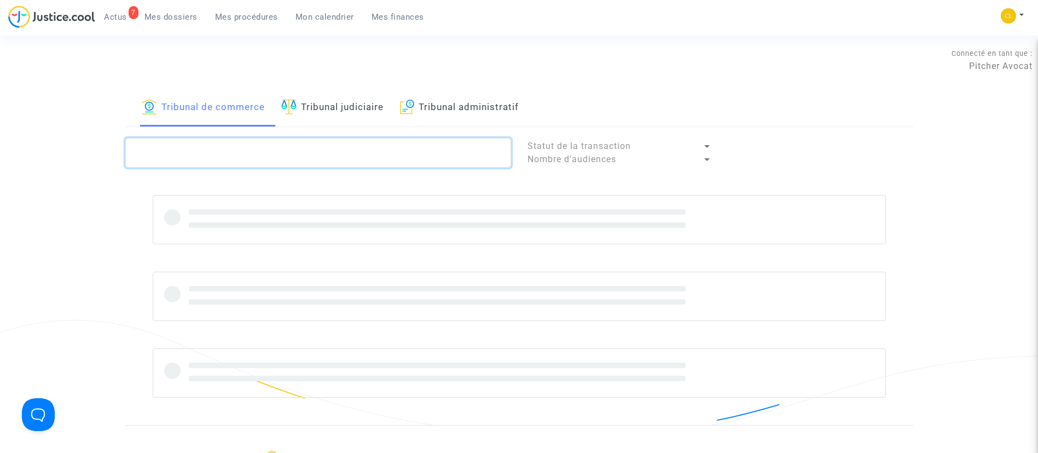
click at [208, 145] on textarea at bounding box center [318, 153] width 386 height 30
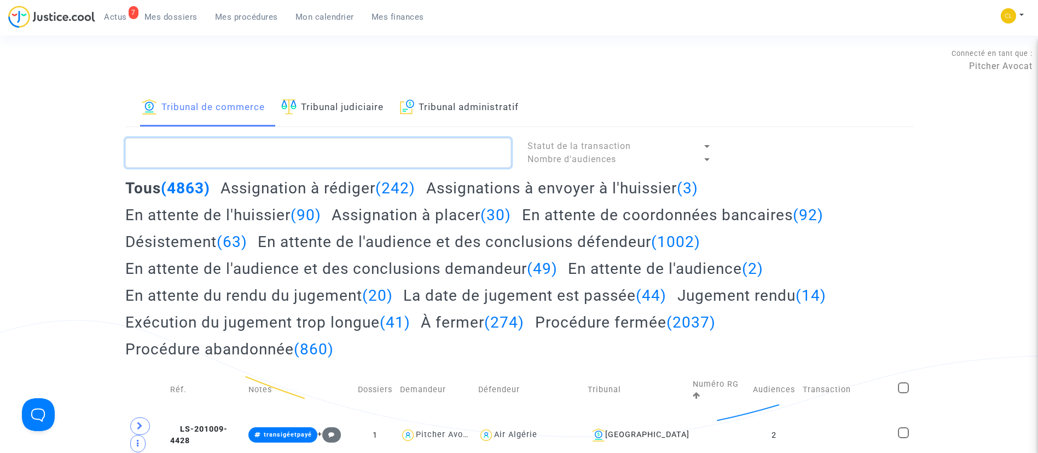
paste textarea "• BENISSAN"
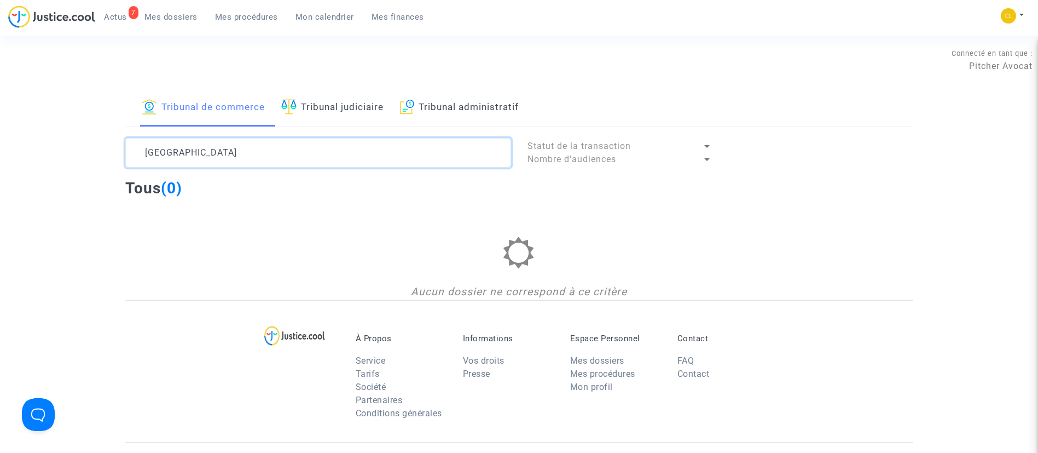
type textarea "BENISSAN"
drag, startPoint x: 361, startPoint y: 105, endPoint x: 309, endPoint y: 90, distance: 53.4
click at [361, 105] on link "Tribunal judiciaire" at bounding box center [332, 107] width 102 height 37
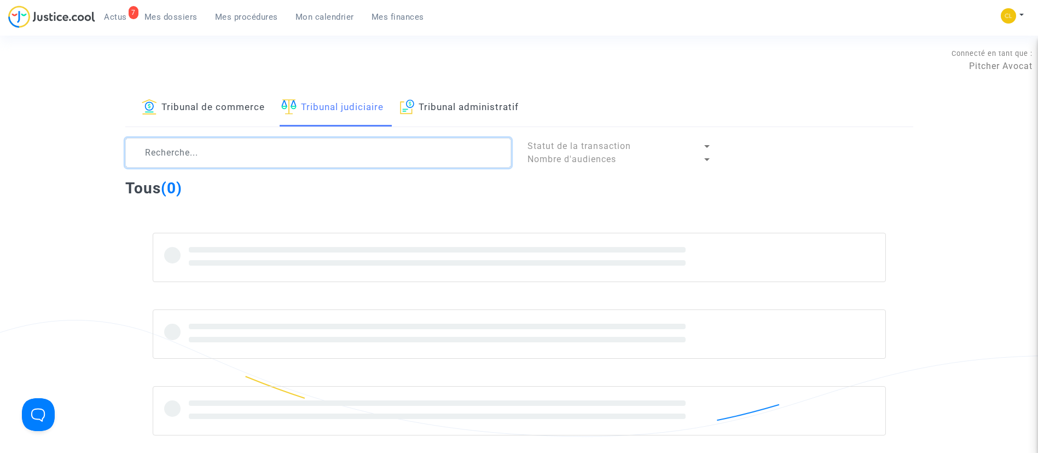
drag, startPoint x: 314, startPoint y: 142, endPoint x: 307, endPoint y: 125, distance: 18.4
click at [312, 133] on div "Tribunal de commerce Tribunal judiciaire Tribunal administratif Statut de la tr…" at bounding box center [519, 275] width 788 height 373
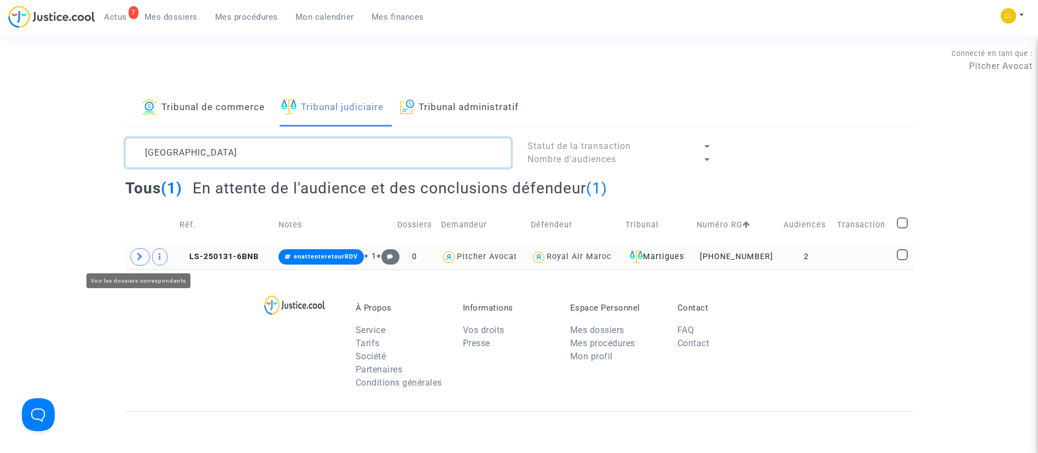
type textarea "benissan"
drag, startPoint x: 141, startPoint y: 258, endPoint x: 155, endPoint y: 262, distance: 14.2
click at [147, 259] on span at bounding box center [140, 257] width 20 height 18
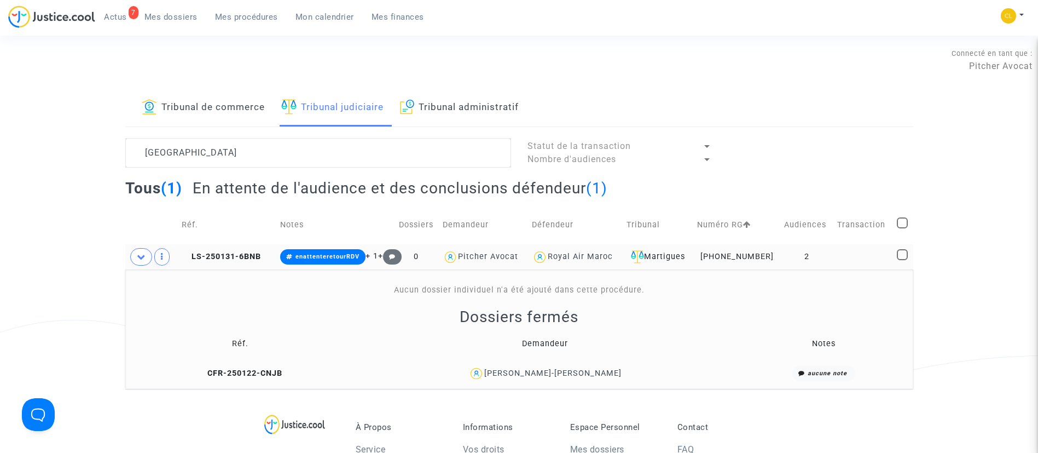
click at [840, 258] on td at bounding box center [863, 256] width 60 height 25
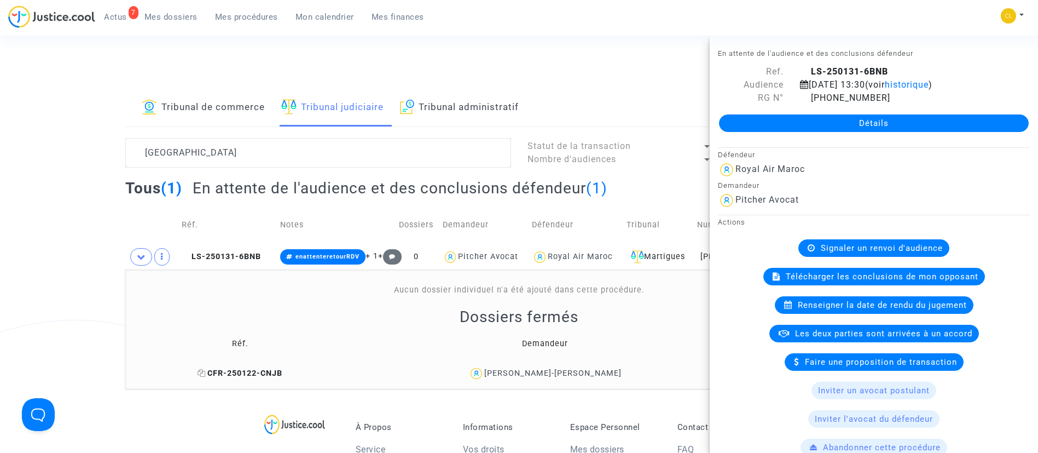
click at [206, 374] on icon at bounding box center [202, 373] width 8 height 8
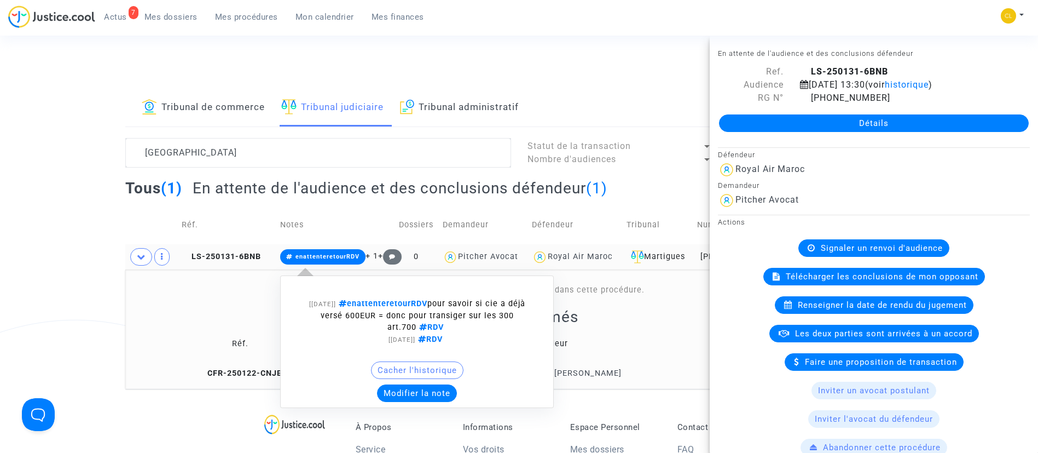
drag, startPoint x: 426, startPoint y: 398, endPoint x: 417, endPoint y: 385, distance: 16.5
click at [426, 398] on button "Modifier la note" at bounding box center [417, 393] width 80 height 18
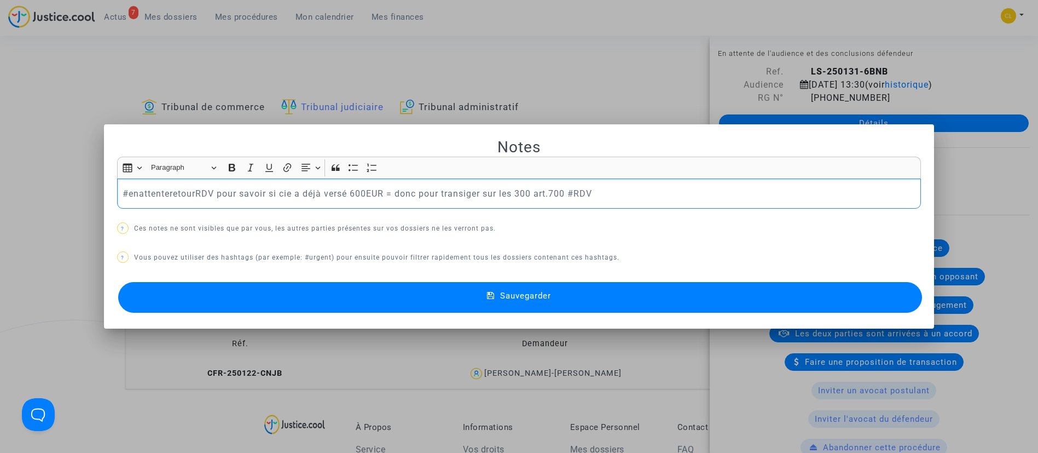
click at [160, 190] on p "#enattenteretourRDV pour savoir si cie a déjà versé 600EUR = donc pour transige…" at bounding box center [519, 194] width 792 height 14
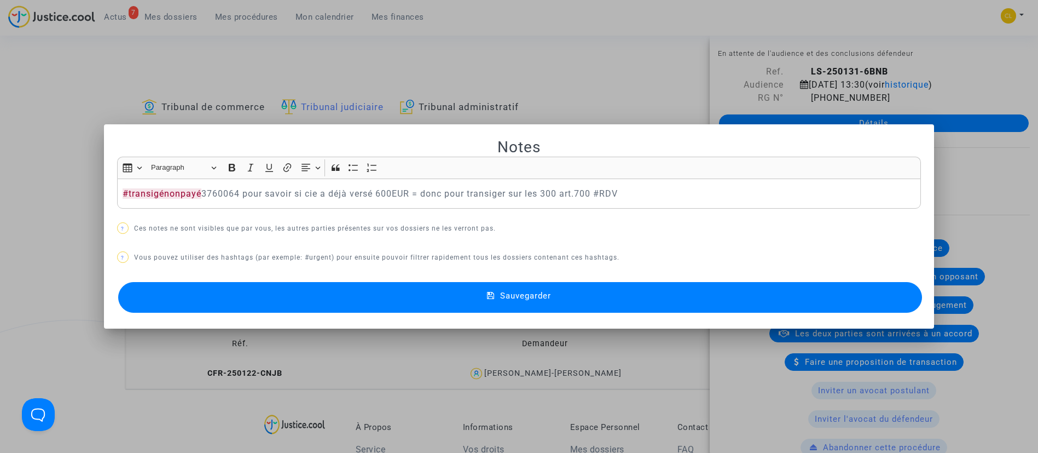
click at [657, 301] on button "Sauvegarder" at bounding box center [520, 297] width 804 height 31
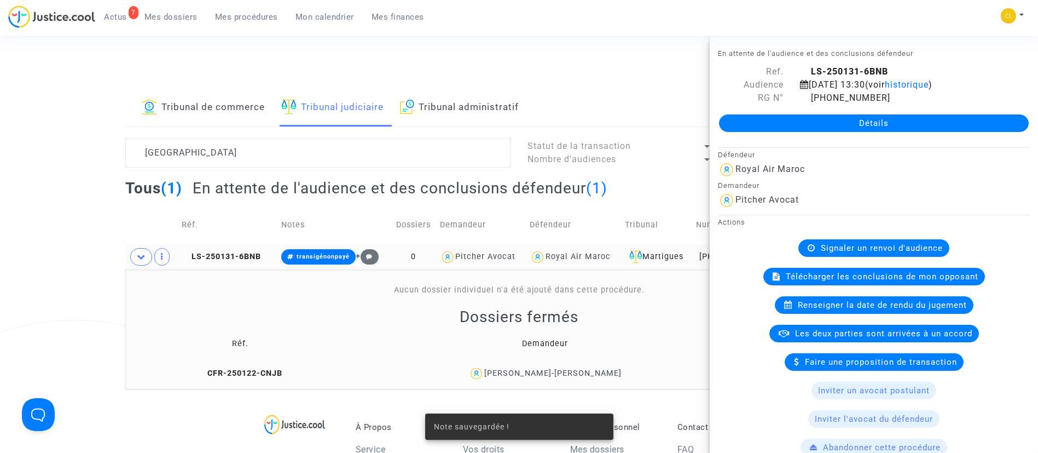
click at [566, 372] on div "Dede Hilari-Felicia Benissan" at bounding box center [552, 372] width 137 height 9
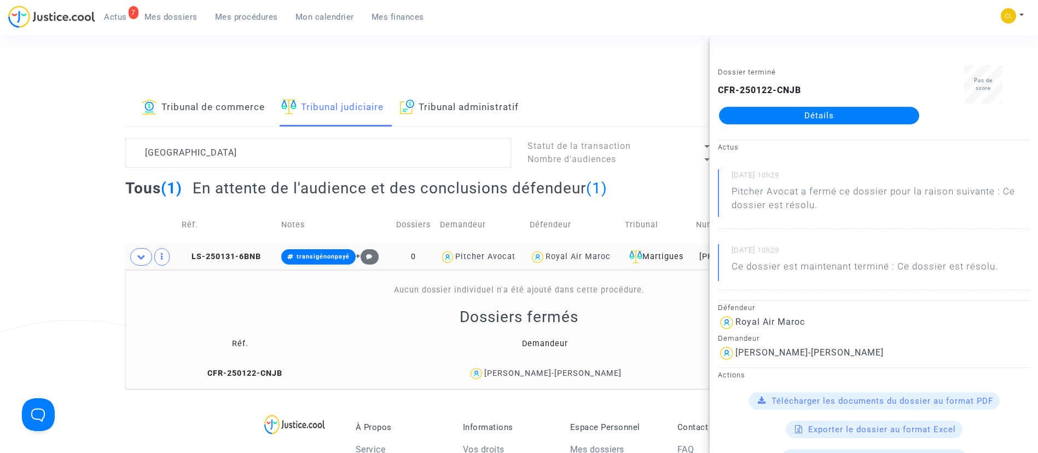
drag, startPoint x: 175, startPoint y: 20, endPoint x: 196, endPoint y: 45, distance: 33.0
click at [175, 20] on span "Mes dossiers" at bounding box center [170, 17] width 53 height 10
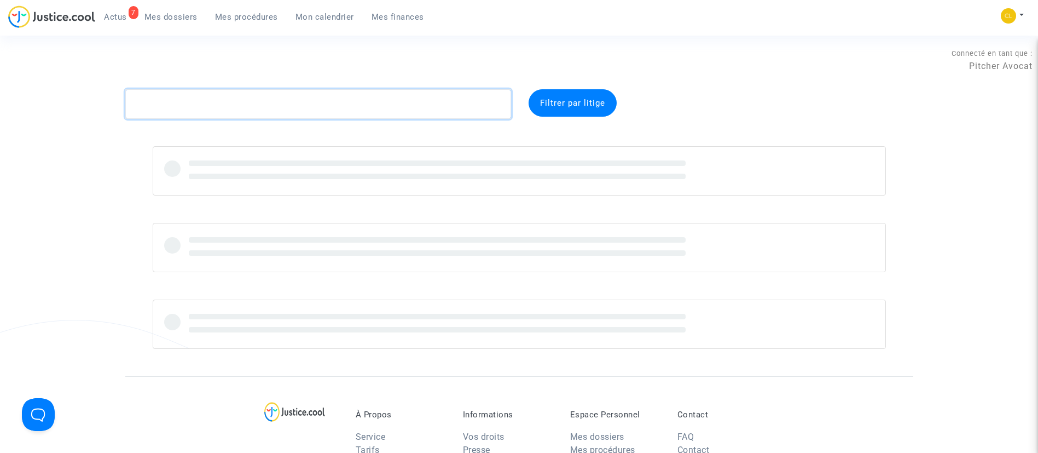
click at [234, 97] on textarea at bounding box center [318, 104] width 386 height 30
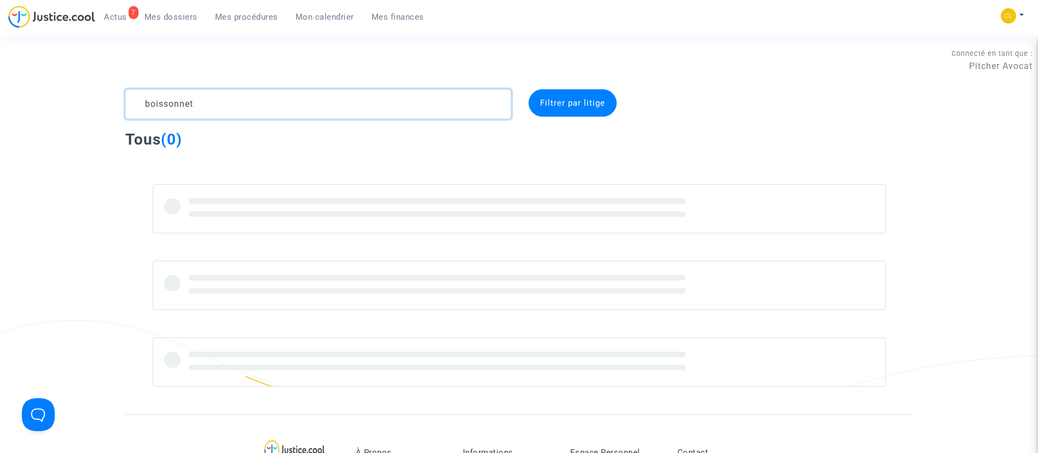
type textarea "boissonnet"
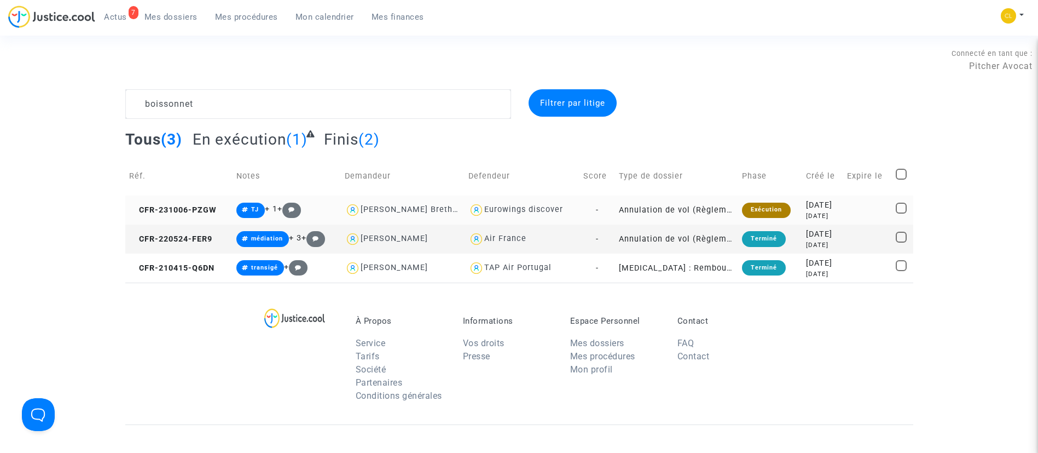
click at [814, 218] on div "2 years ago" at bounding box center [823, 215] width 34 height 9
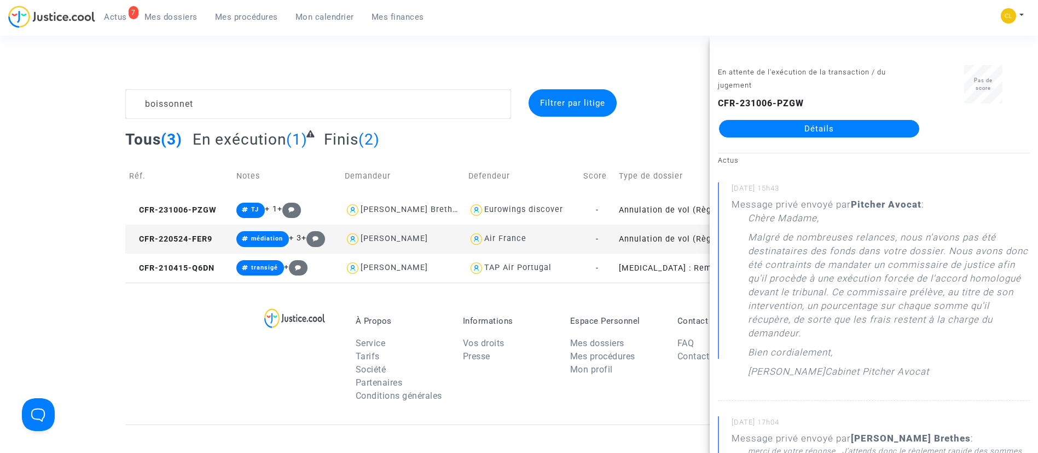
click at [844, 120] on link "Détails" at bounding box center [819, 129] width 200 height 18
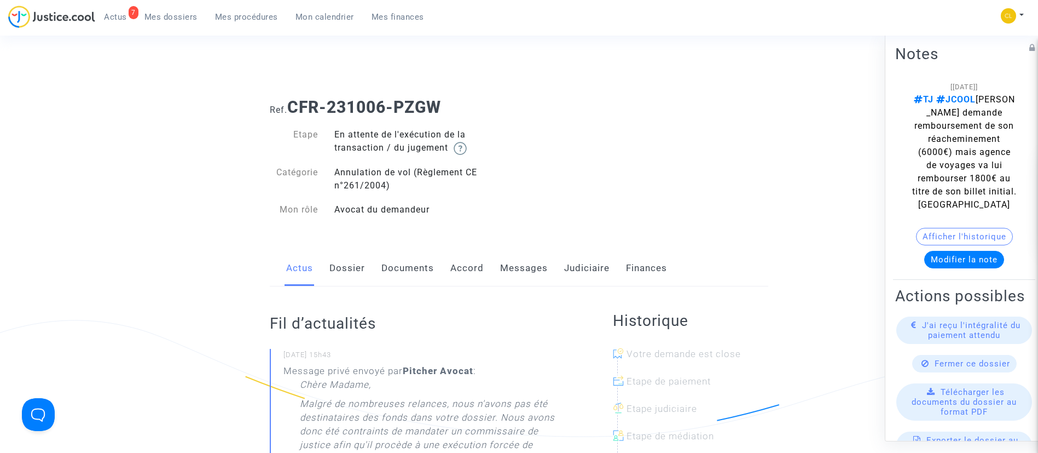
drag, startPoint x: 259, startPoint y: 15, endPoint x: 322, endPoint y: 78, distance: 89.4
click at [259, 15] on span "Mes procédures" at bounding box center [246, 17] width 63 height 10
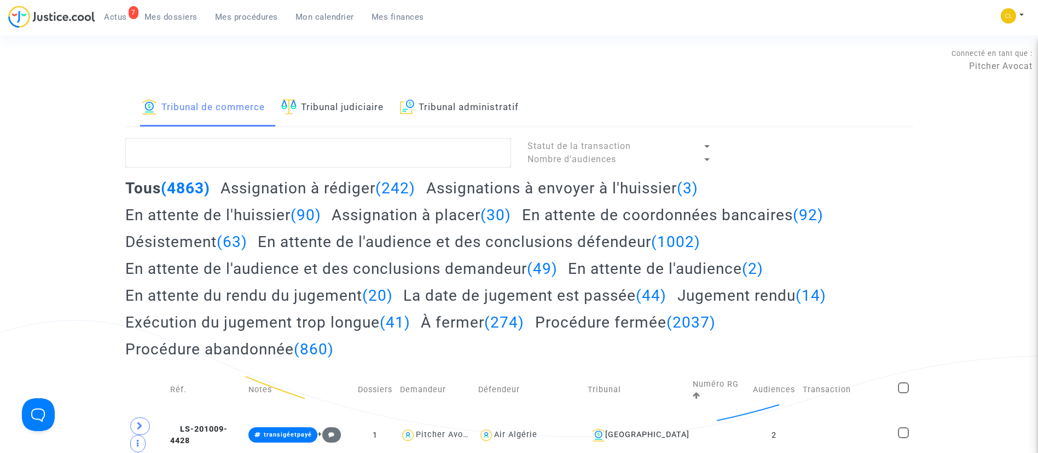
click at [338, 125] on link "Tribunal judiciaire" at bounding box center [332, 107] width 102 height 37
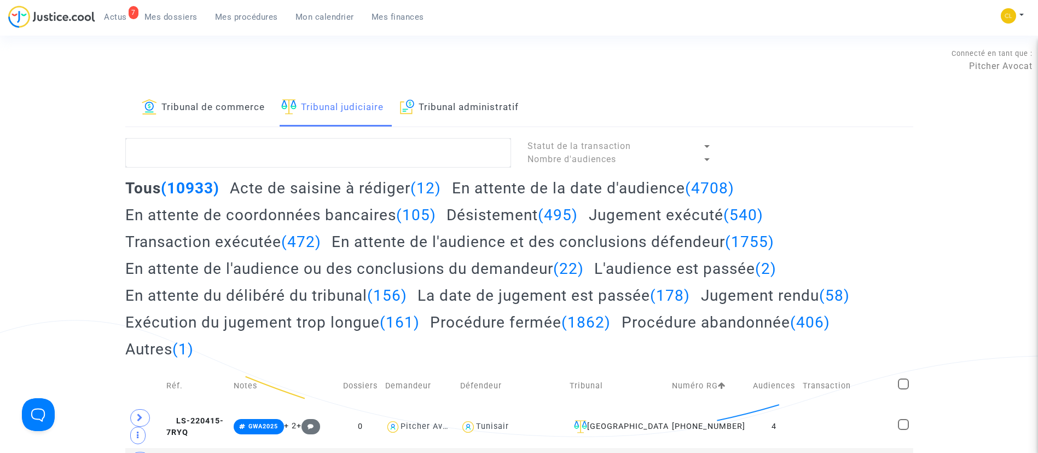
click at [179, 25] on div "7 Actus Mes dossiers Mes procédures Mon calendrier Mes finances" at bounding box center [220, 20] width 425 height 30
click at [171, 19] on span "Mes dossiers" at bounding box center [170, 17] width 53 height 10
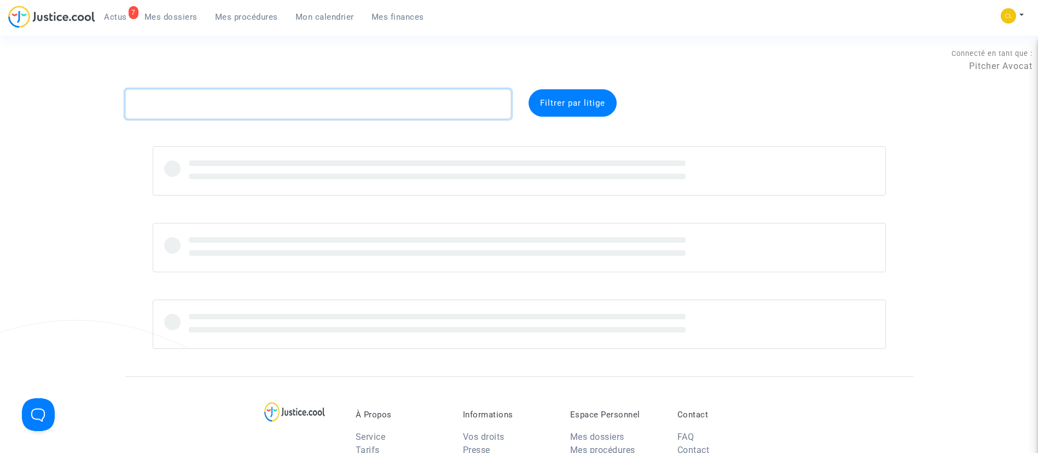
click at [216, 91] on textarea at bounding box center [318, 104] width 386 height 30
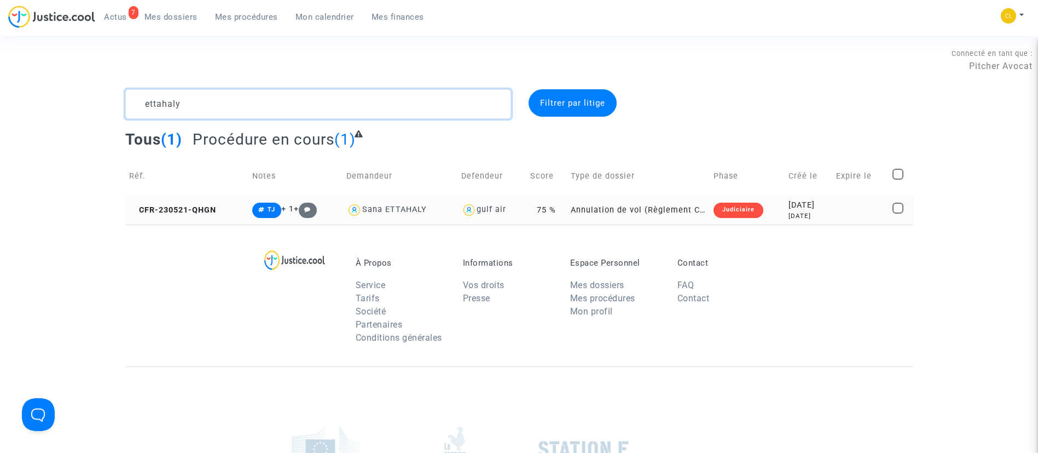
type textarea "ettahaly"
click at [790, 216] on div "2 years ago" at bounding box center [808, 215] width 40 height 9
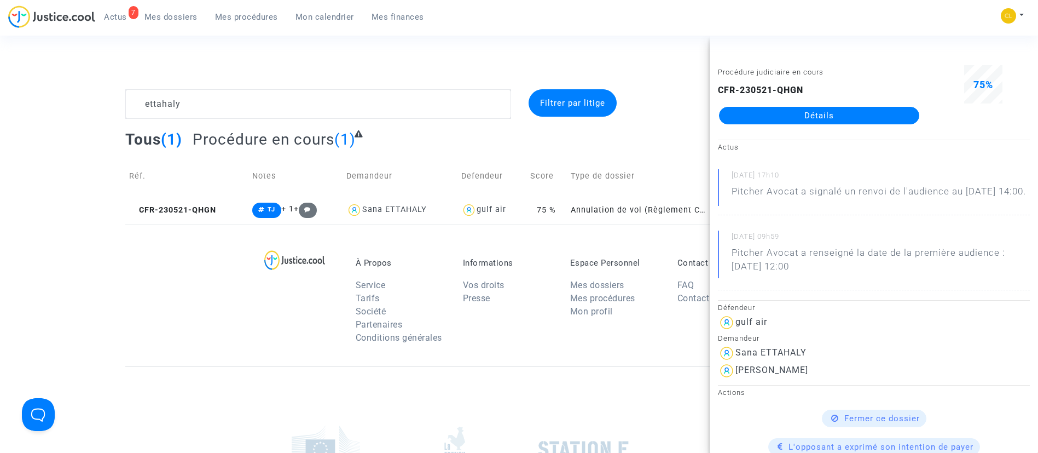
drag, startPoint x: 814, startPoint y: 112, endPoint x: 807, endPoint y: 102, distance: 12.1
click at [814, 112] on link "Détails" at bounding box center [819, 116] width 200 height 18
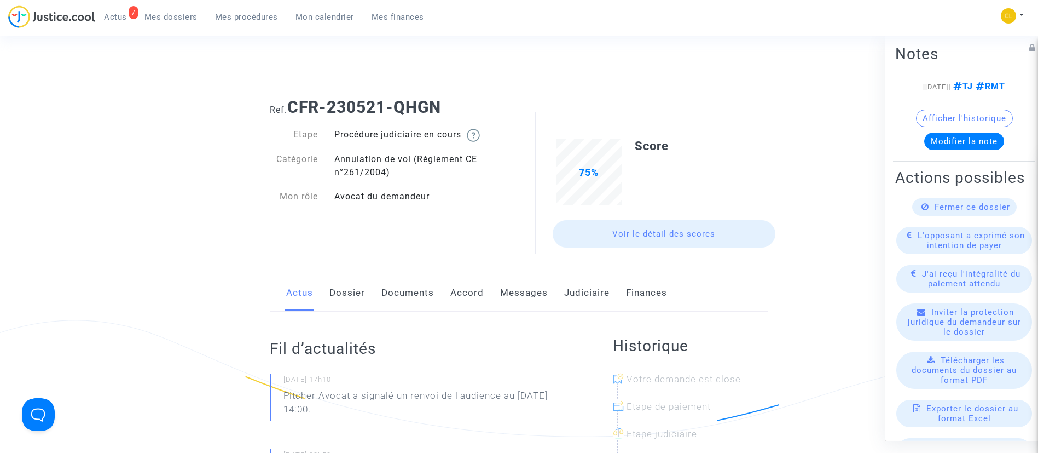
click at [514, 295] on link "Messages" at bounding box center [524, 293] width 48 height 36
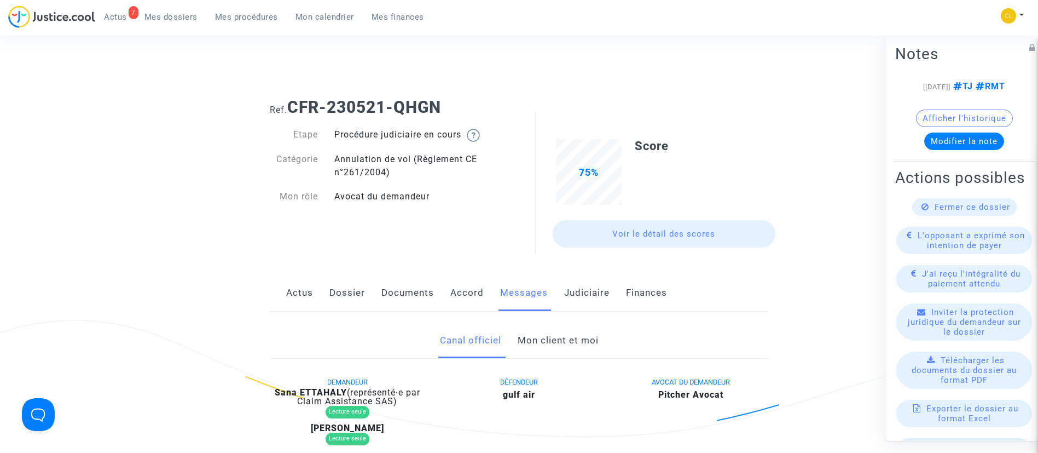
click at [550, 350] on link "Mon client et moi" at bounding box center [558, 340] width 81 height 36
